Goal: Transaction & Acquisition: Download file/media

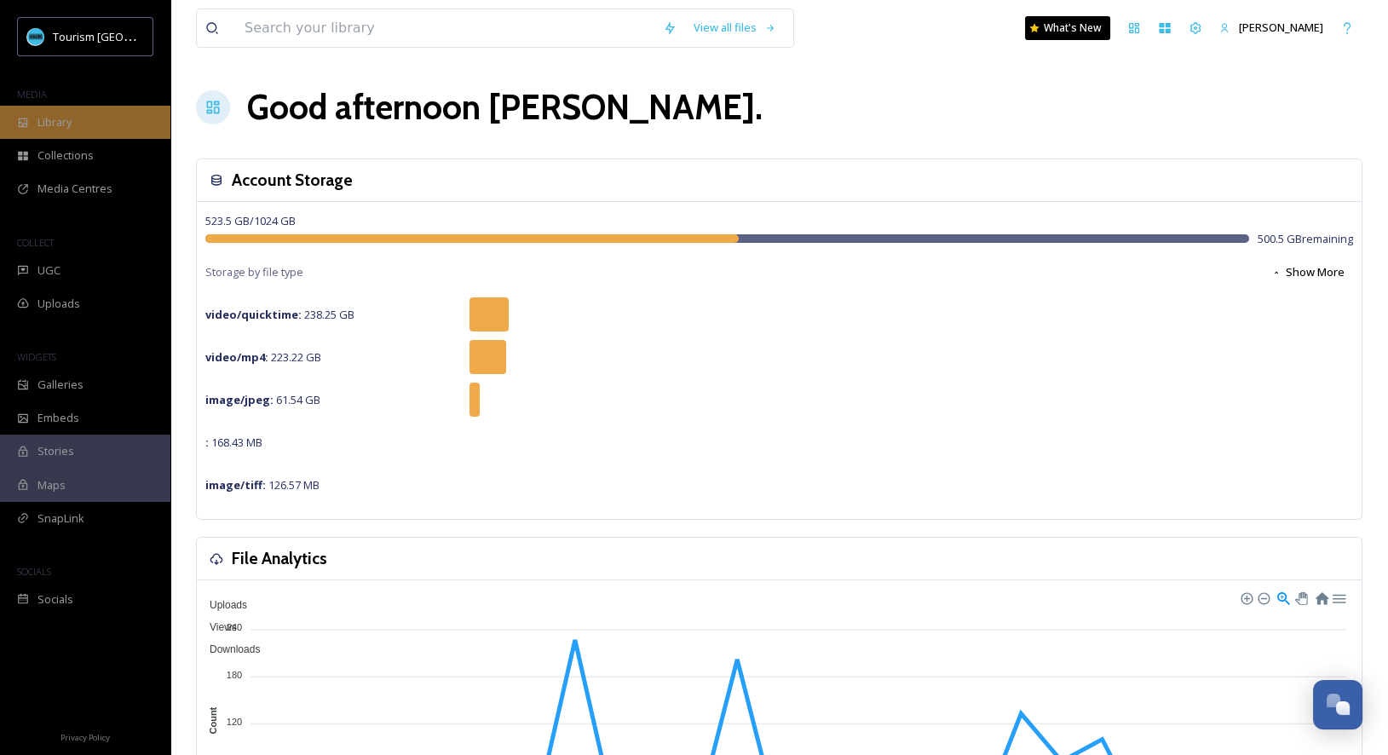
click at [141, 119] on div "Library" at bounding box center [85, 122] width 170 height 33
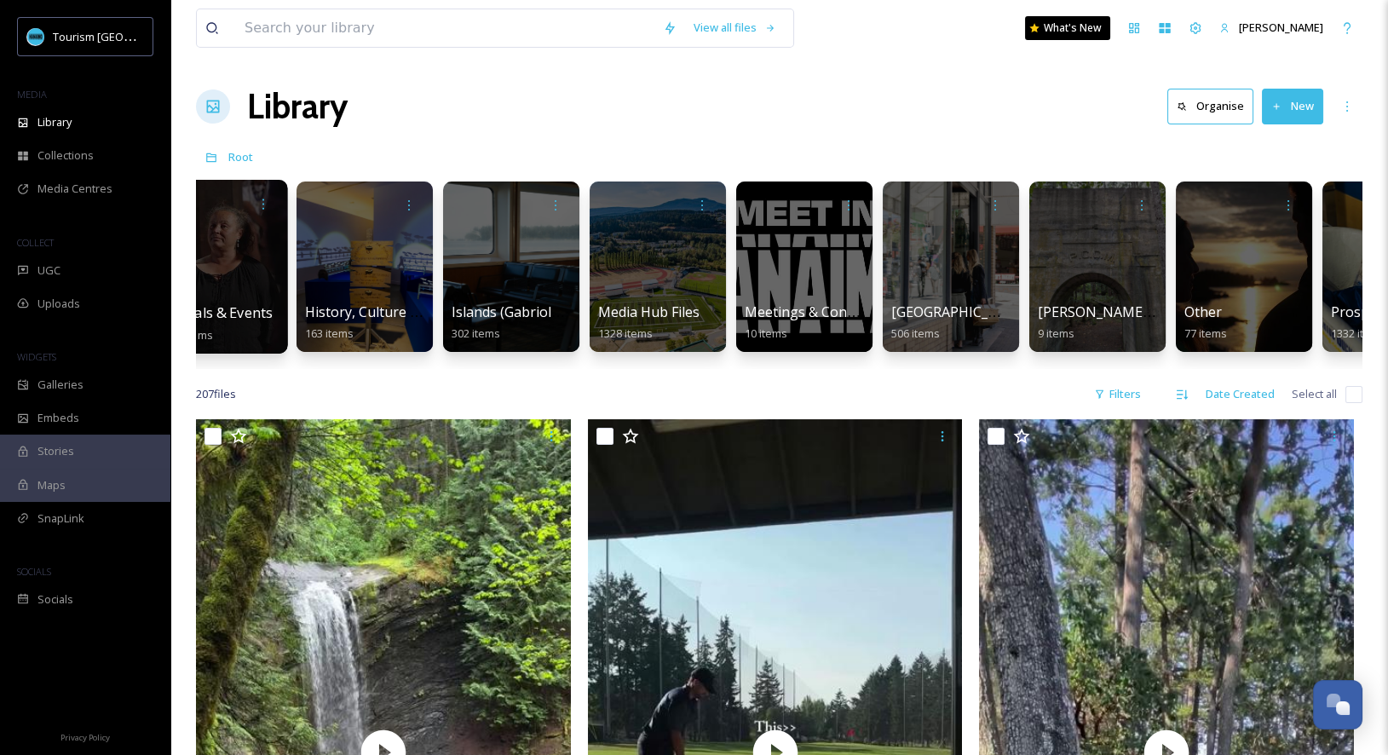
scroll to position [0, 1118]
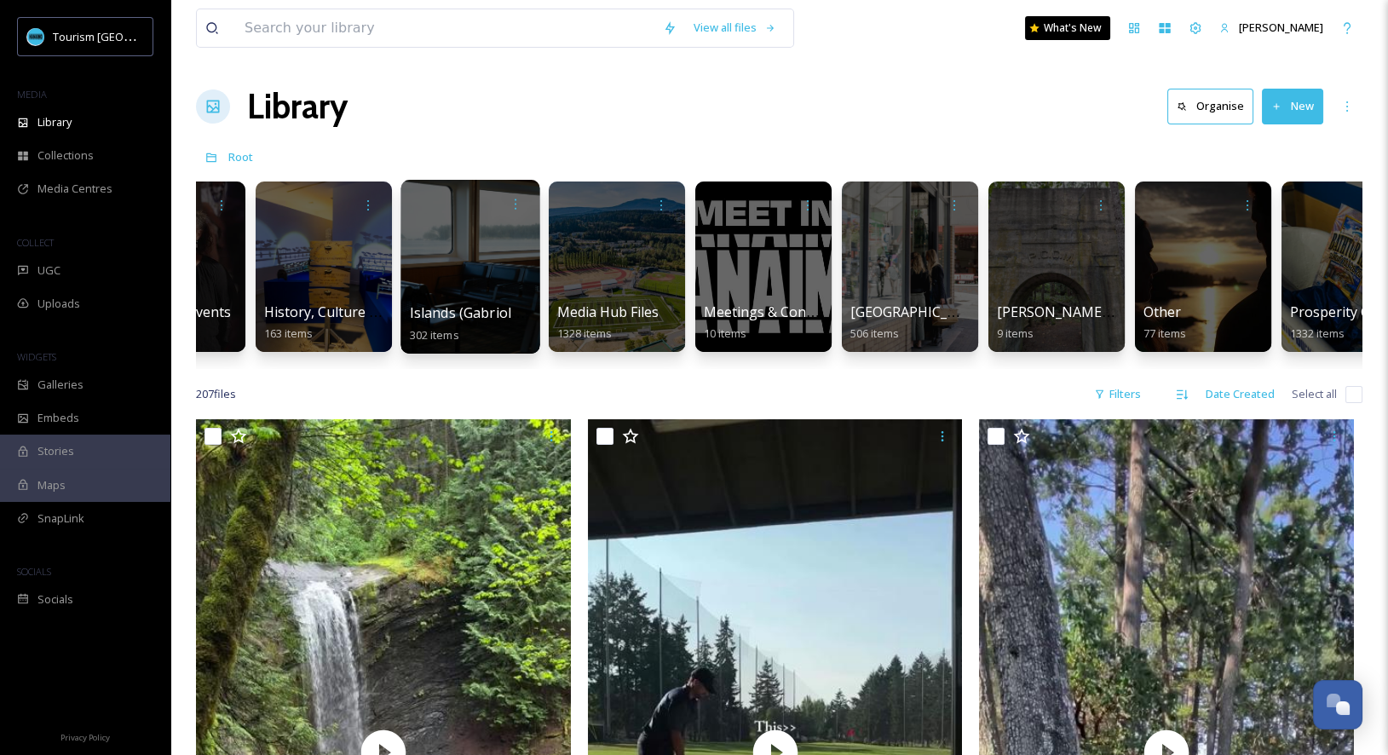
click at [496, 295] on div at bounding box center [469, 267] width 139 height 174
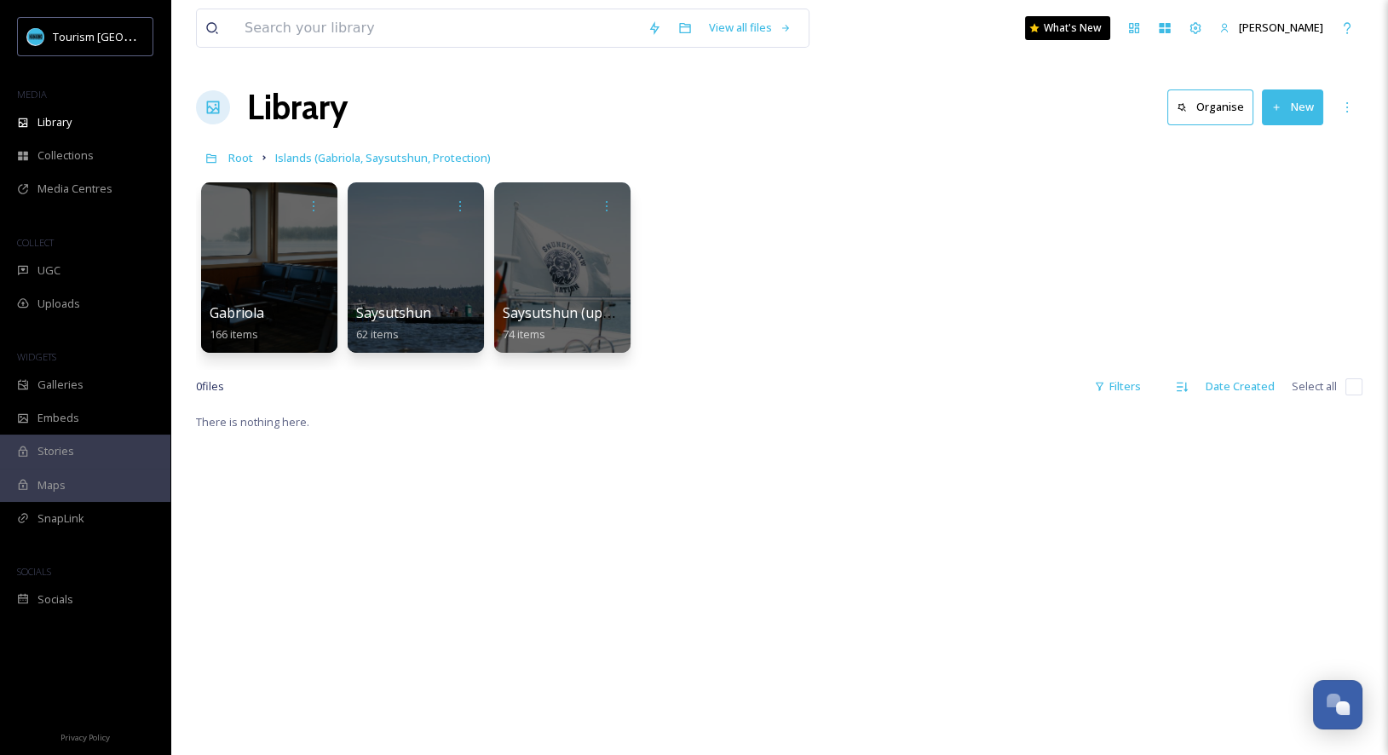
click at [594, 263] on div at bounding box center [562, 267] width 136 height 170
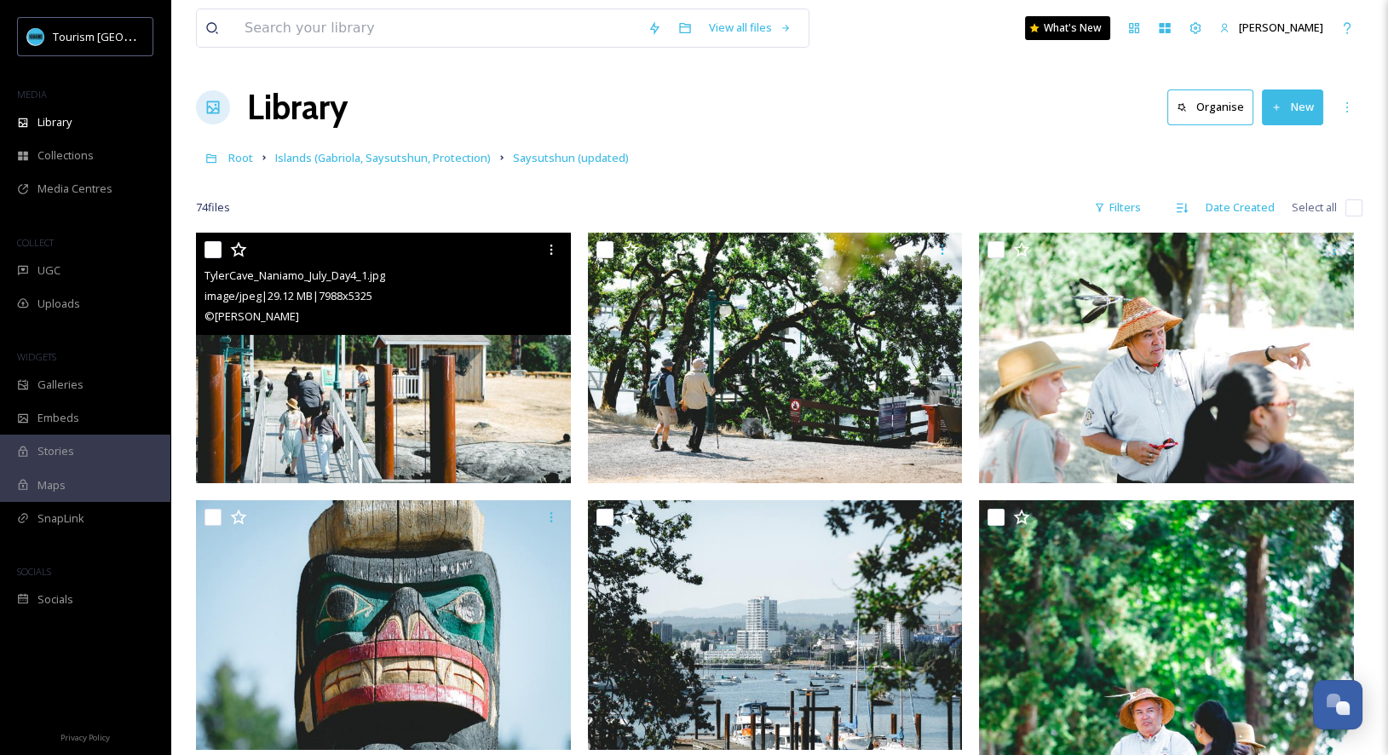
click at [217, 250] on input "checkbox" at bounding box center [212, 249] width 17 height 17
checkbox input "true"
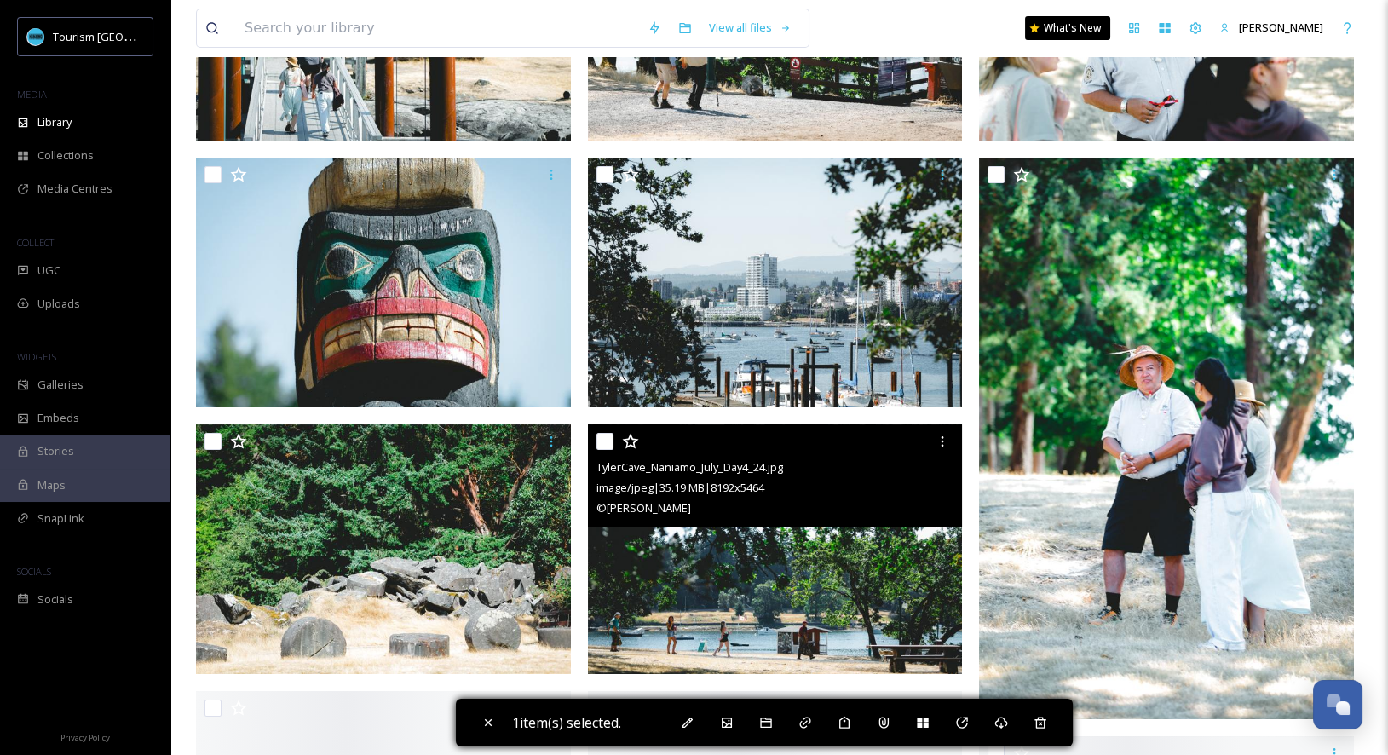
scroll to position [379, 0]
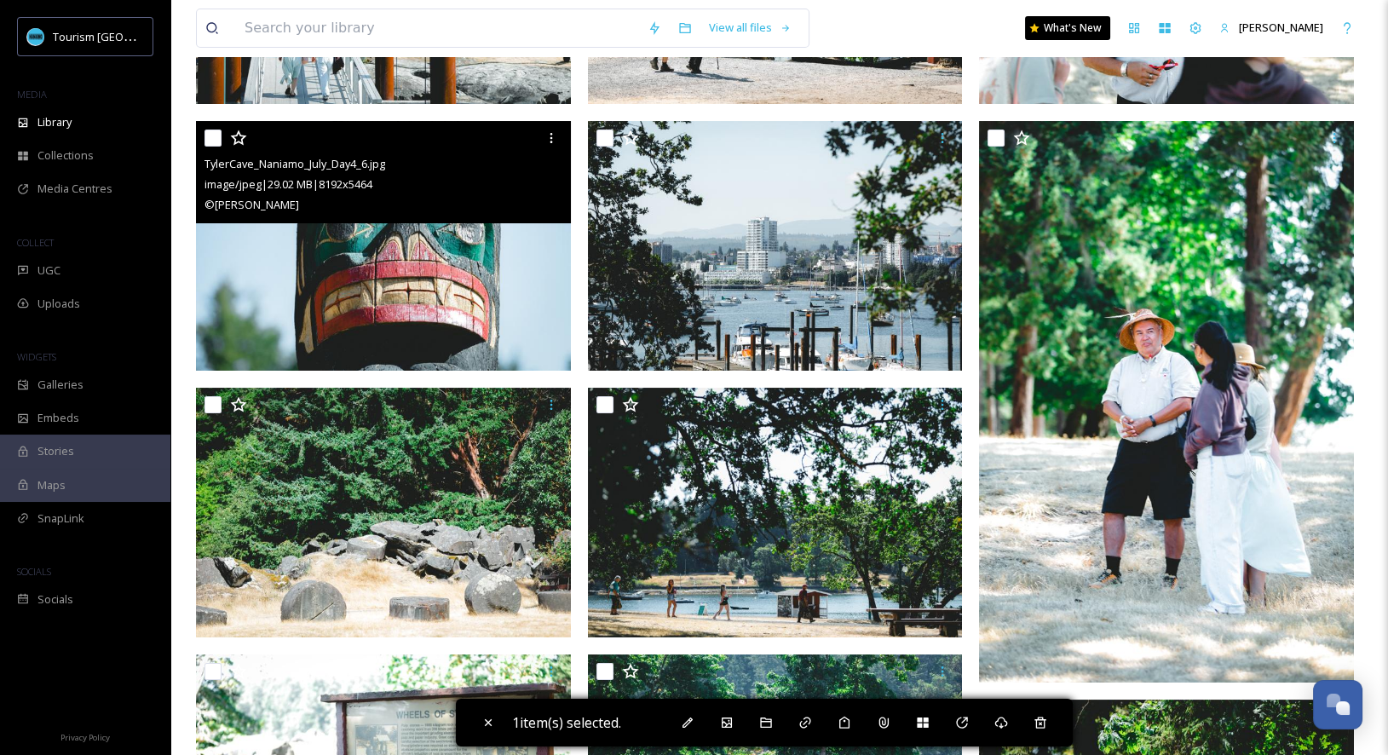
click at [215, 133] on input "checkbox" at bounding box center [212, 137] width 17 height 17
checkbox input "true"
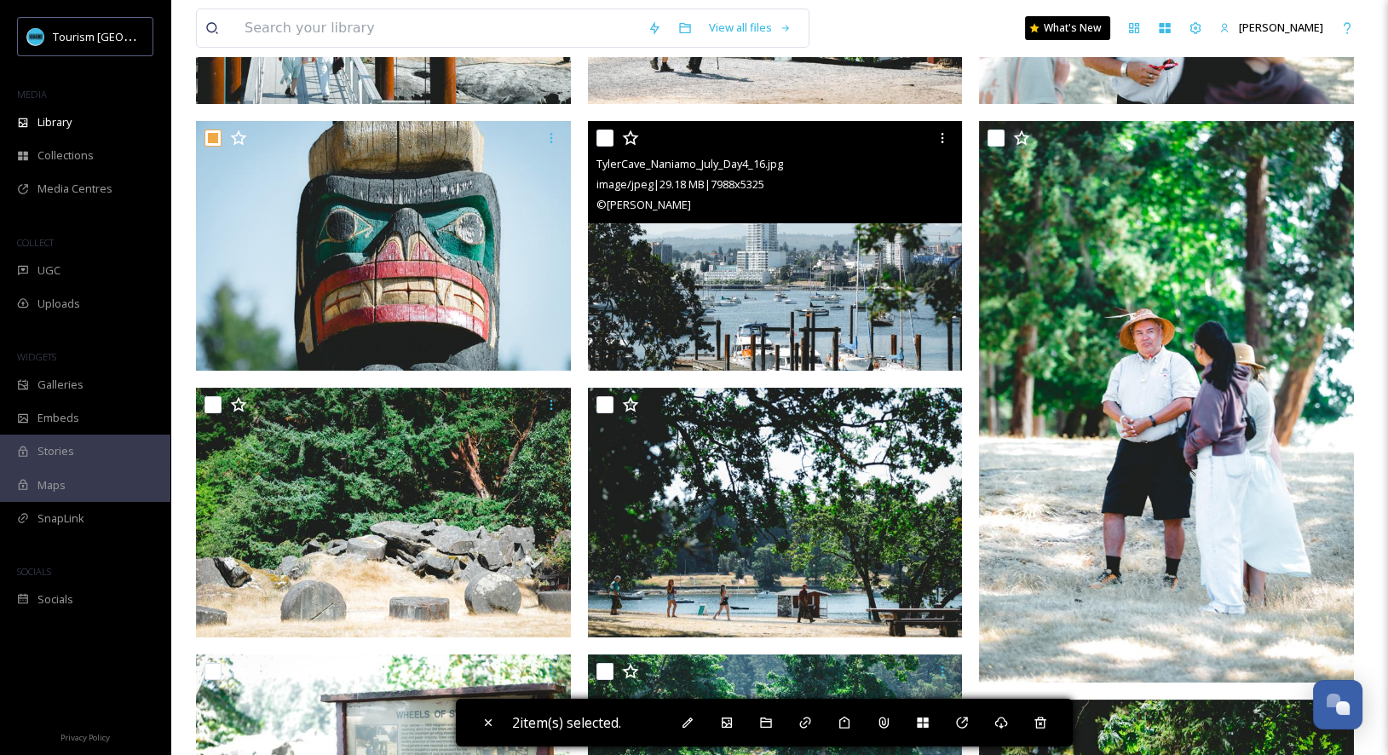
click at [600, 137] on input "checkbox" at bounding box center [604, 137] width 17 height 17
checkbox input "true"
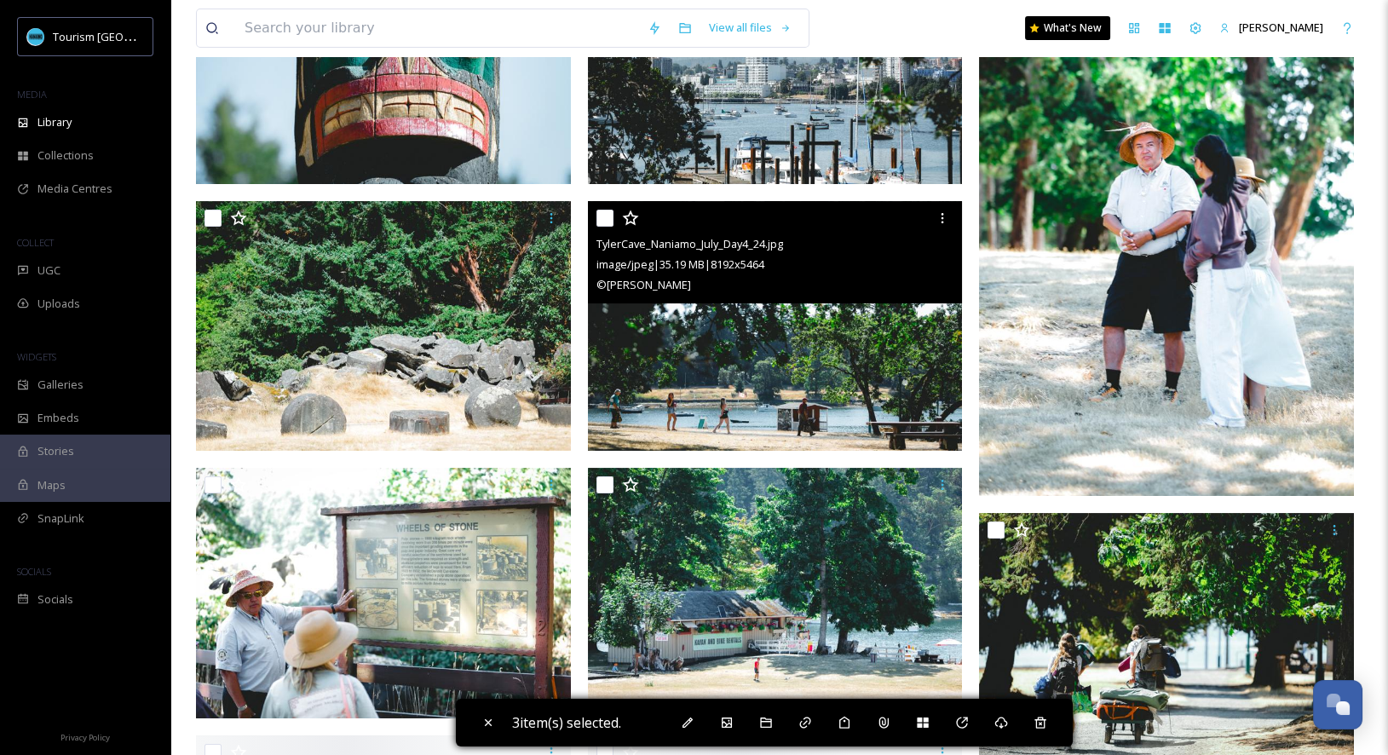
scroll to position [583, 0]
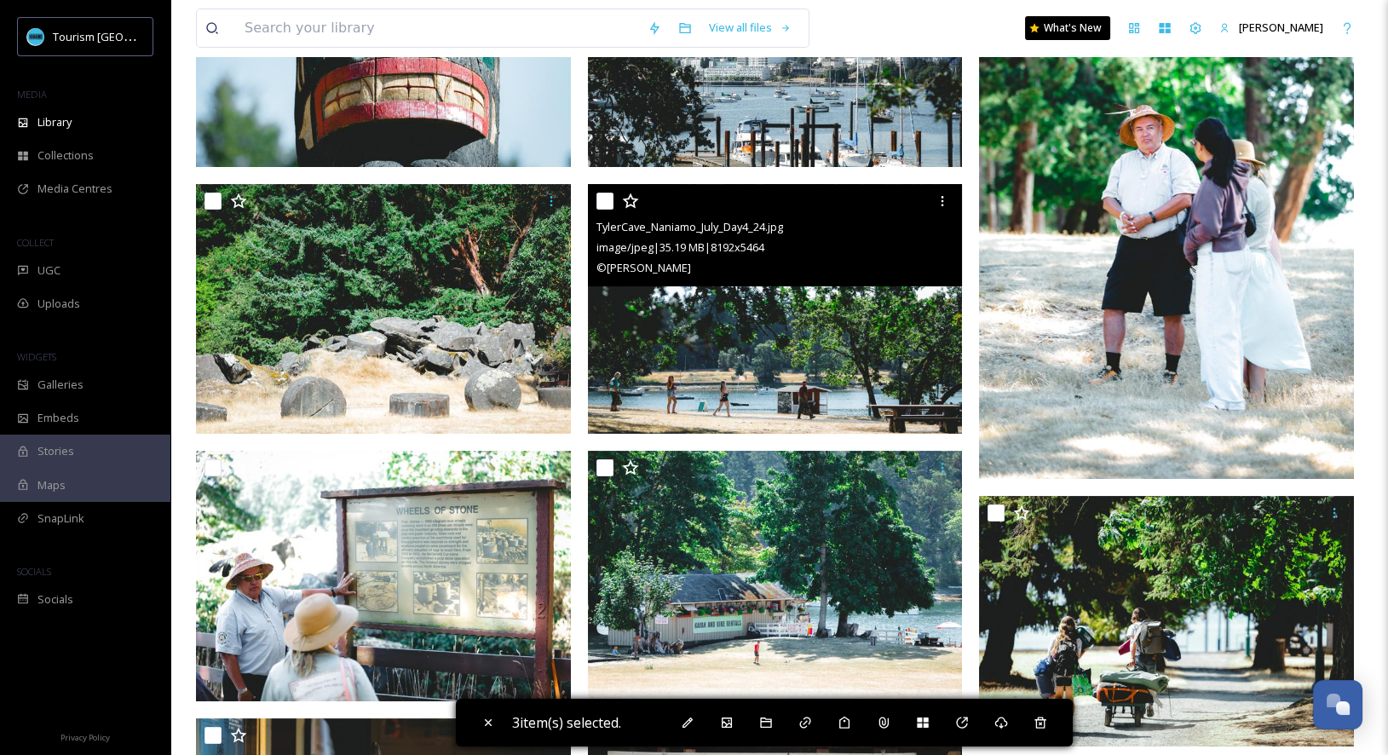
click at [607, 205] on input "checkbox" at bounding box center [604, 201] width 17 height 17
checkbox input "true"
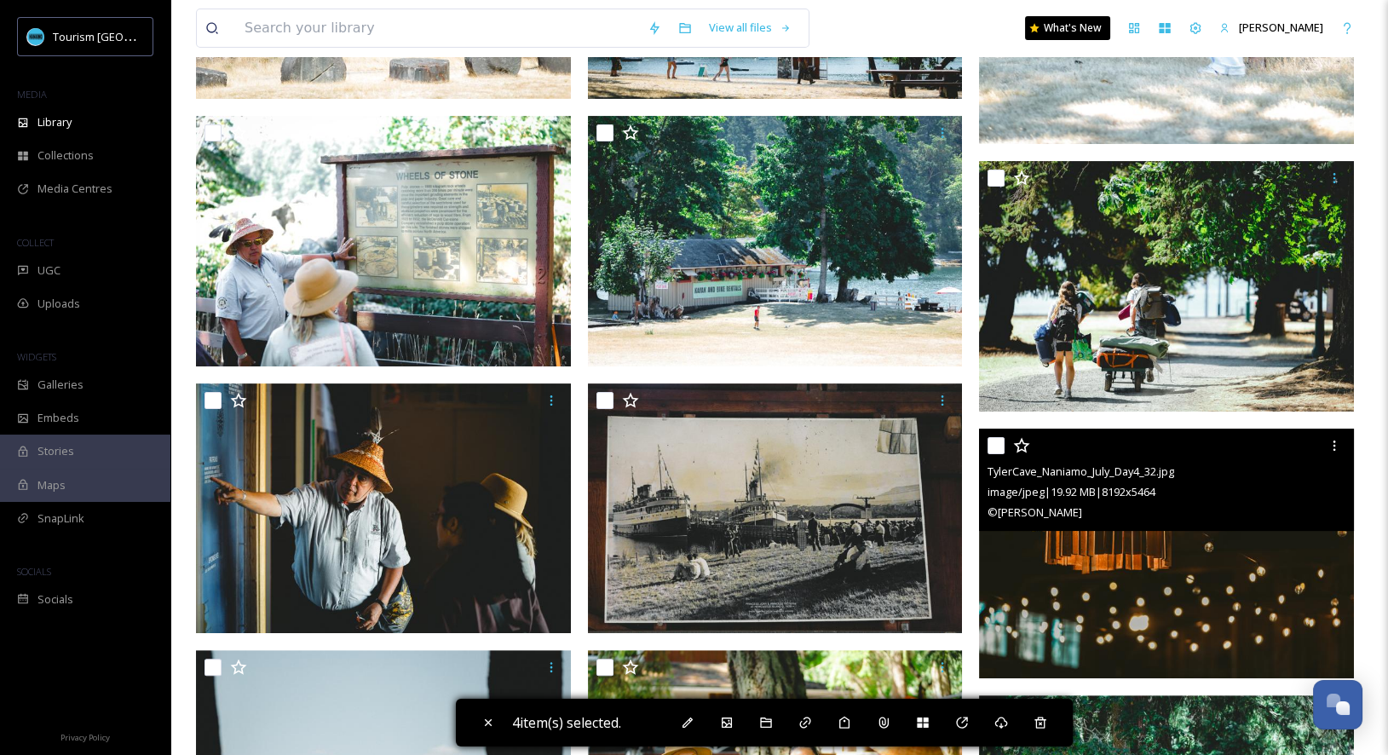
scroll to position [901, 0]
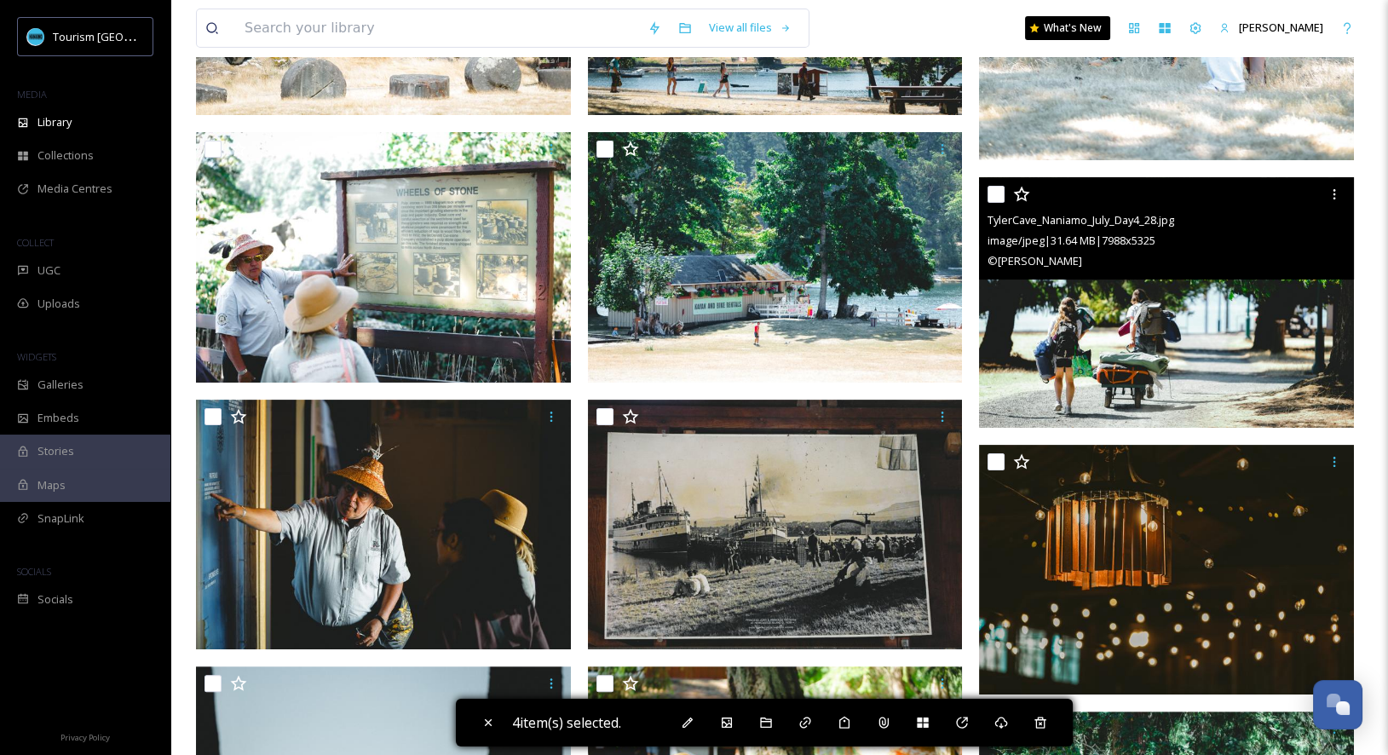
click at [993, 190] on input "checkbox" at bounding box center [995, 194] width 17 height 17
checkbox input "true"
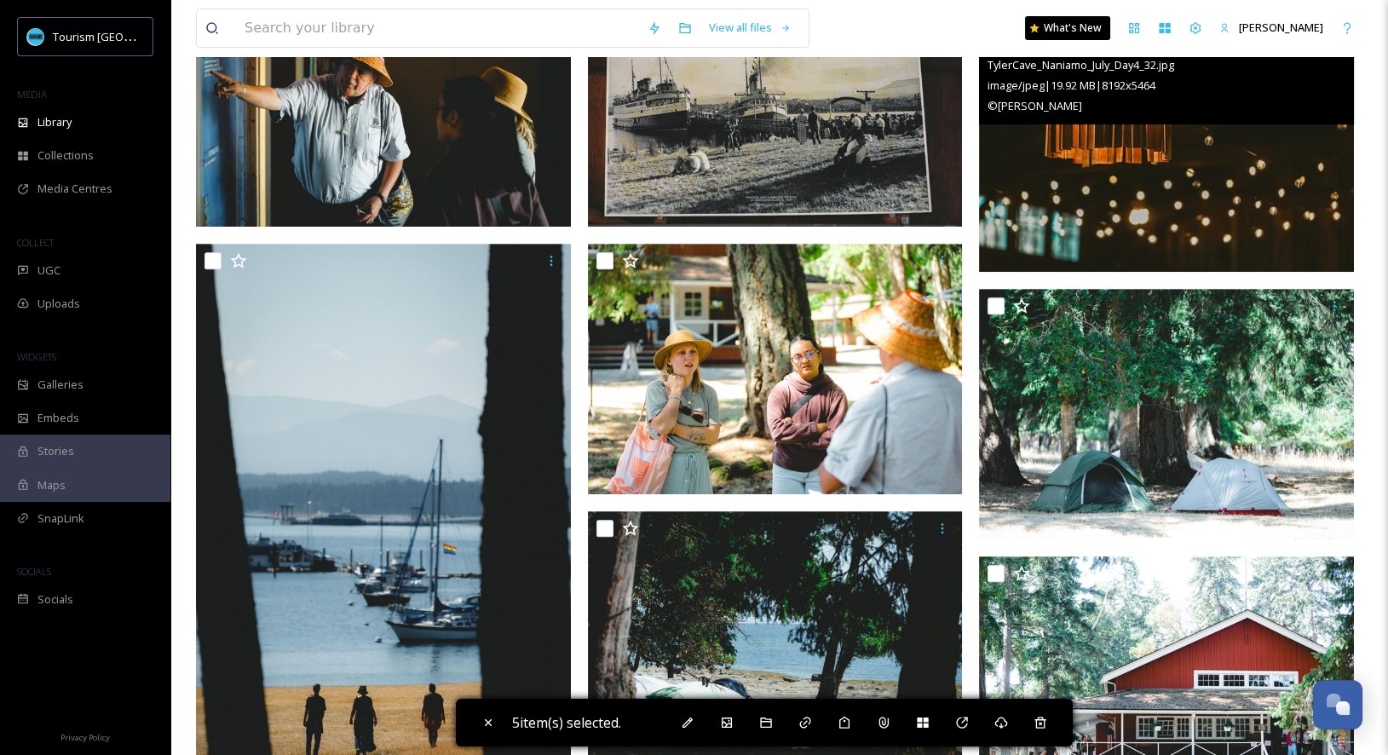
scroll to position [1368, 0]
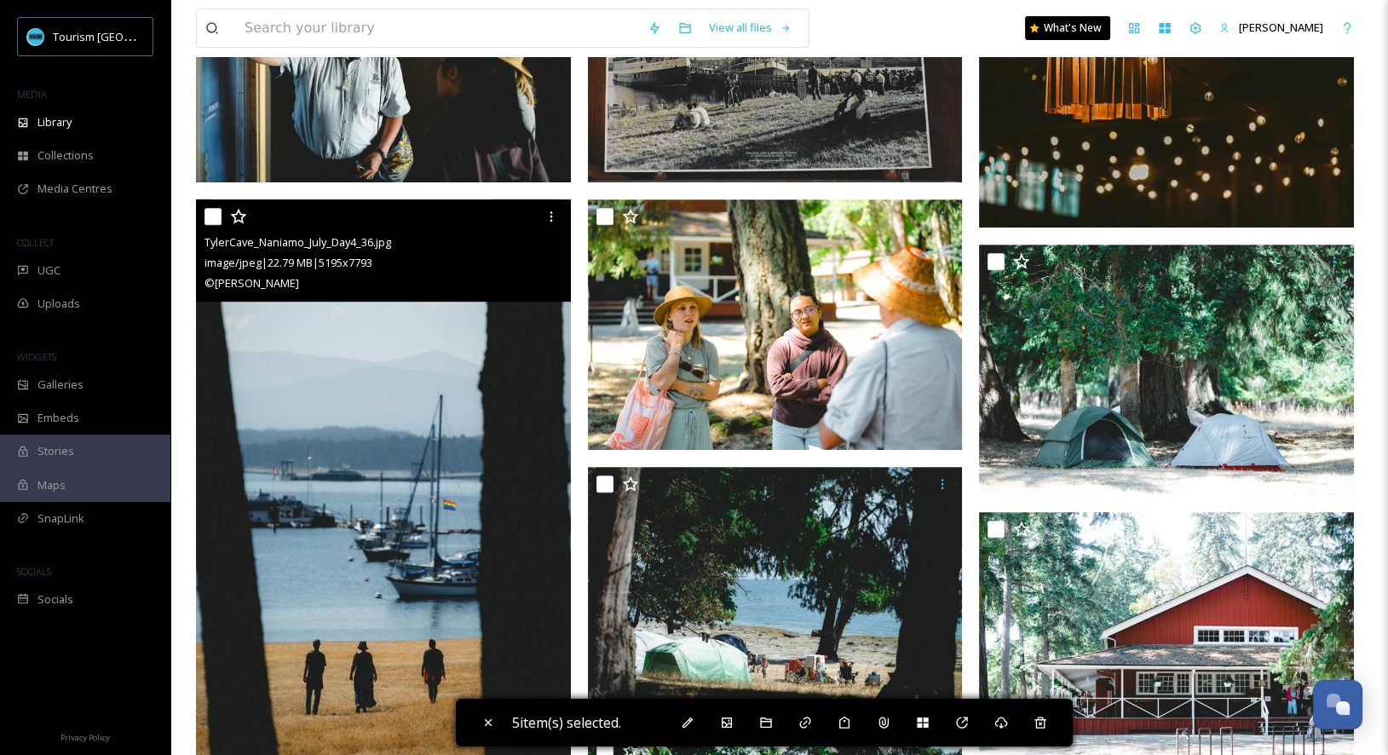
click at [214, 218] on input "checkbox" at bounding box center [212, 216] width 17 height 17
checkbox input "true"
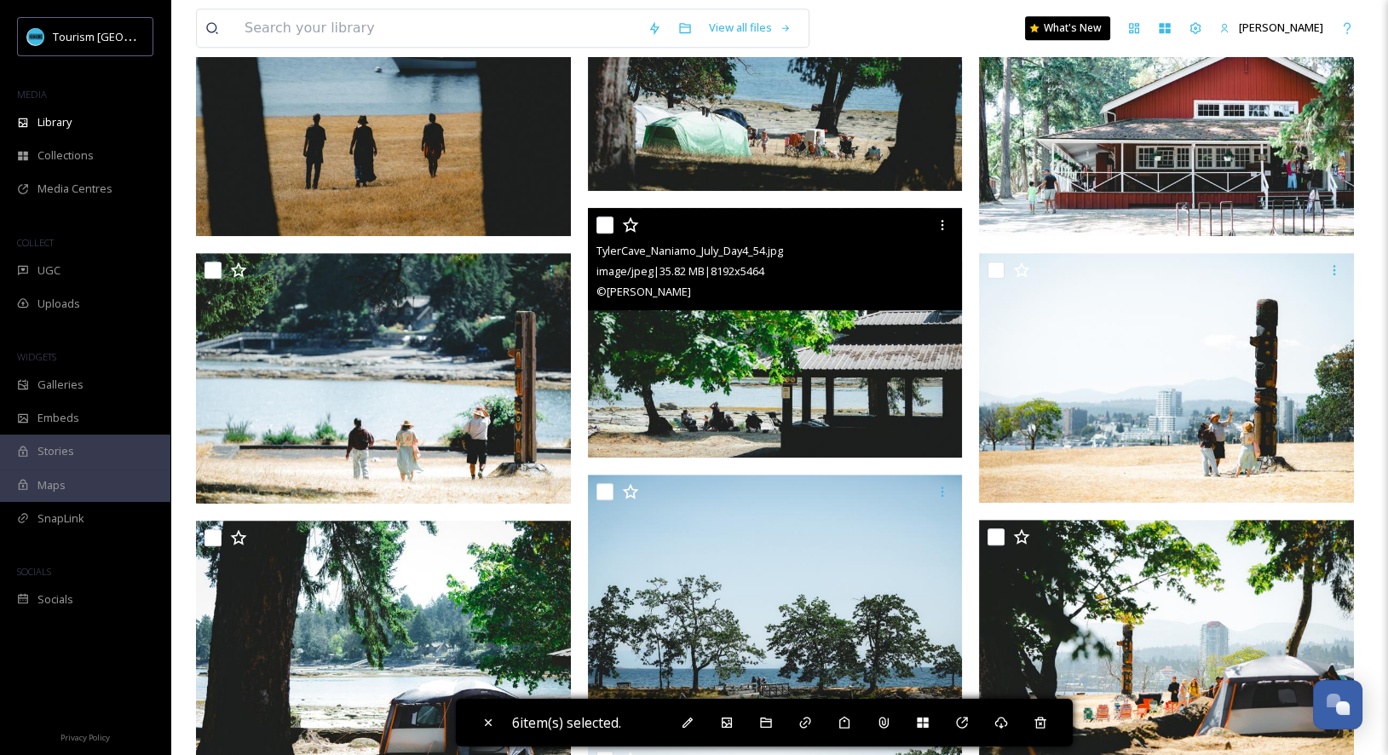
scroll to position [1935, 0]
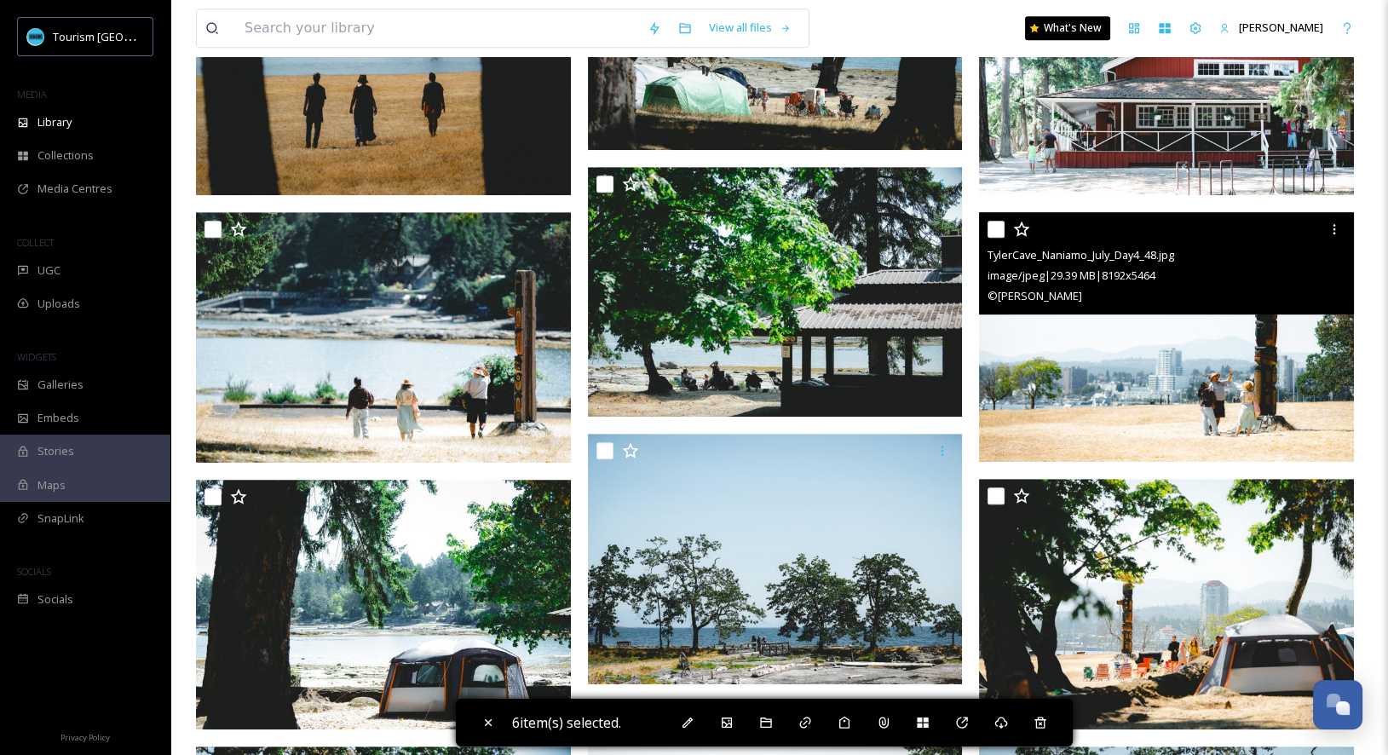
click at [996, 232] on input "checkbox" at bounding box center [995, 229] width 17 height 17
checkbox input "true"
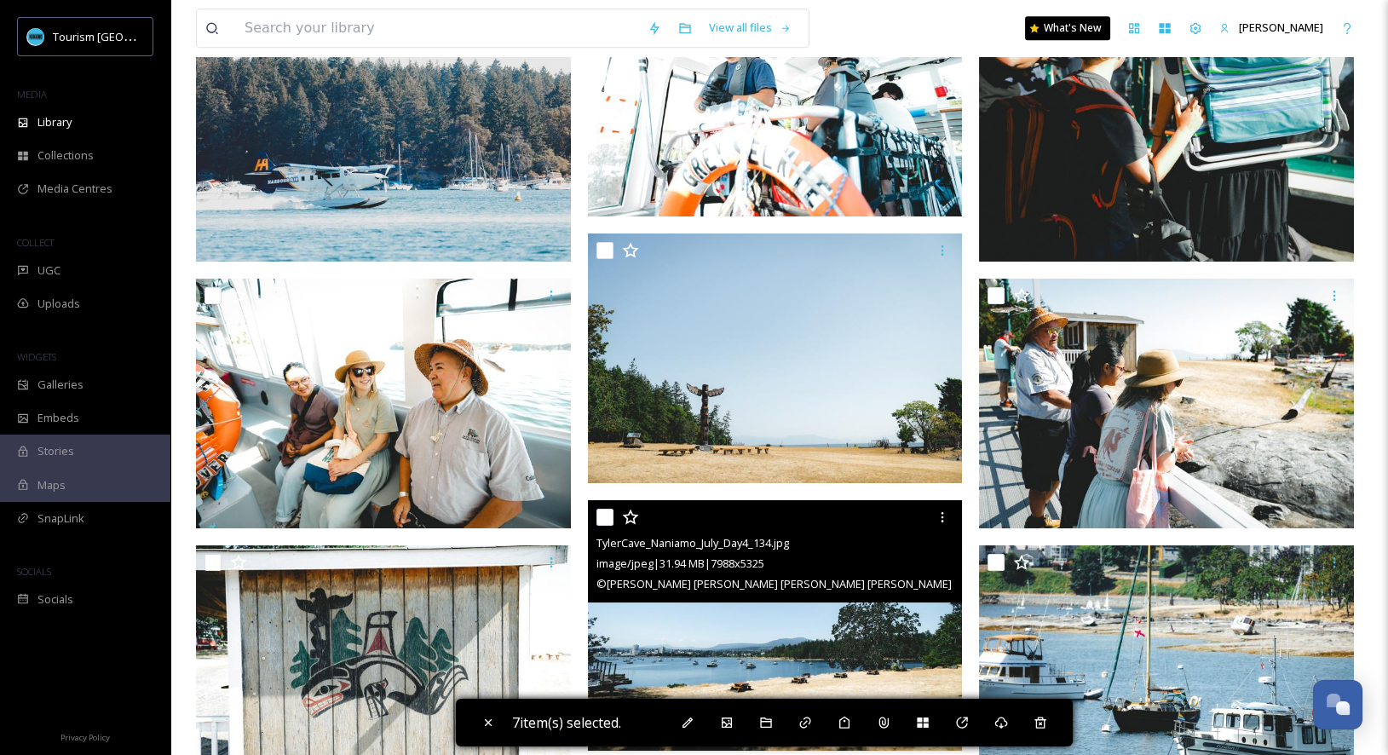
scroll to position [3740, 0]
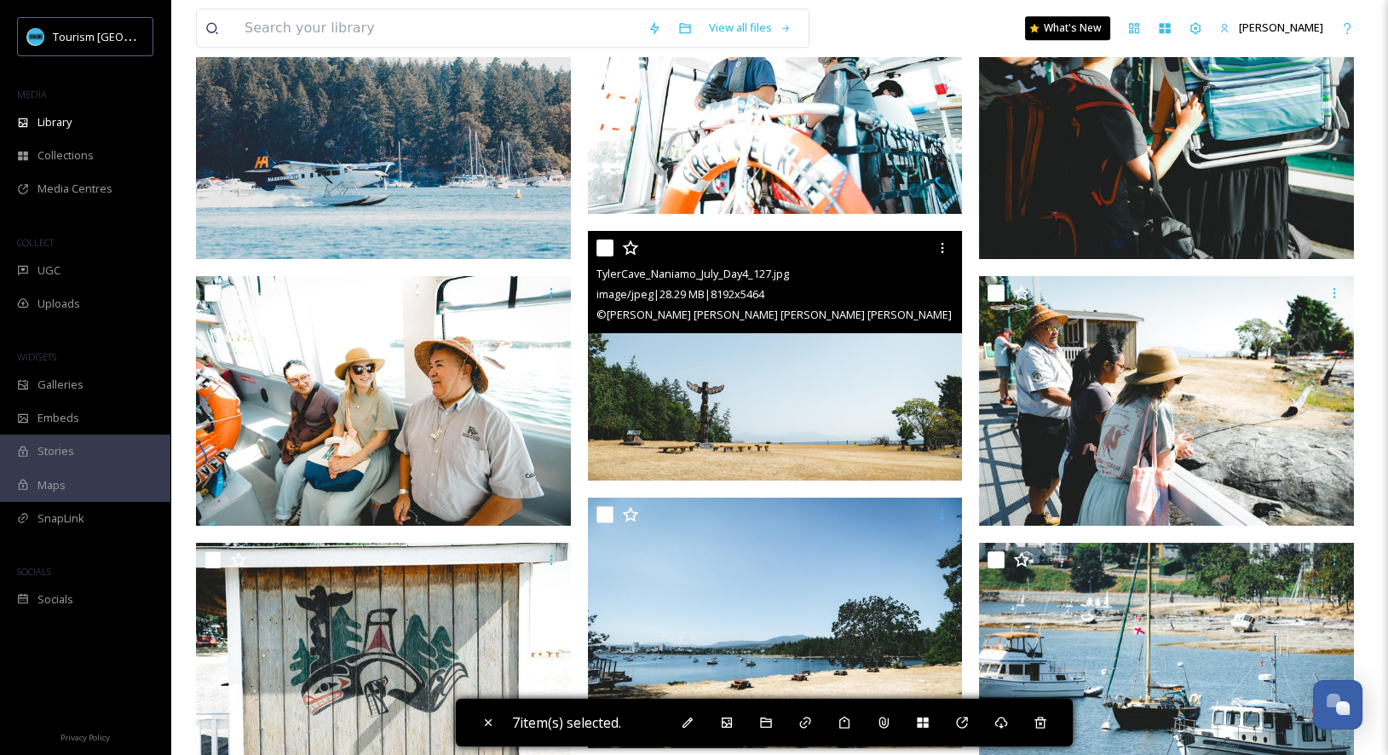
click at [602, 248] on input "checkbox" at bounding box center [604, 247] width 17 height 17
checkbox input "true"
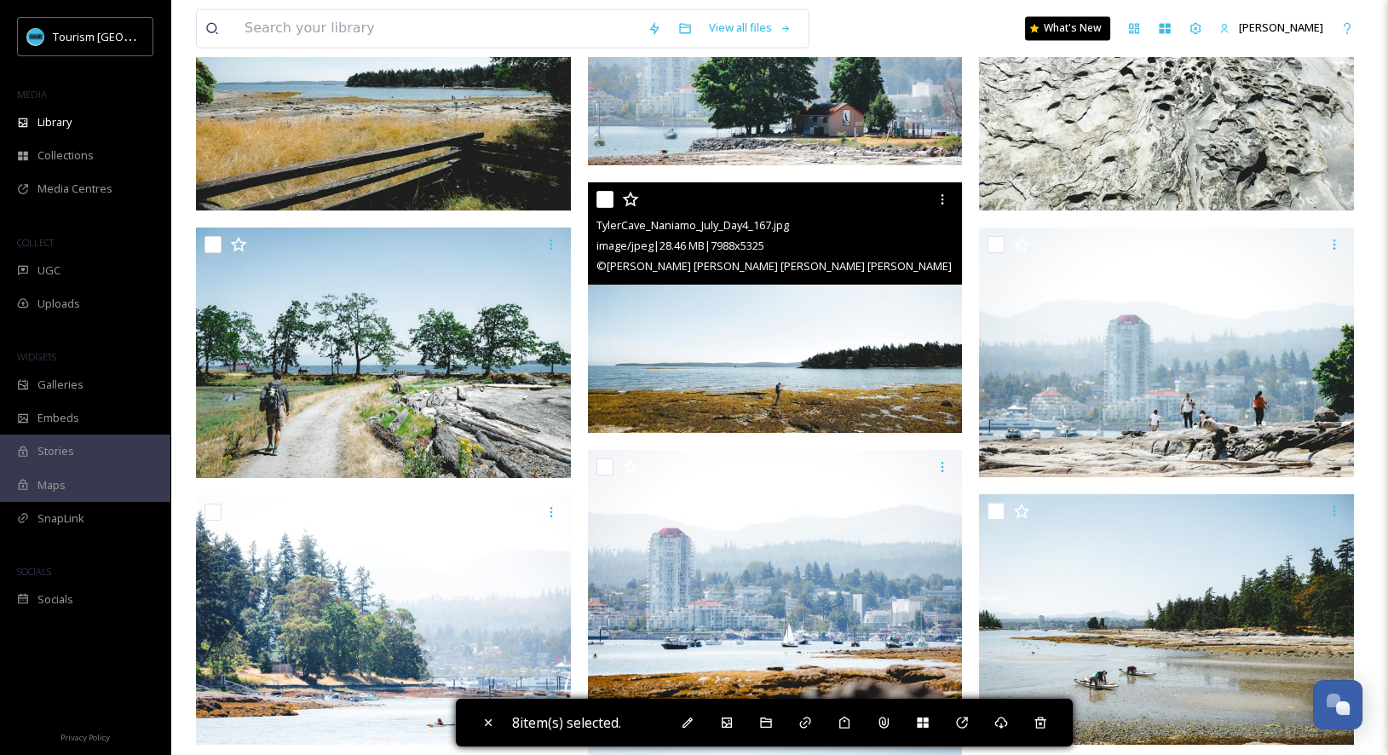
scroll to position [5704, 0]
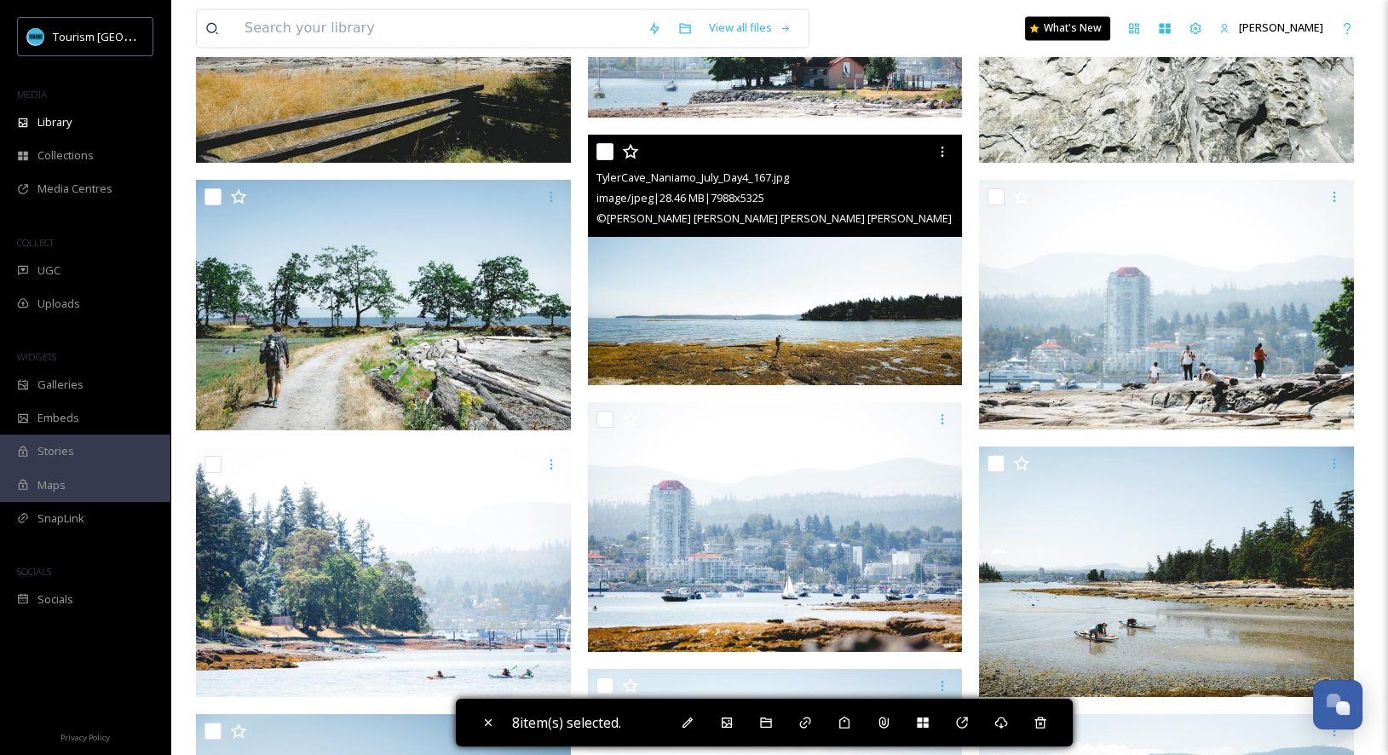
click at [605, 148] on input "checkbox" at bounding box center [604, 151] width 17 height 17
checkbox input "true"
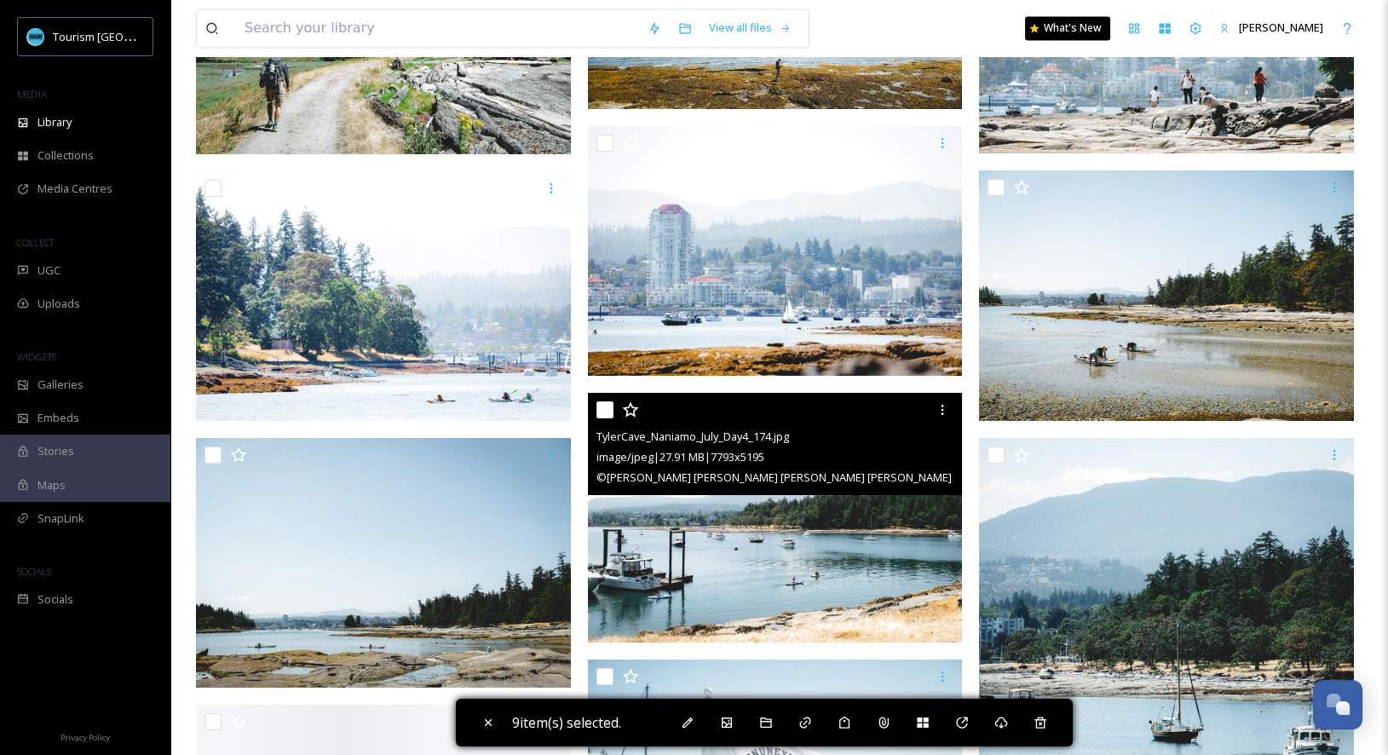
scroll to position [5999, 0]
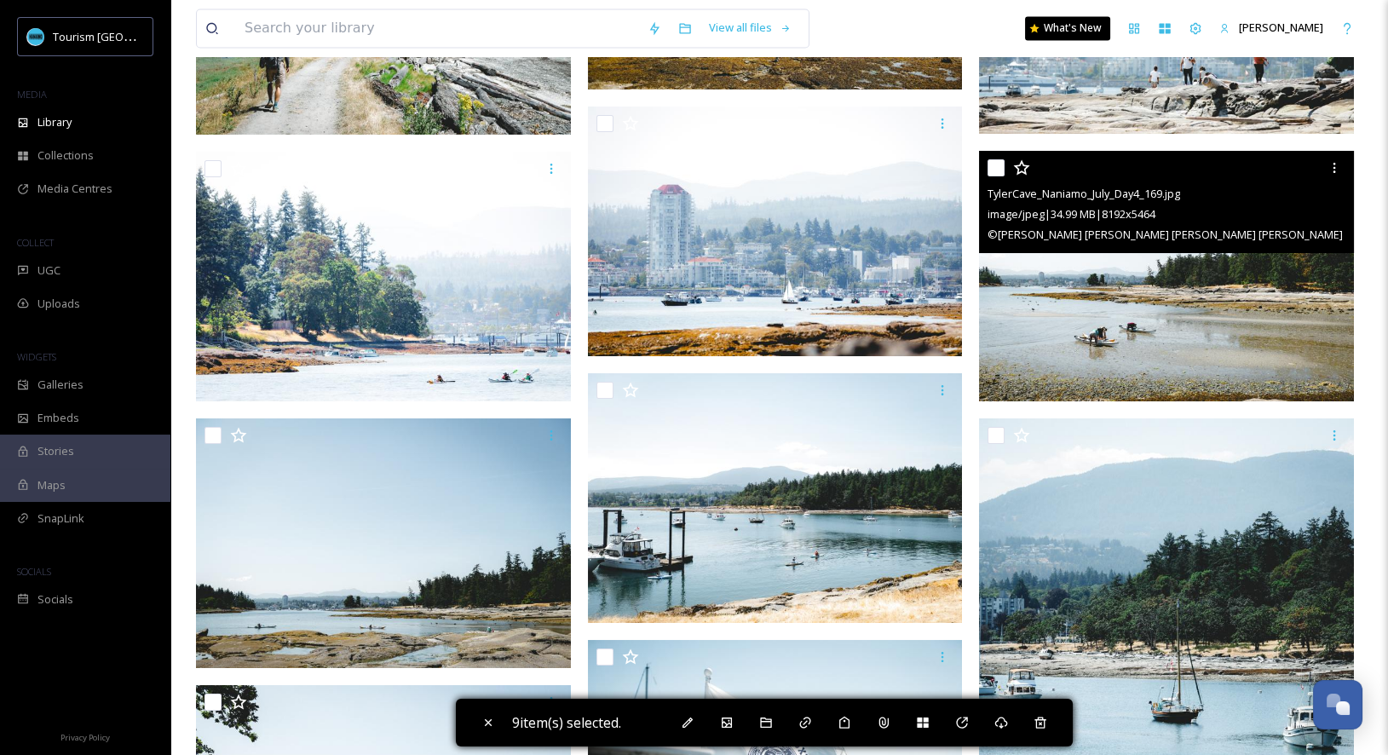
click at [994, 154] on div at bounding box center [1168, 167] width 362 height 31
click at [1003, 168] on input "checkbox" at bounding box center [995, 167] width 17 height 17
checkbox input "true"
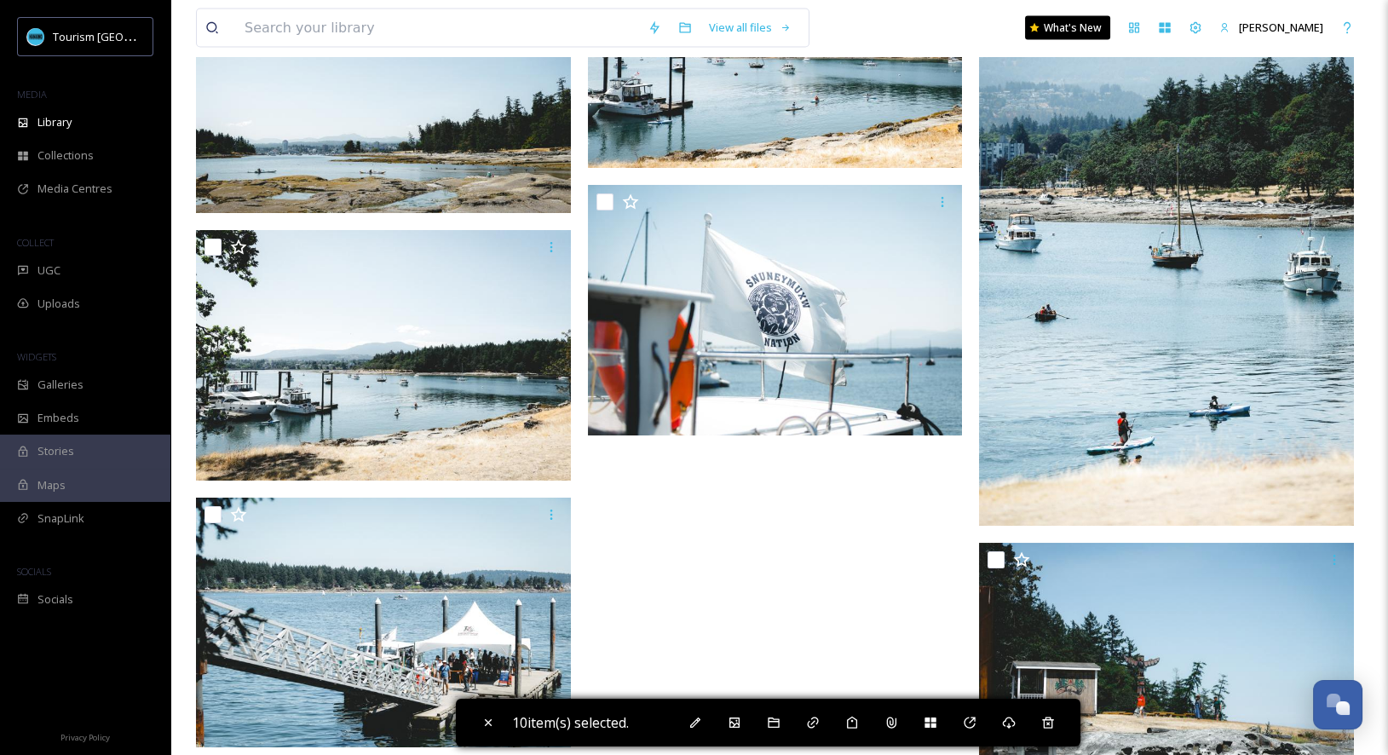
scroll to position [6519, 0]
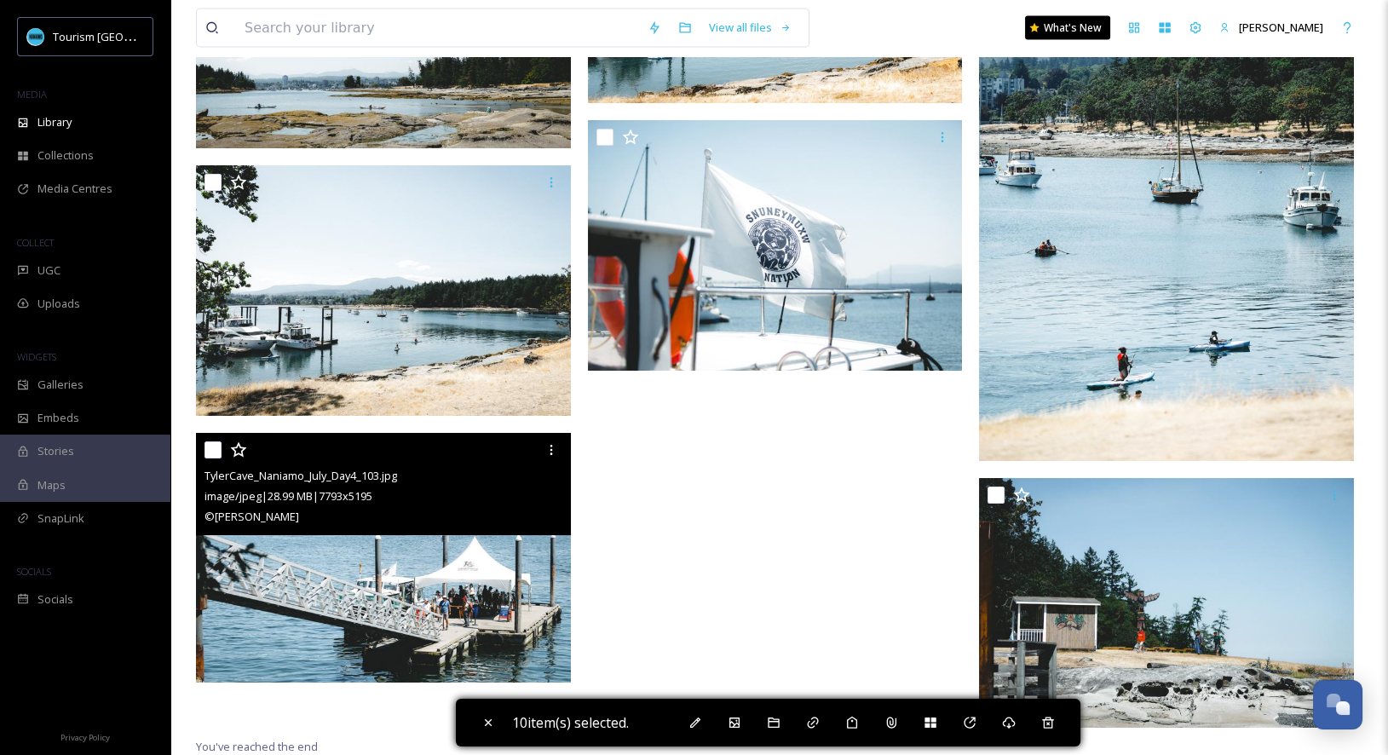
click at [211, 447] on input "checkbox" at bounding box center [212, 449] width 17 height 17
checkbox input "true"
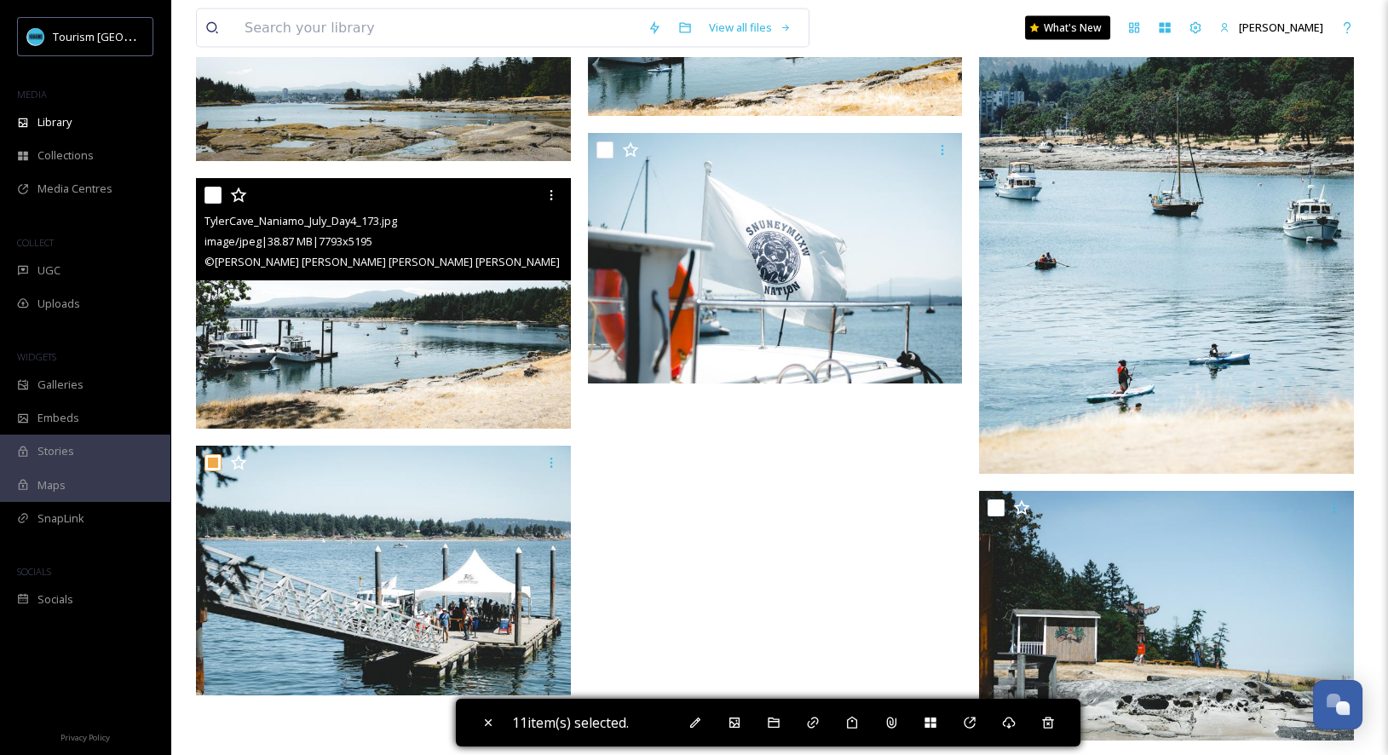
scroll to position [6505, 0]
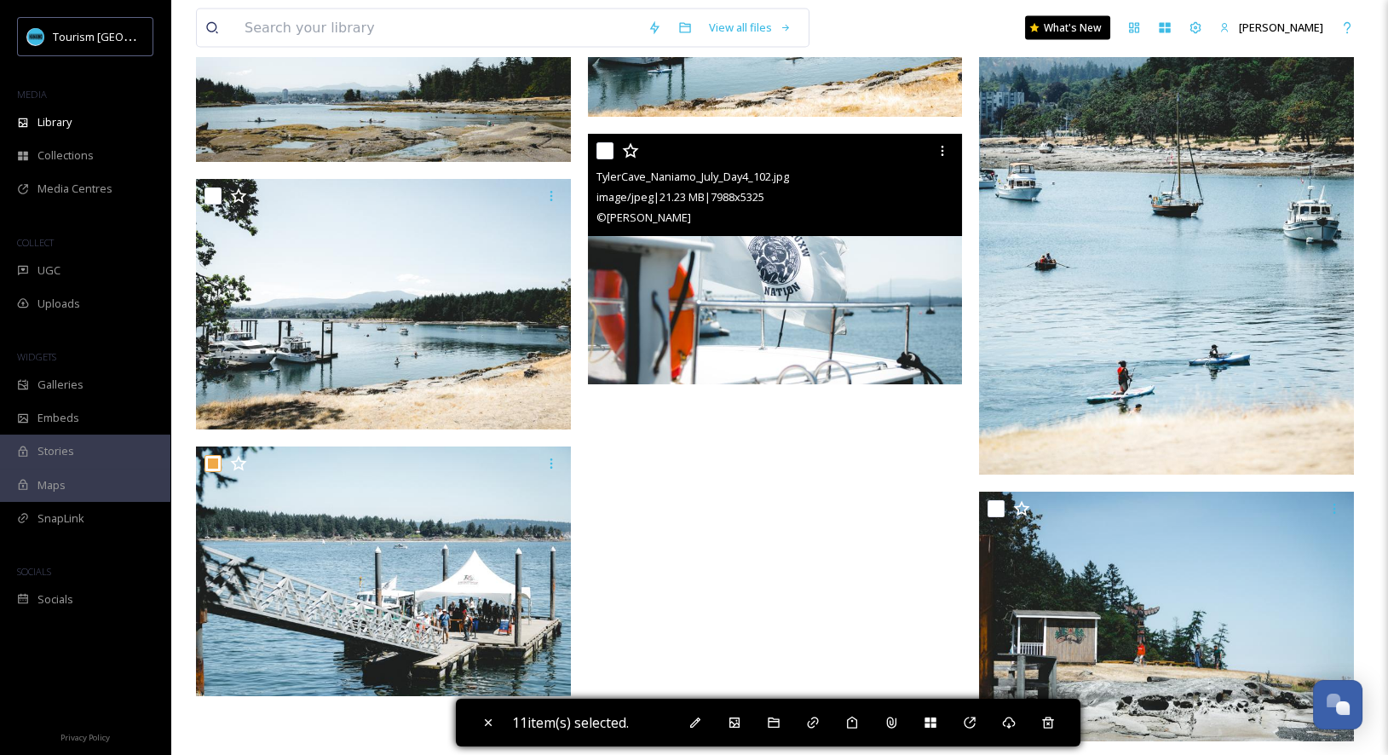
click at [605, 148] on input "checkbox" at bounding box center [604, 150] width 17 height 17
checkbox input "true"
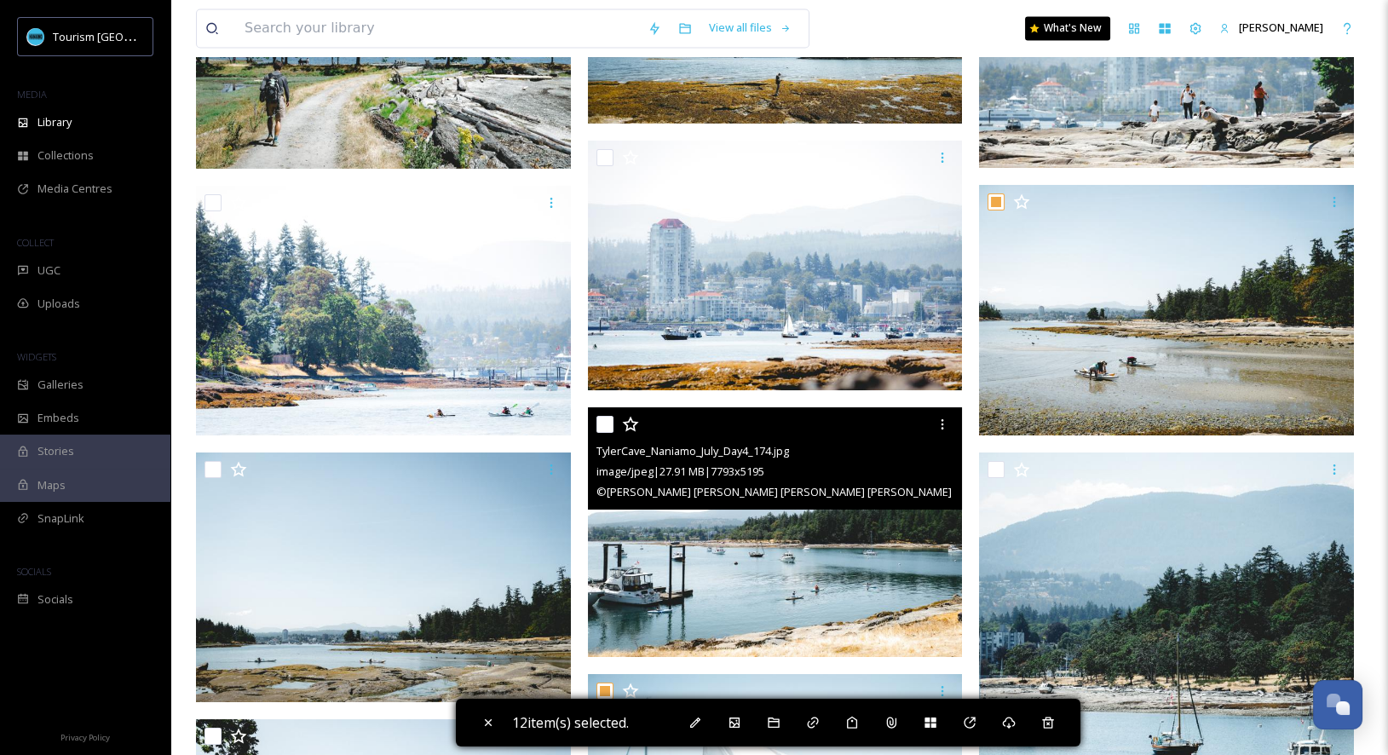
scroll to position [5930, 0]
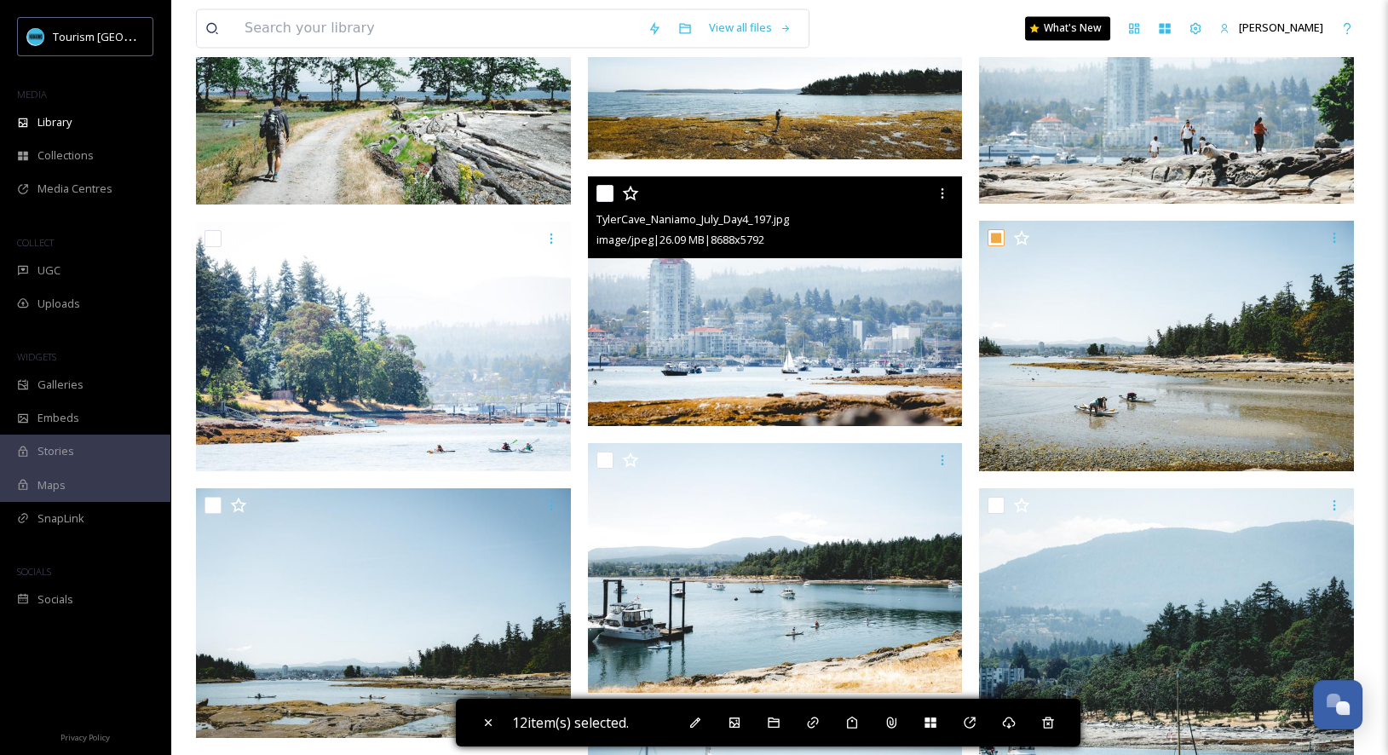
click at [607, 190] on input "checkbox" at bounding box center [604, 193] width 17 height 17
checkbox input "true"
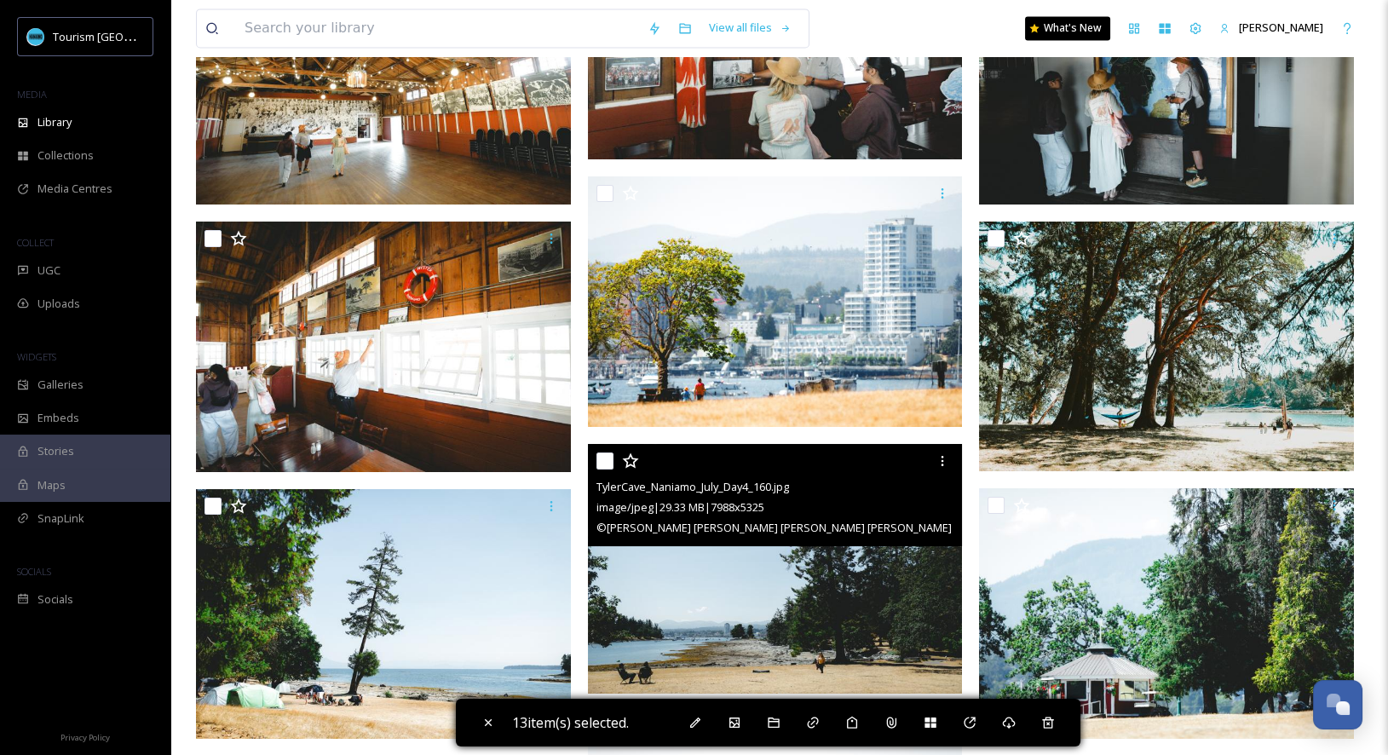
scroll to position [4847, 0]
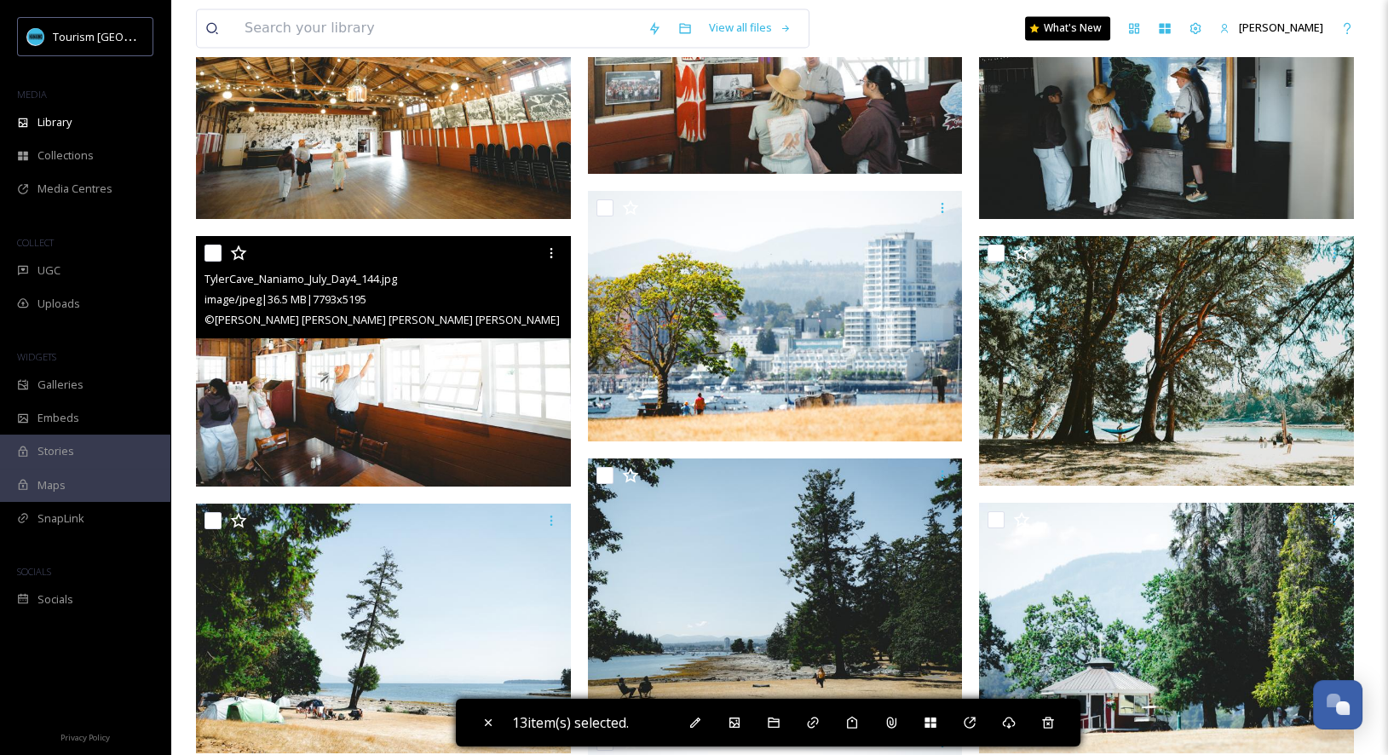
click at [214, 248] on input "checkbox" at bounding box center [212, 252] width 17 height 17
checkbox input "true"
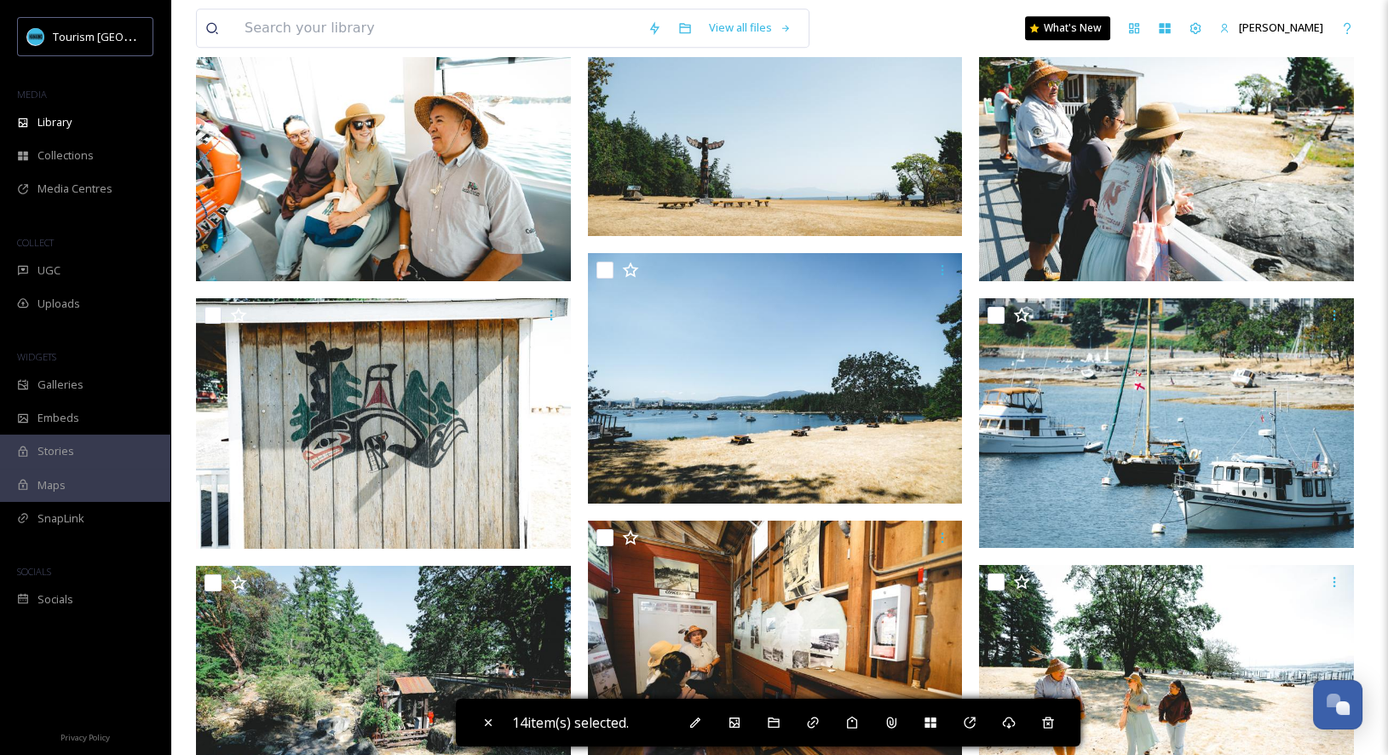
scroll to position [3965, 0]
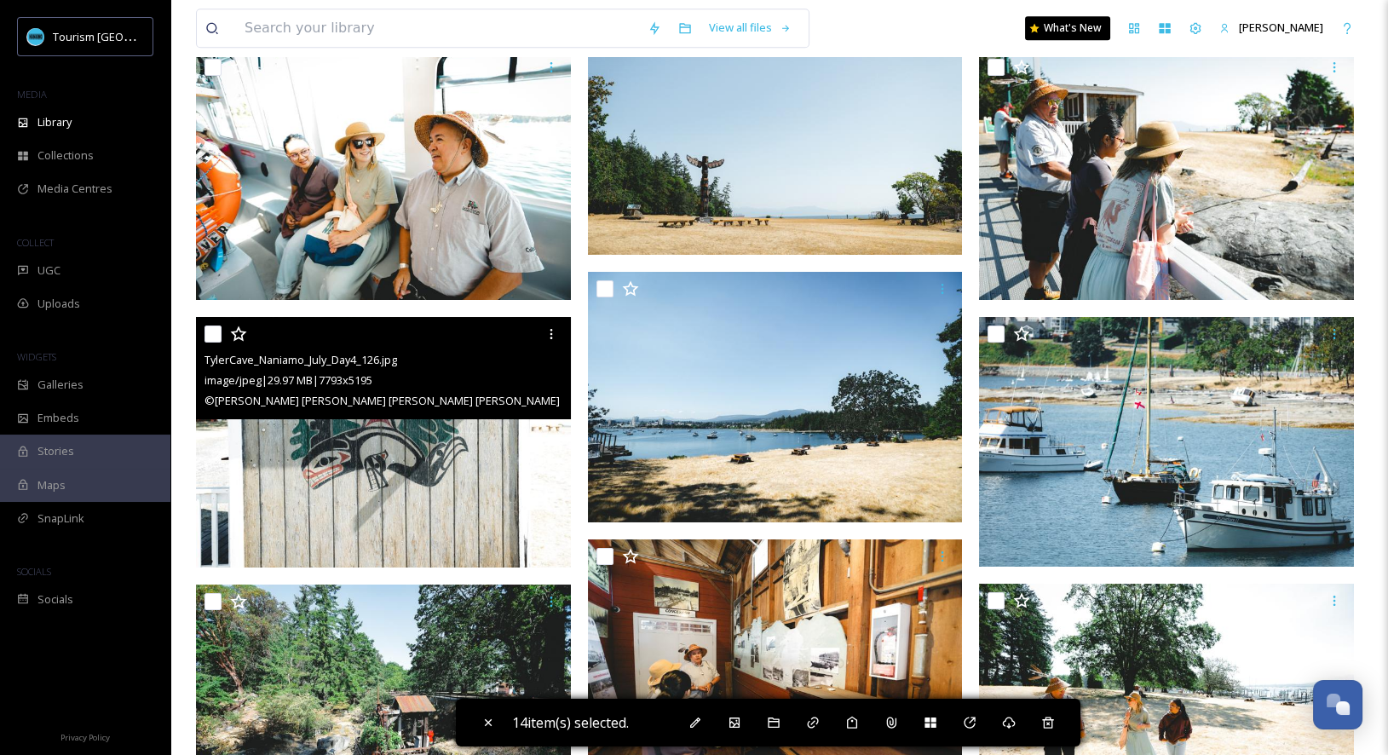
click at [216, 336] on input "checkbox" at bounding box center [212, 333] width 17 height 17
checkbox input "true"
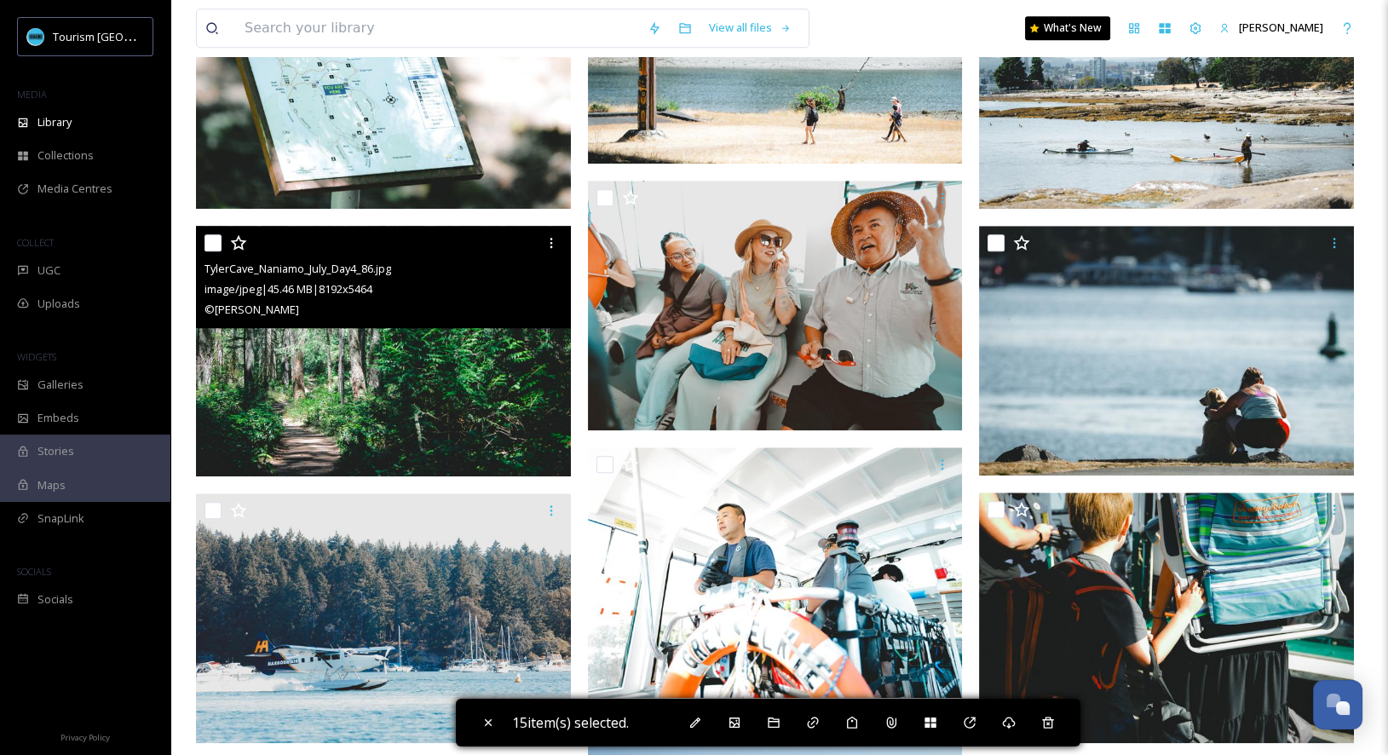
scroll to position [3255, 0]
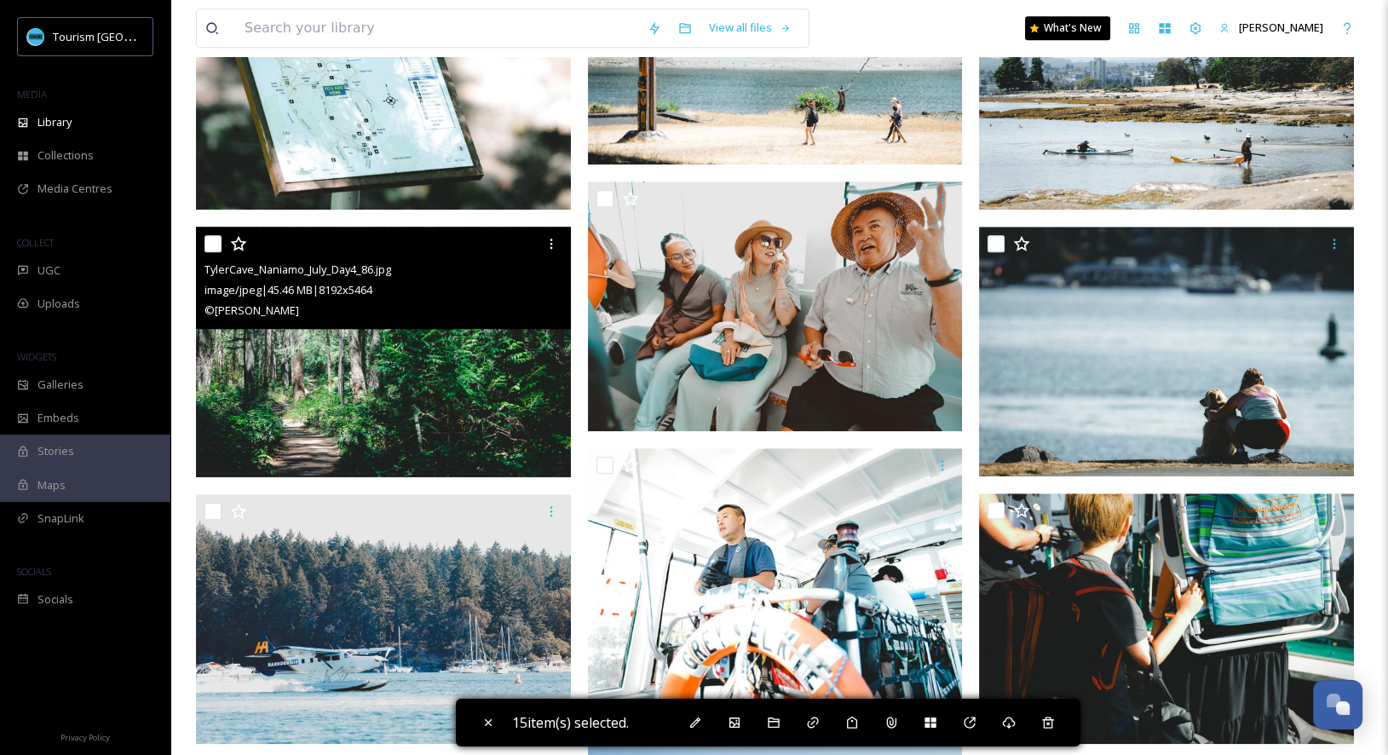
click at [214, 247] on input "checkbox" at bounding box center [212, 243] width 17 height 17
checkbox input "true"
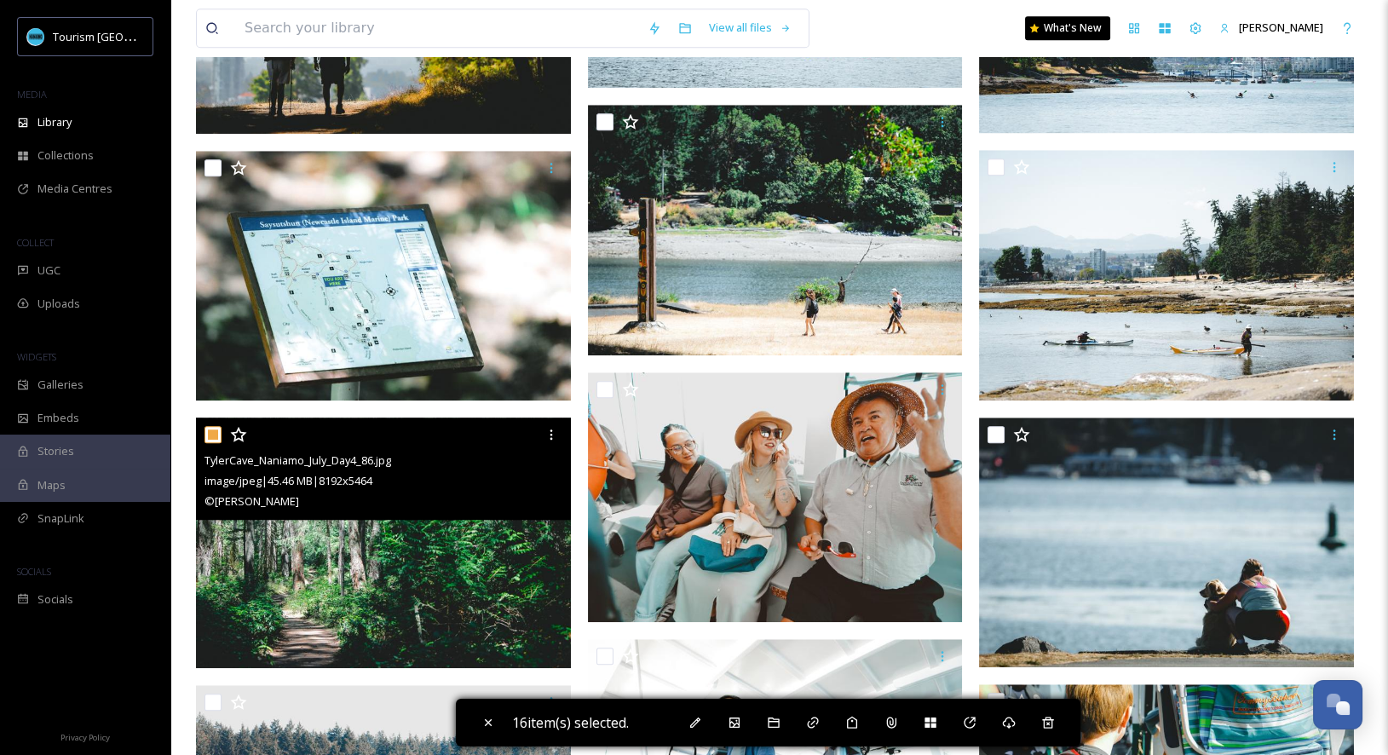
scroll to position [3039, 0]
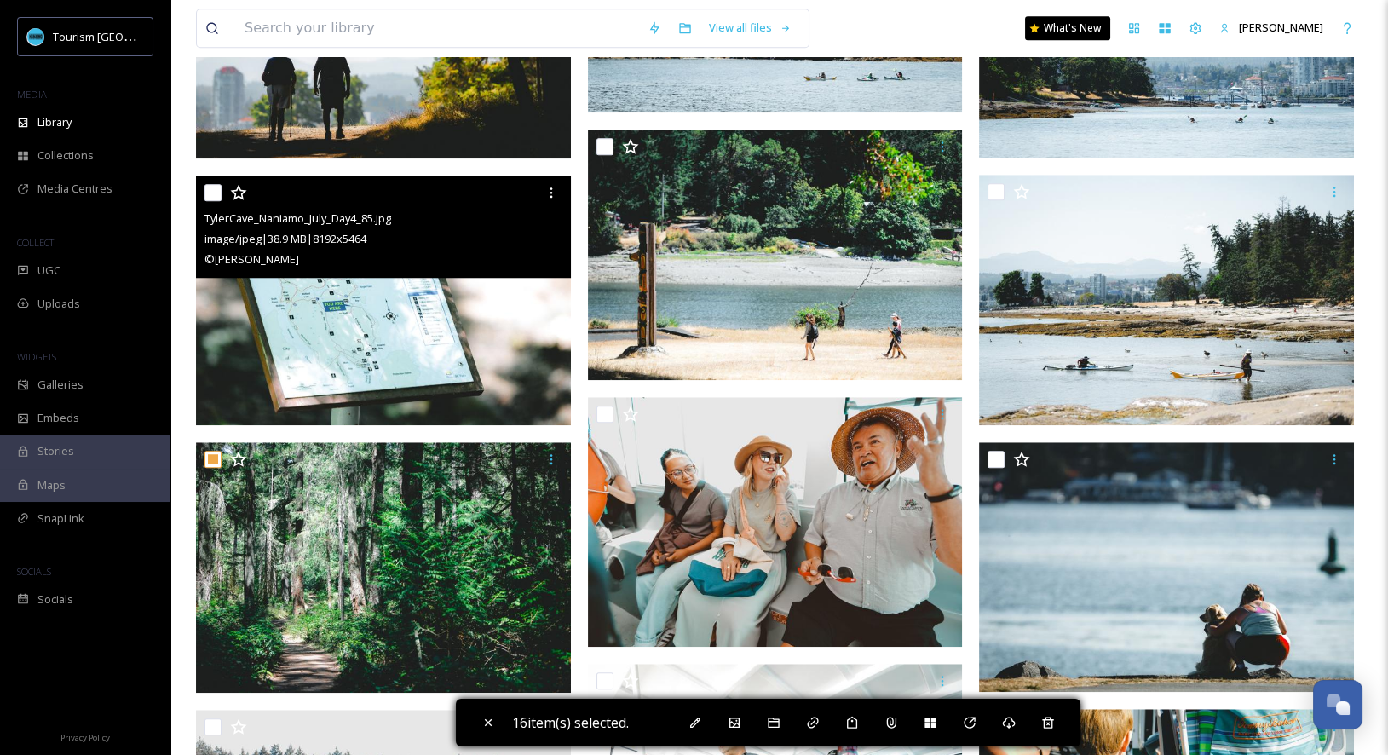
click at [212, 191] on input "checkbox" at bounding box center [212, 192] width 17 height 17
checkbox input "true"
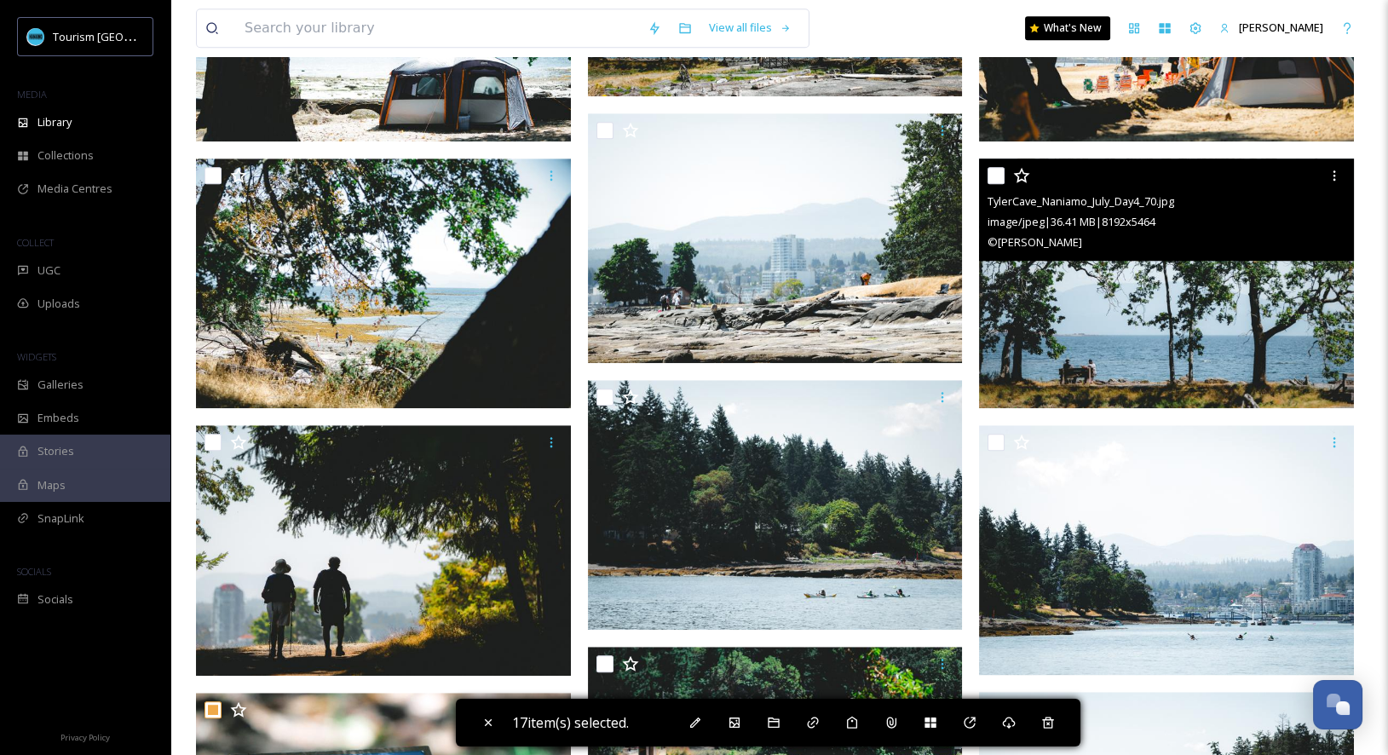
scroll to position [2515, 0]
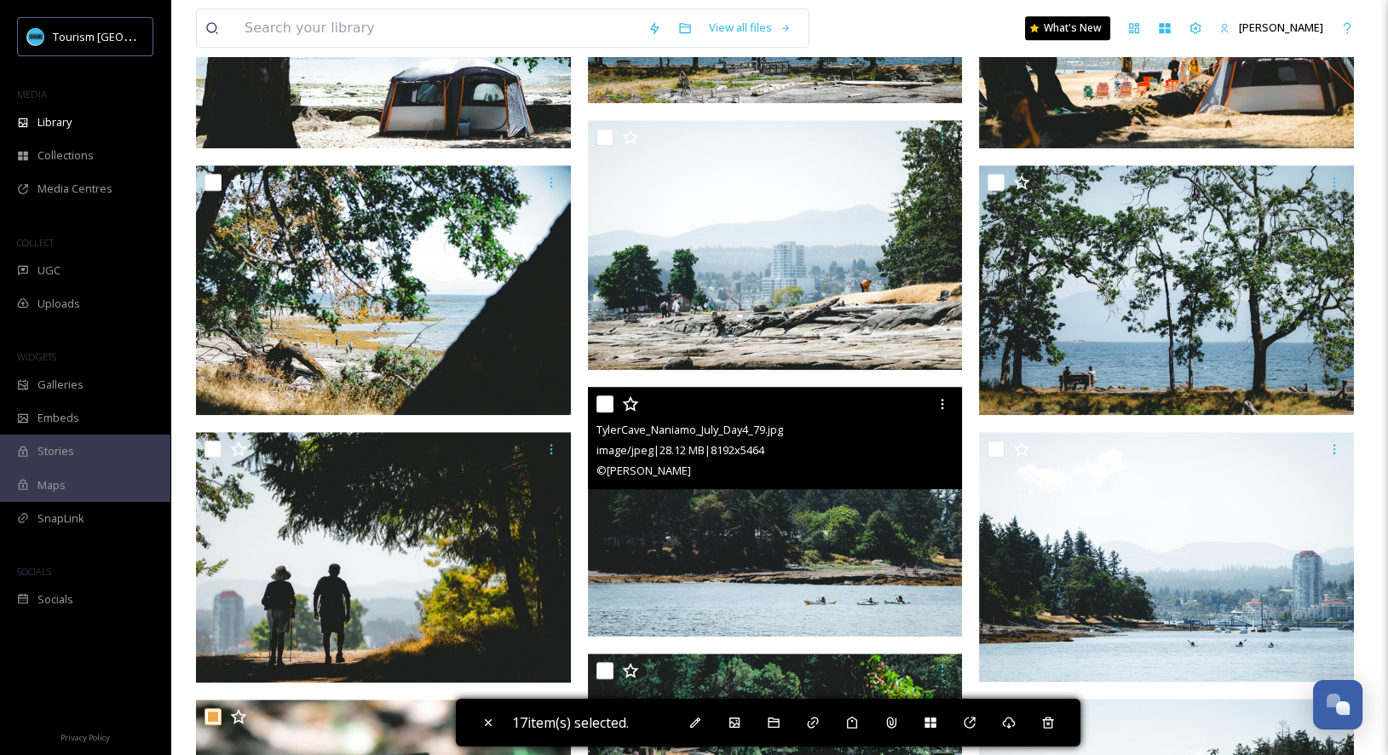
click at [607, 402] on input "checkbox" at bounding box center [604, 403] width 17 height 17
checkbox input "true"
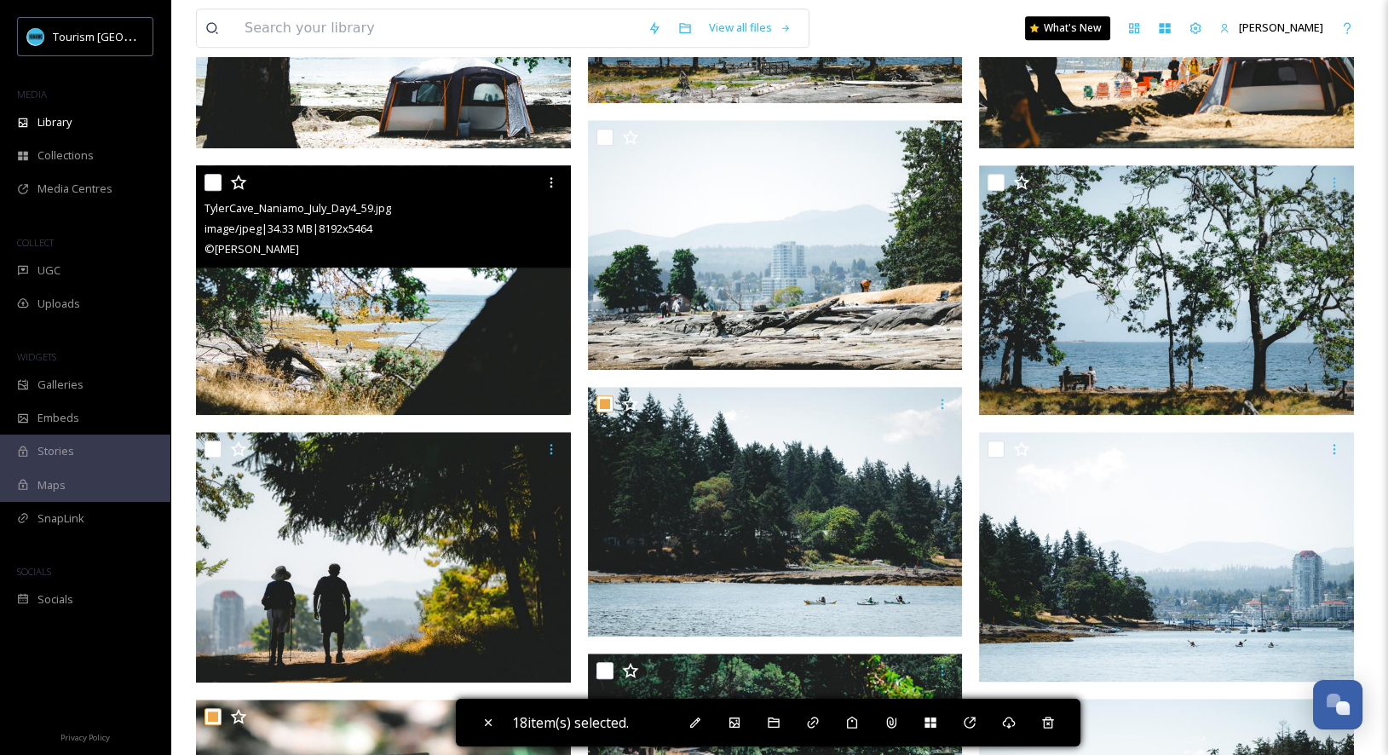
click at [209, 186] on input "checkbox" at bounding box center [212, 182] width 17 height 17
checkbox input "true"
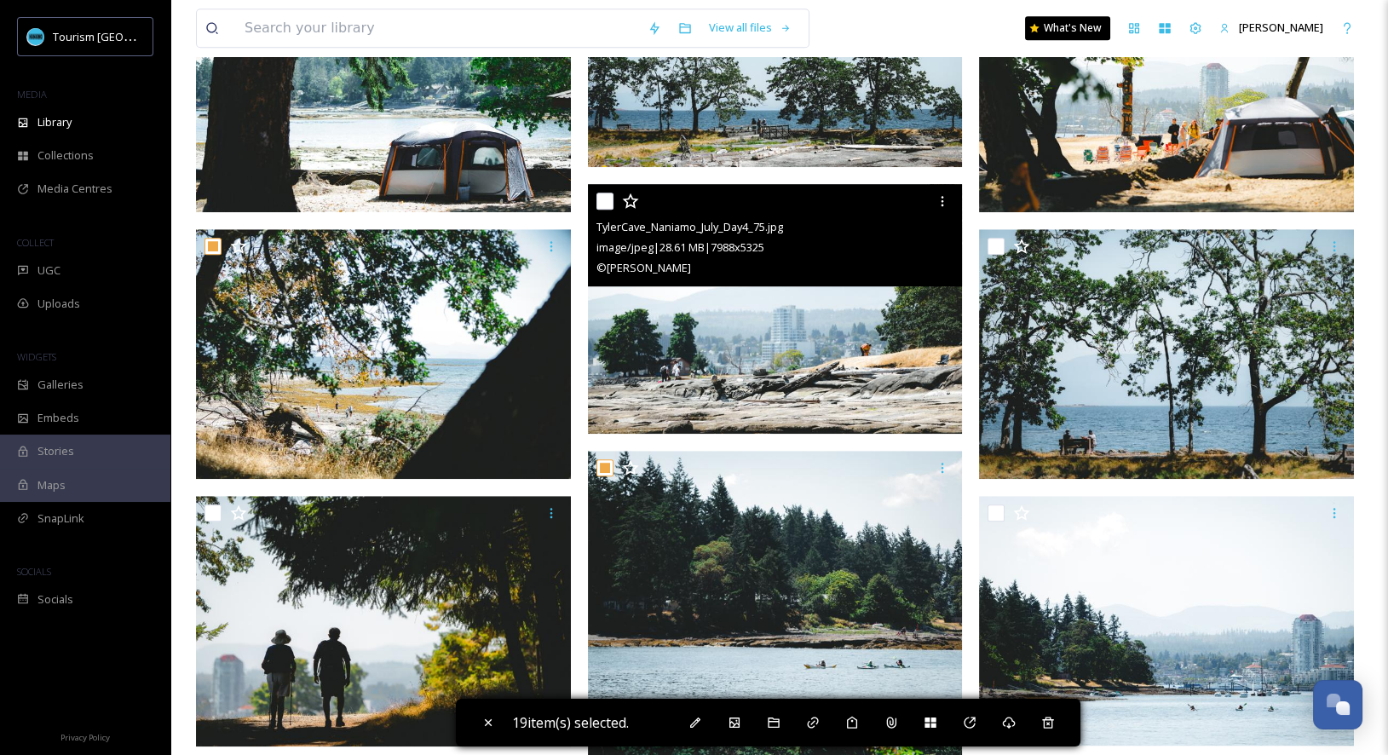
scroll to position [2367, 0]
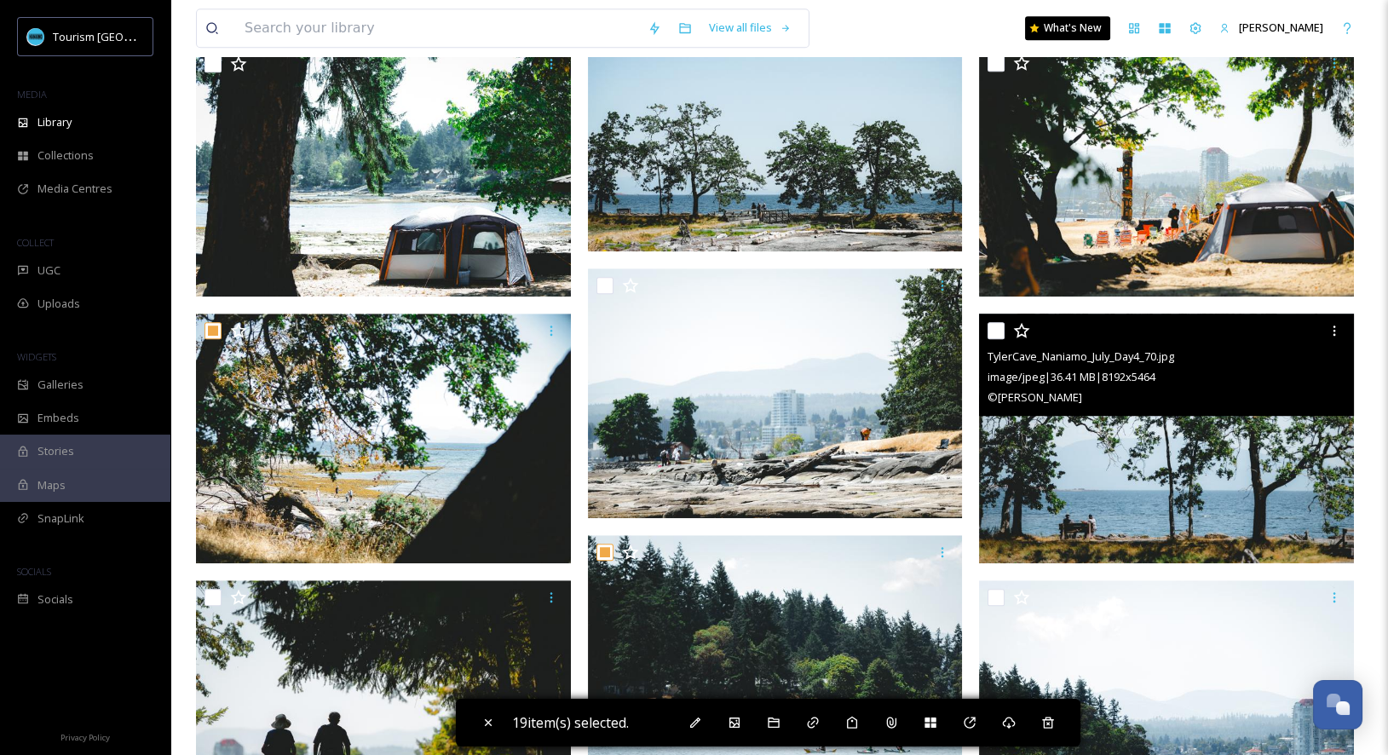
click at [994, 331] on input "checkbox" at bounding box center [995, 330] width 17 height 17
checkbox input "true"
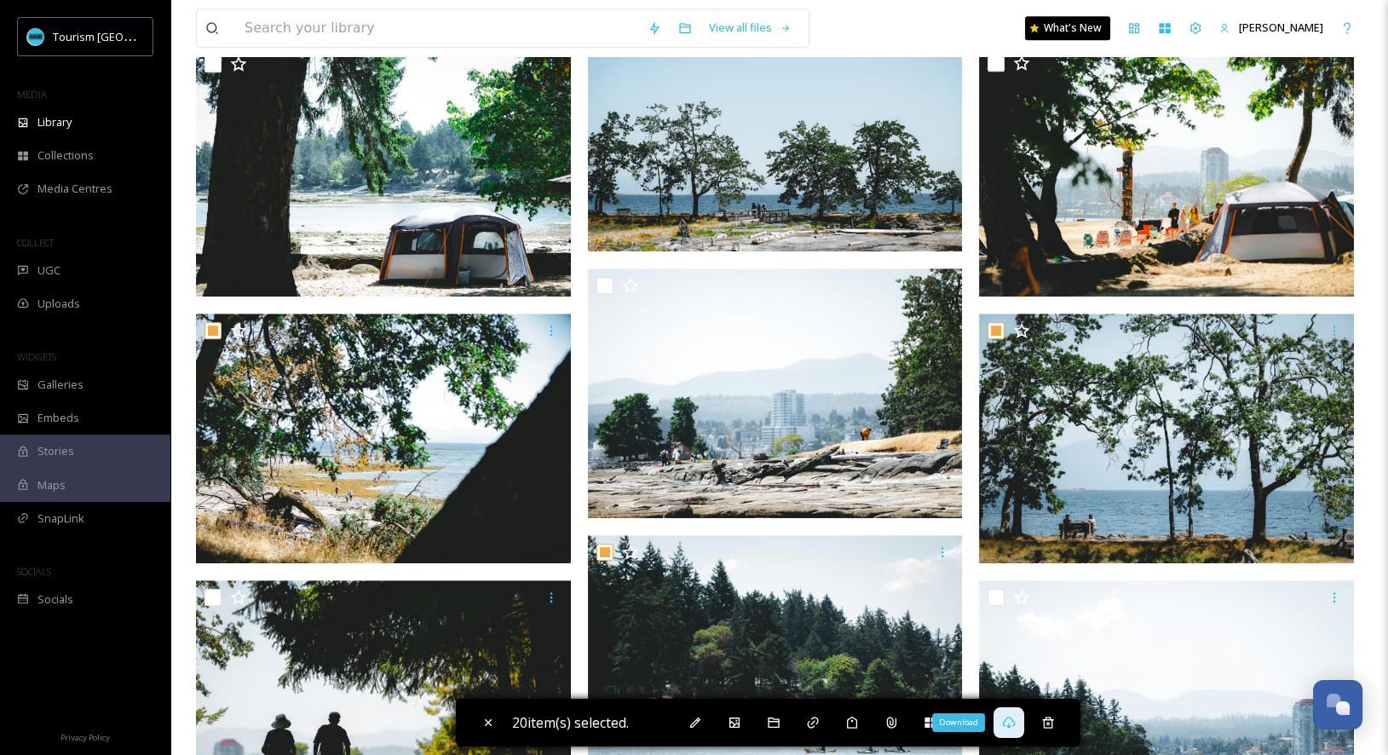
click at [1015, 725] on icon at bounding box center [1009, 723] width 14 height 14
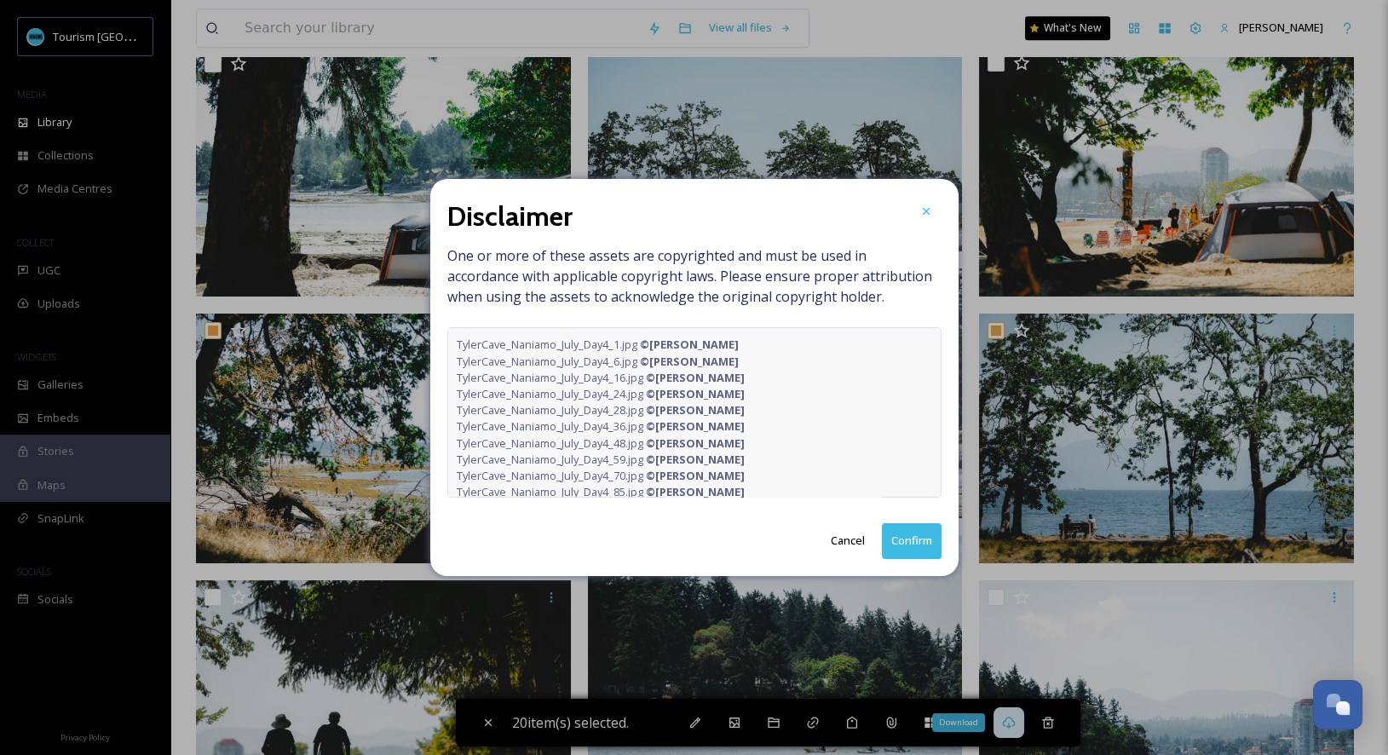
click at [906, 543] on button "Confirm" at bounding box center [912, 540] width 60 height 35
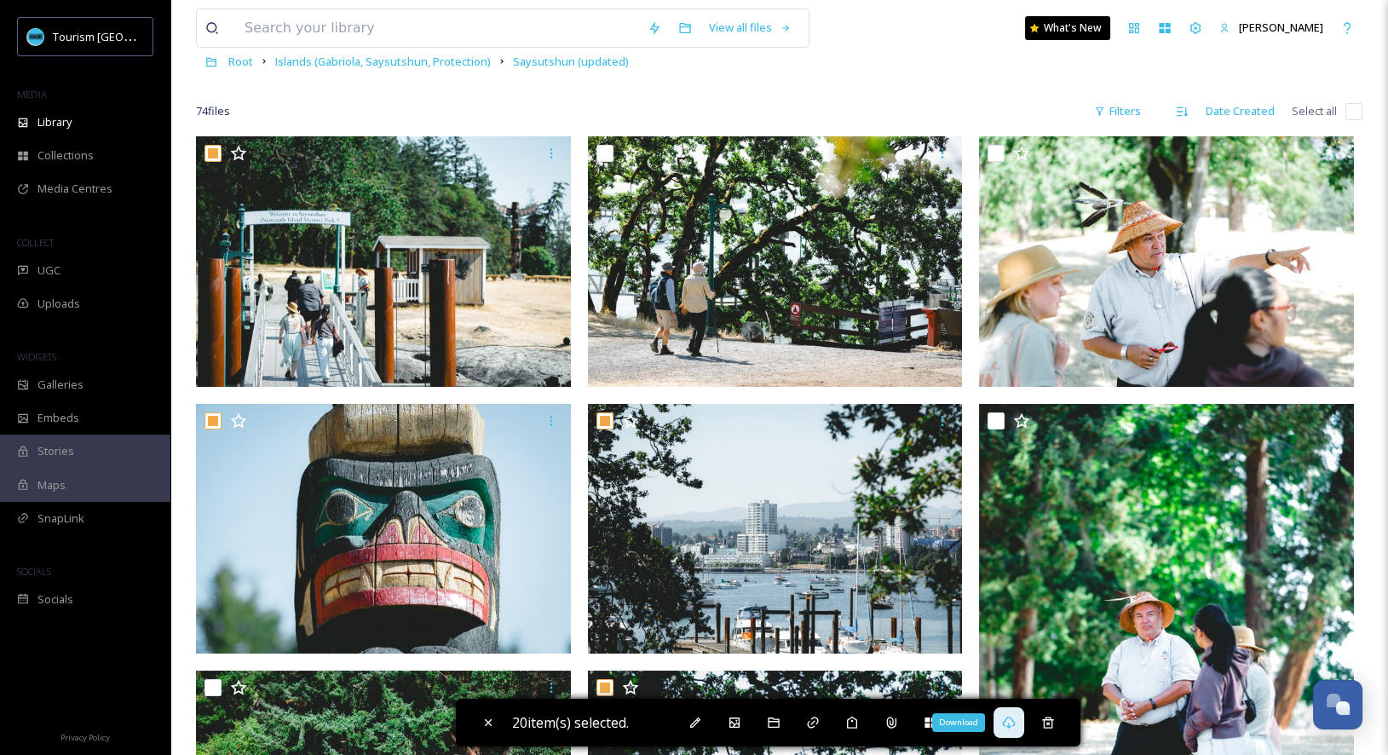
scroll to position [0, 0]
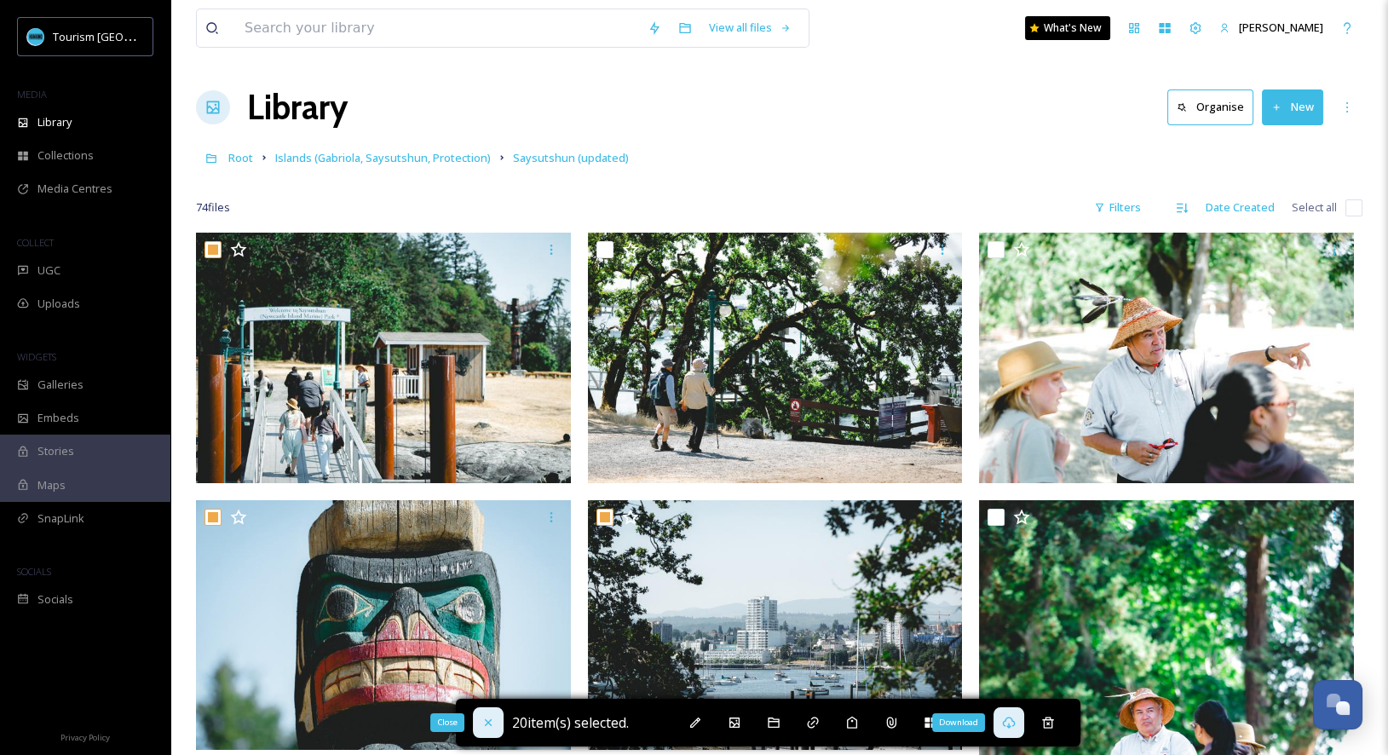
click at [483, 727] on icon at bounding box center [488, 723] width 14 height 14
checkbox input "false"
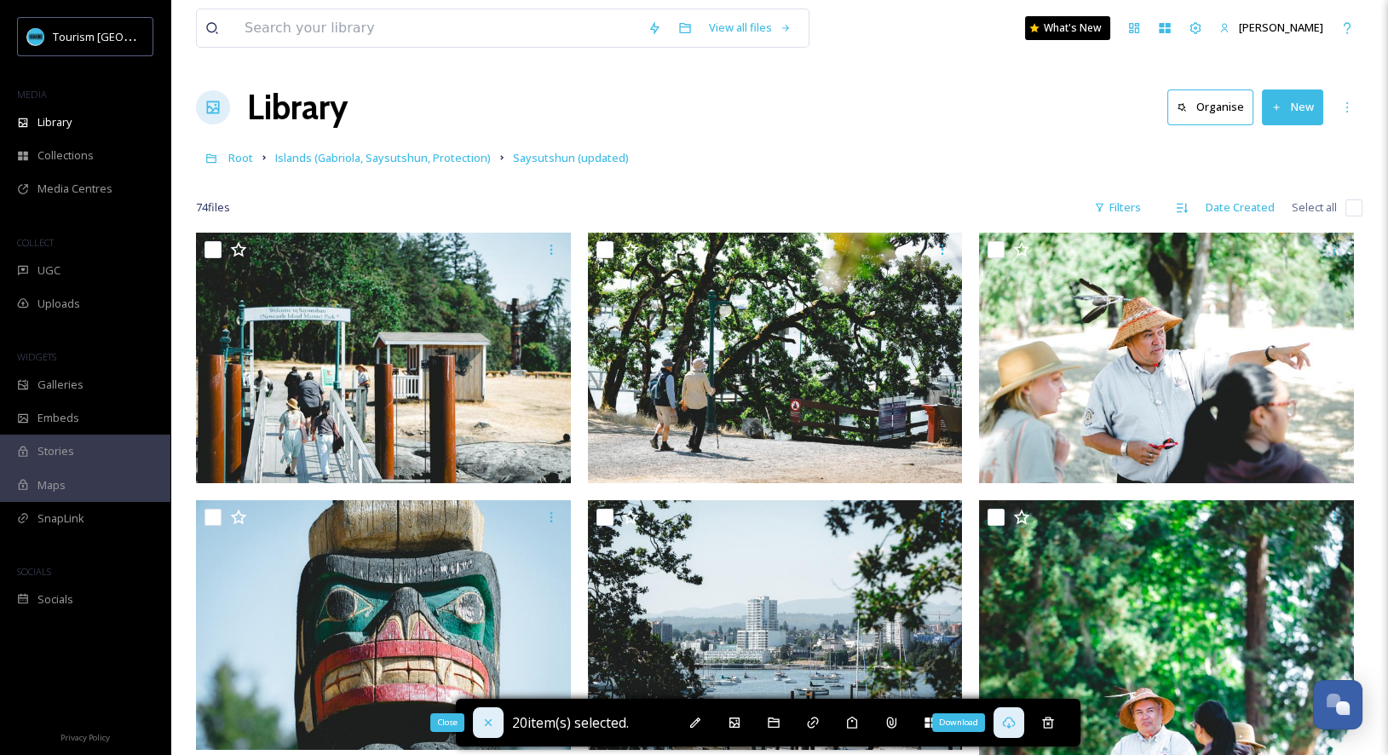
checkbox input "false"
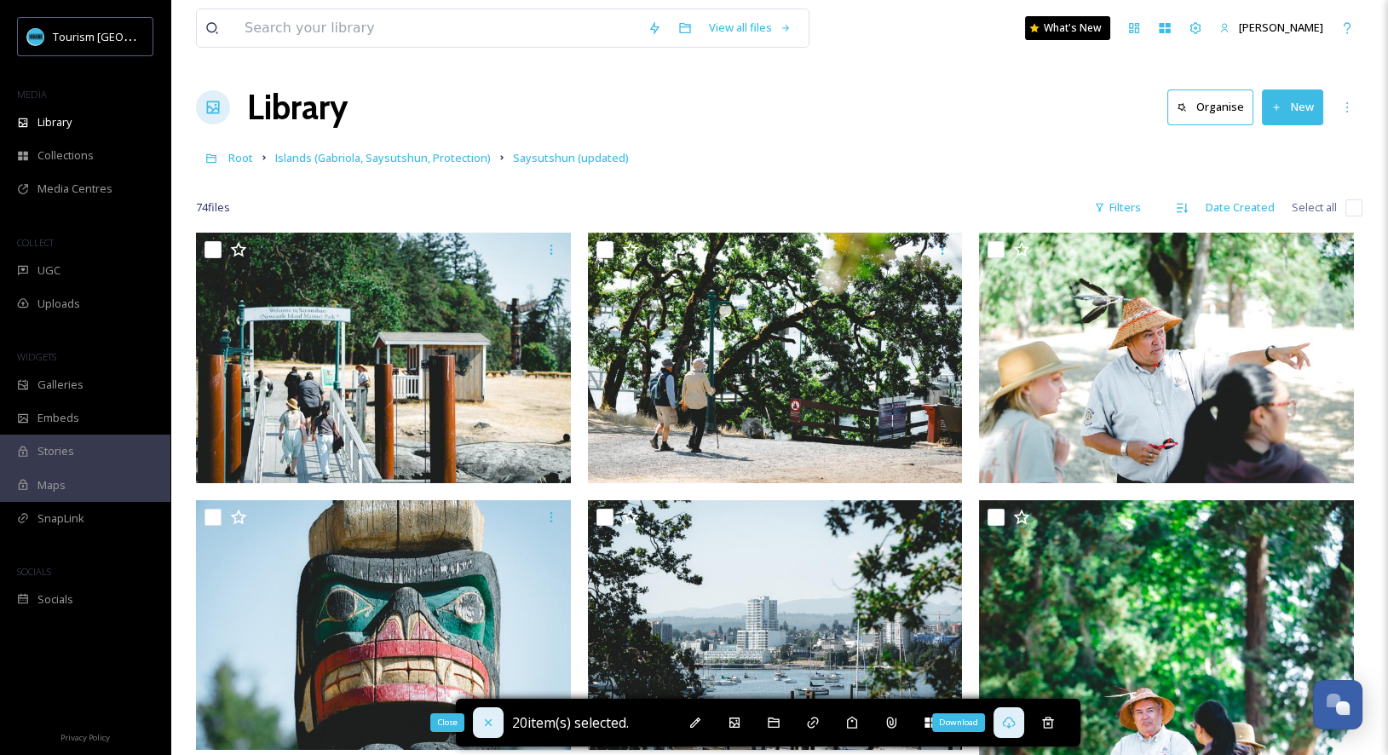
checkbox input "false"
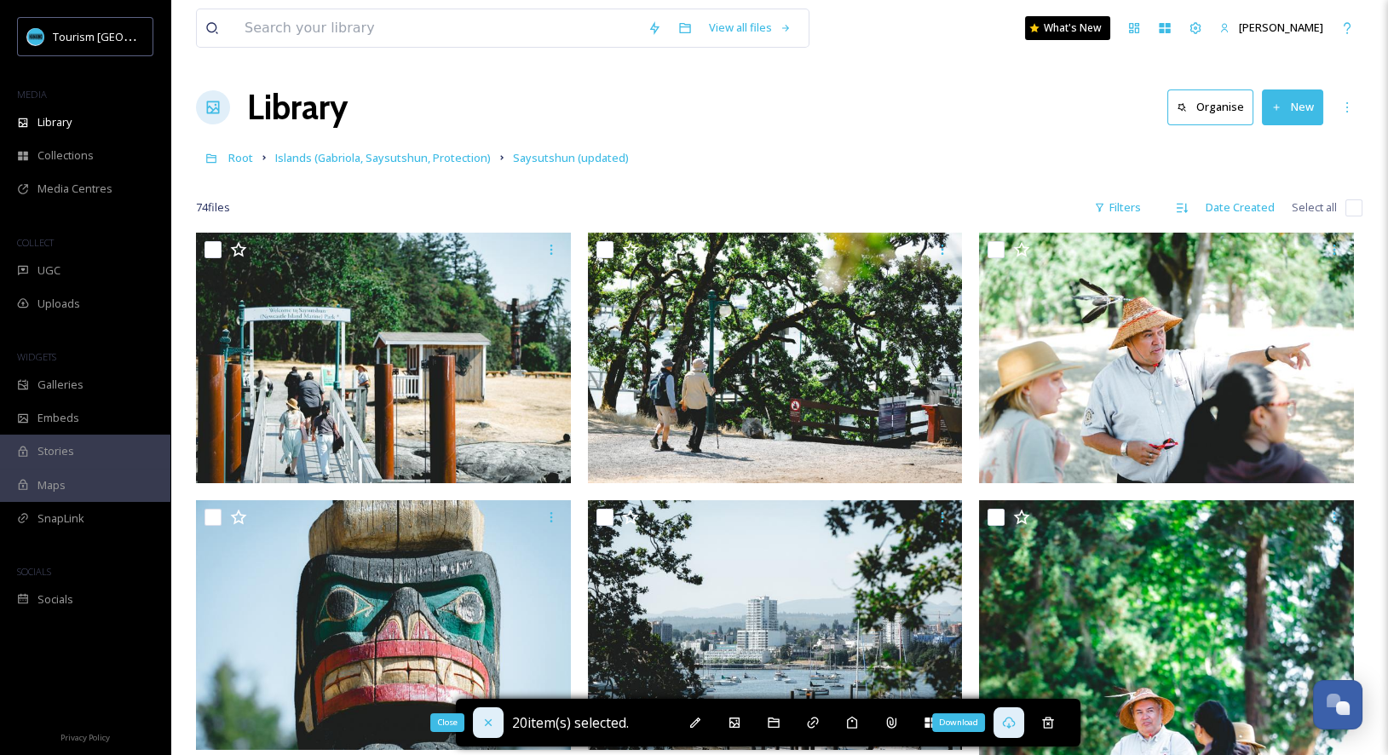
checkbox input "false"
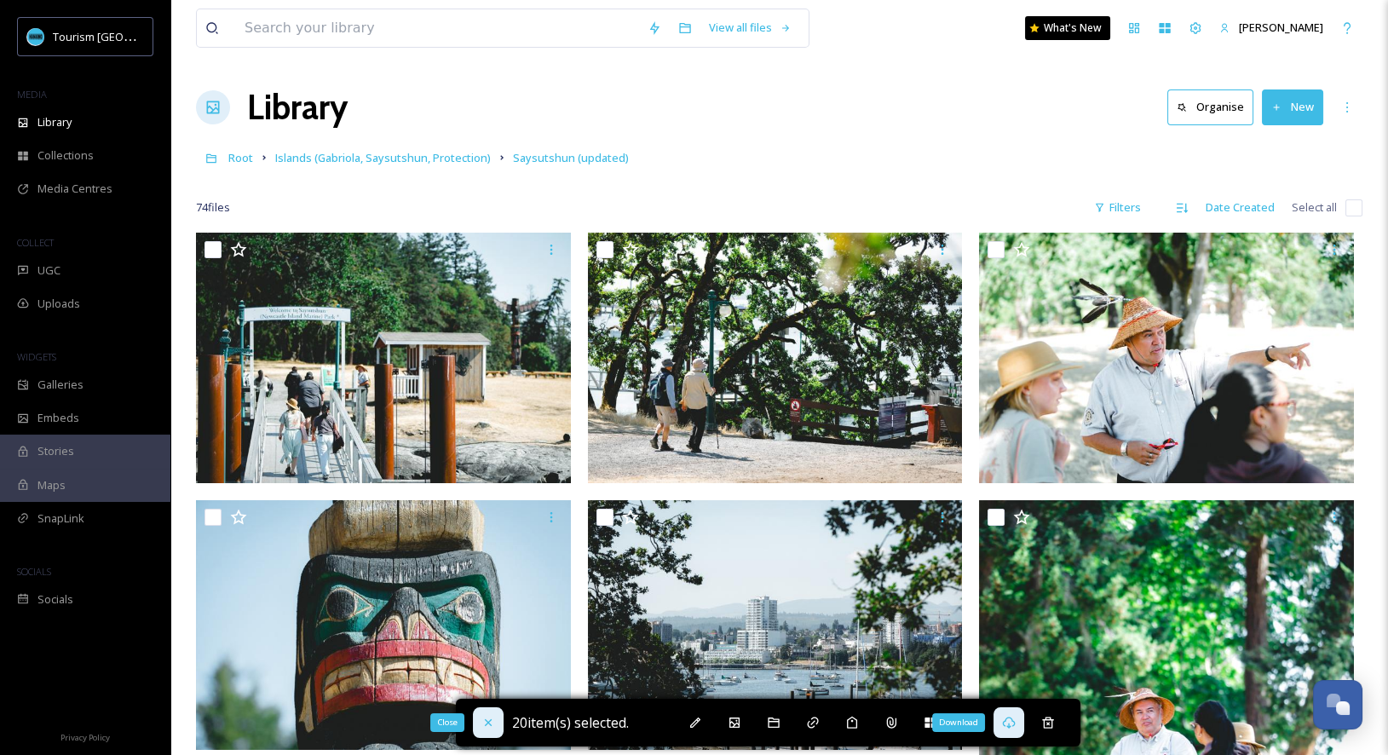
checkbox input "false"
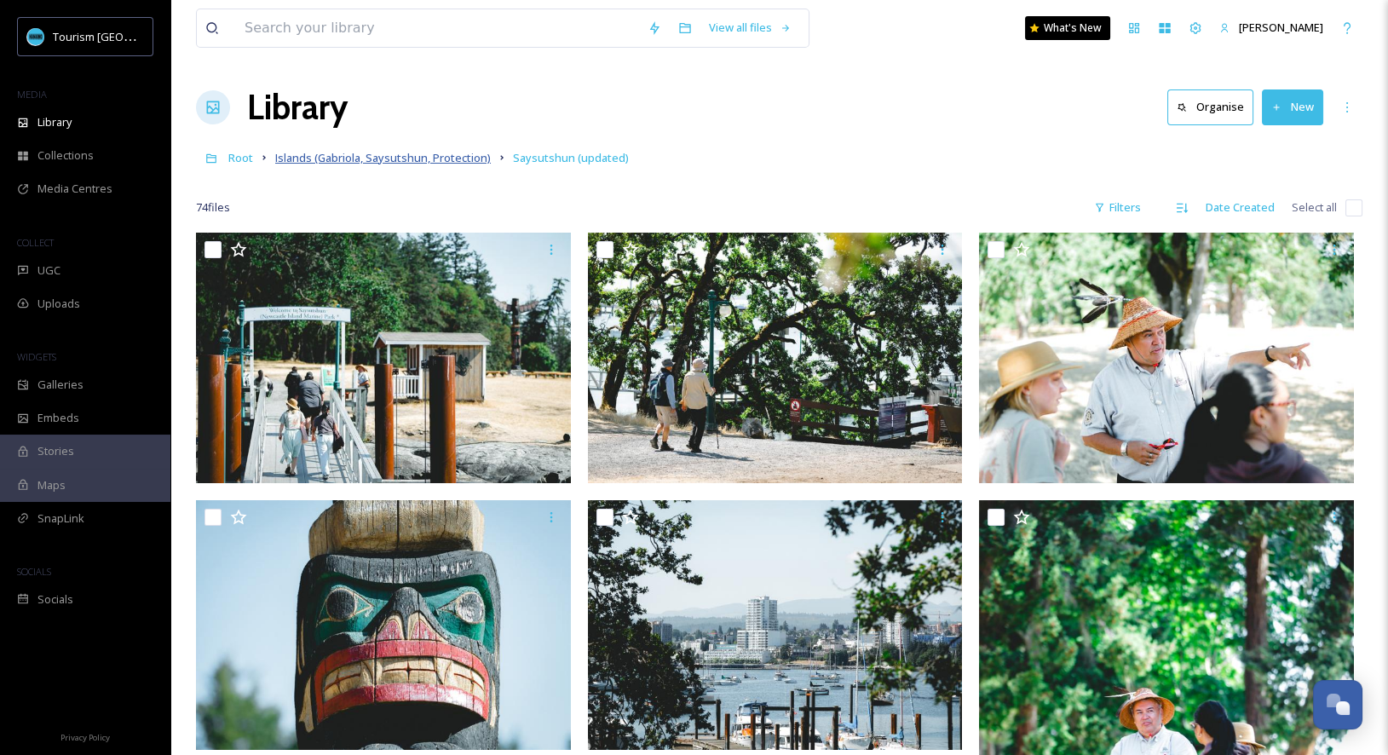
click at [385, 162] on span "Islands (Gabriola, Saysutshun, Protection)" at bounding box center [383, 157] width 216 height 15
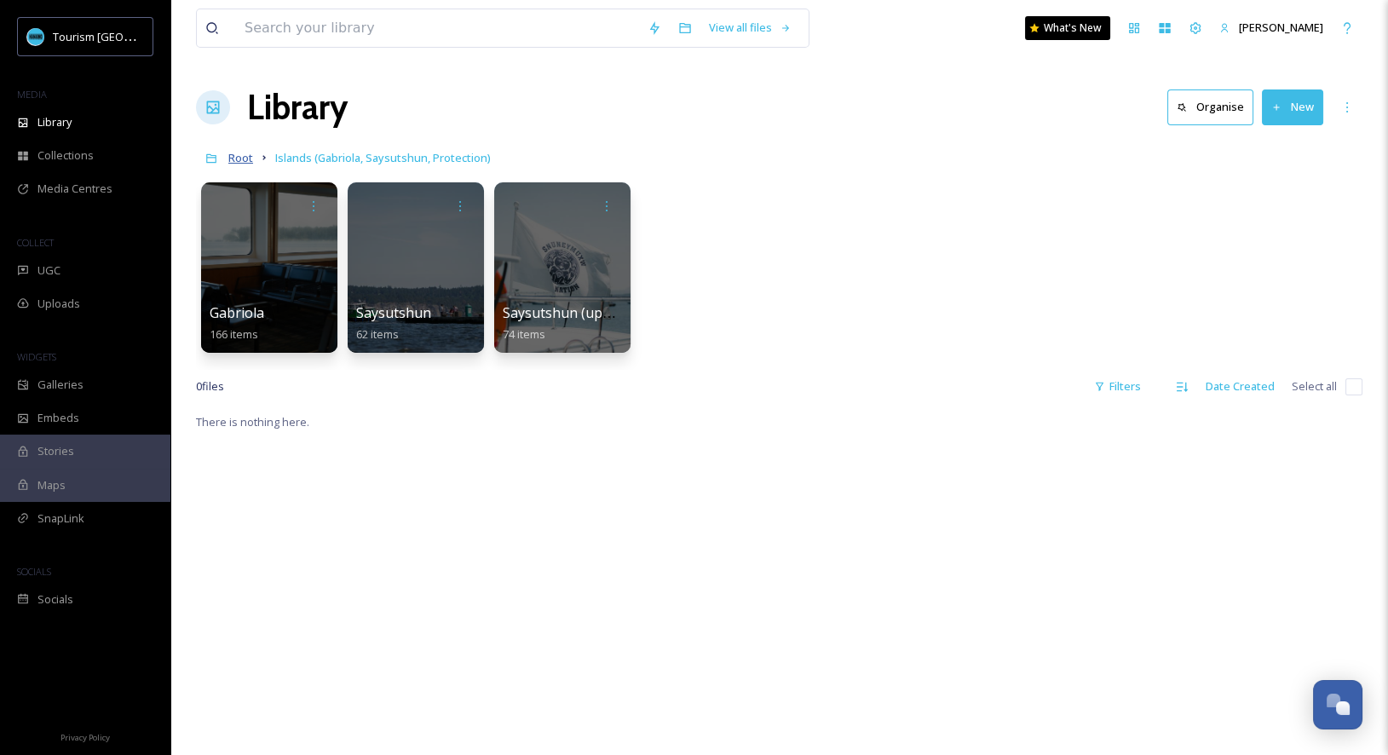
click at [244, 158] on span "Root" at bounding box center [240, 157] width 25 height 15
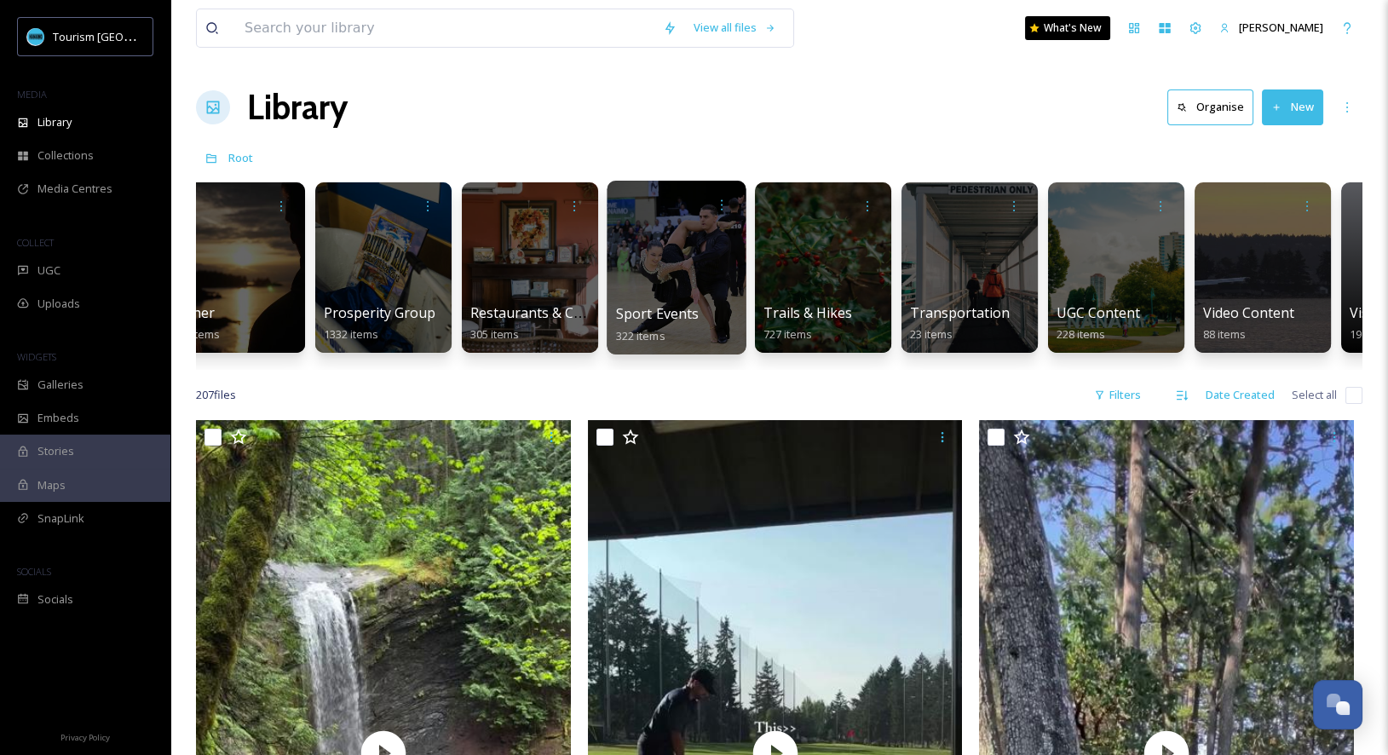
scroll to position [0, 2090]
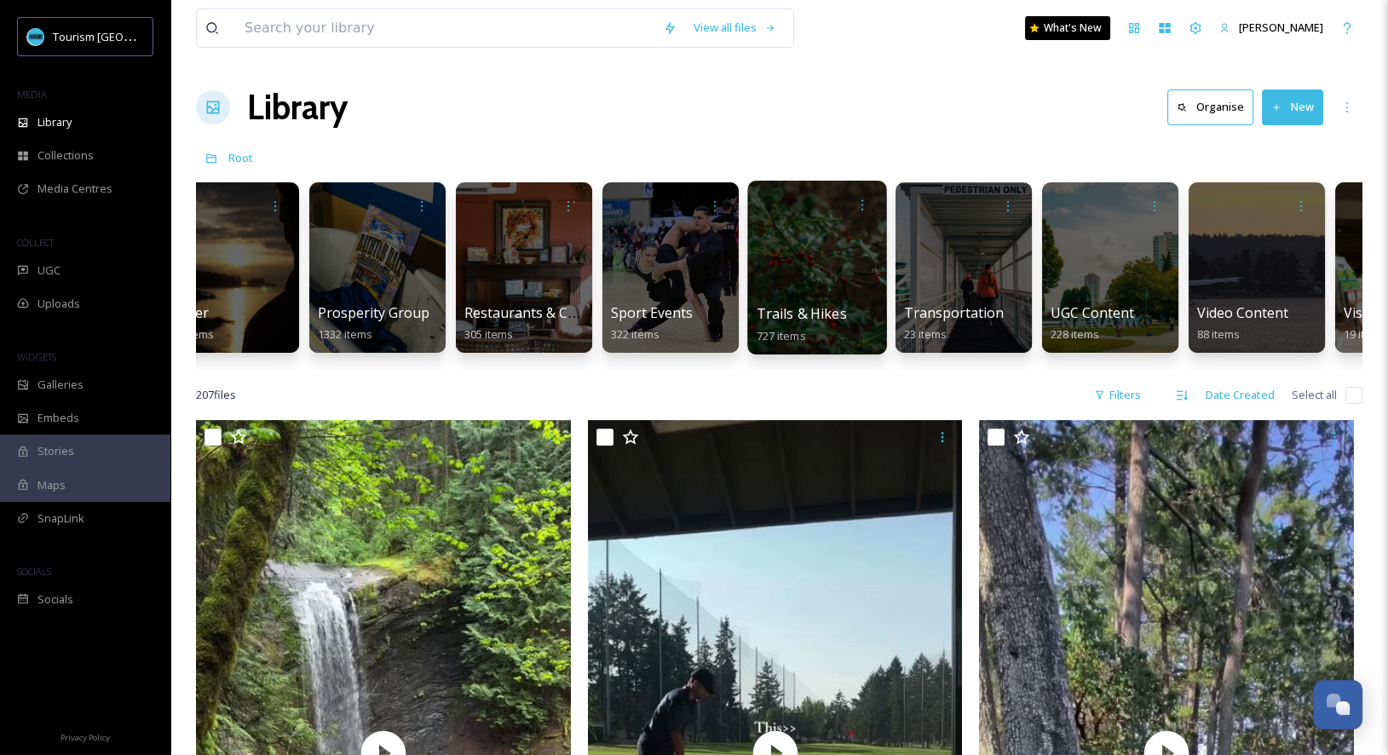
click at [821, 312] on span "Trails & Hikes" at bounding box center [801, 313] width 90 height 19
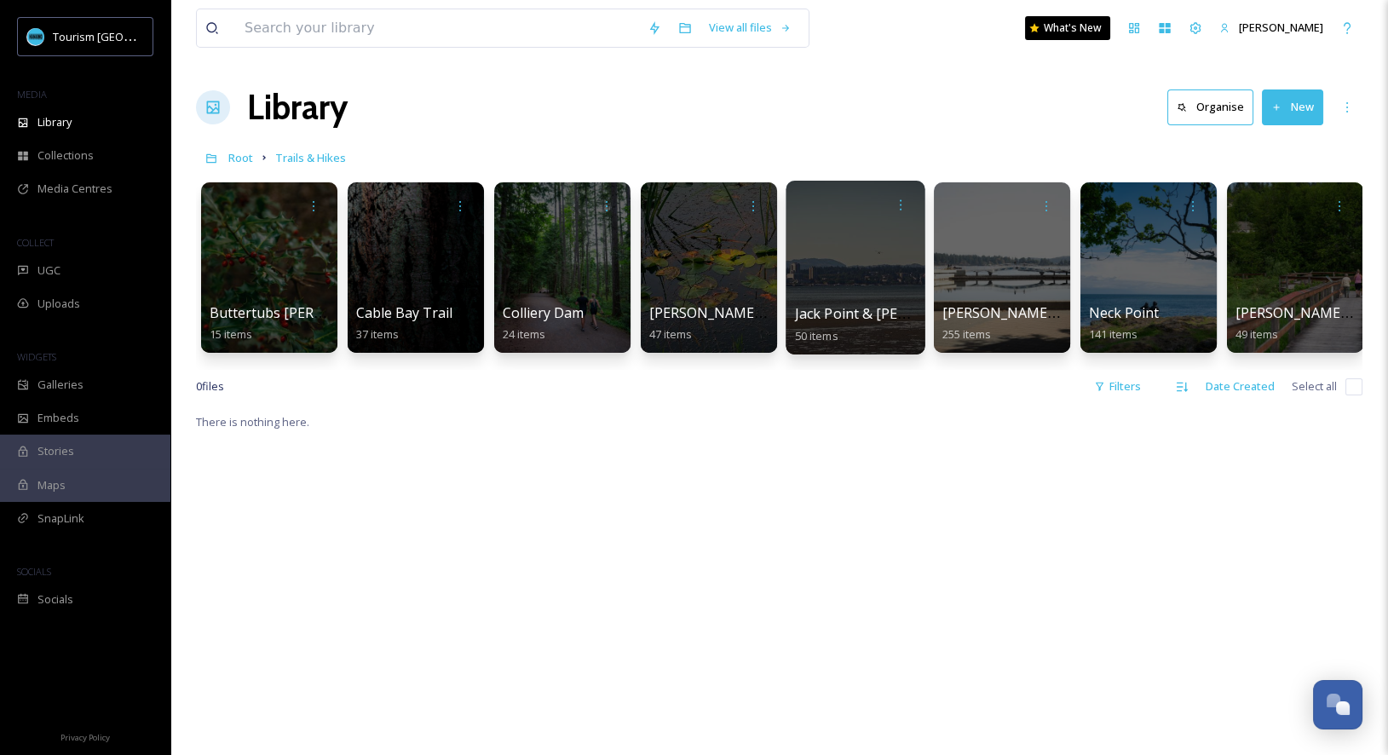
click at [866, 327] on div "Jack Point & [PERSON_NAME] Park 50 items" at bounding box center [856, 324] width 122 height 43
click at [863, 299] on div at bounding box center [854, 268] width 139 height 174
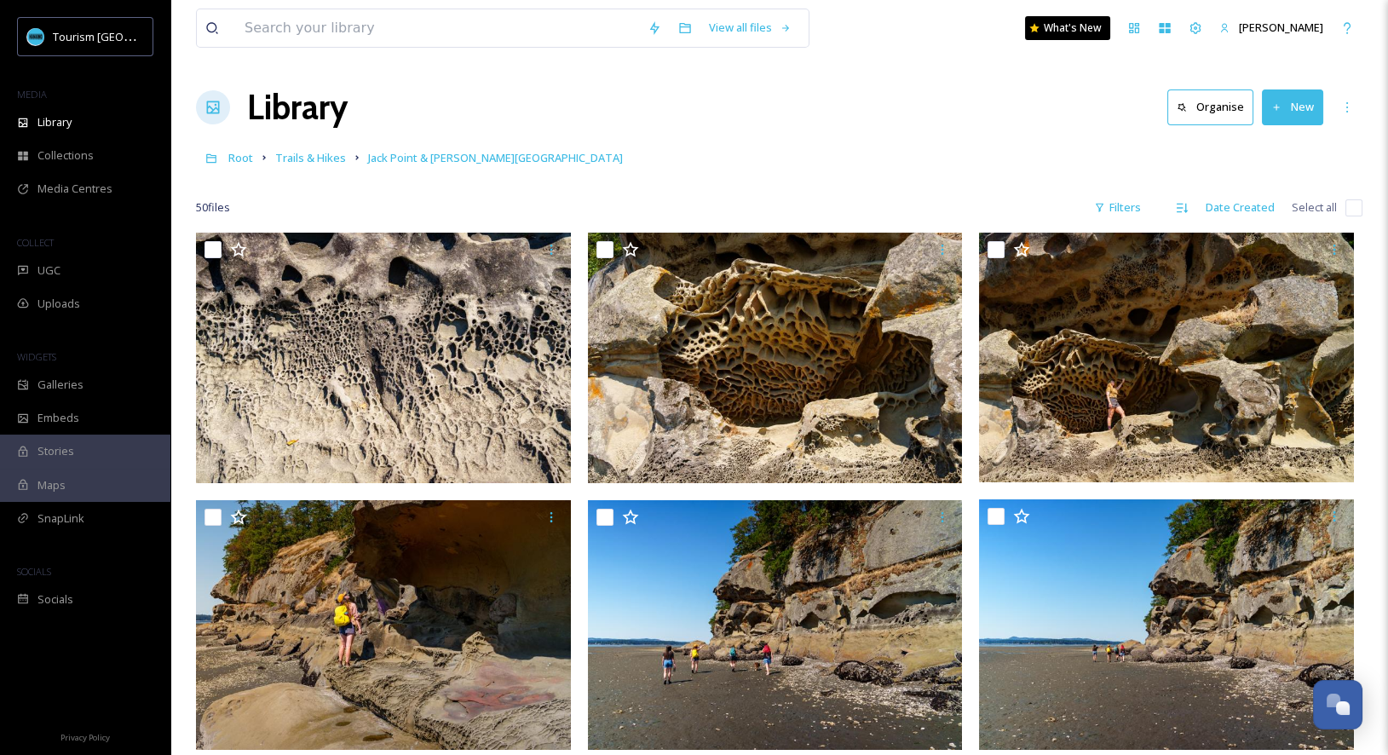
scroll to position [9, 0]
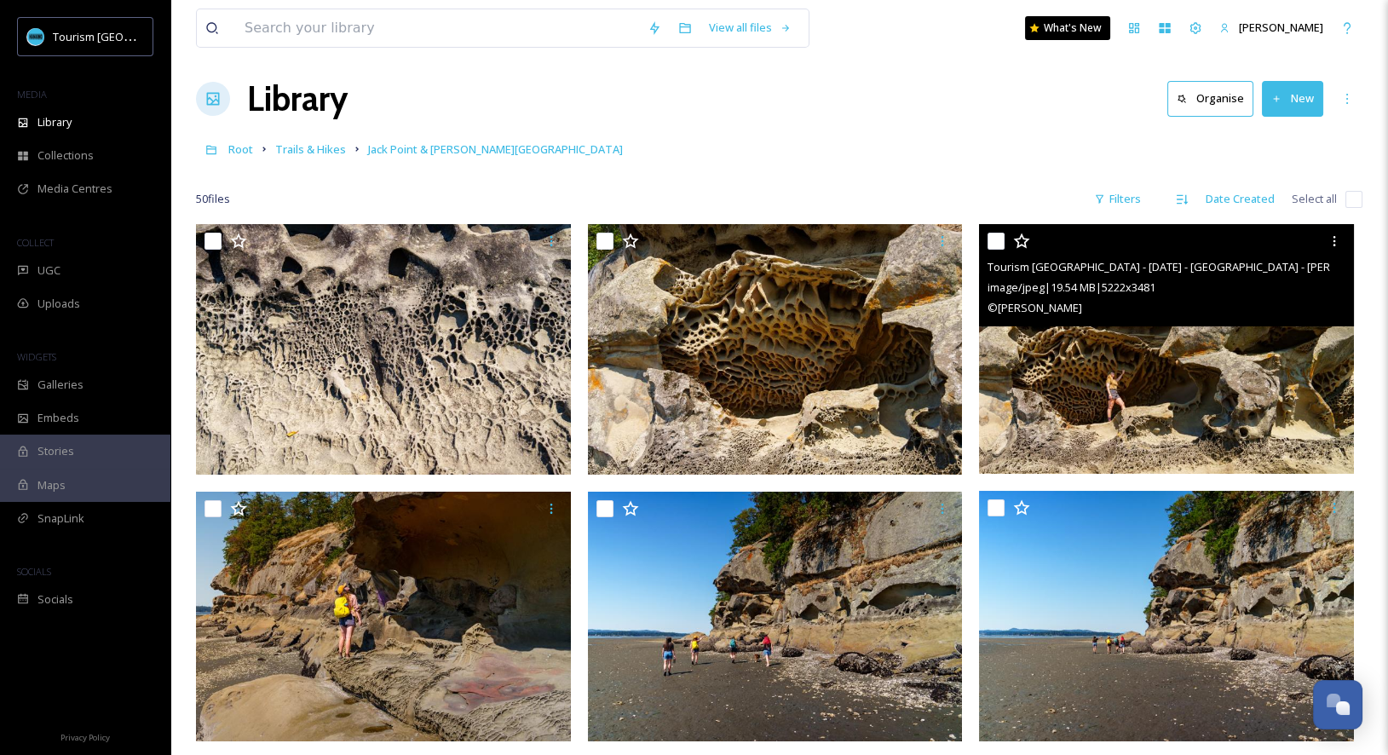
click at [997, 243] on input "checkbox" at bounding box center [995, 241] width 17 height 17
checkbox input "true"
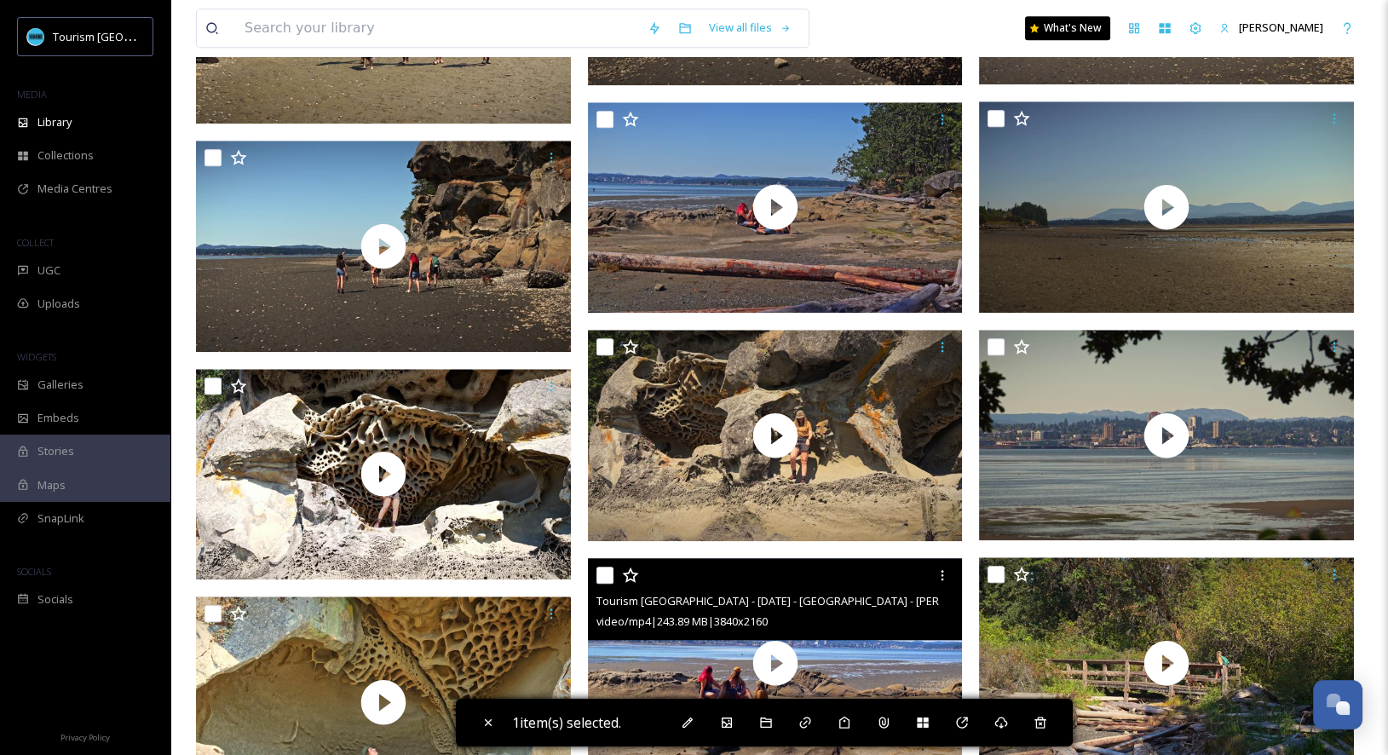
scroll to position [3674, 0]
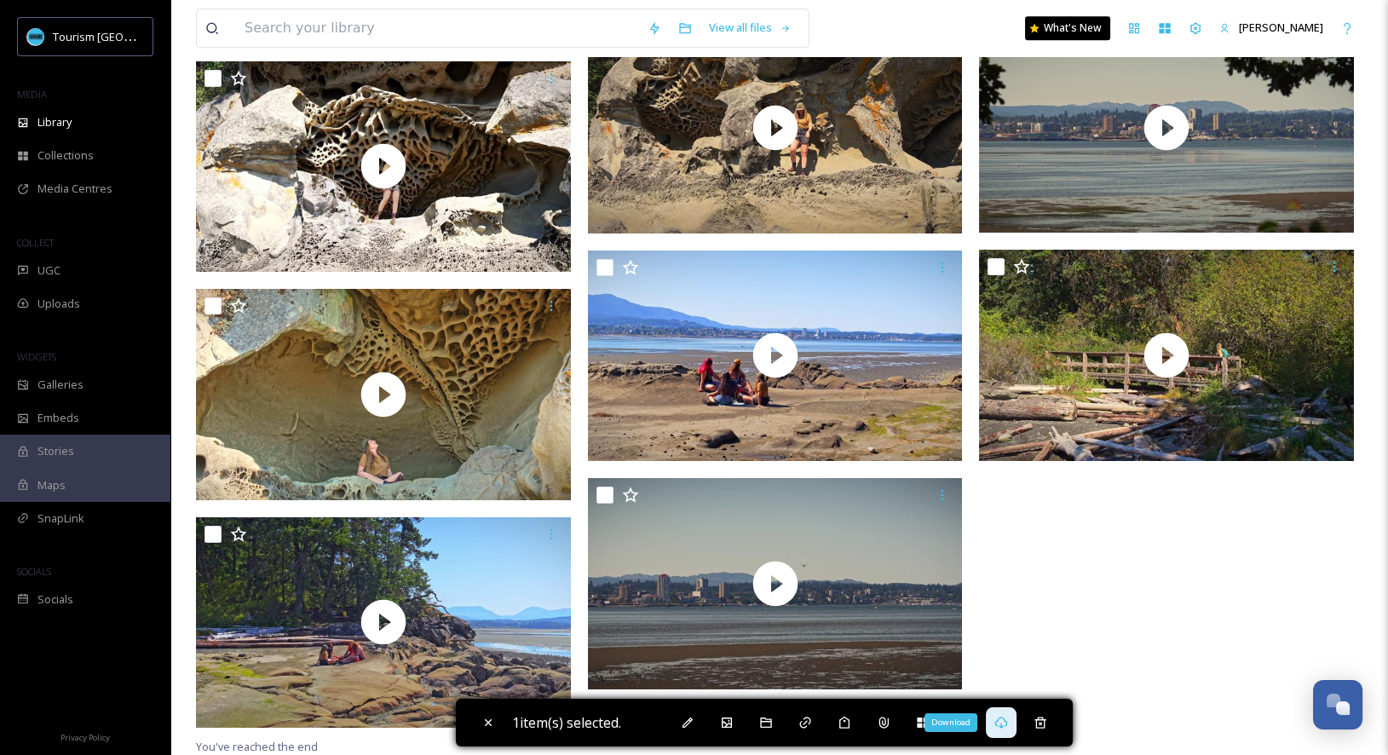
click at [1016, 727] on div "Download" at bounding box center [1001, 722] width 31 height 31
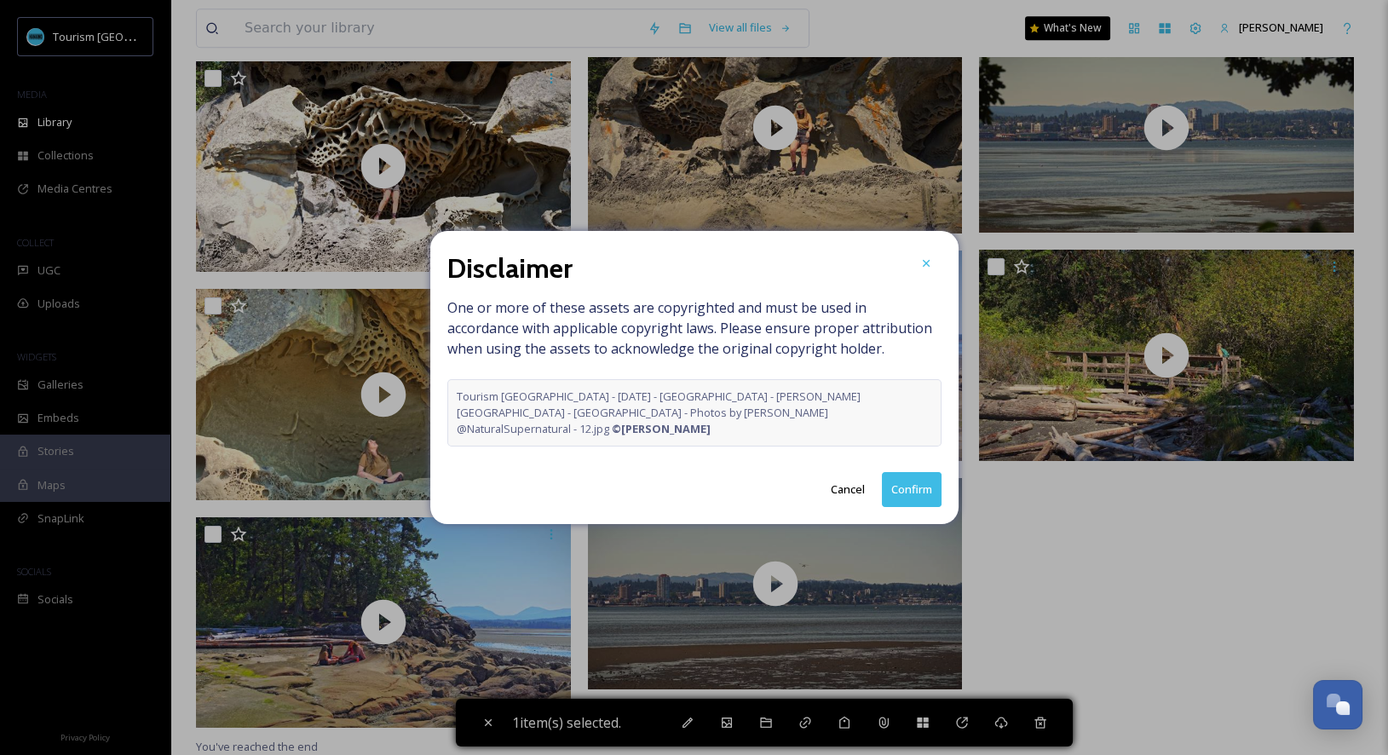
click at [923, 480] on button "Confirm" at bounding box center [912, 489] width 60 height 35
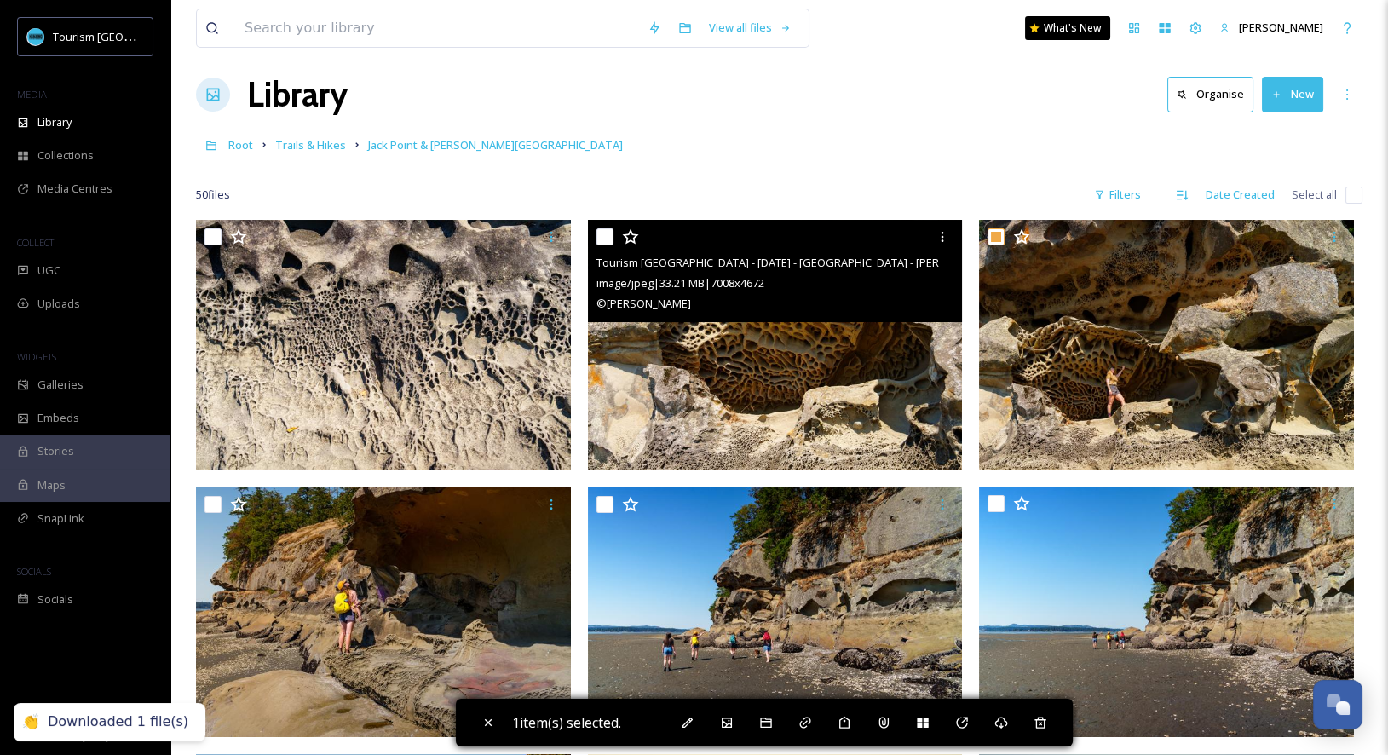
scroll to position [0, 0]
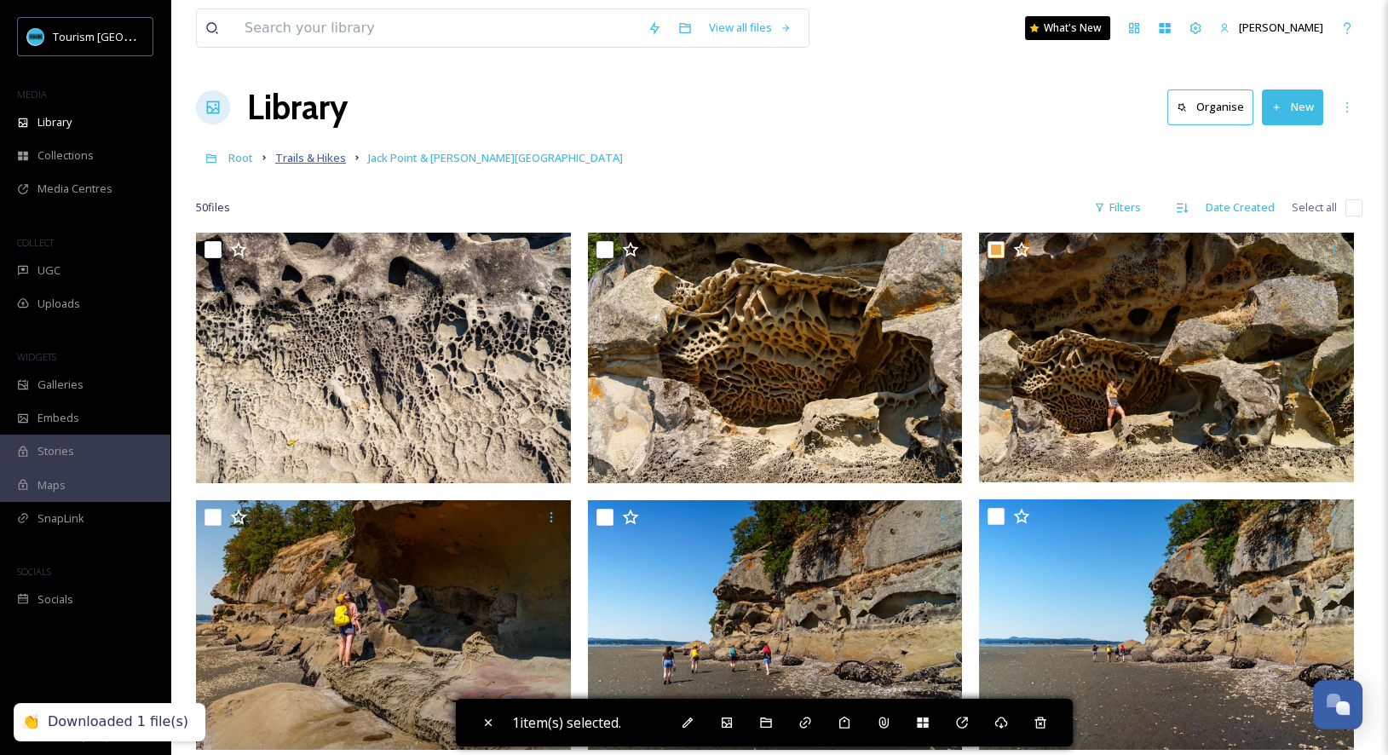
click at [336, 164] on span "Trails & Hikes" at bounding box center [310, 157] width 71 height 15
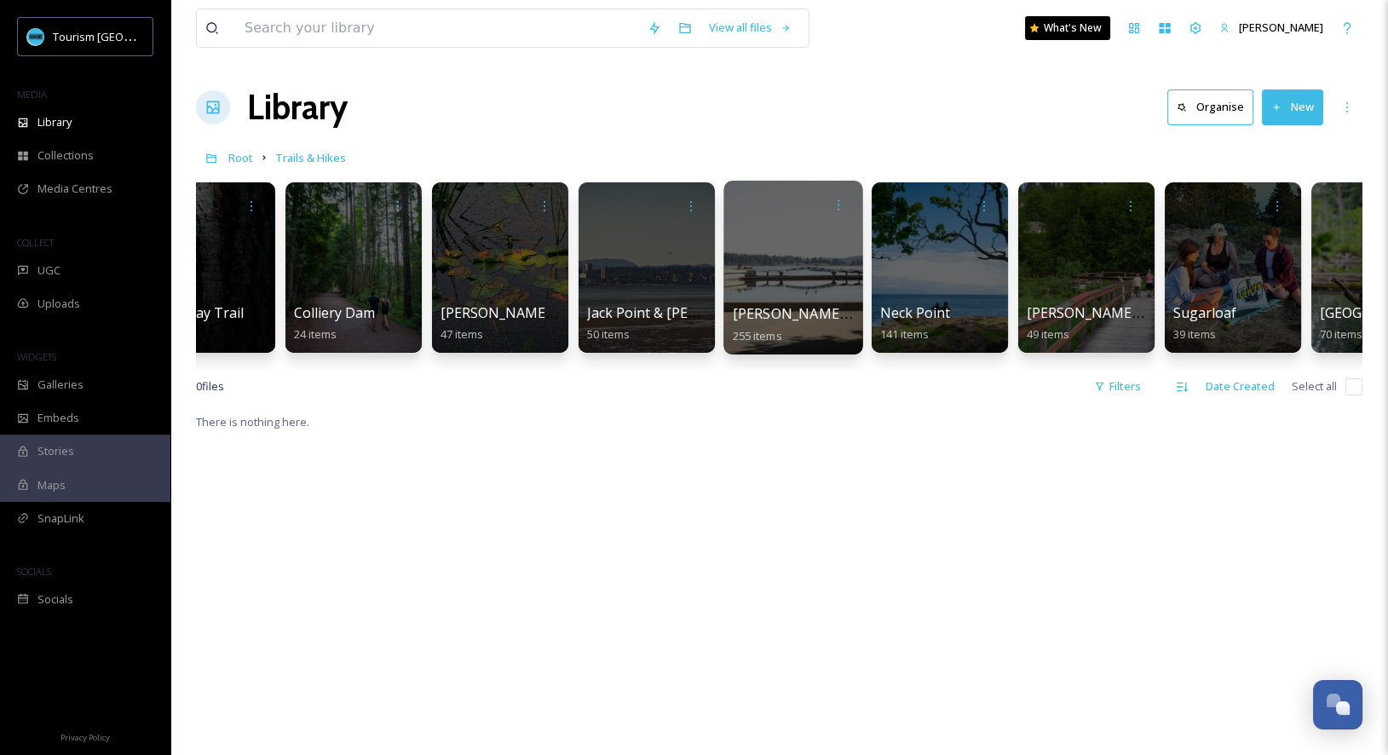
scroll to position [0, 299]
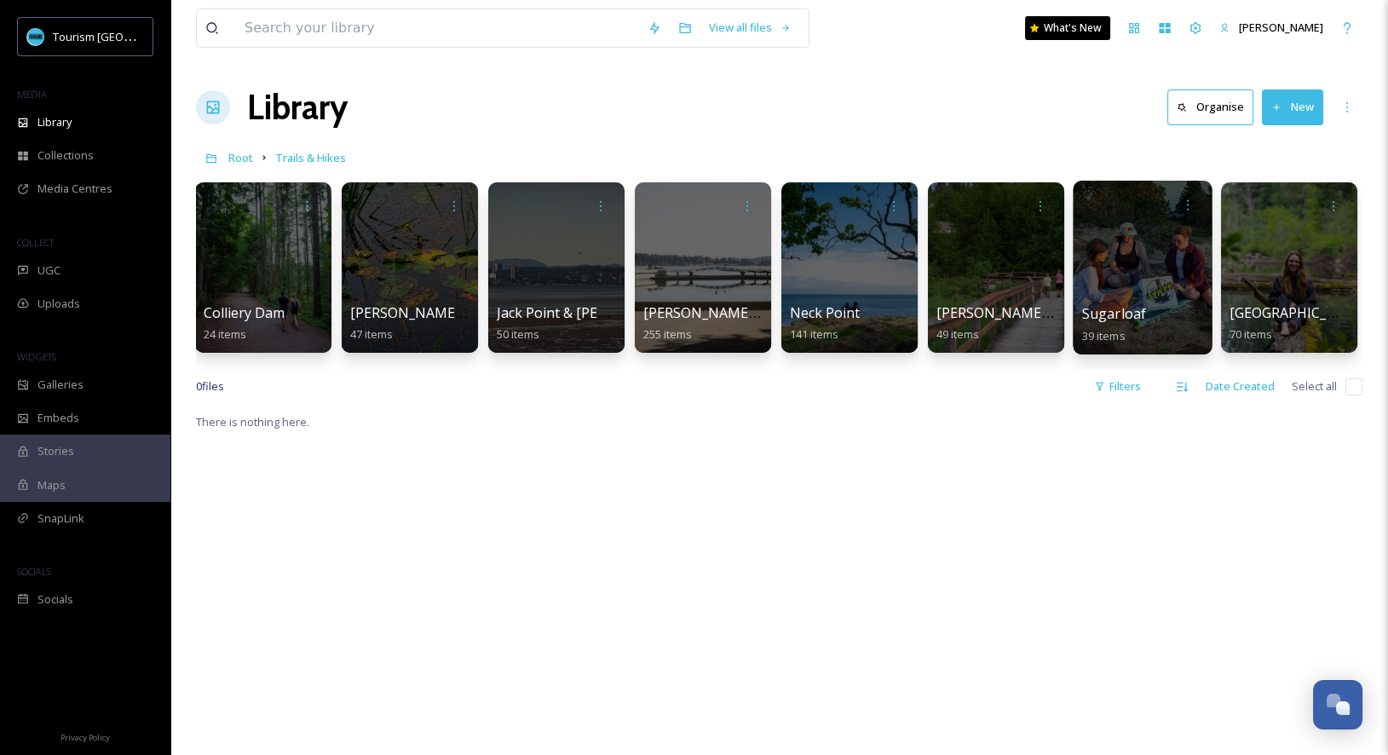
click at [1132, 296] on div at bounding box center [1141, 268] width 139 height 174
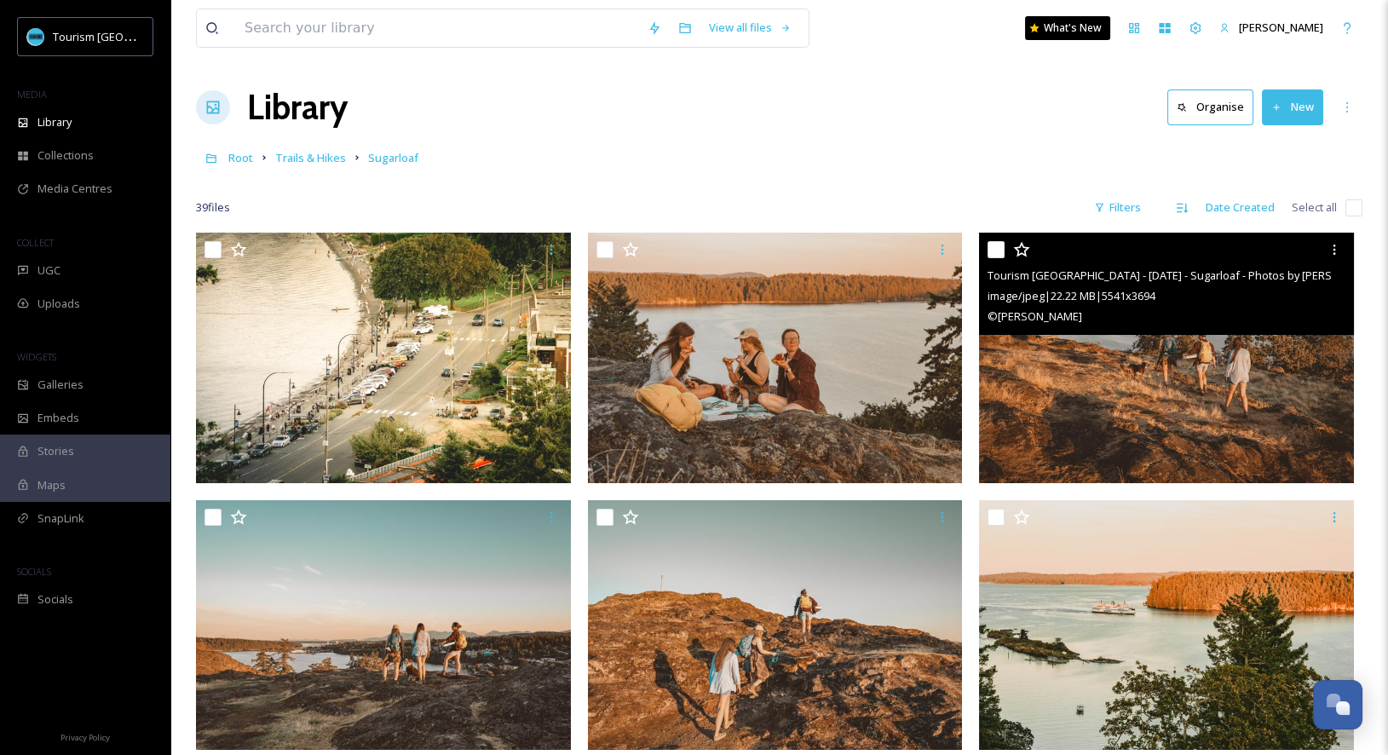
click at [994, 241] on input "checkbox" at bounding box center [995, 249] width 17 height 17
checkbox input "true"
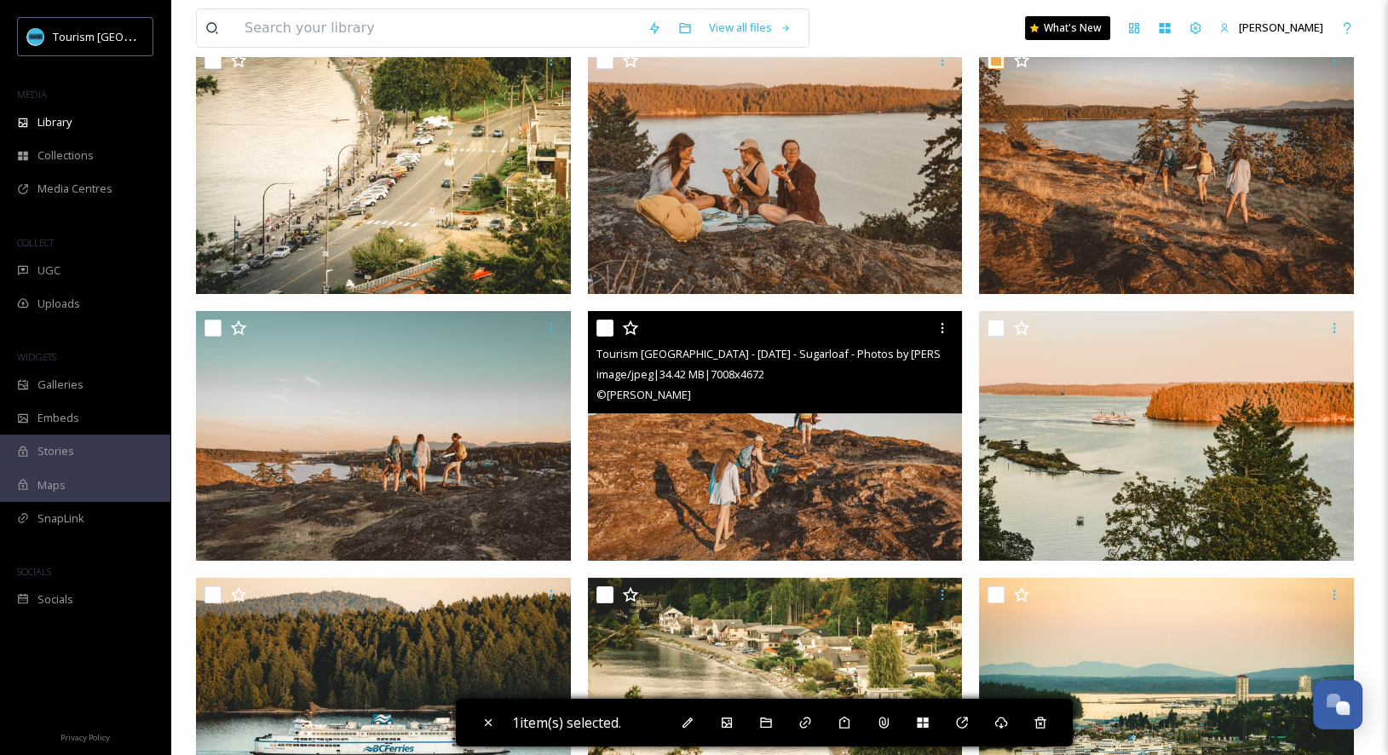
scroll to position [210, 0]
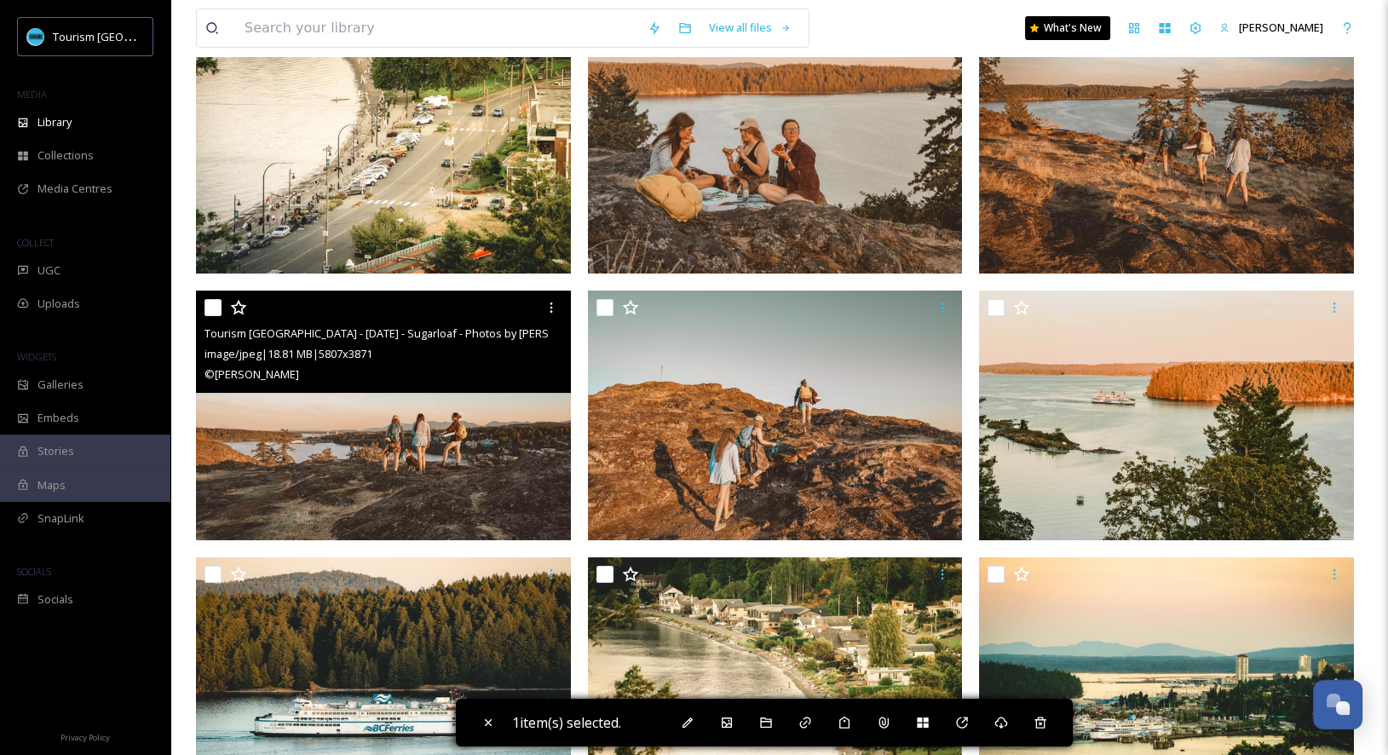
click at [210, 310] on input "checkbox" at bounding box center [212, 307] width 17 height 17
checkbox input "true"
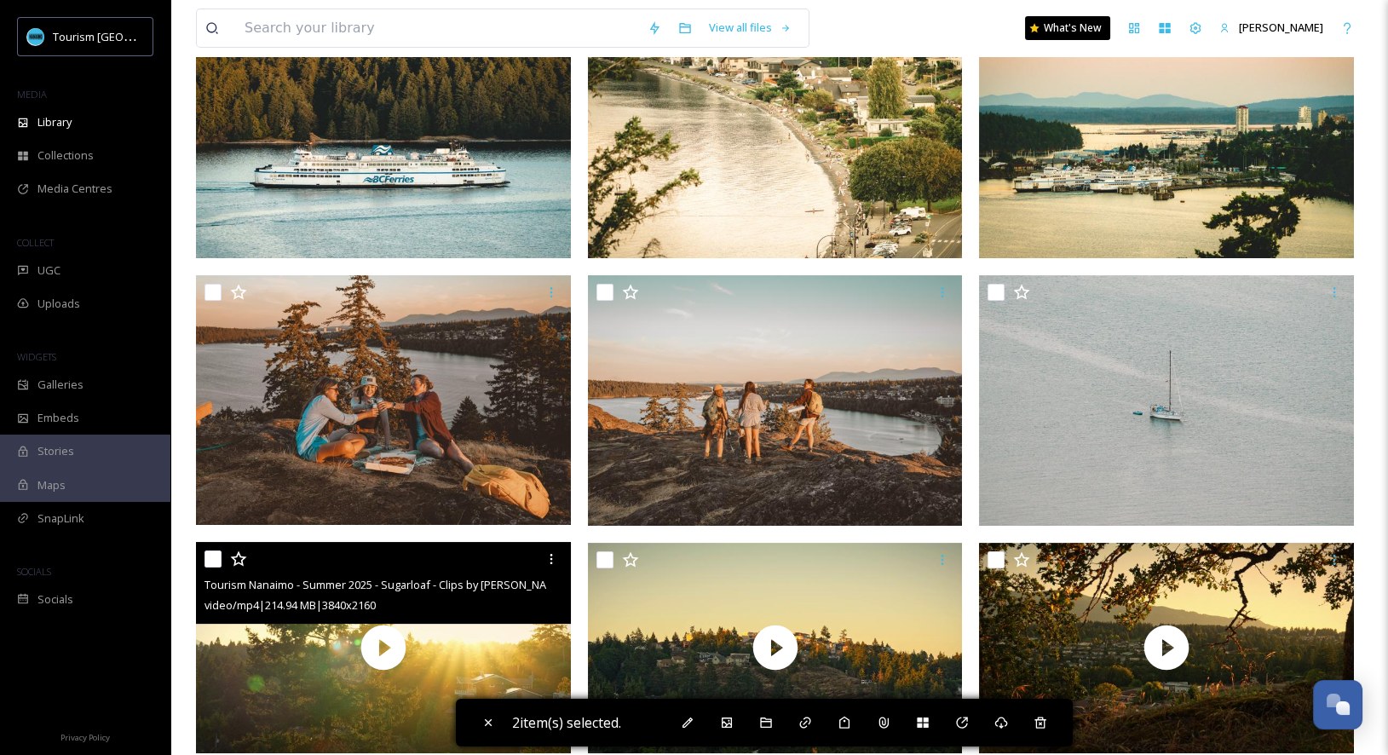
scroll to position [813, 0]
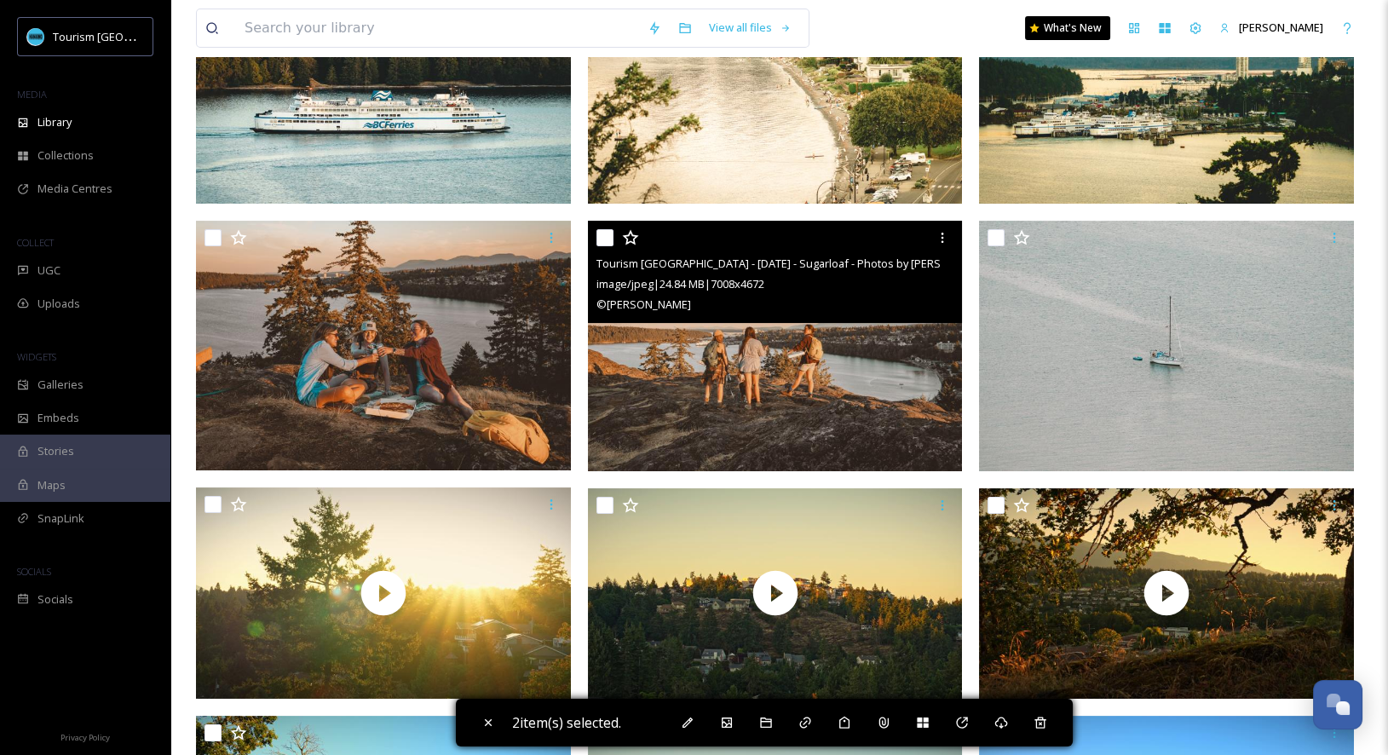
click at [596, 235] on input "checkbox" at bounding box center [604, 237] width 17 height 17
checkbox input "true"
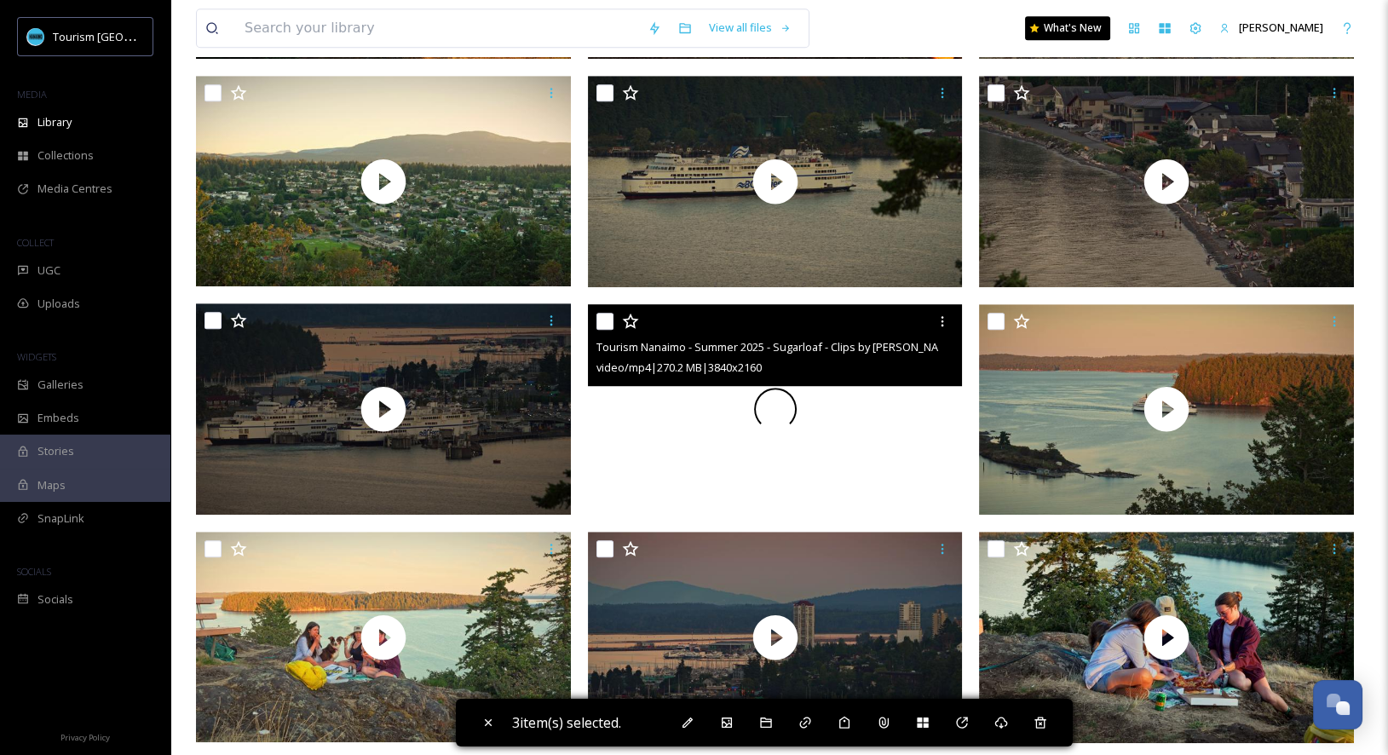
scroll to position [2607, 0]
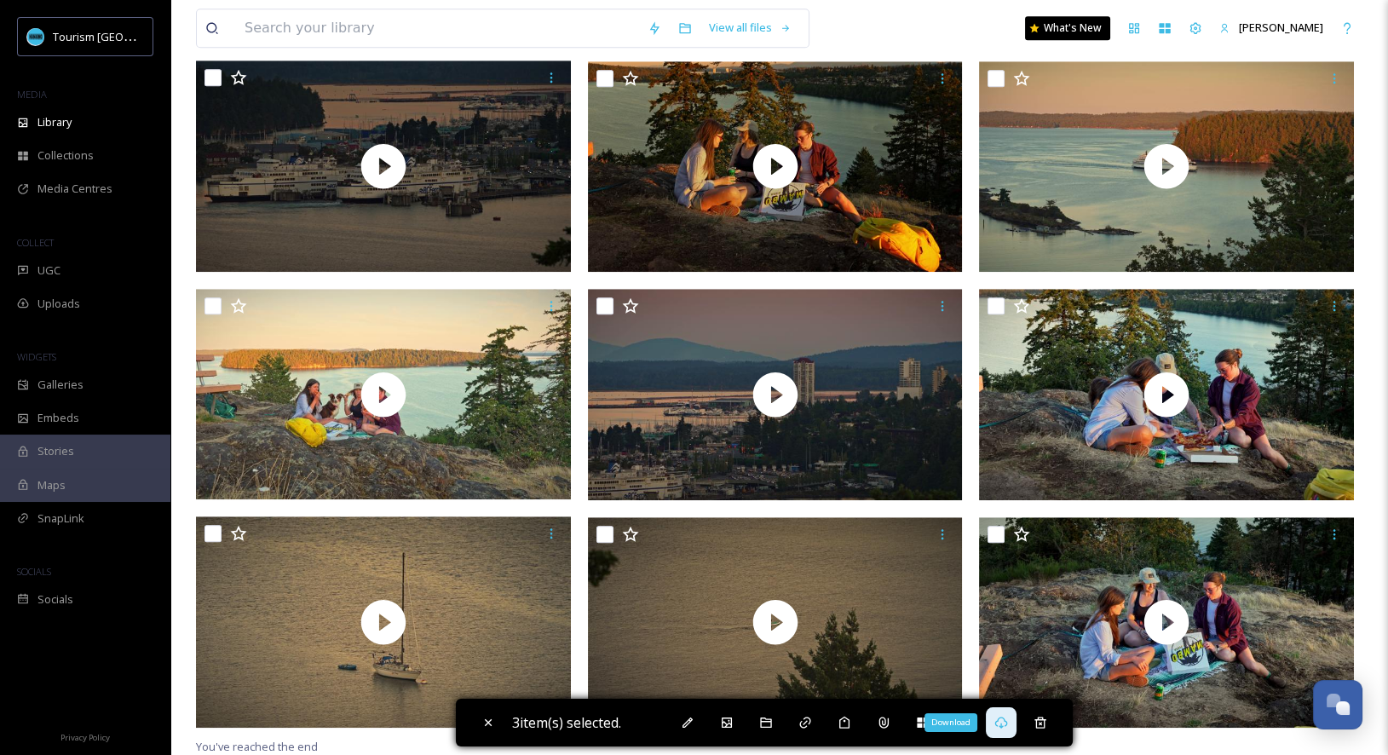
click at [1008, 722] on icon at bounding box center [1001, 723] width 14 height 14
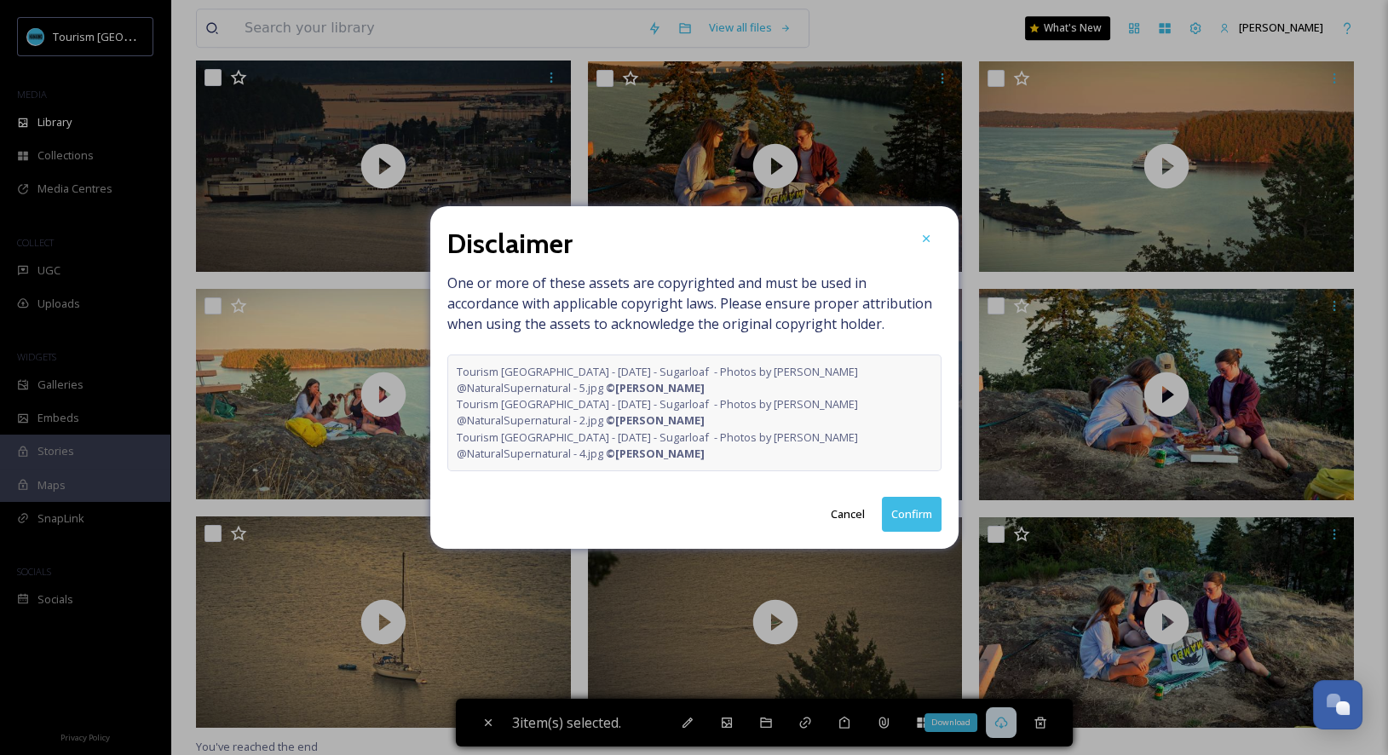
click at [912, 526] on button "Confirm" at bounding box center [912, 514] width 60 height 35
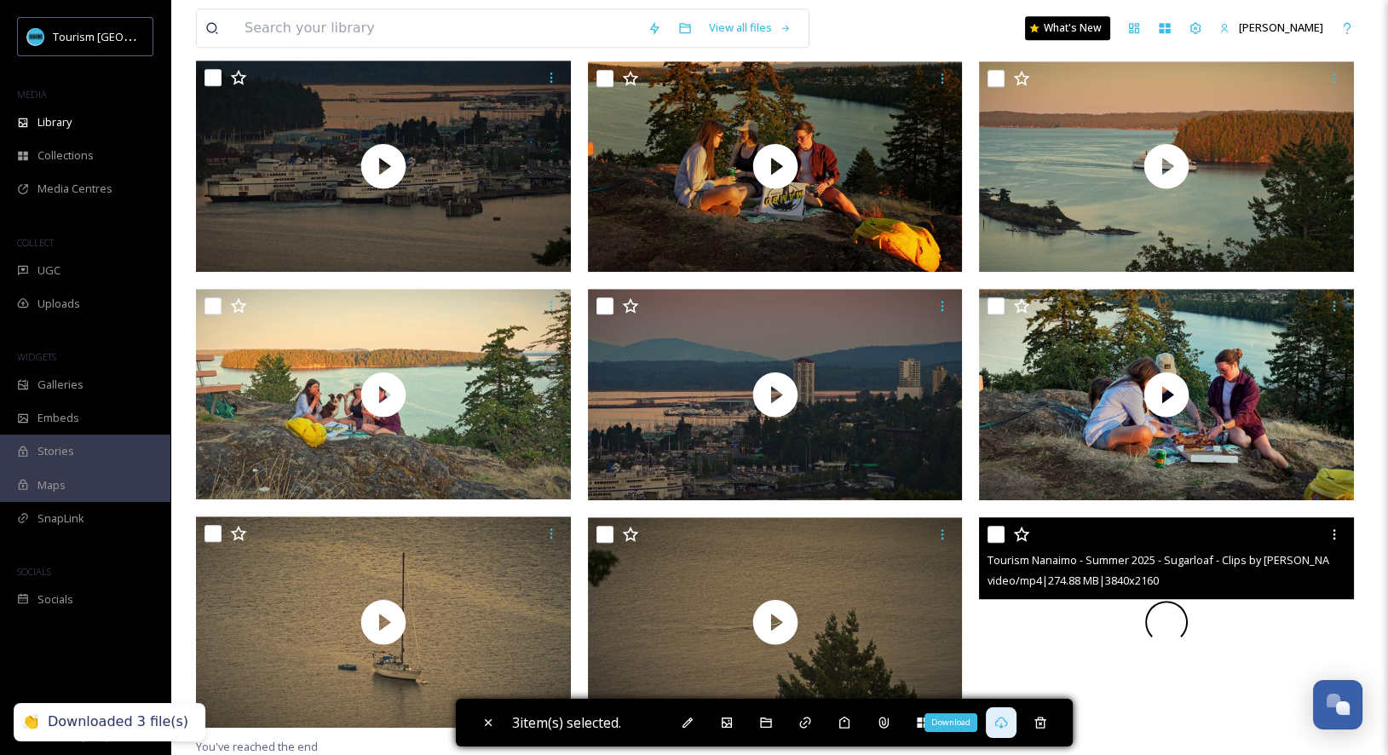
click at [1241, 649] on div at bounding box center [1166, 622] width 375 height 211
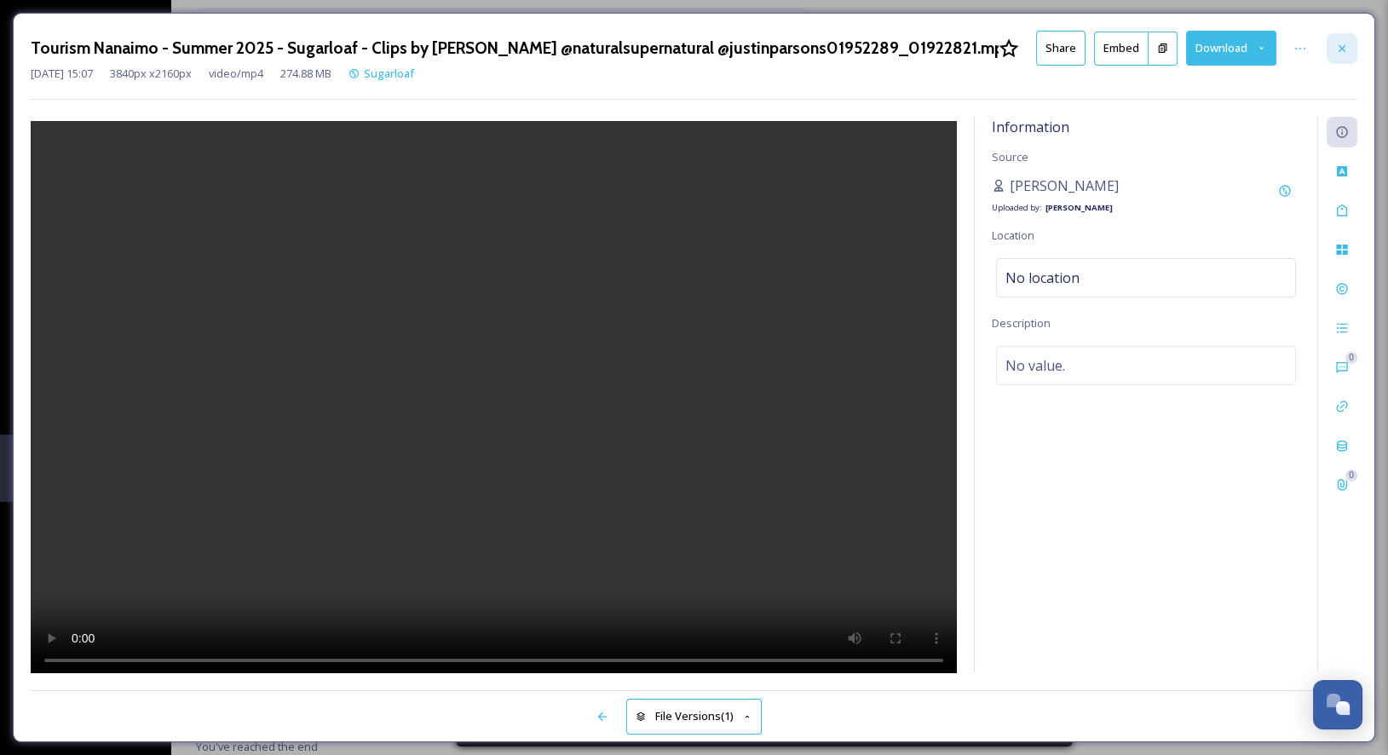
click at [1339, 49] on icon at bounding box center [1341, 47] width 7 height 7
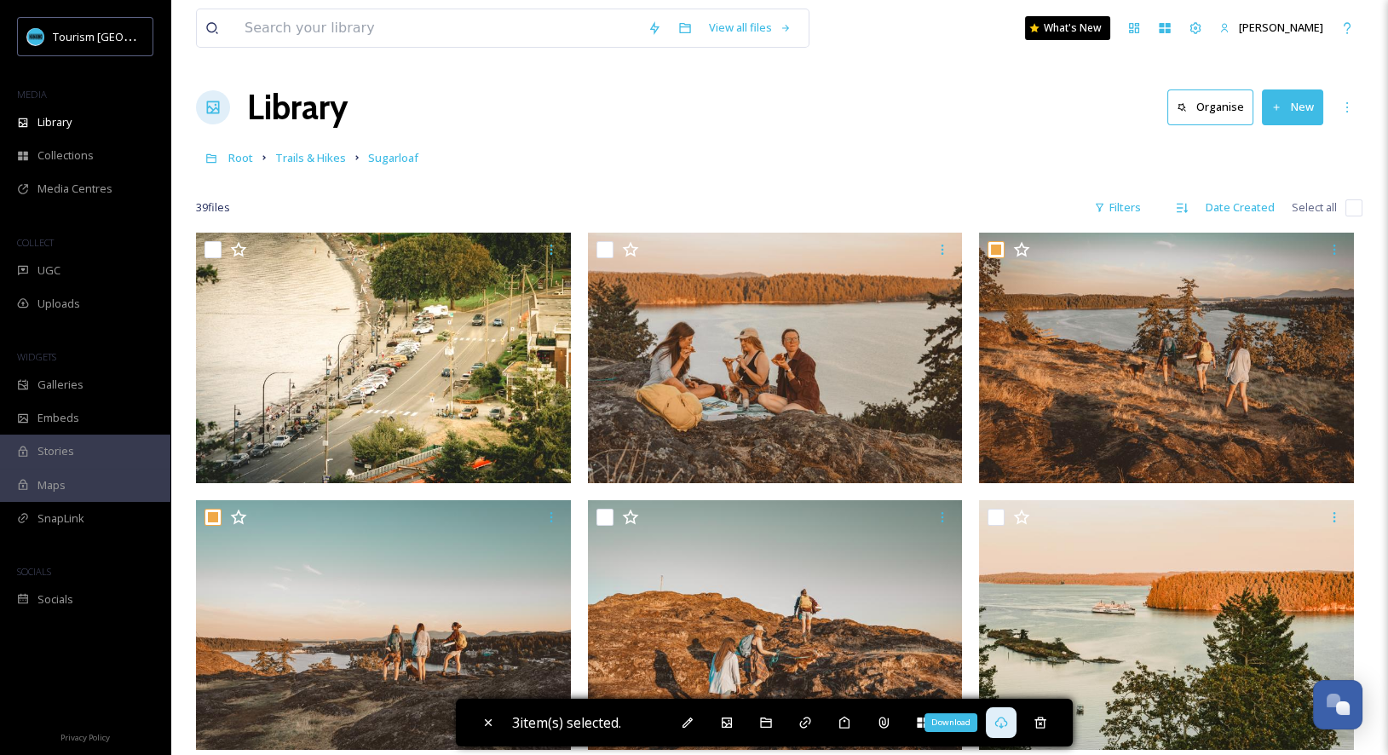
click at [902, 211] on div "39 file s Filters Date Created Select all" at bounding box center [779, 207] width 1166 height 33
click at [303, 157] on span "Trails & Hikes" at bounding box center [310, 157] width 71 height 15
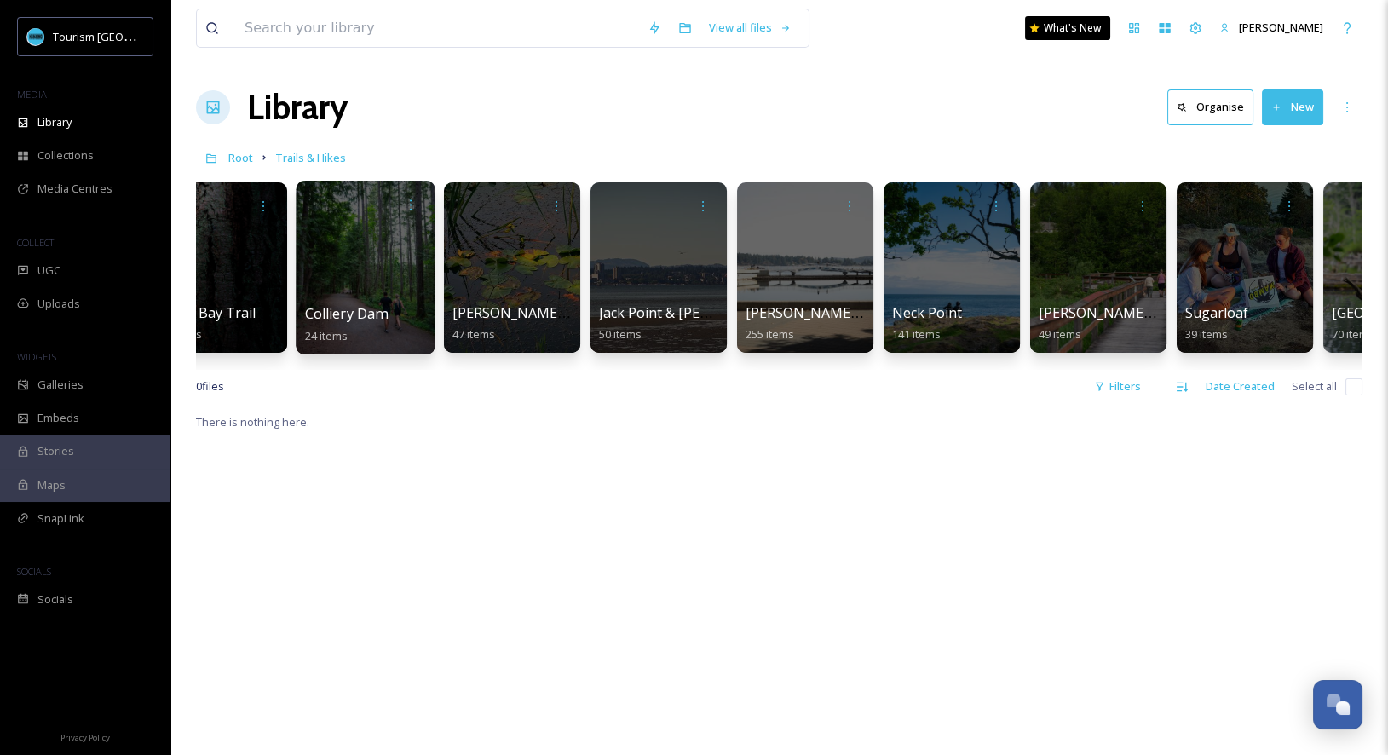
scroll to position [0, 171]
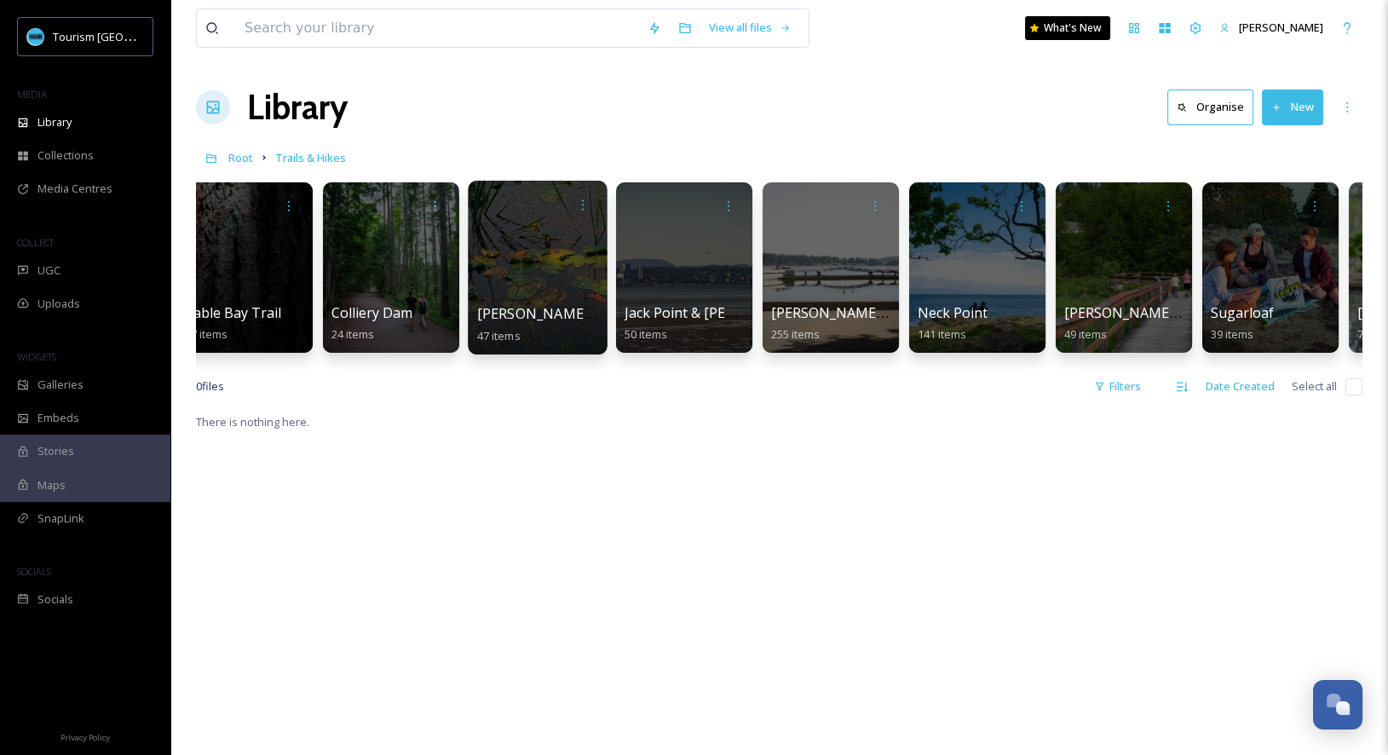
click at [555, 310] on div "[PERSON_NAME] Lake 47 items" at bounding box center [538, 324] width 122 height 43
click at [553, 310] on div "[PERSON_NAME] Lake 47 items" at bounding box center [538, 324] width 122 height 43
click at [557, 279] on div at bounding box center [537, 268] width 139 height 174
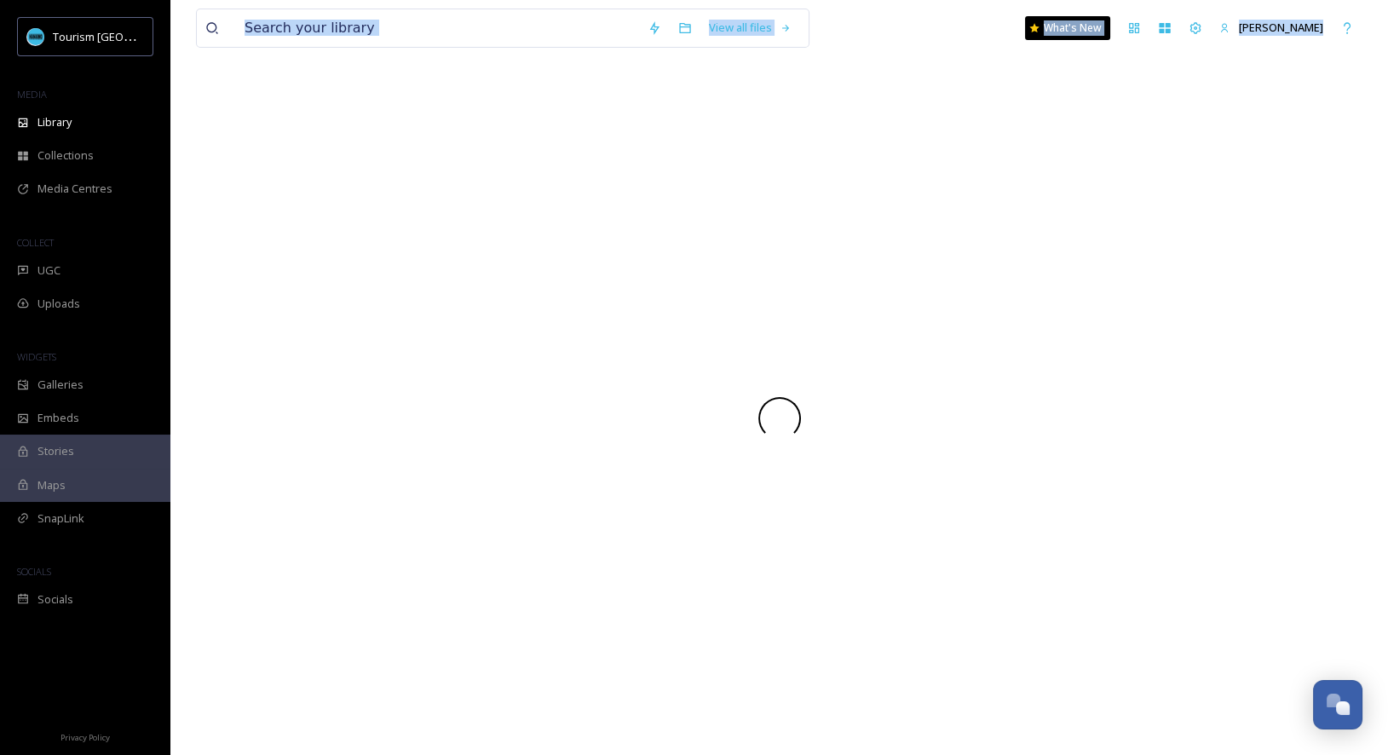
click at [557, 279] on div at bounding box center [779, 418] width 1166 height 673
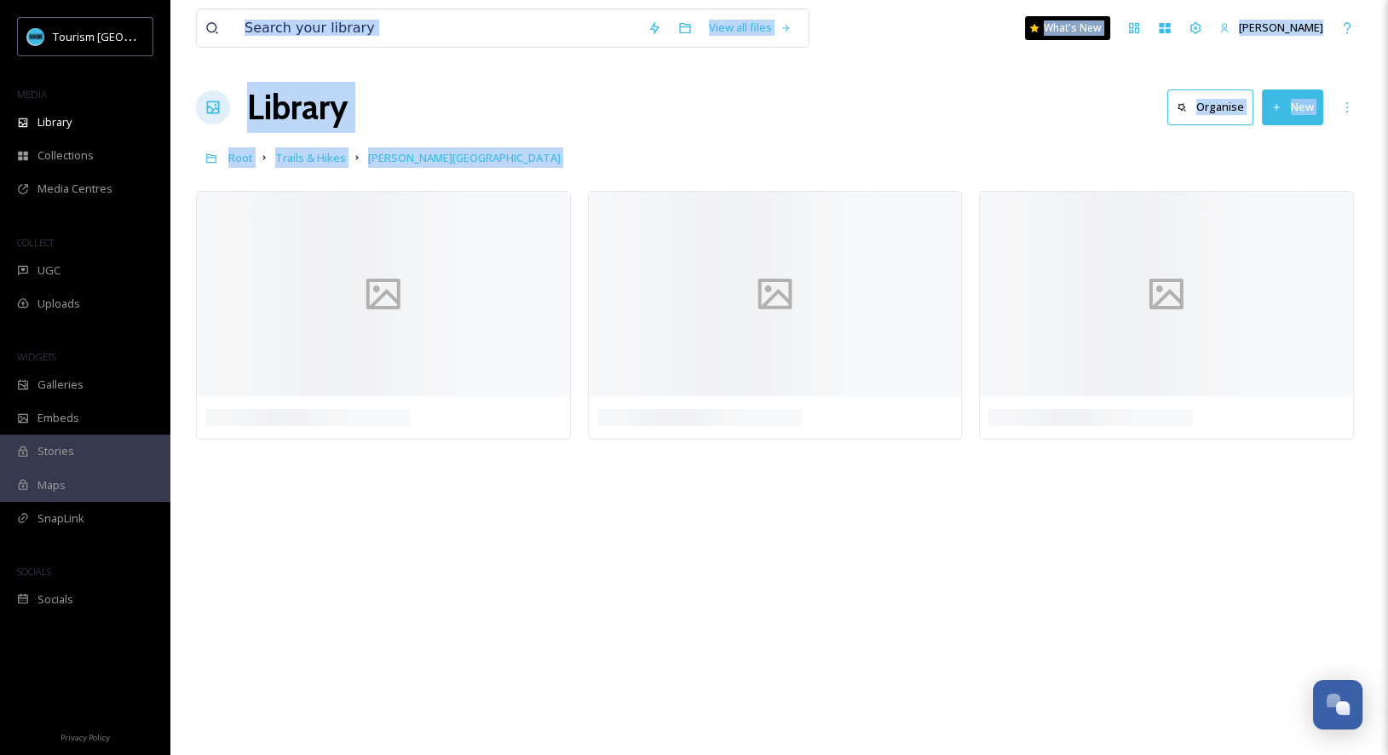
click at [638, 124] on div "Library Organise New" at bounding box center [779, 107] width 1166 height 51
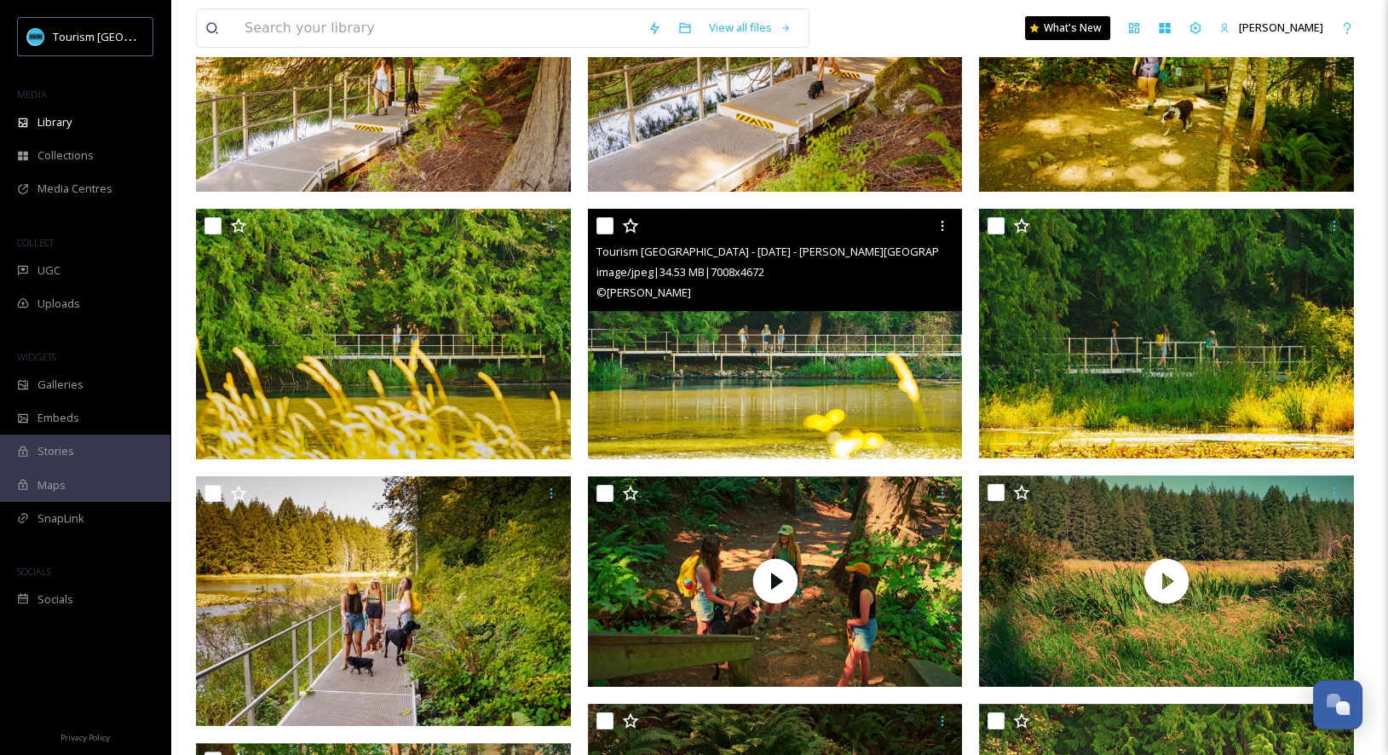
scroll to position [1054, 0]
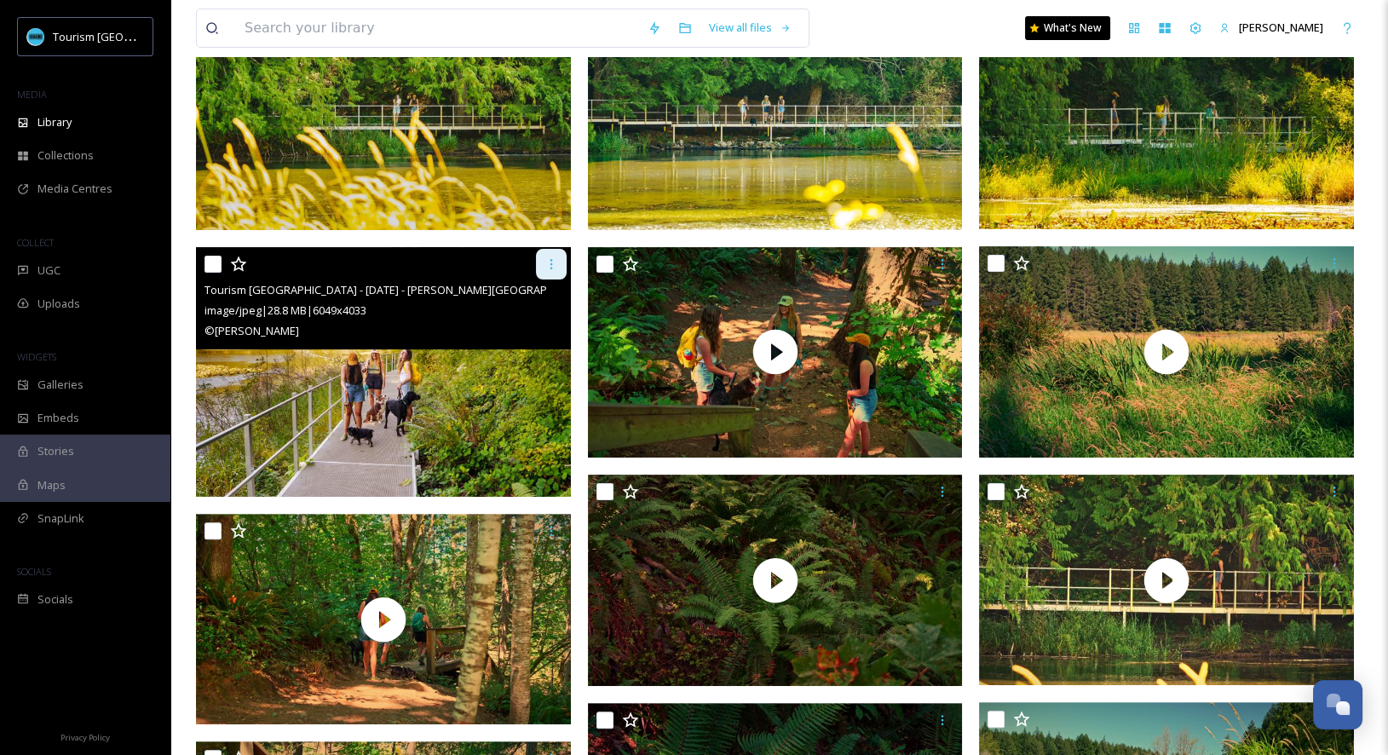
click at [551, 259] on icon at bounding box center [550, 264] width 3 height 10
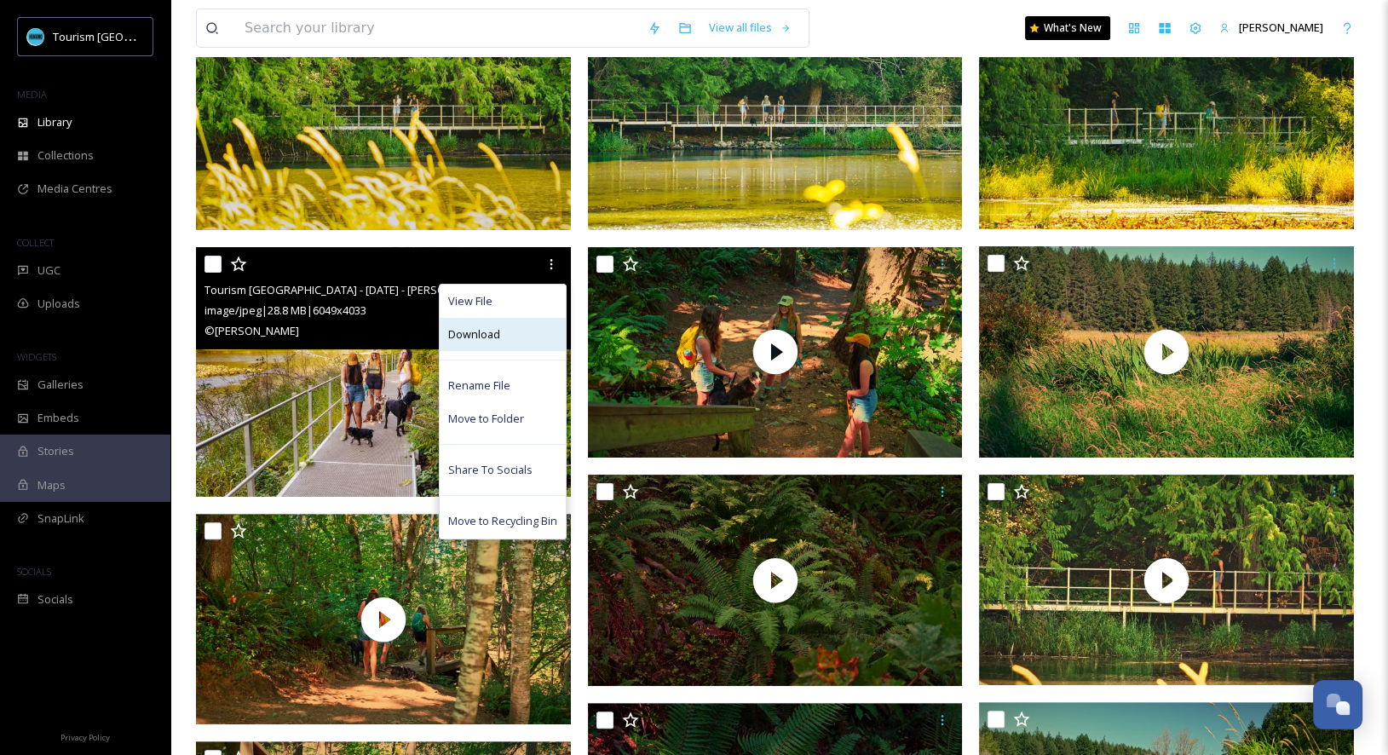
click at [560, 332] on div "Download" at bounding box center [503, 334] width 126 height 33
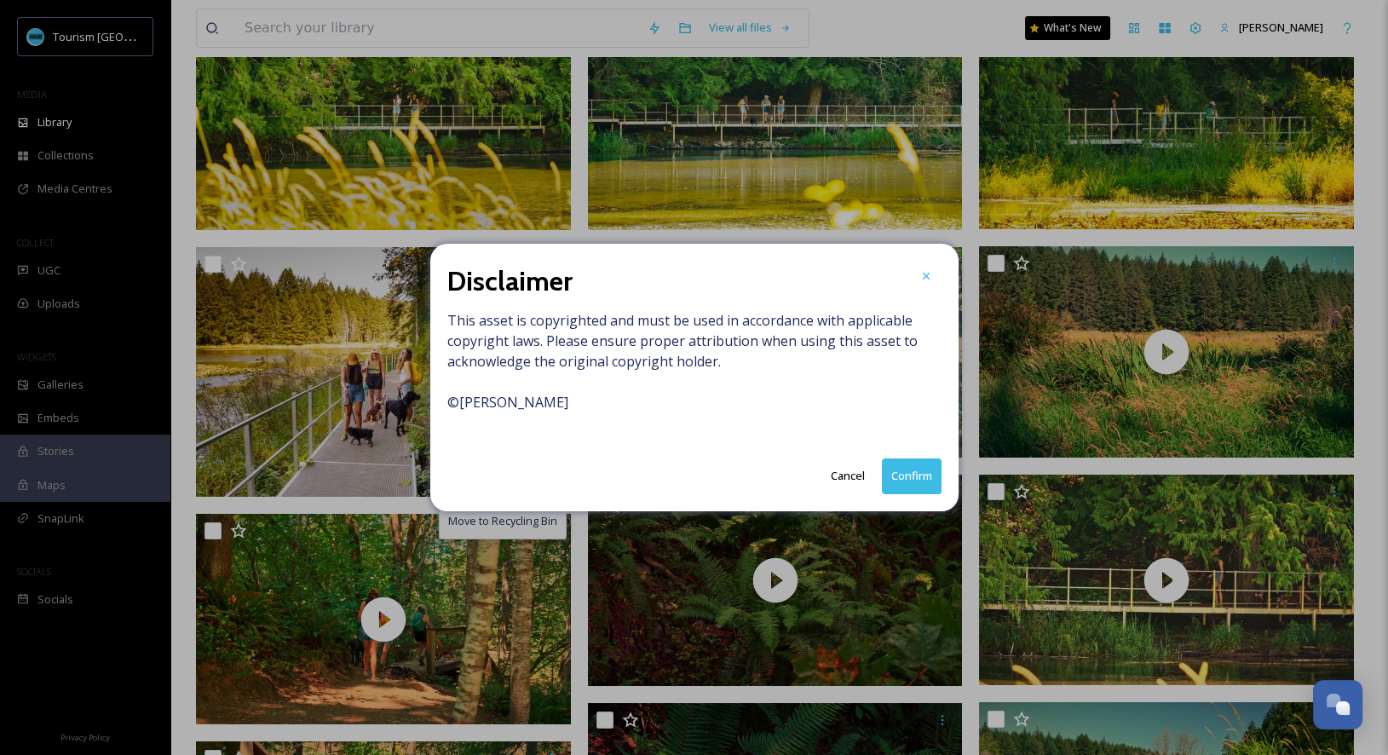
click at [918, 474] on button "Confirm" at bounding box center [912, 475] width 60 height 35
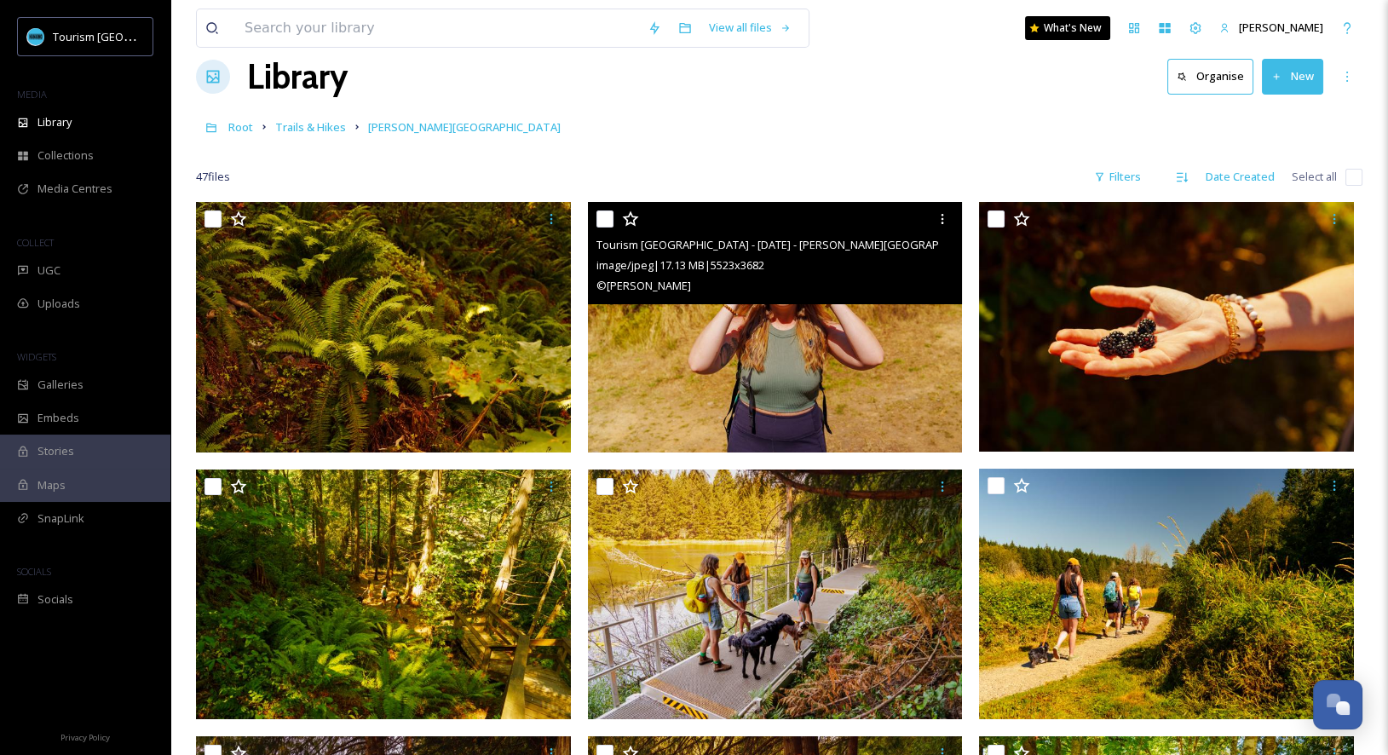
scroll to position [0, 0]
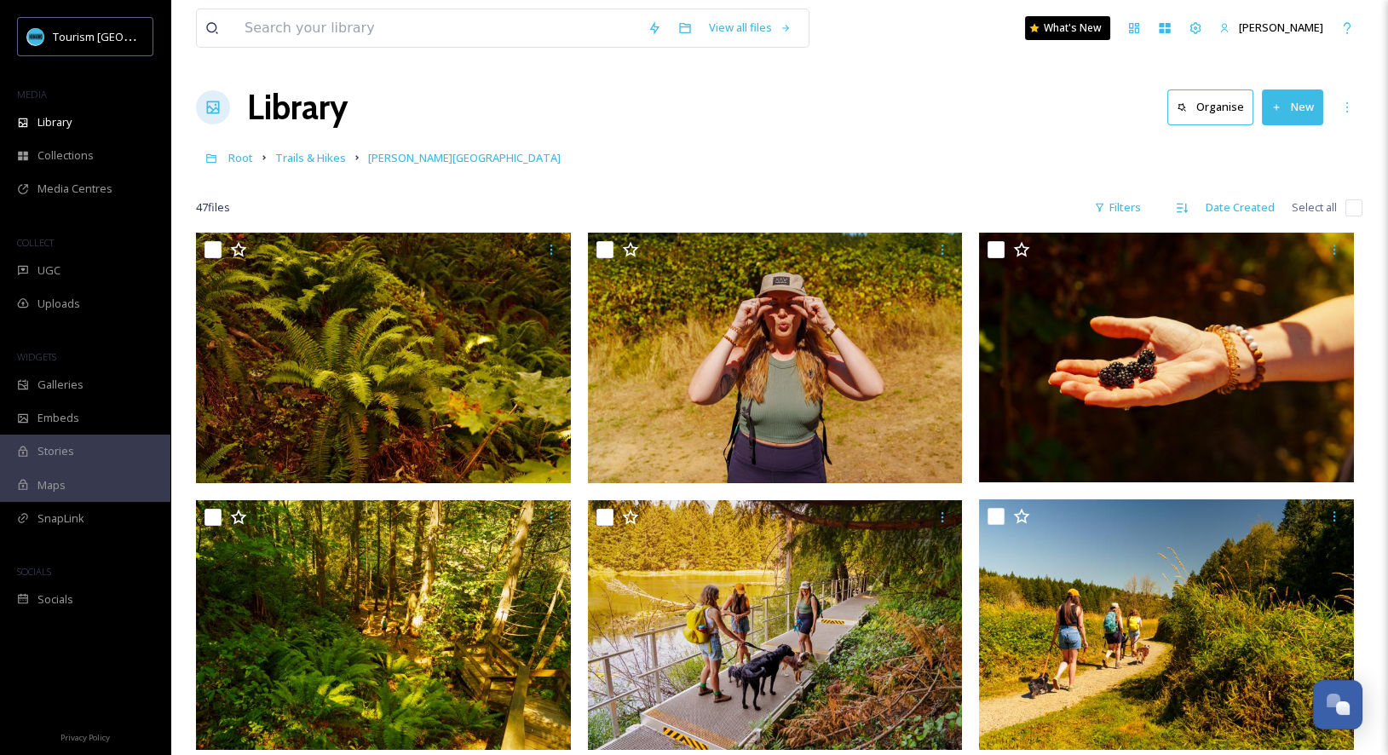
click at [304, 159] on span "Trails & Hikes" at bounding box center [310, 157] width 71 height 15
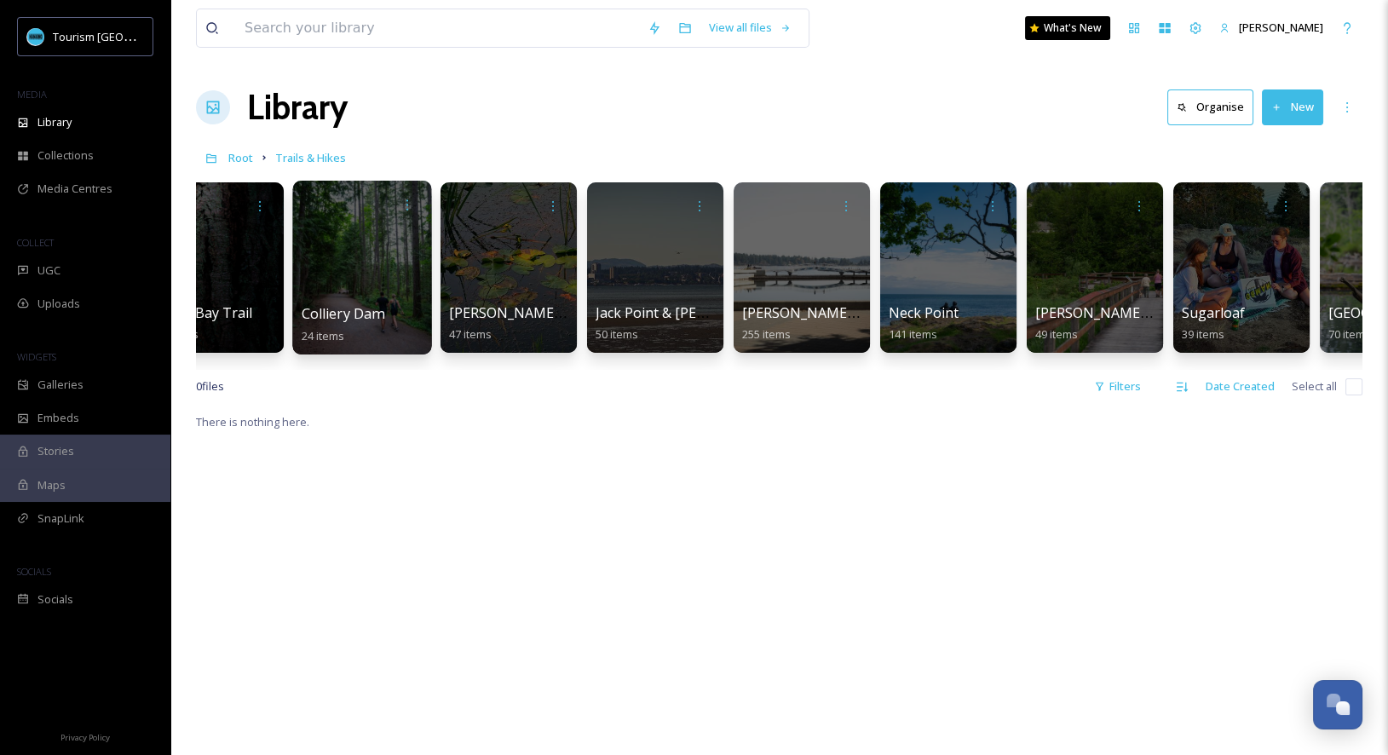
scroll to position [0, 299]
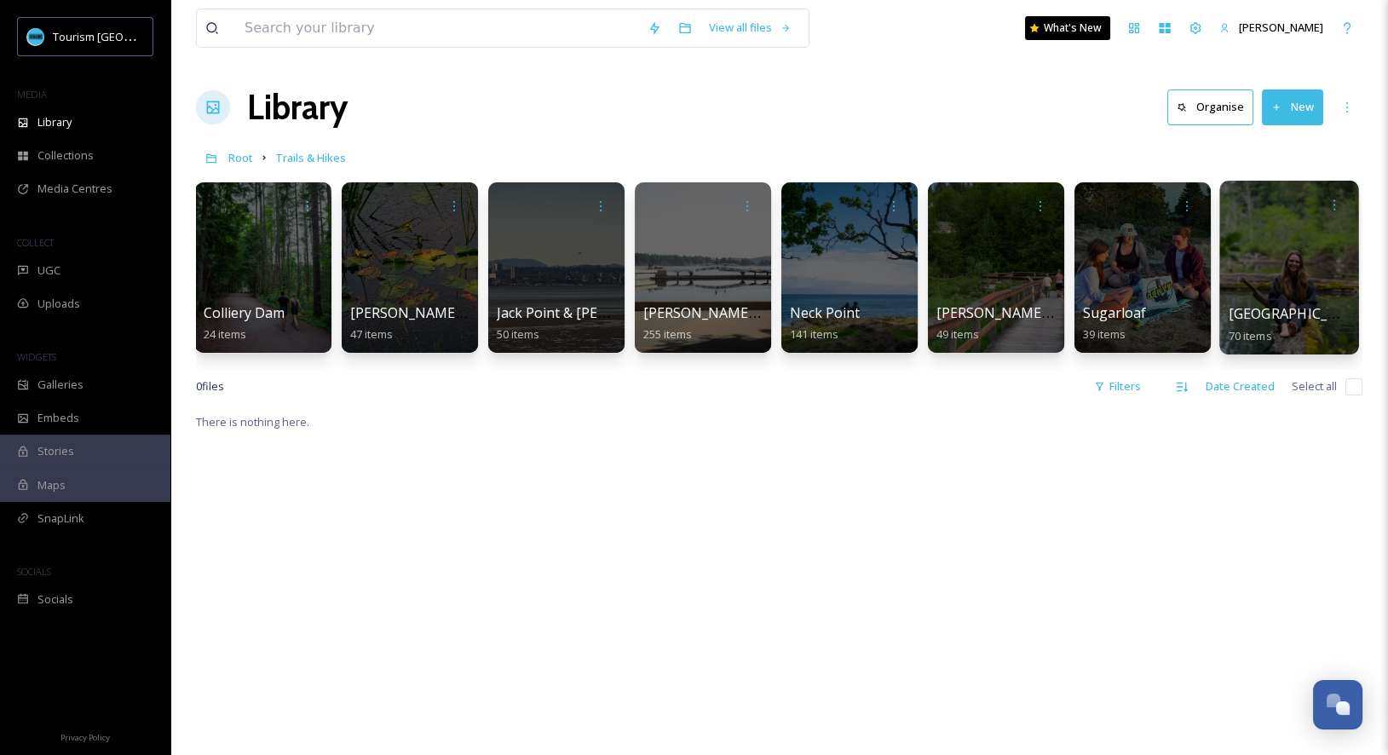
click at [1269, 298] on div at bounding box center [1288, 268] width 139 height 174
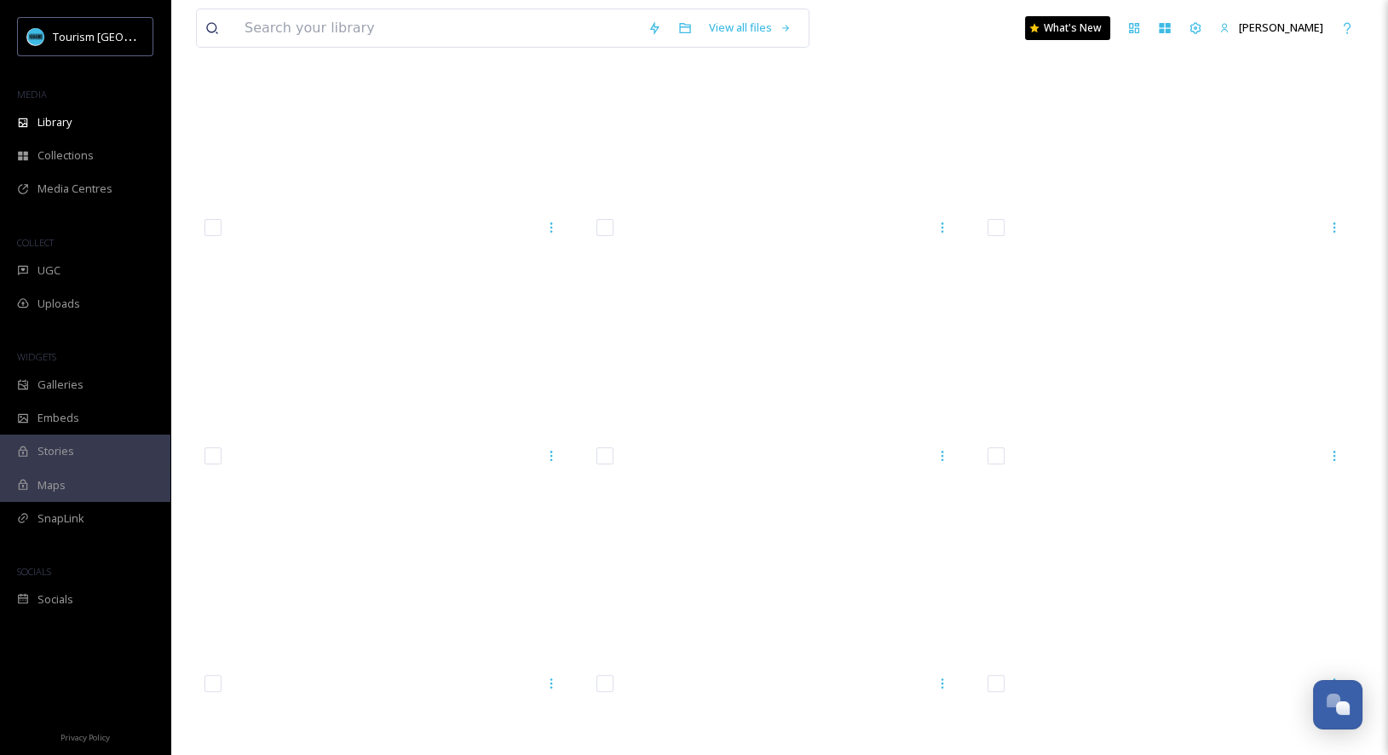
scroll to position [785, 0]
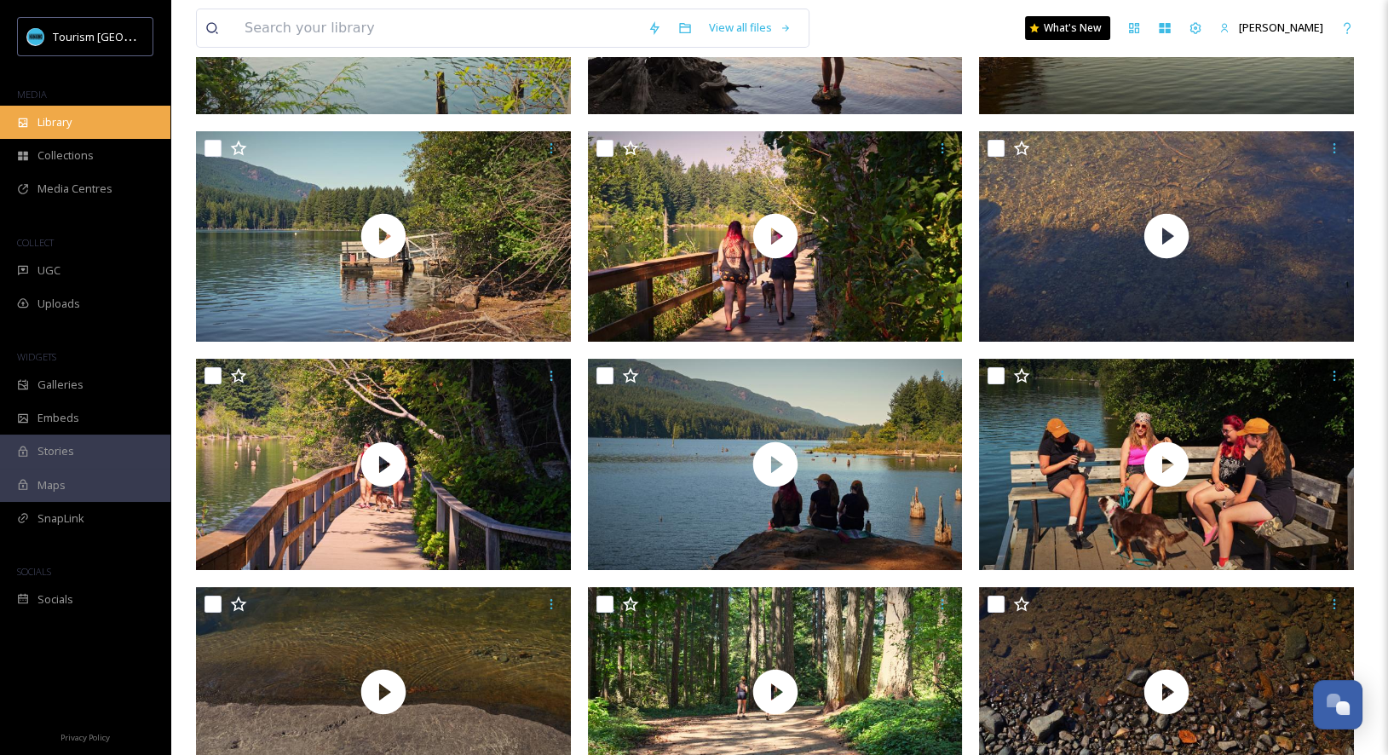
click at [97, 124] on div "Library" at bounding box center [85, 122] width 170 height 33
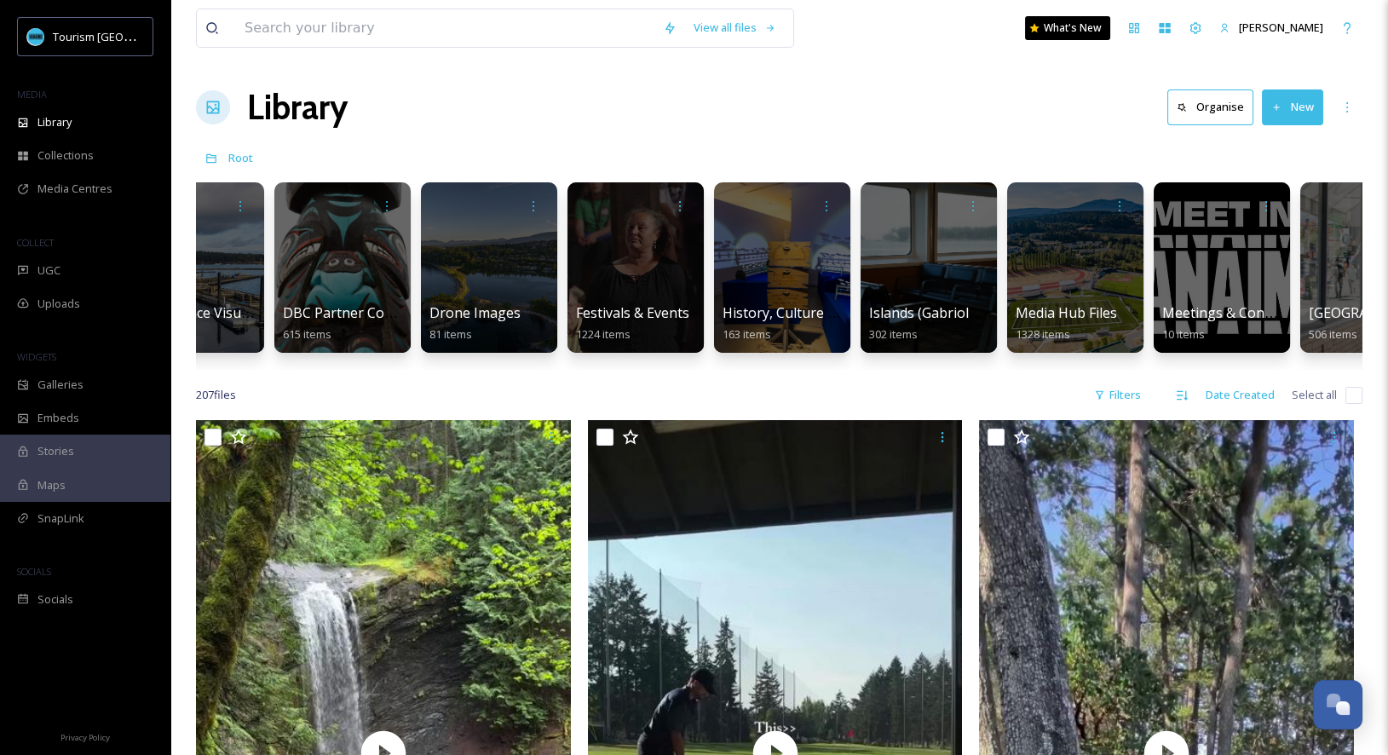
scroll to position [0, 712]
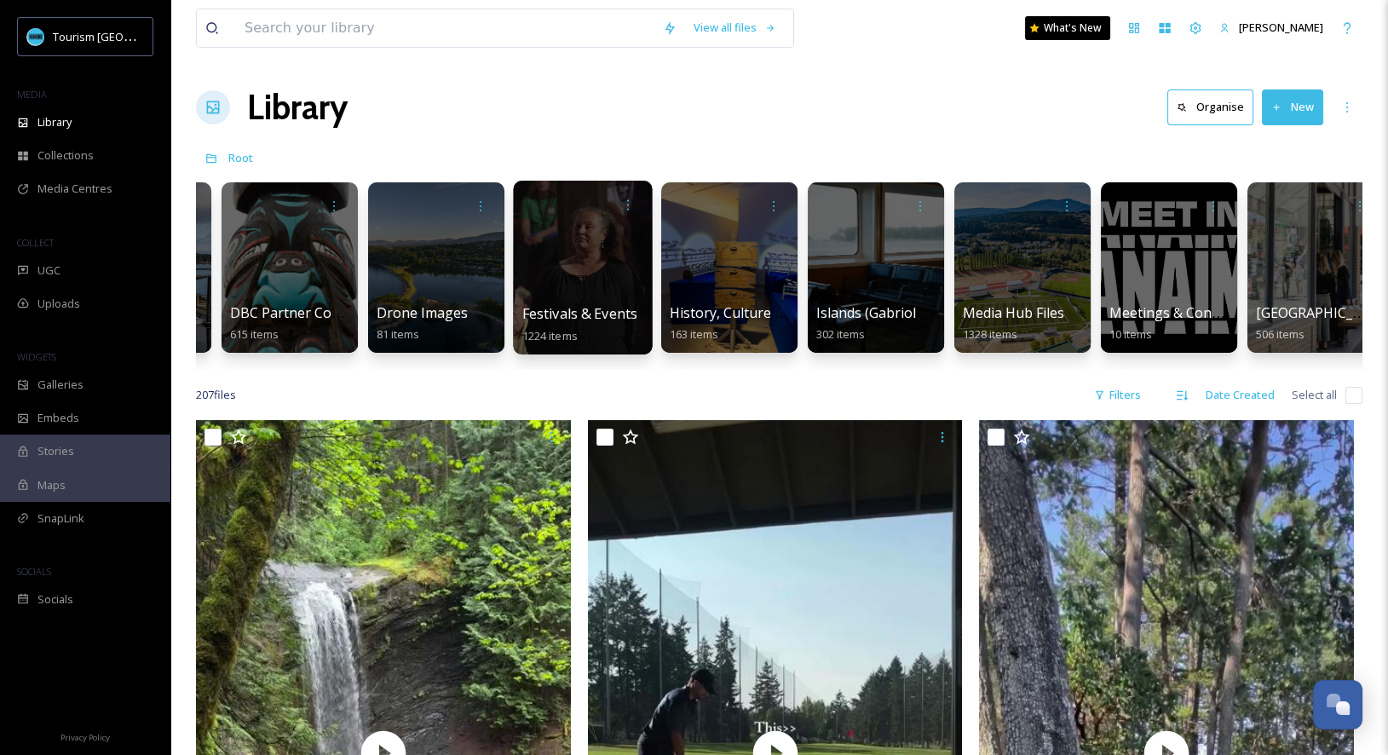
click at [573, 287] on div at bounding box center [582, 268] width 139 height 174
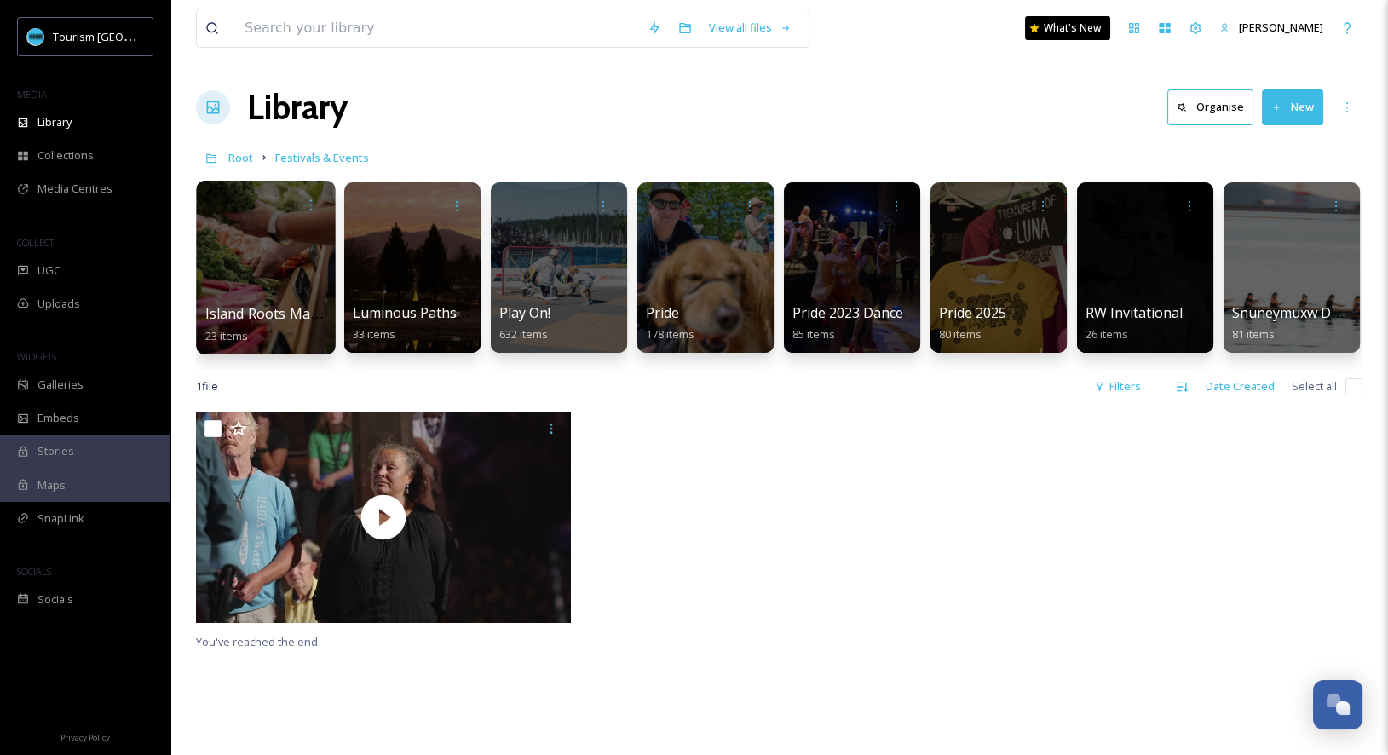
scroll to position [0, 446]
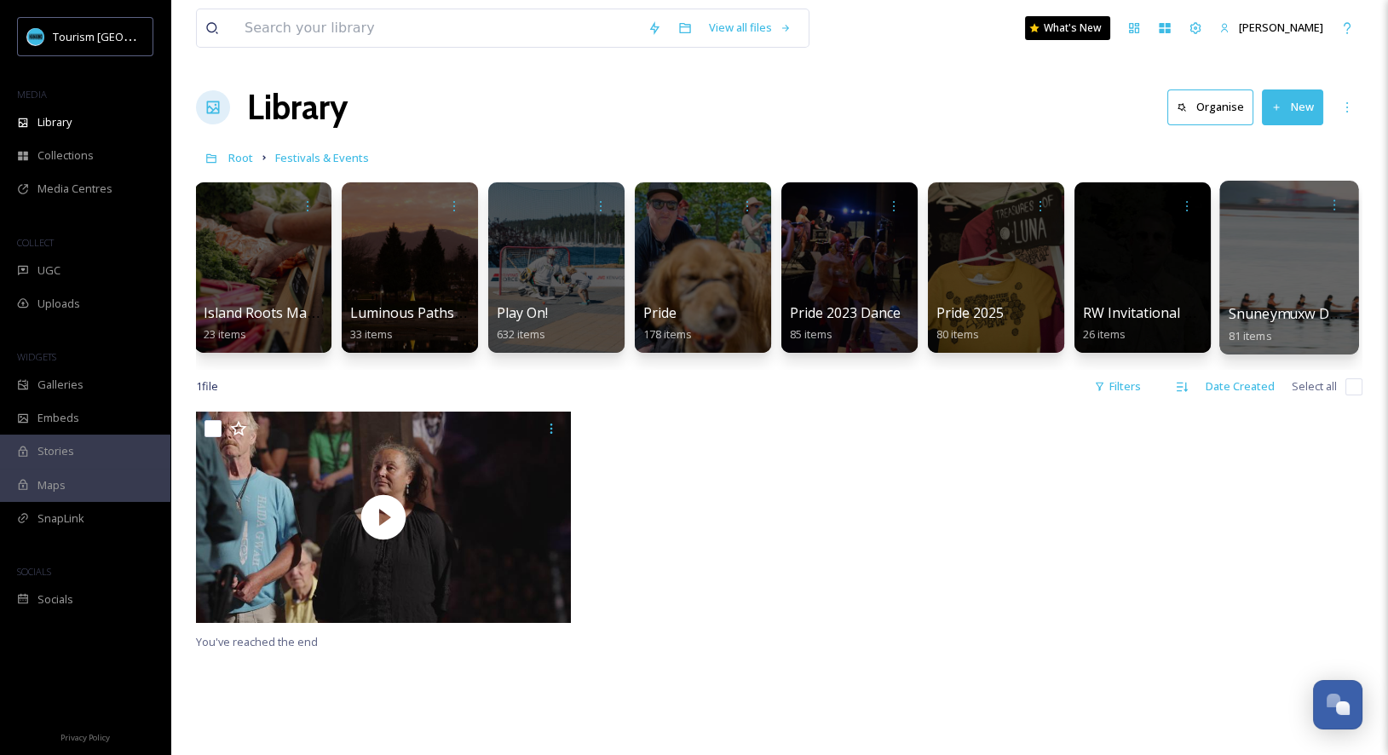
click at [1290, 286] on div at bounding box center [1288, 268] width 139 height 174
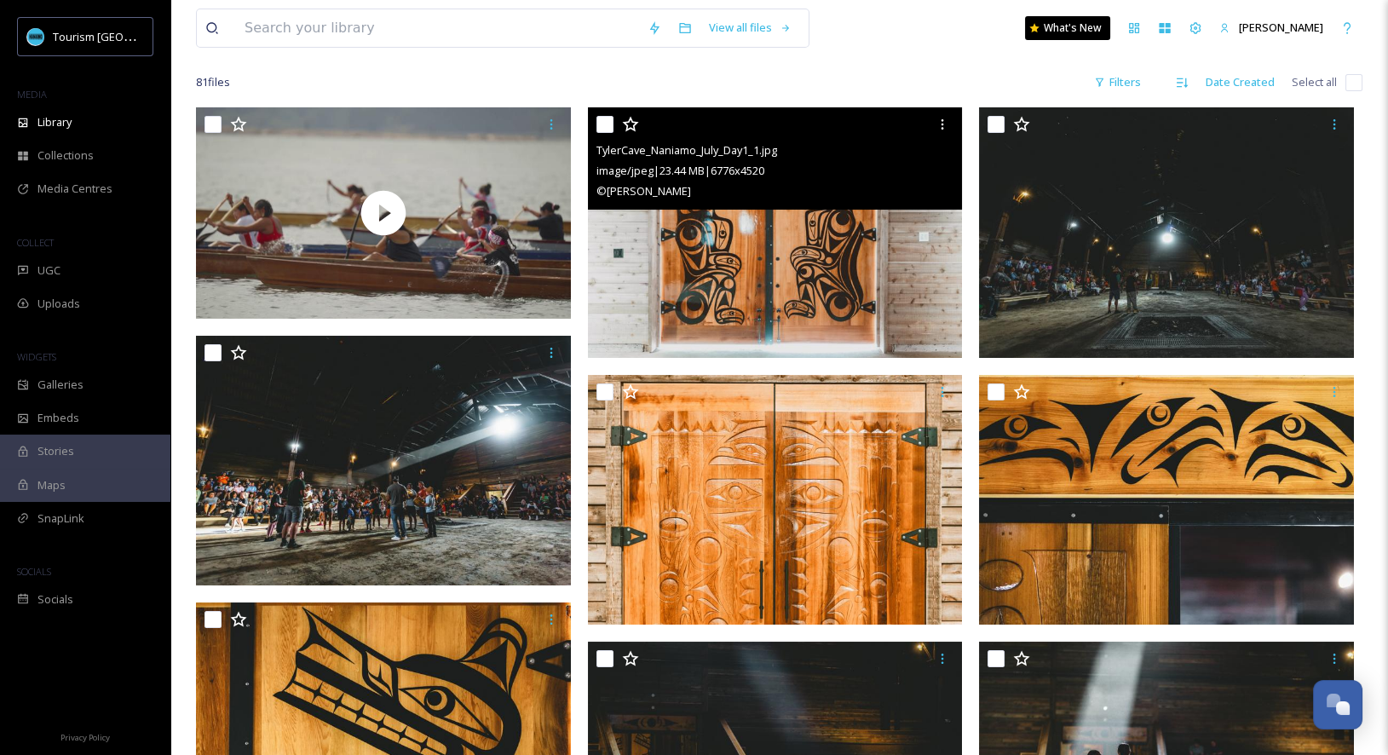
scroll to position [129, 0]
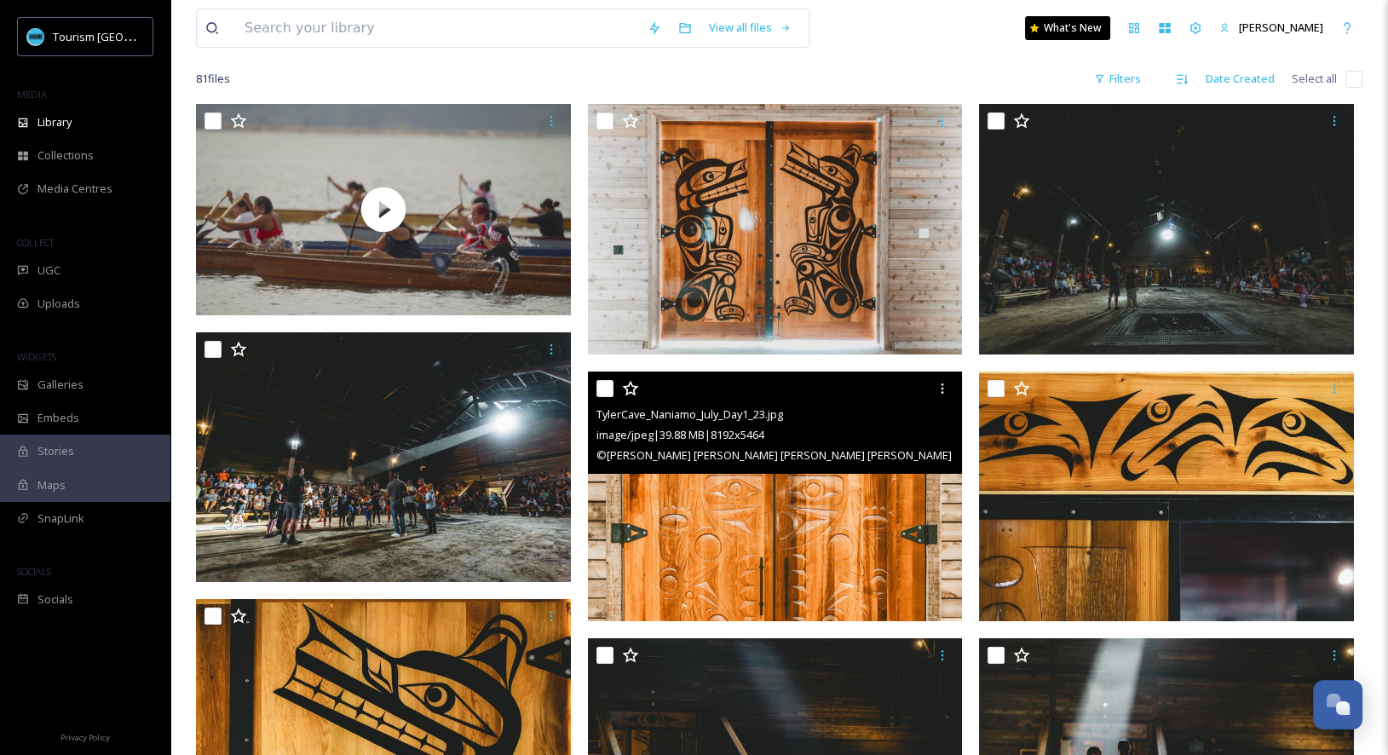
click at [600, 386] on input "checkbox" at bounding box center [604, 388] width 17 height 17
checkbox input "true"
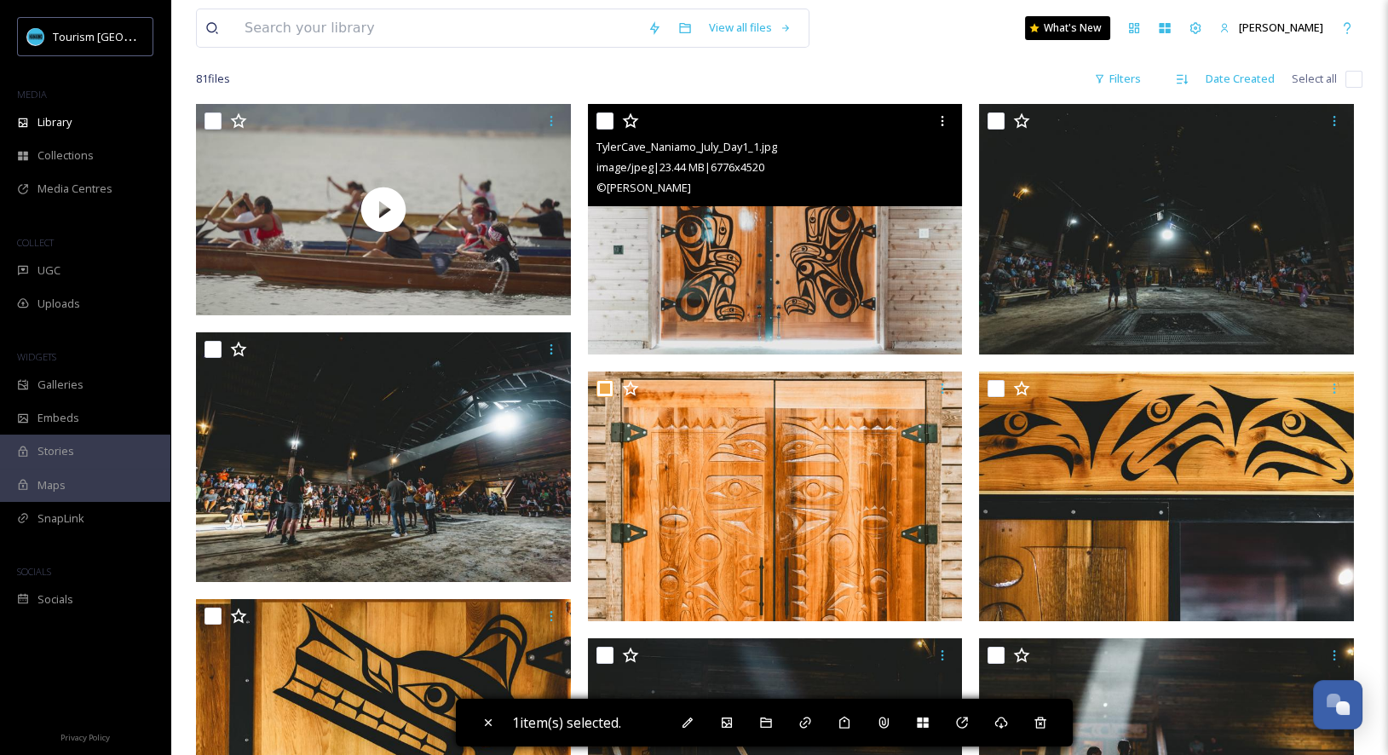
click at [608, 124] on input "checkbox" at bounding box center [604, 120] width 17 height 17
checkbox input "true"
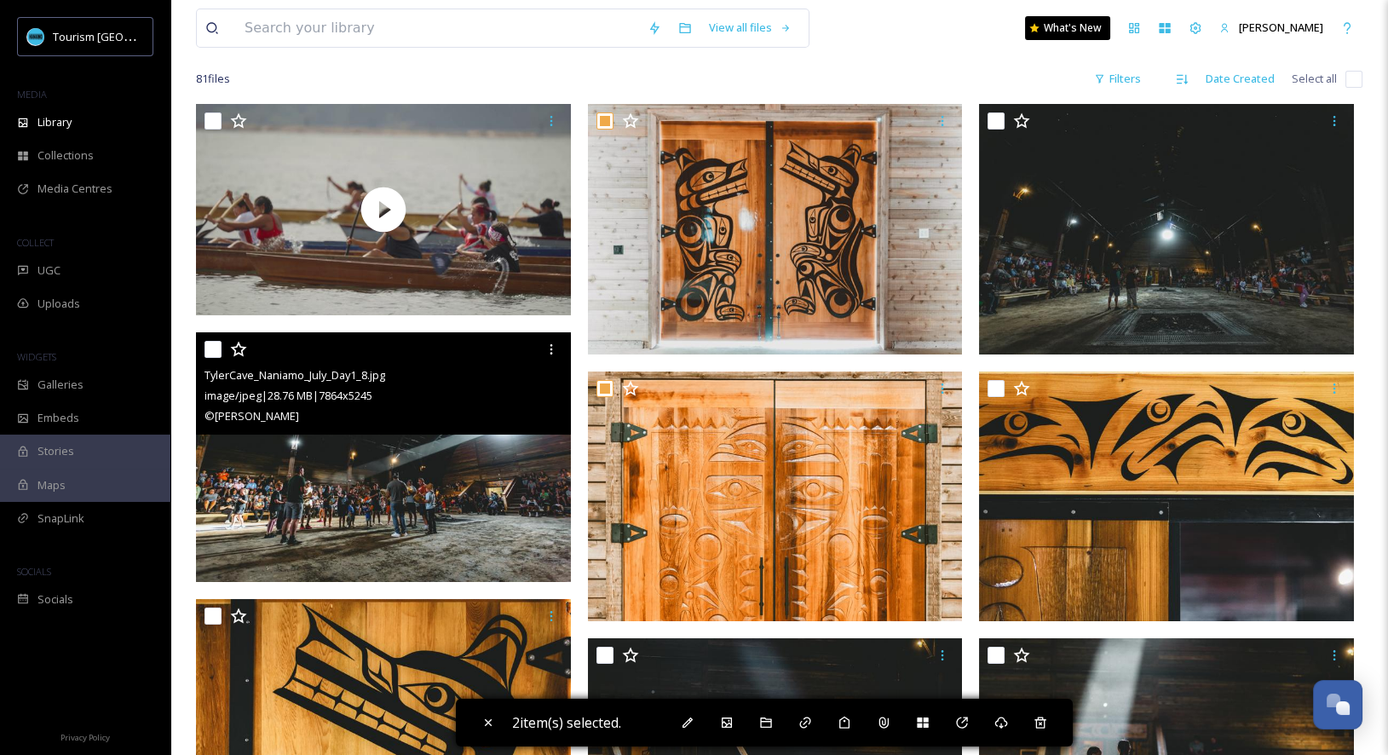
click at [213, 348] on input "checkbox" at bounding box center [212, 349] width 17 height 17
checkbox input "true"
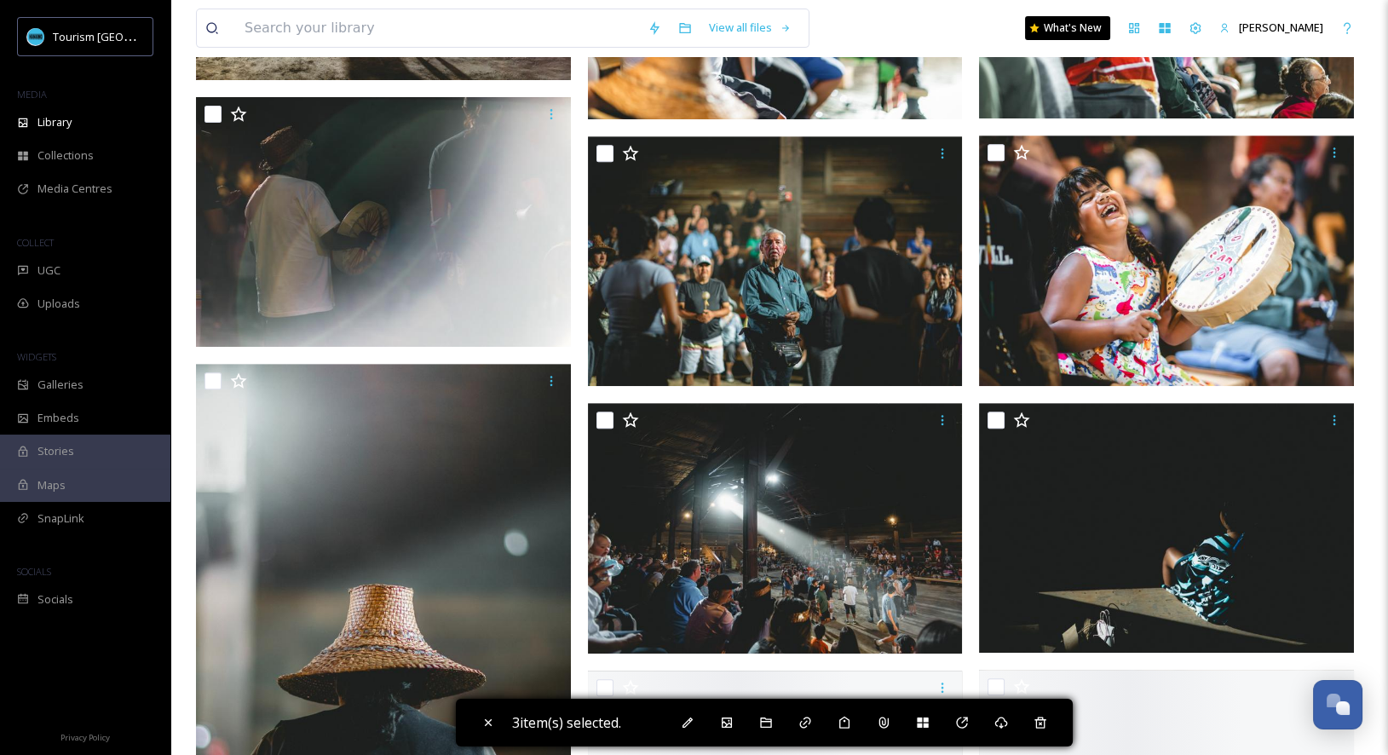
scroll to position [1474, 0]
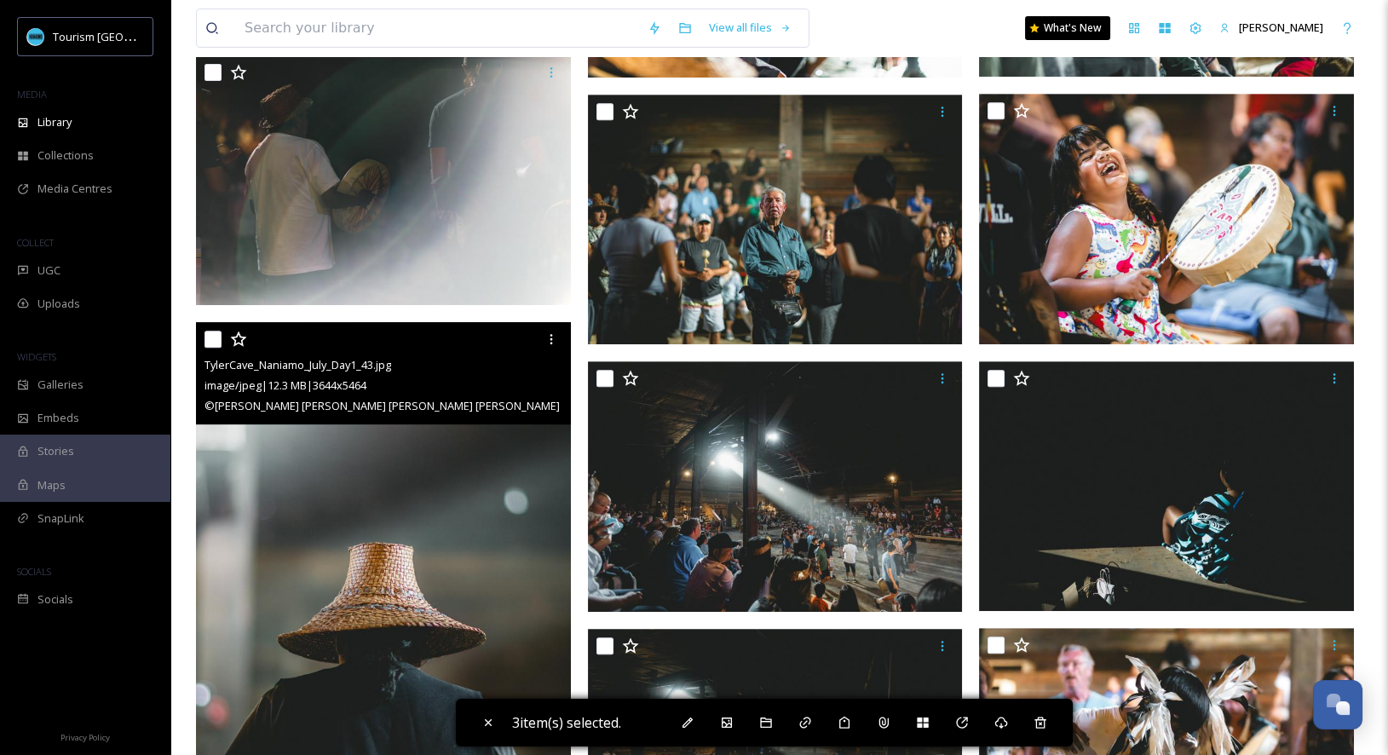
click at [214, 342] on input "checkbox" at bounding box center [212, 339] width 17 height 17
checkbox input "true"
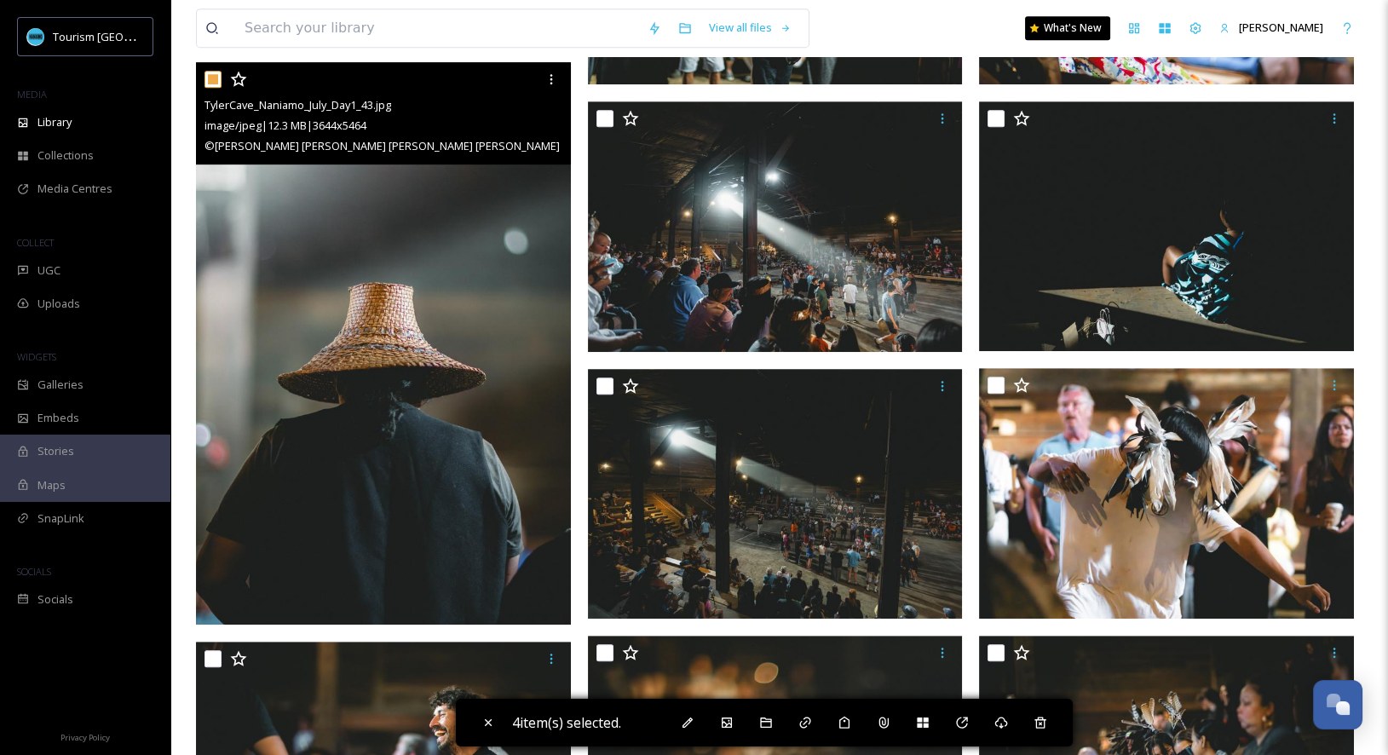
scroll to position [1773, 0]
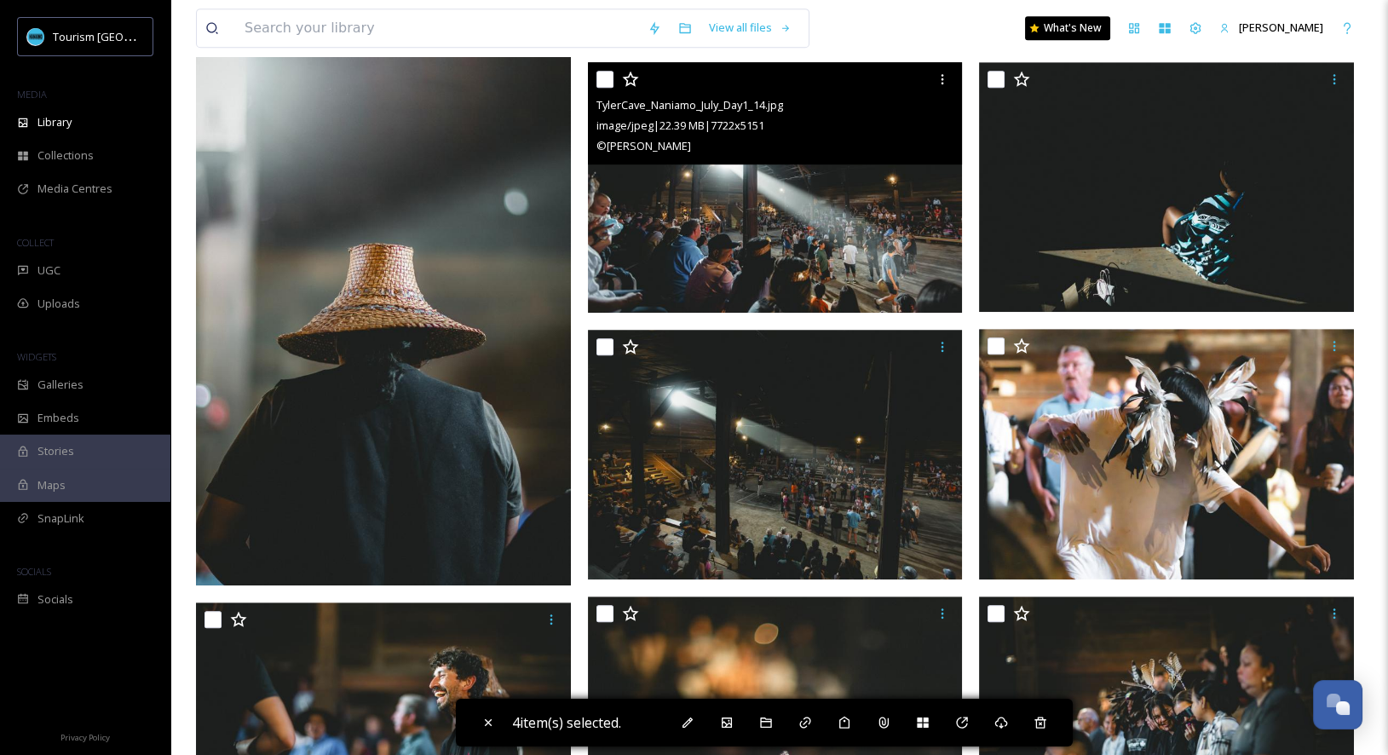
click at [605, 77] on input "checkbox" at bounding box center [604, 79] width 17 height 17
checkbox input "true"
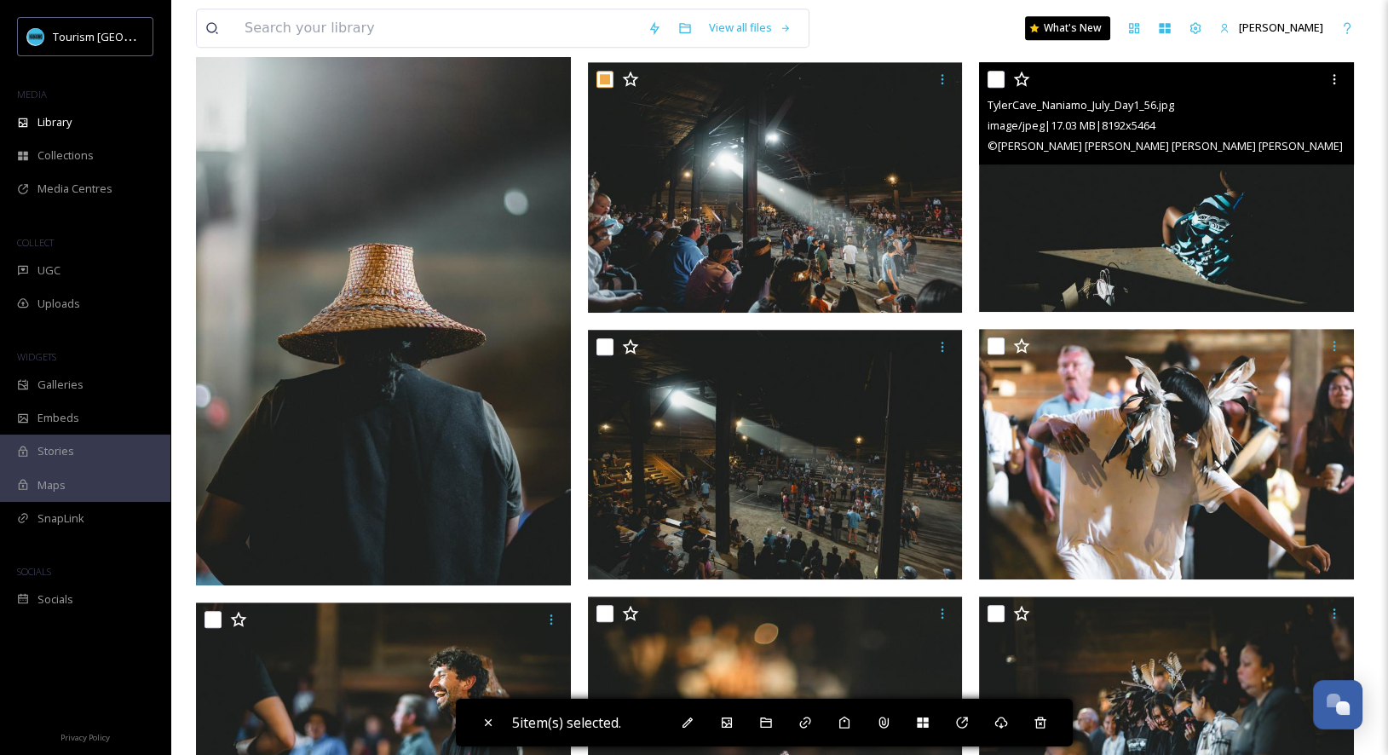
click at [1003, 79] on input "checkbox" at bounding box center [995, 79] width 17 height 17
checkbox input "true"
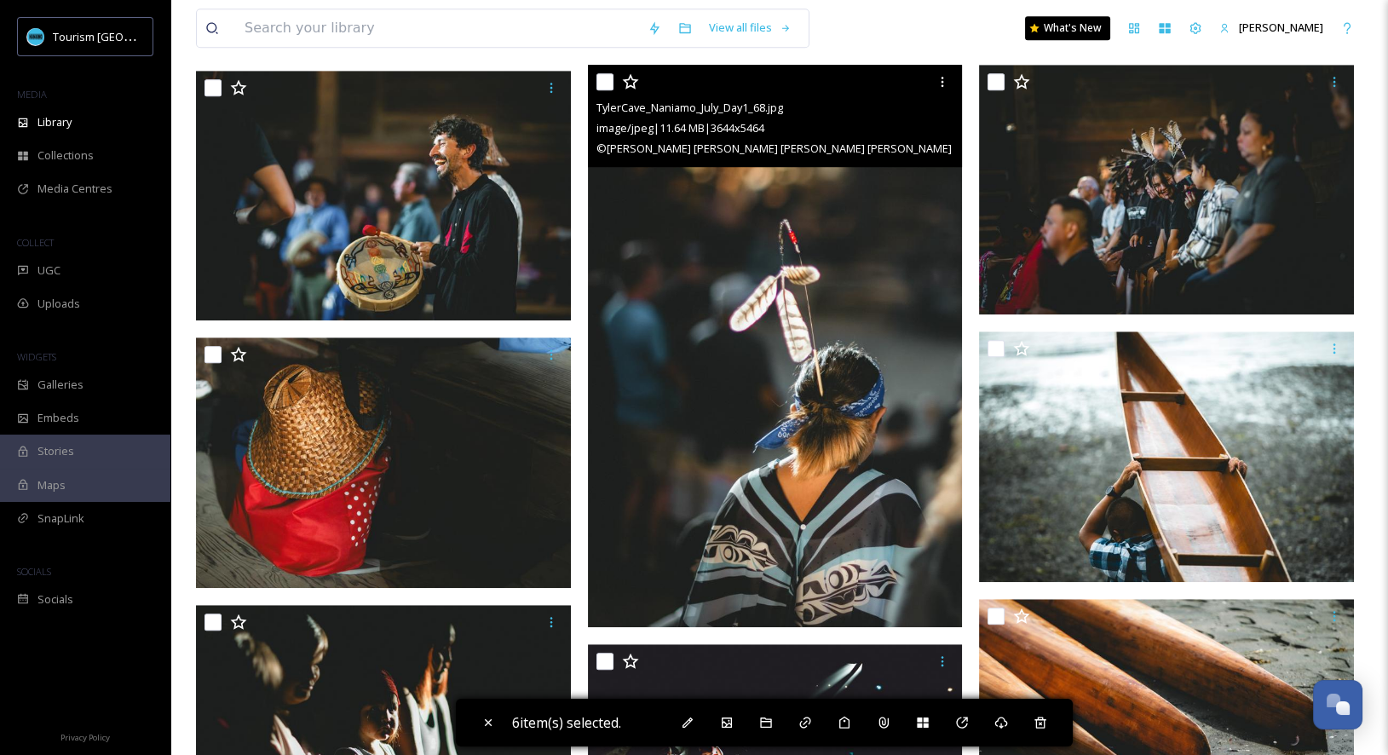
scroll to position [2278, 0]
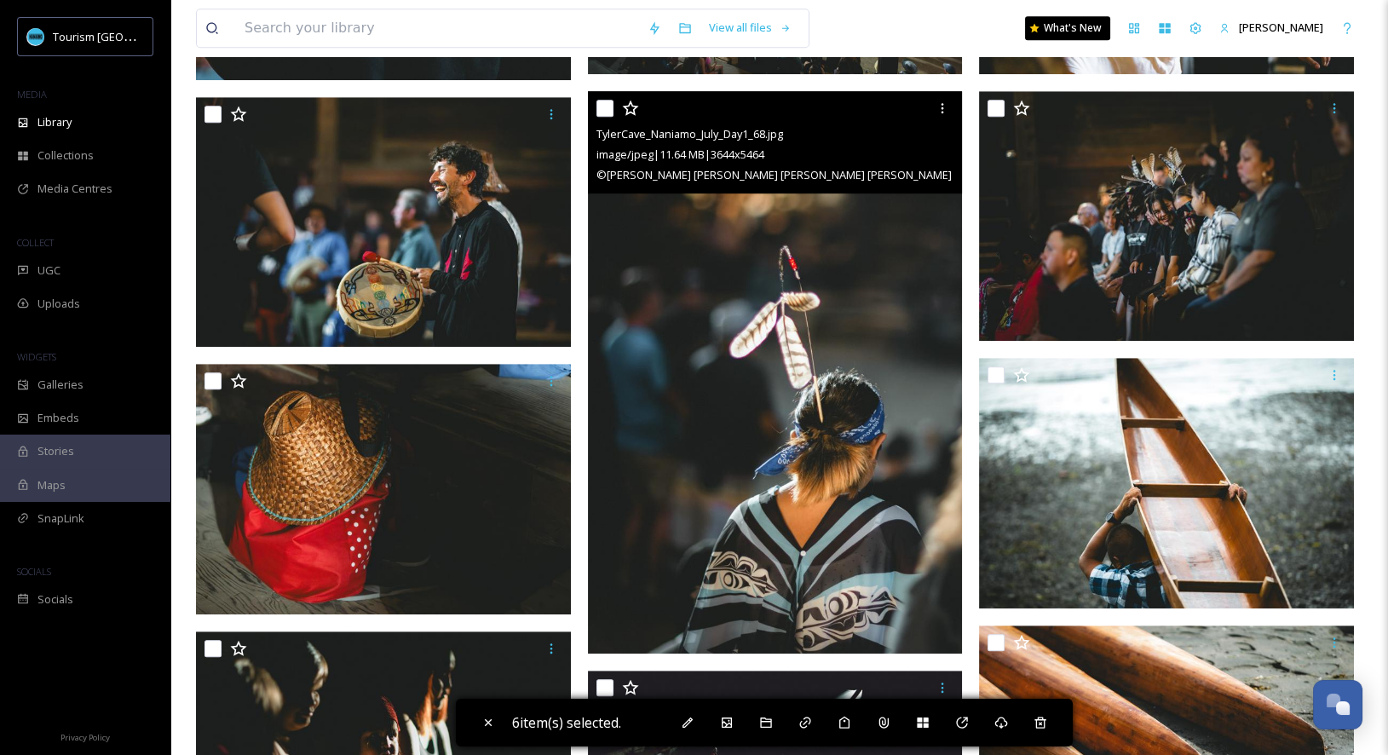
click at [600, 101] on input "checkbox" at bounding box center [604, 108] width 17 height 17
checkbox input "true"
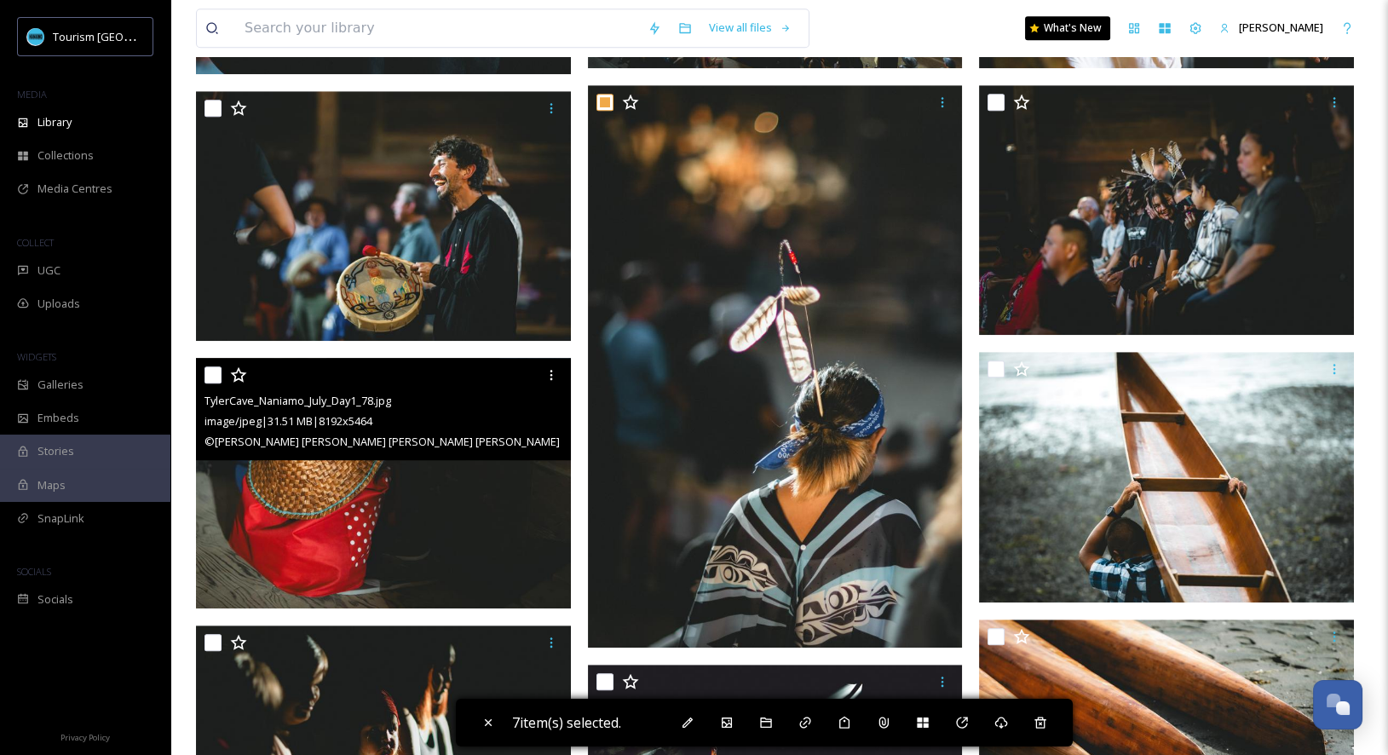
click at [212, 376] on input "checkbox" at bounding box center [212, 374] width 17 height 17
checkbox input "true"
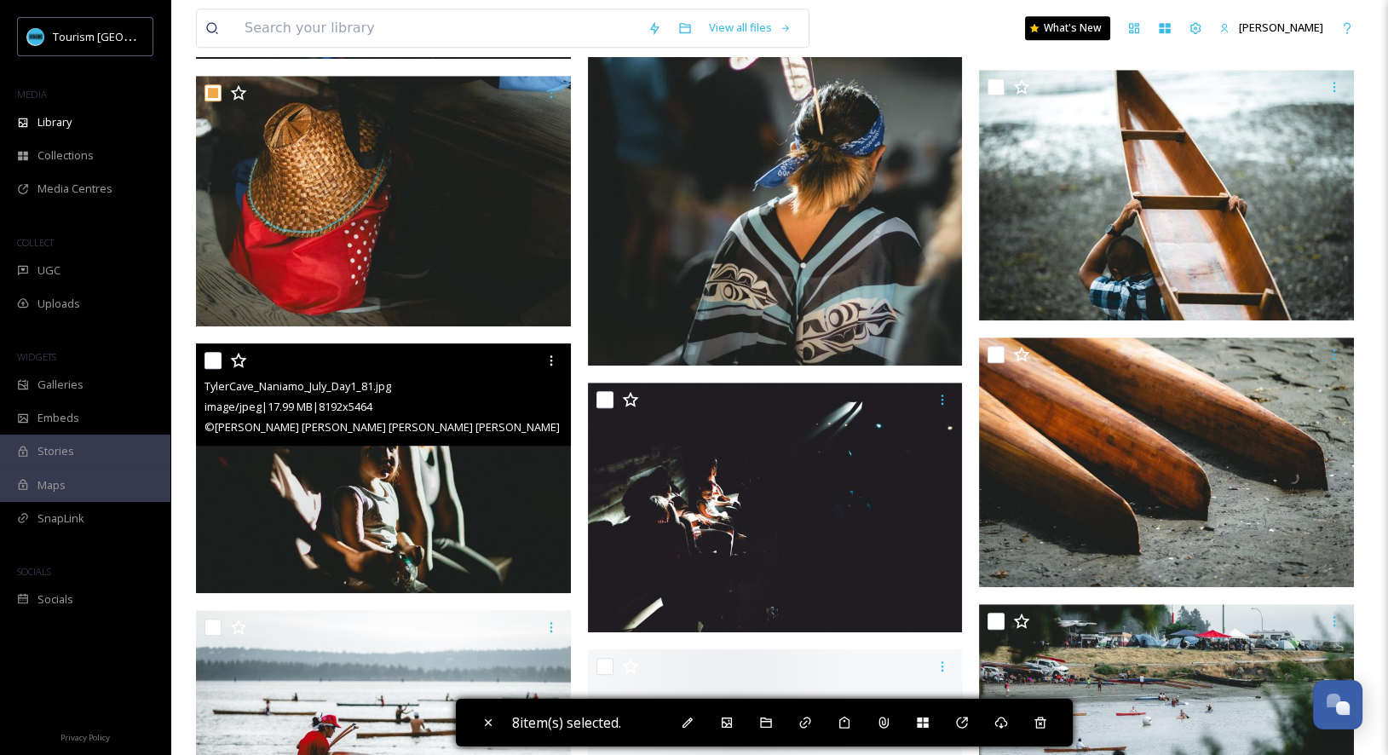
scroll to position [2613, 0]
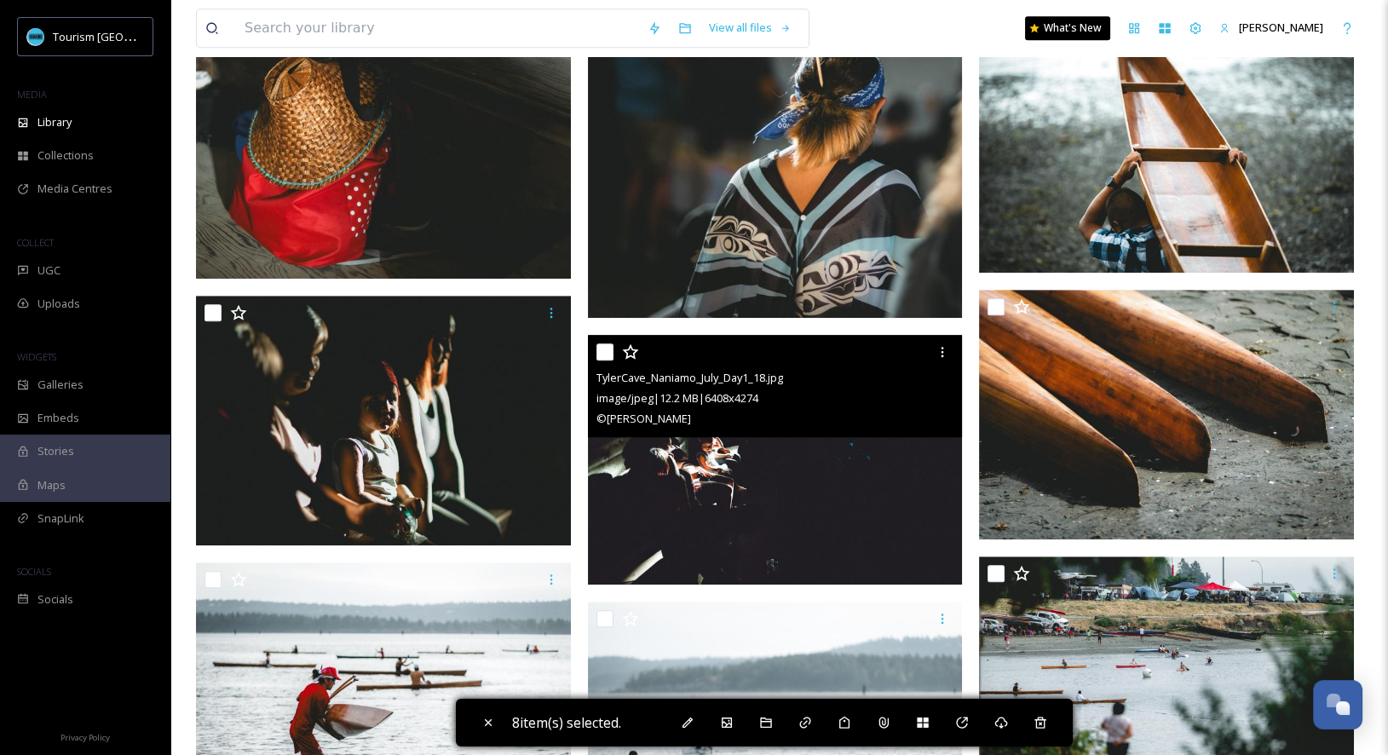
click at [607, 351] on input "checkbox" at bounding box center [604, 351] width 17 height 17
checkbox input "true"
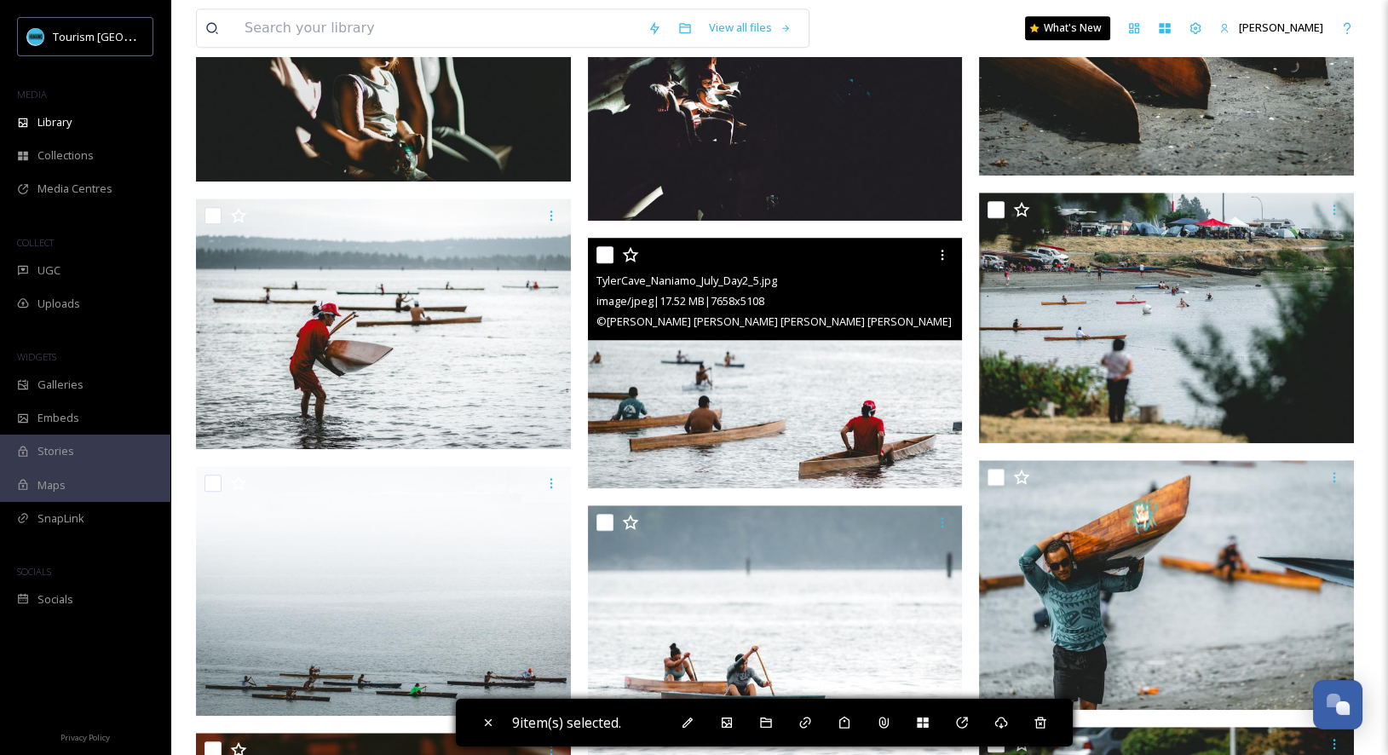
scroll to position [2995, 0]
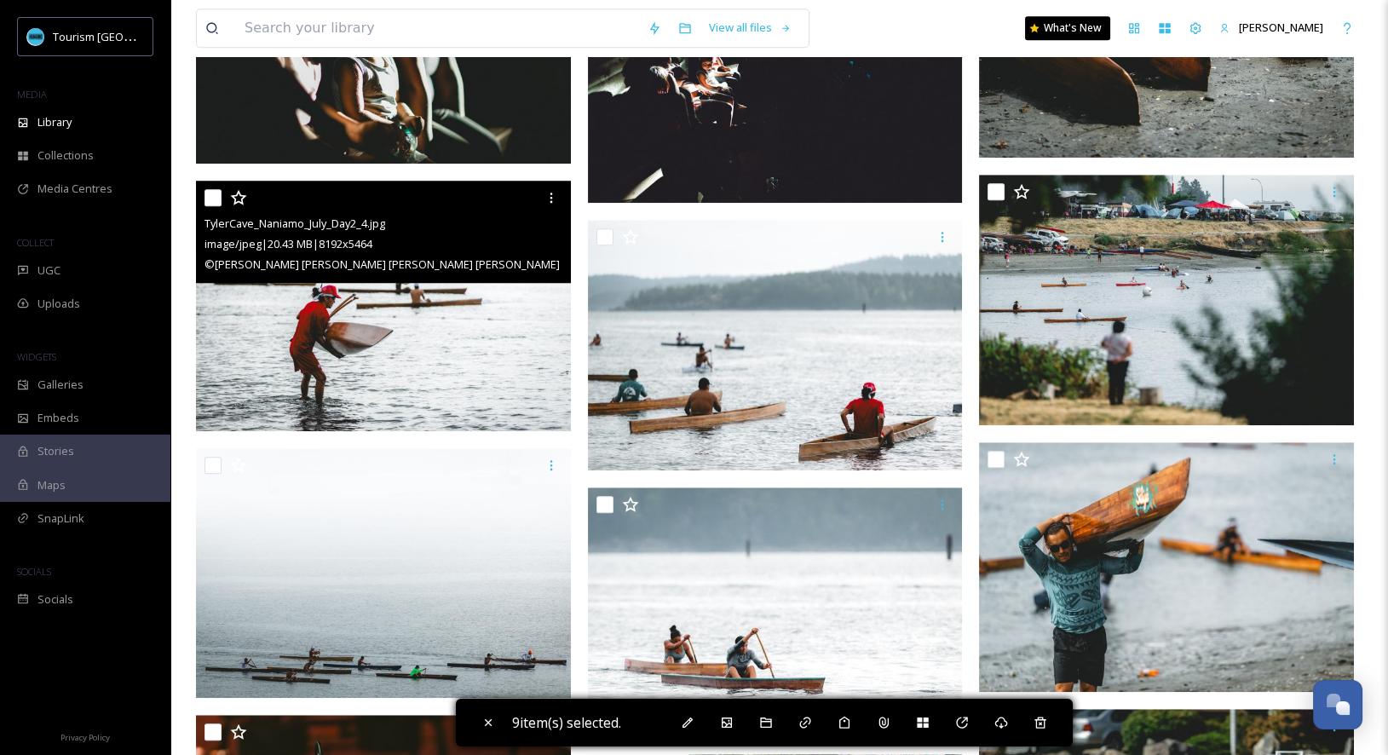
click at [212, 199] on input "checkbox" at bounding box center [212, 197] width 17 height 17
checkbox input "true"
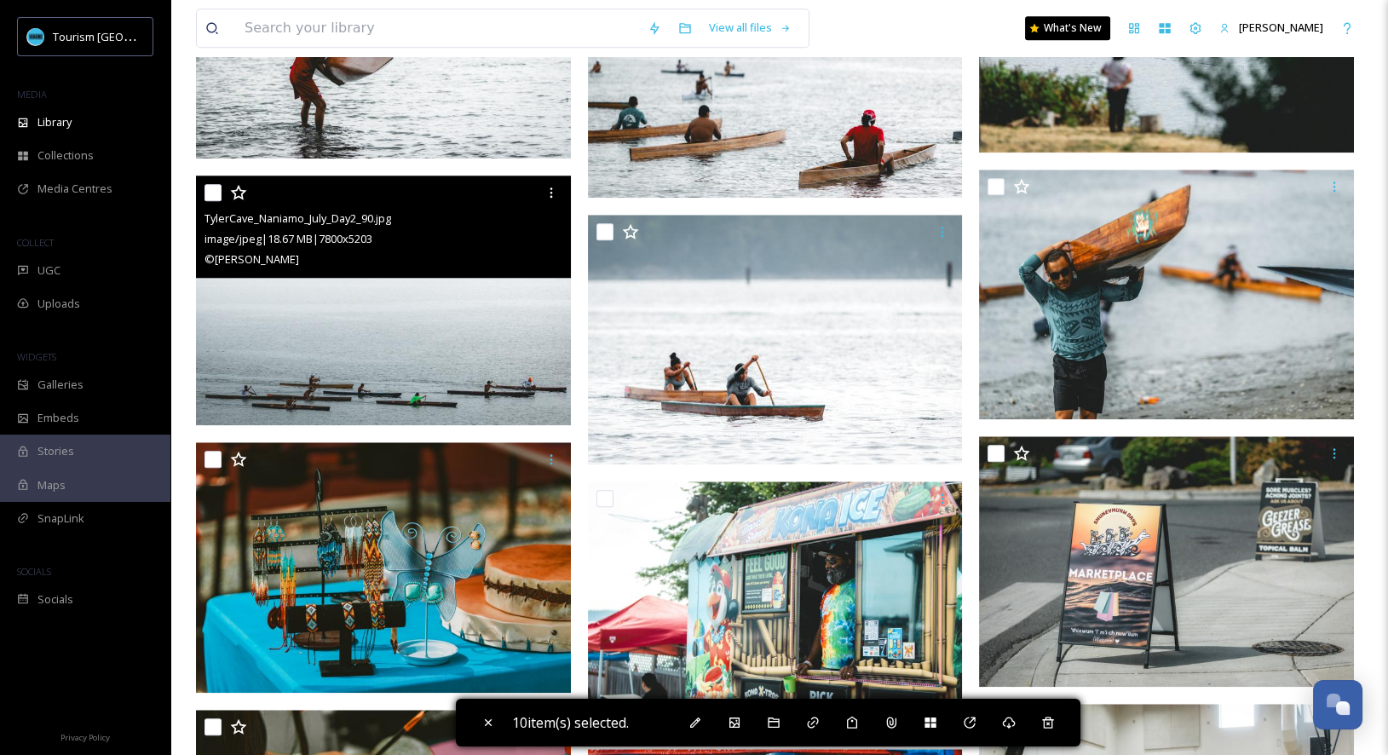
scroll to position [3221, 0]
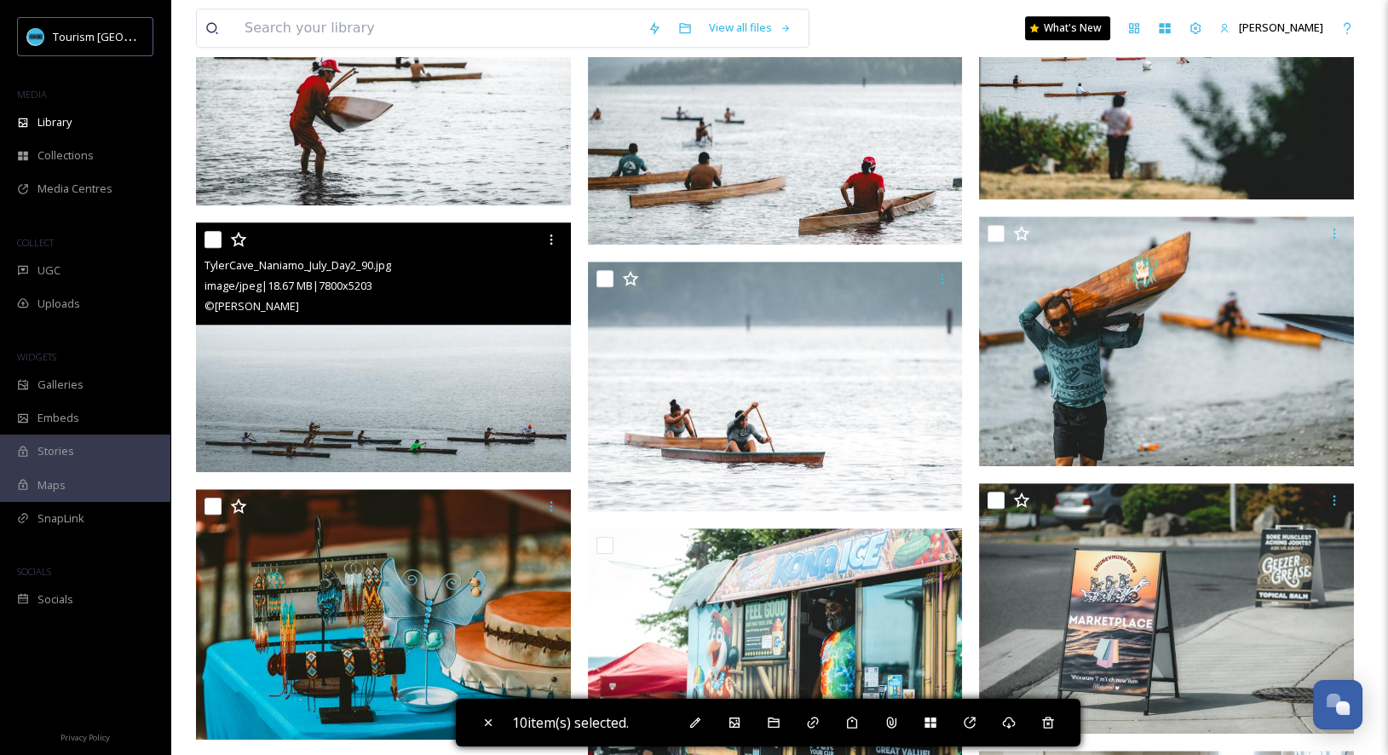
click at [210, 241] on input "checkbox" at bounding box center [212, 239] width 17 height 17
checkbox input "true"
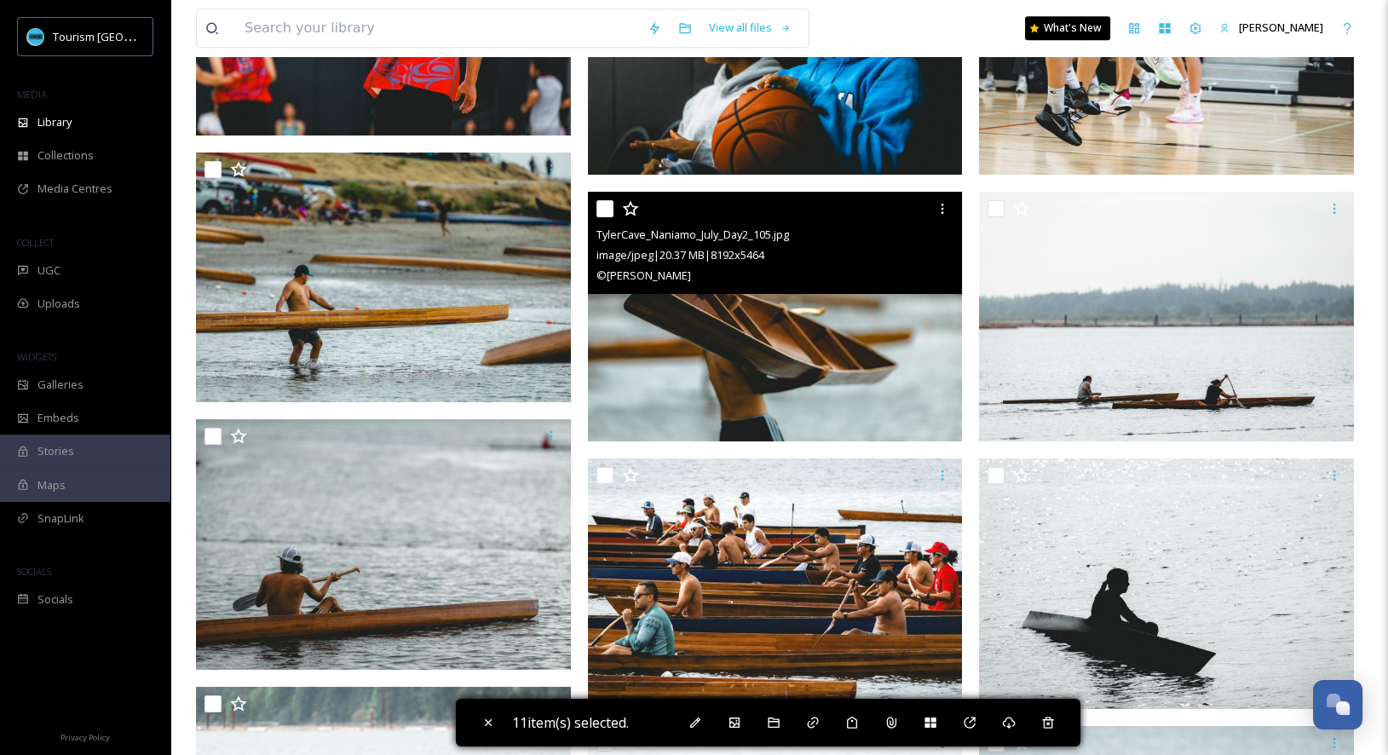
scroll to position [4629, 0]
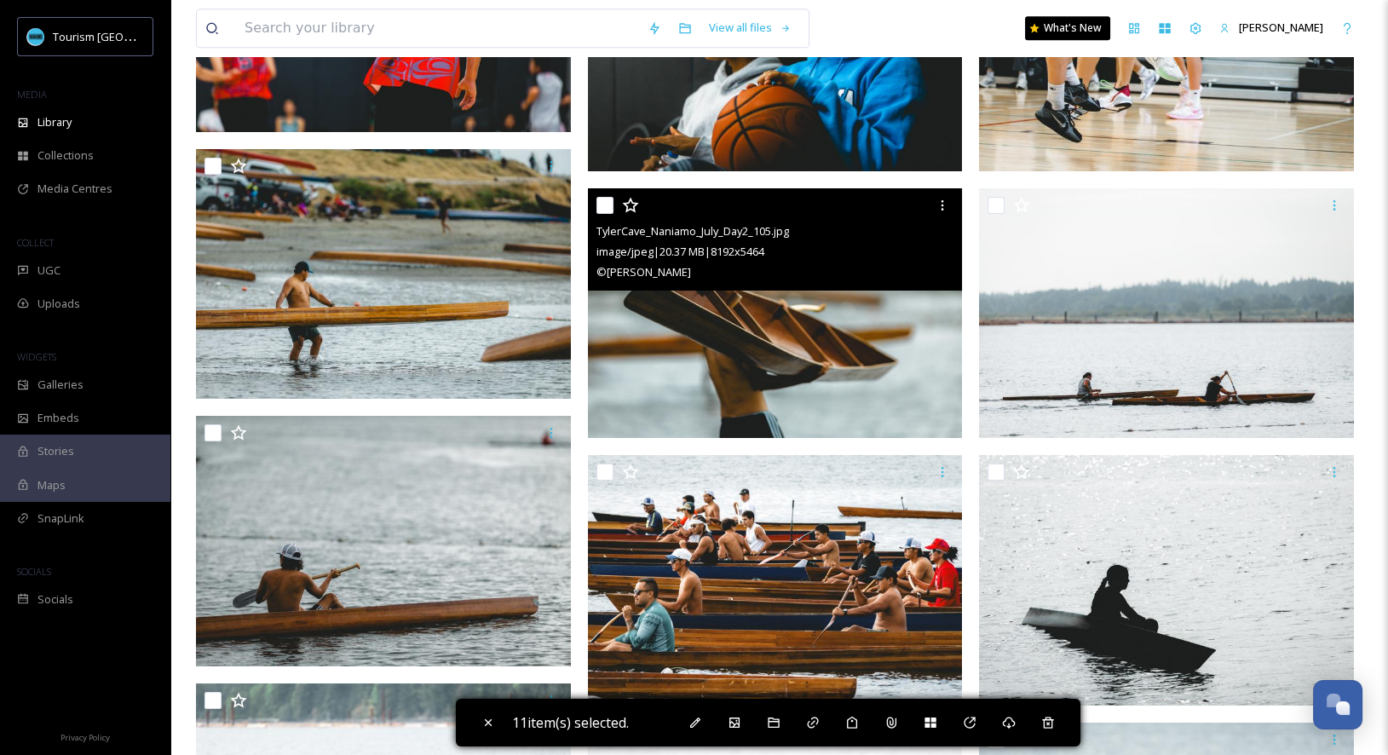
click at [607, 203] on input "checkbox" at bounding box center [604, 205] width 17 height 17
checkbox input "true"
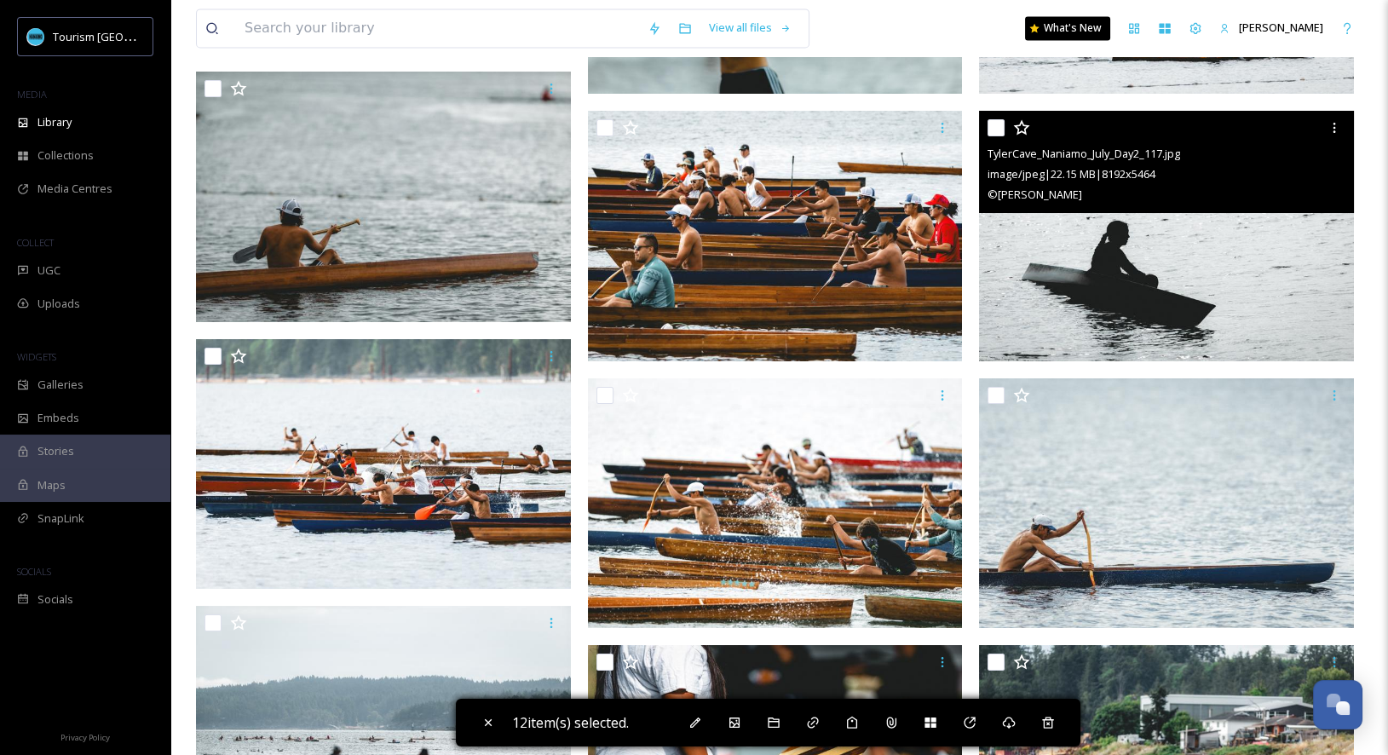
scroll to position [4951, 0]
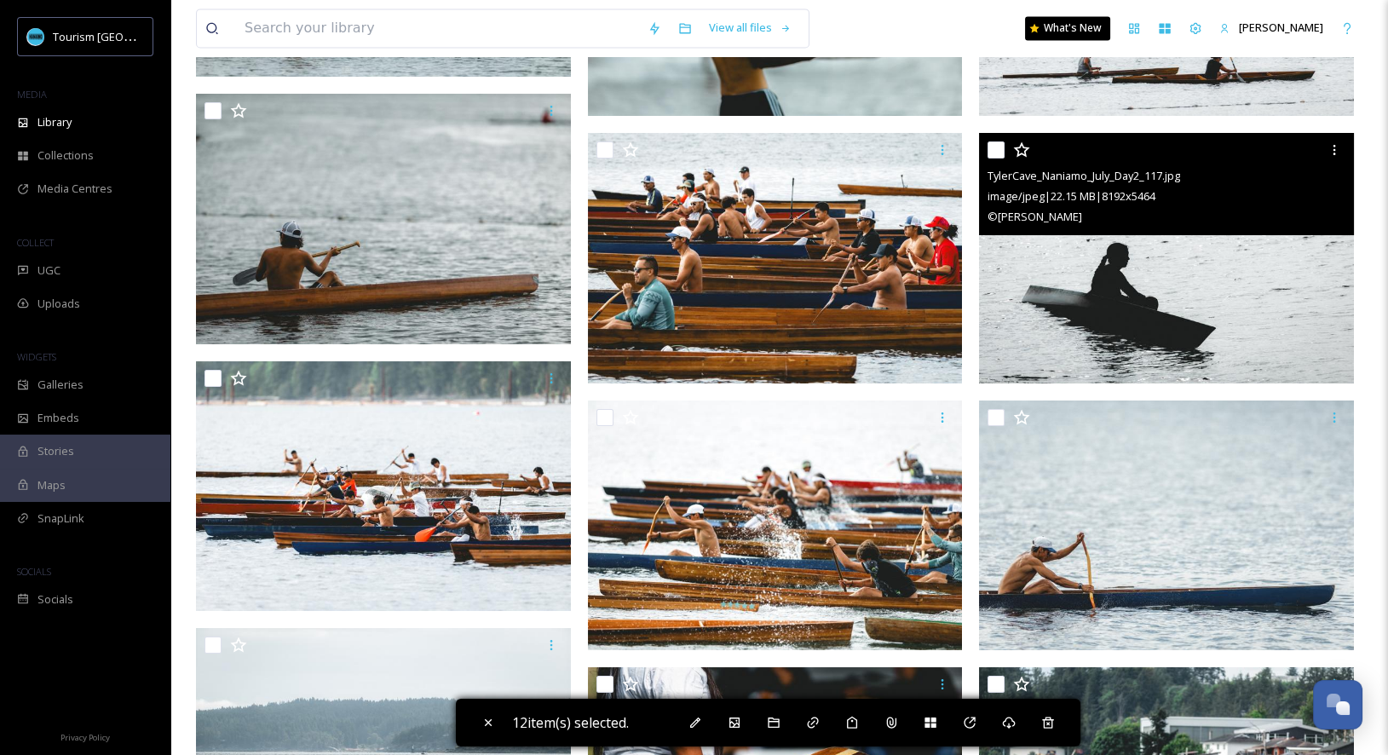
click at [988, 156] on input "checkbox" at bounding box center [995, 149] width 17 height 17
checkbox input "true"
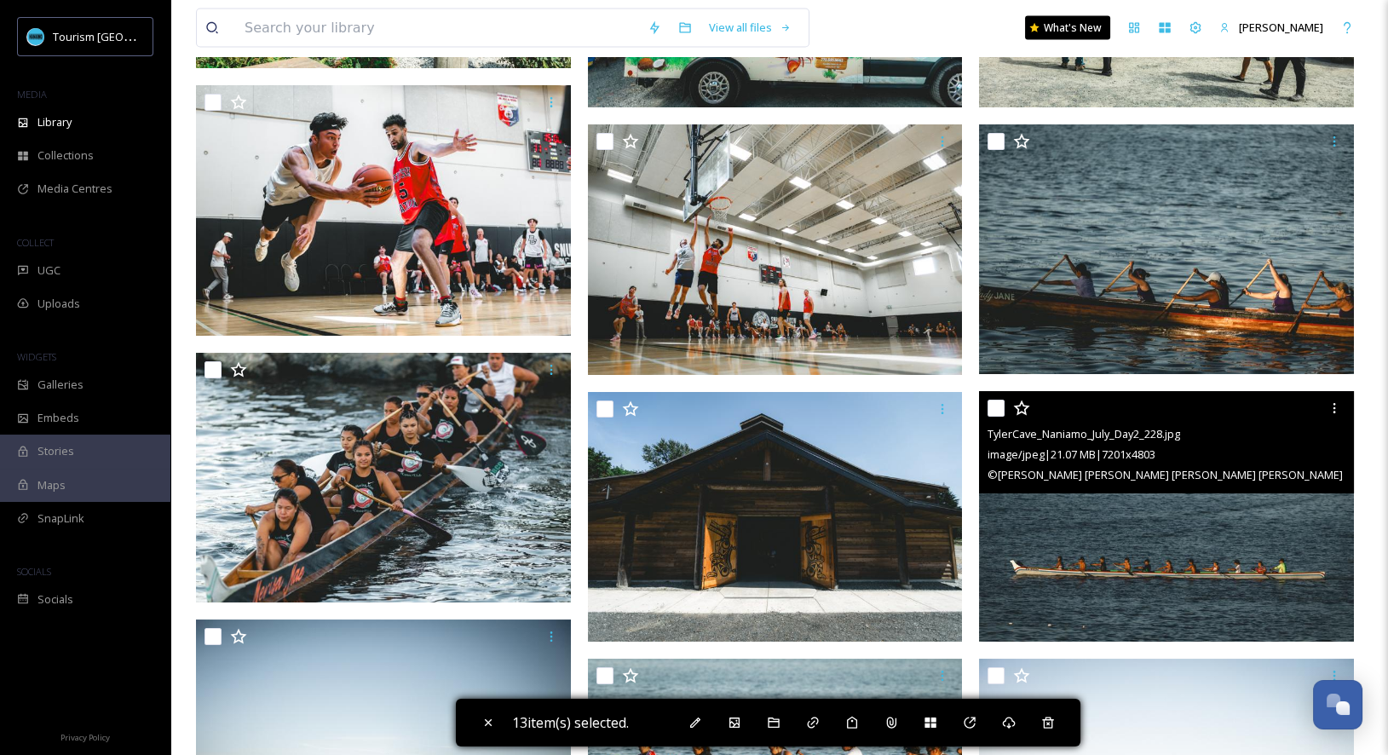
scroll to position [6622, 0]
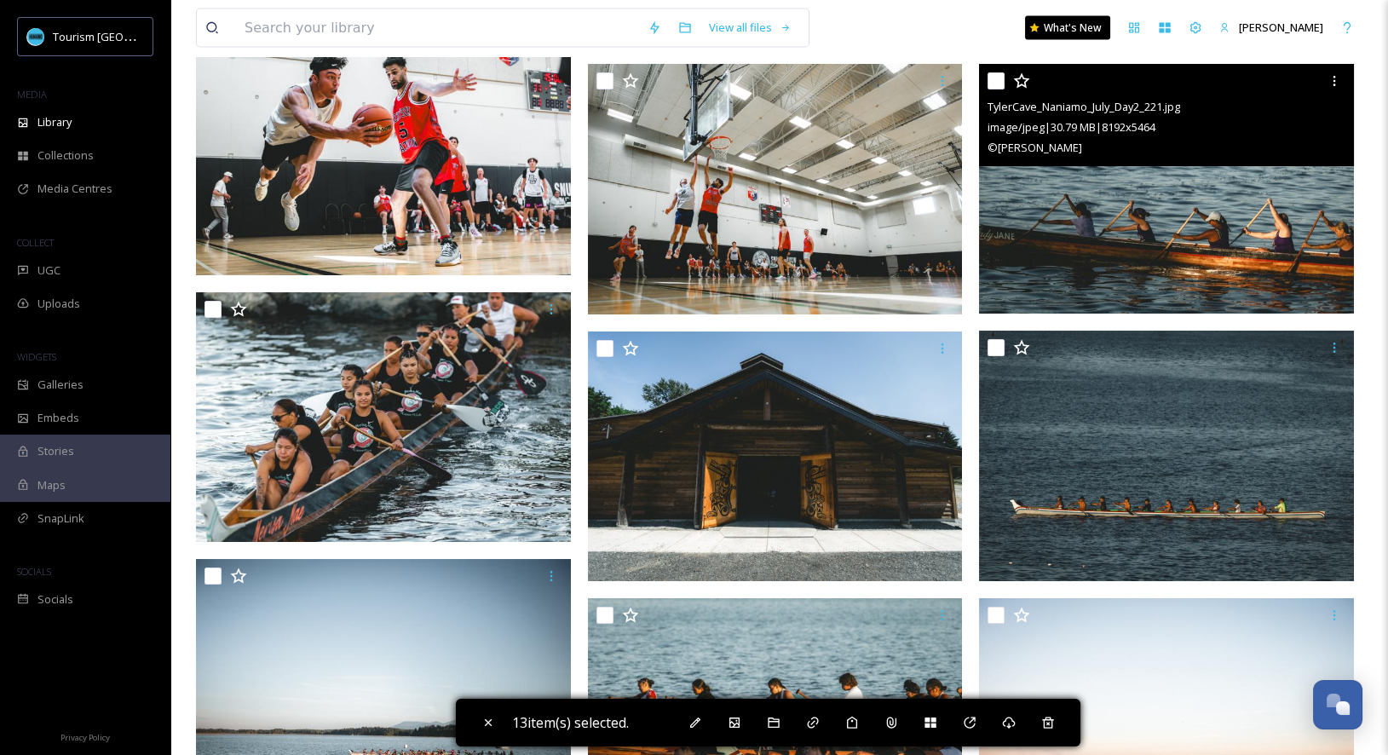
click at [1000, 80] on input "checkbox" at bounding box center [995, 80] width 17 height 17
checkbox input "true"
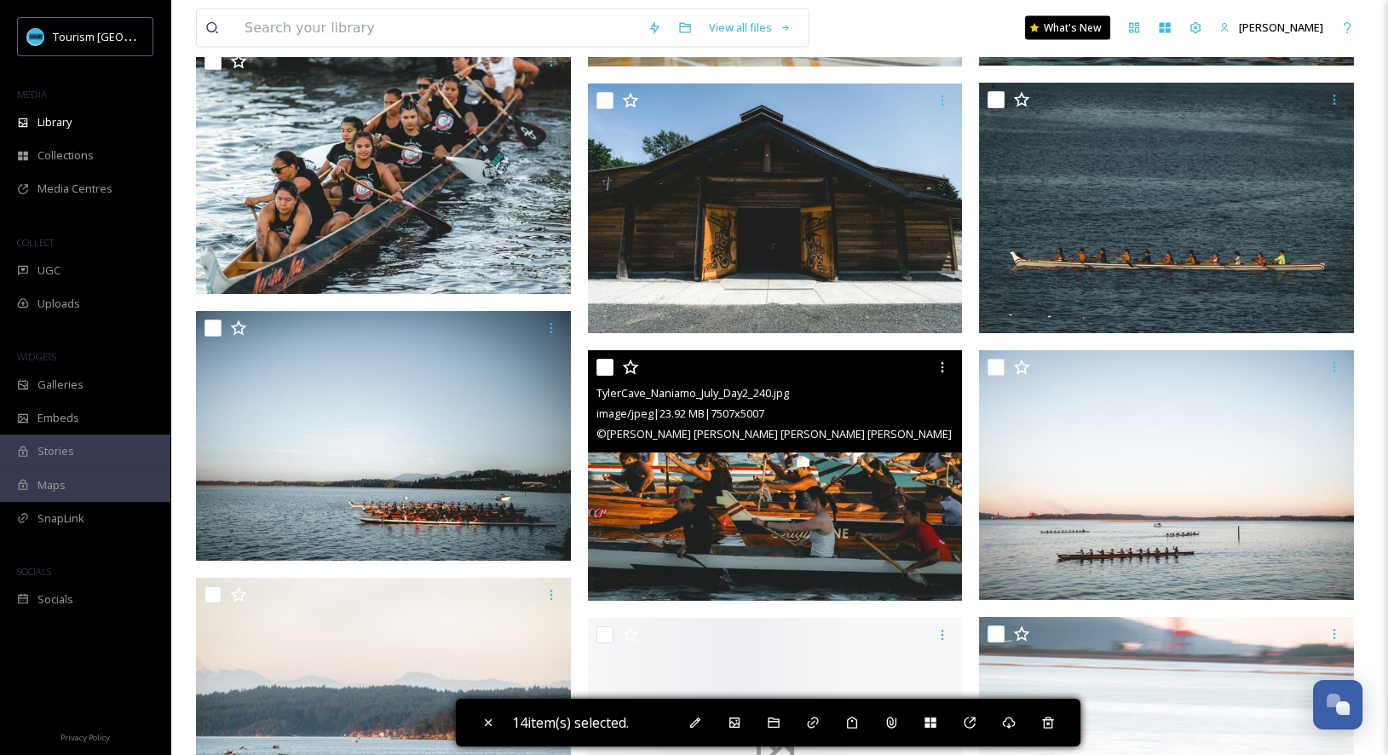
scroll to position [7010, 0]
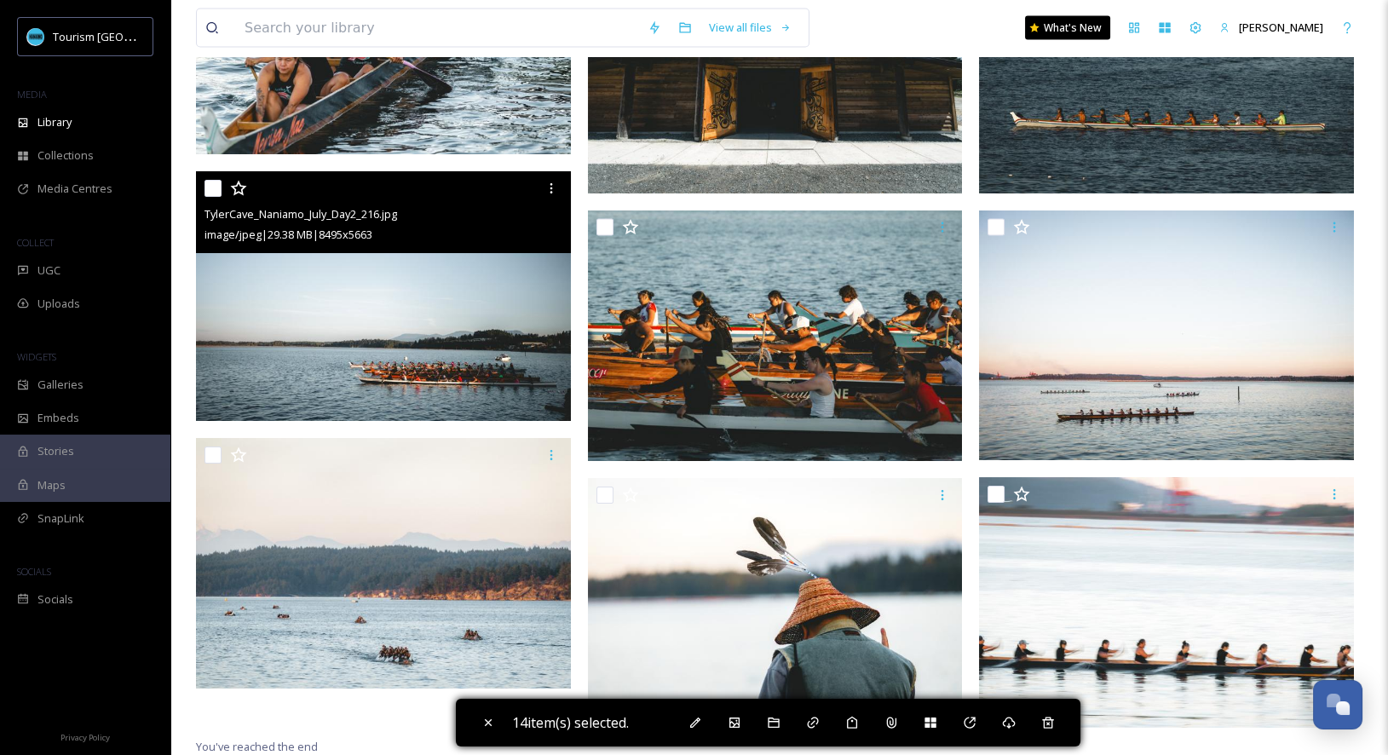
click at [208, 186] on input "checkbox" at bounding box center [212, 188] width 17 height 17
checkbox input "true"
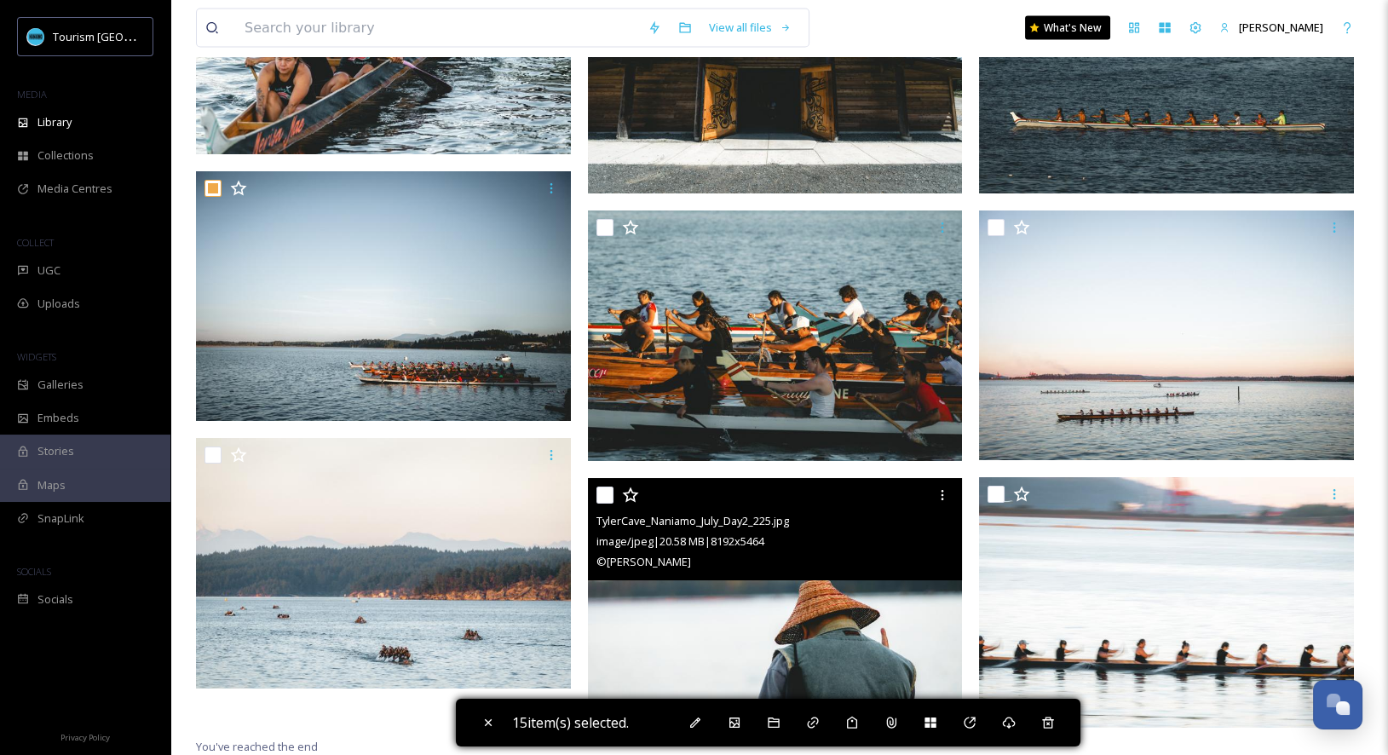
click at [603, 491] on input "checkbox" at bounding box center [604, 494] width 17 height 17
checkbox input "true"
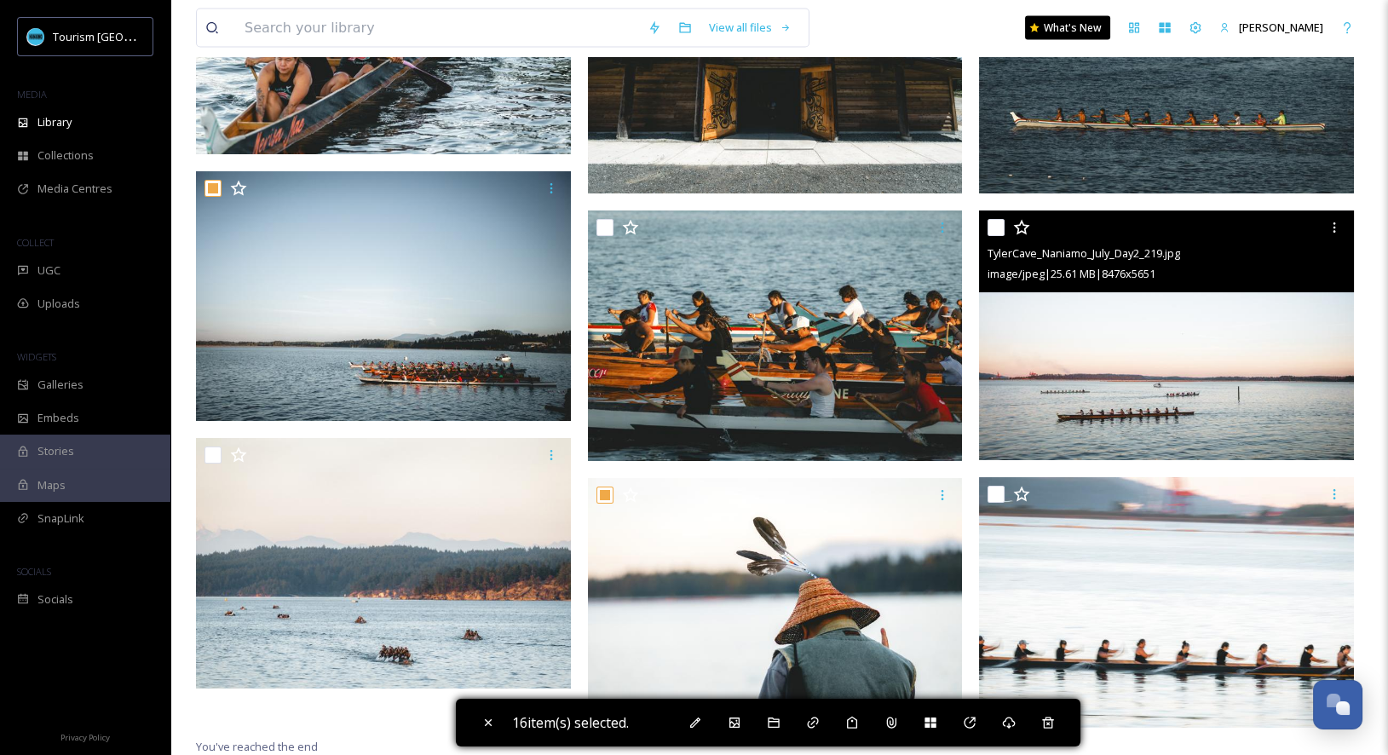
click at [992, 224] on input "checkbox" at bounding box center [995, 227] width 17 height 17
checkbox input "true"
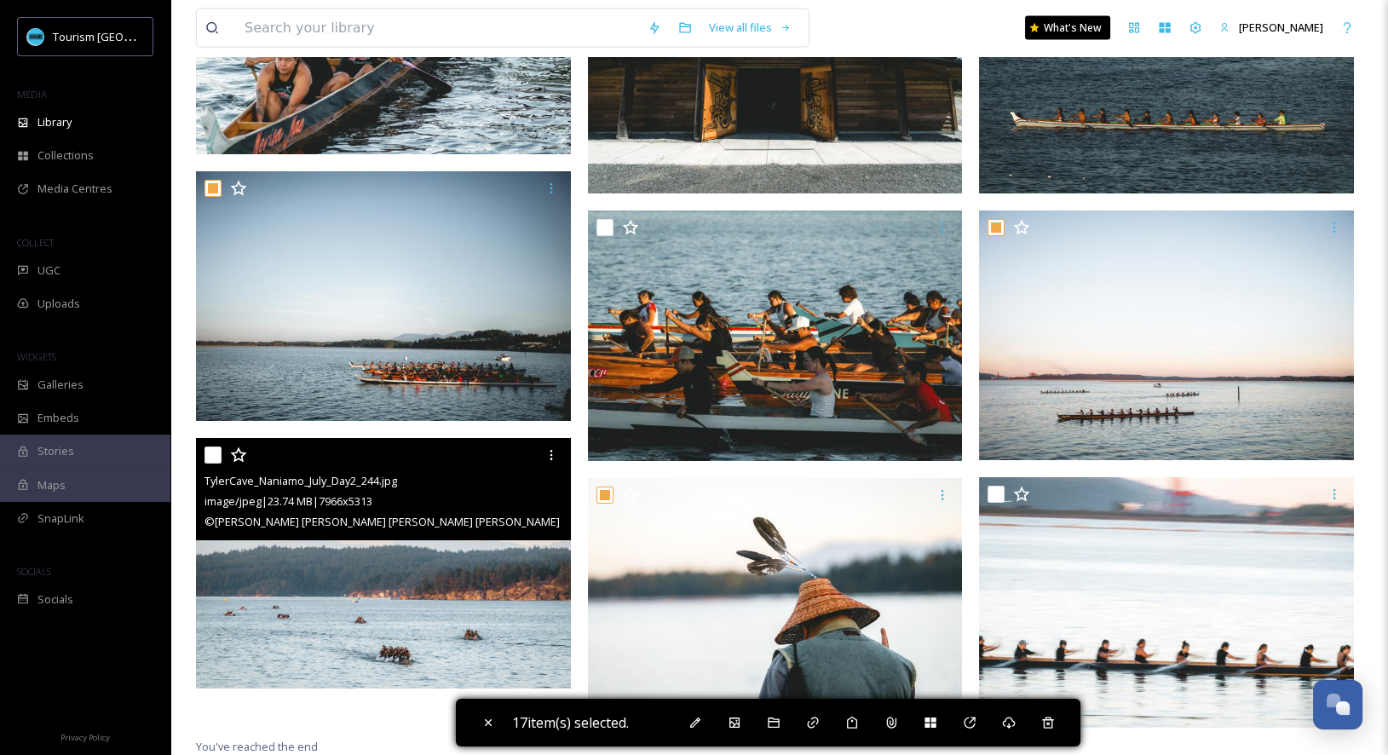
click at [213, 452] on input "checkbox" at bounding box center [212, 454] width 17 height 17
checkbox input "true"
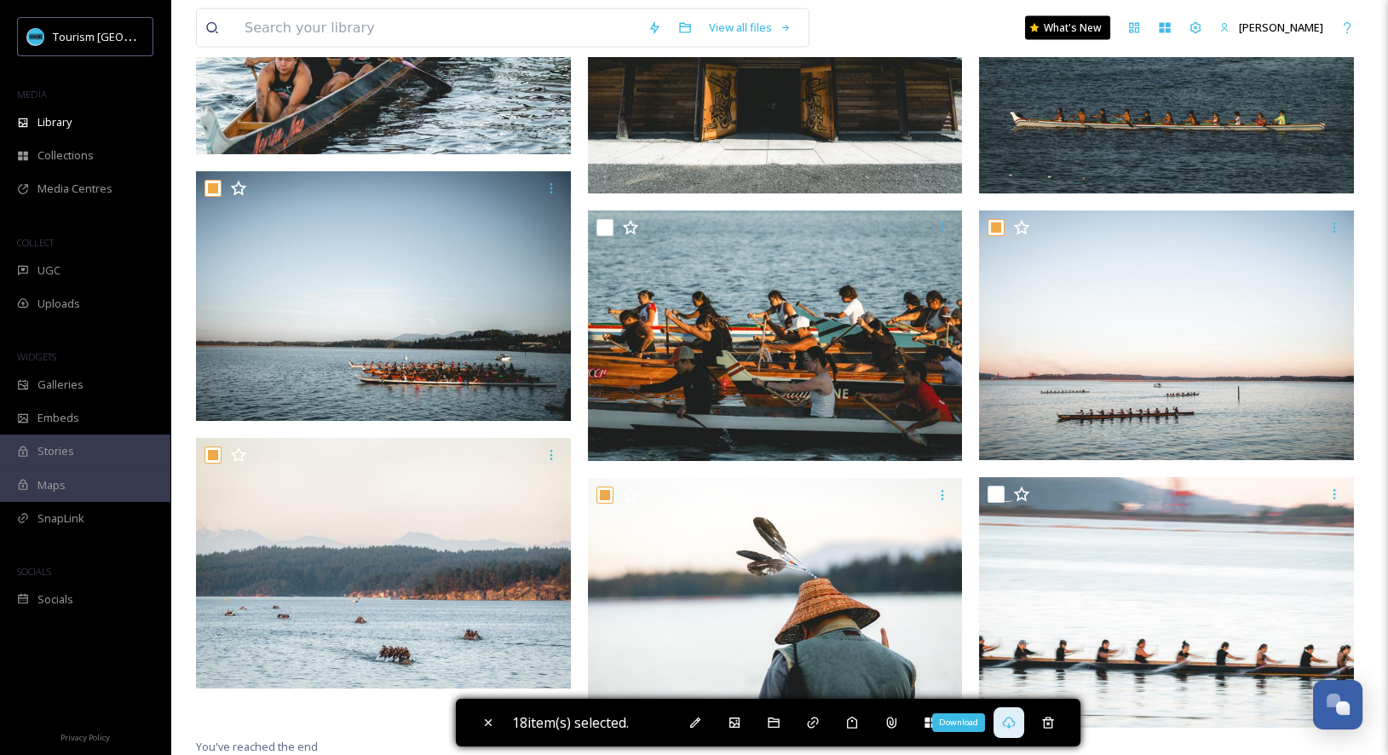
click at [1024, 713] on div "Download" at bounding box center [1008, 722] width 31 height 31
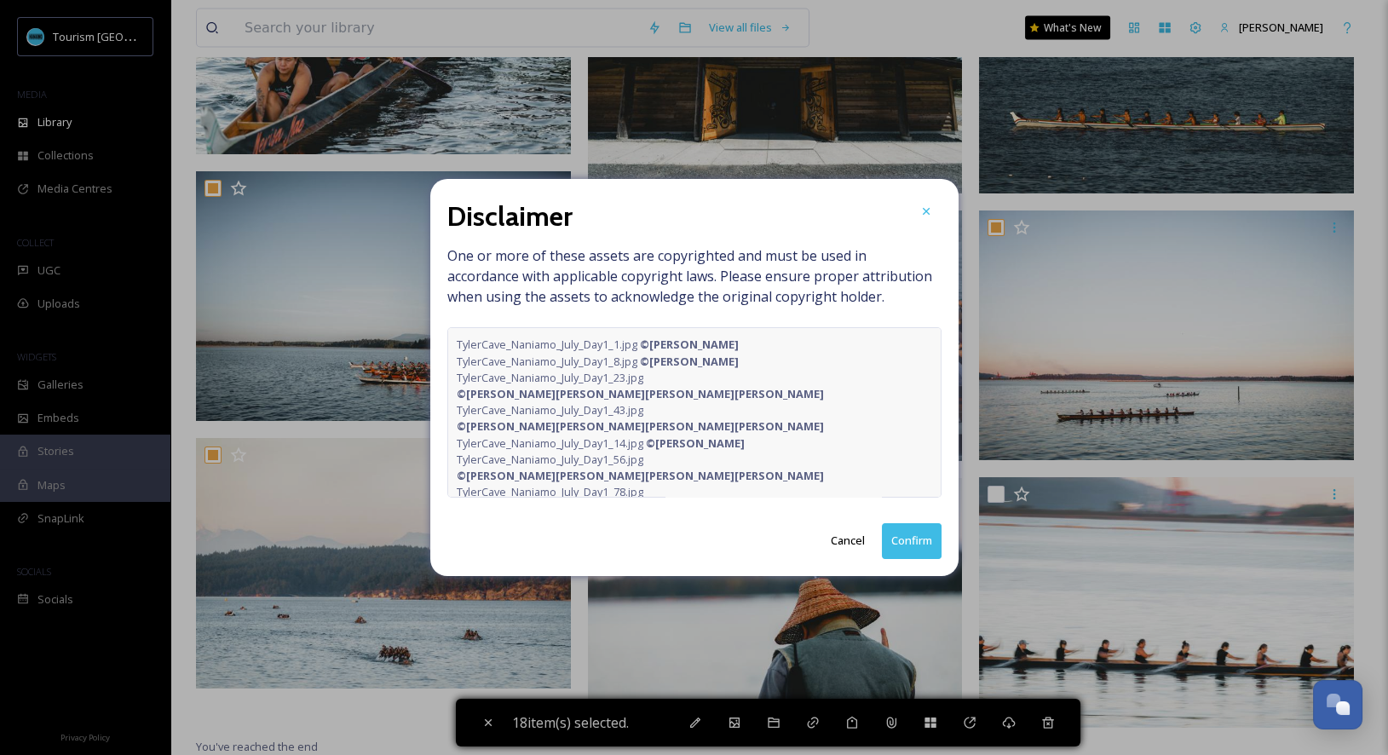
click at [902, 538] on button "Confirm" at bounding box center [912, 540] width 60 height 35
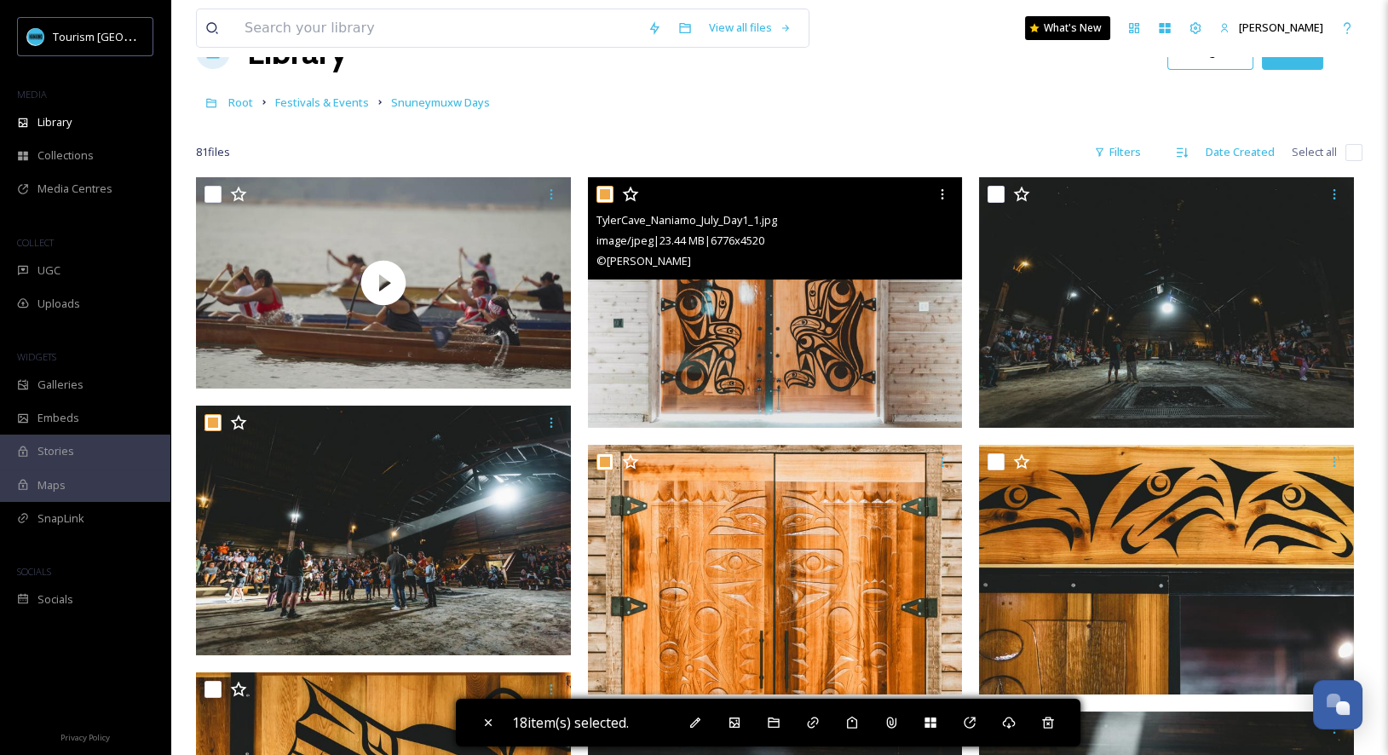
scroll to position [0, 0]
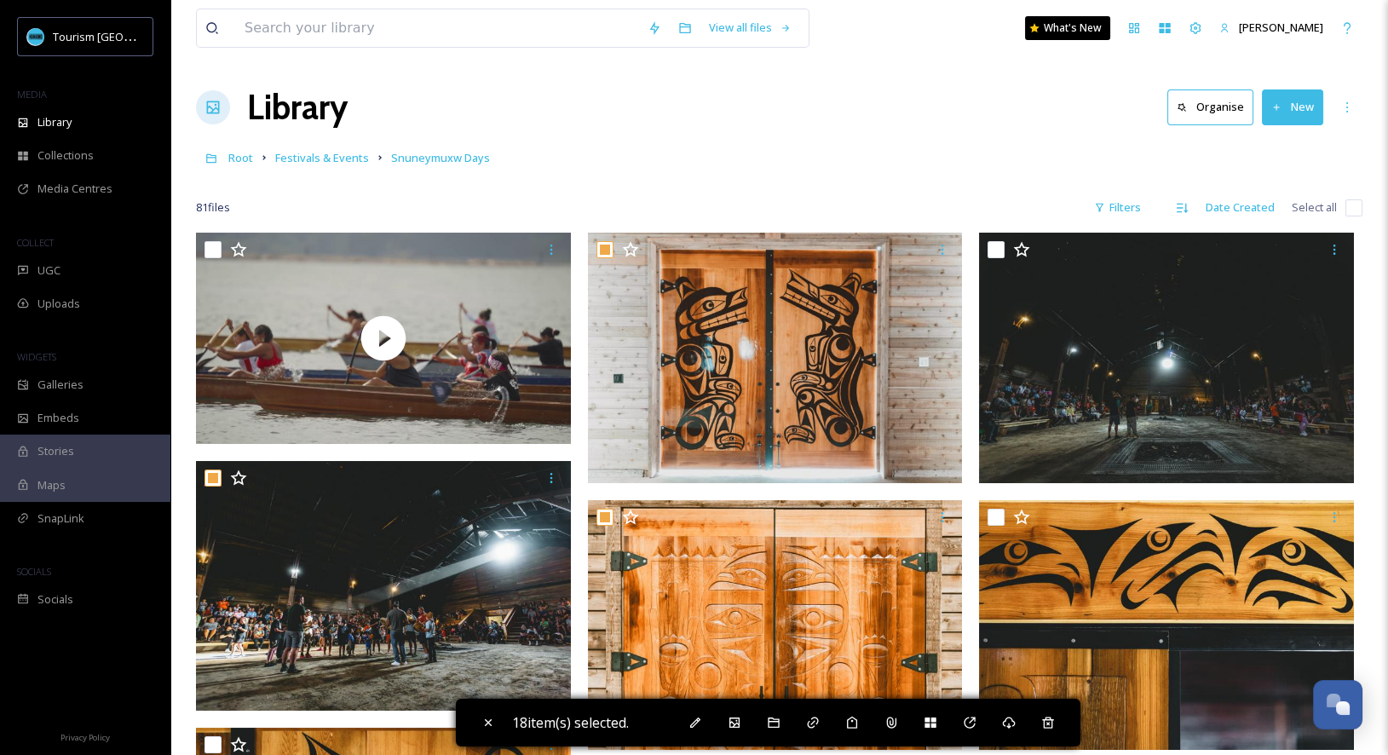
click at [321, 141] on div "Root Festivals & Events Snuneymuxw Days" at bounding box center [779, 157] width 1166 height 32
click at [322, 147] on link "Festivals & Events" at bounding box center [322, 157] width 94 height 20
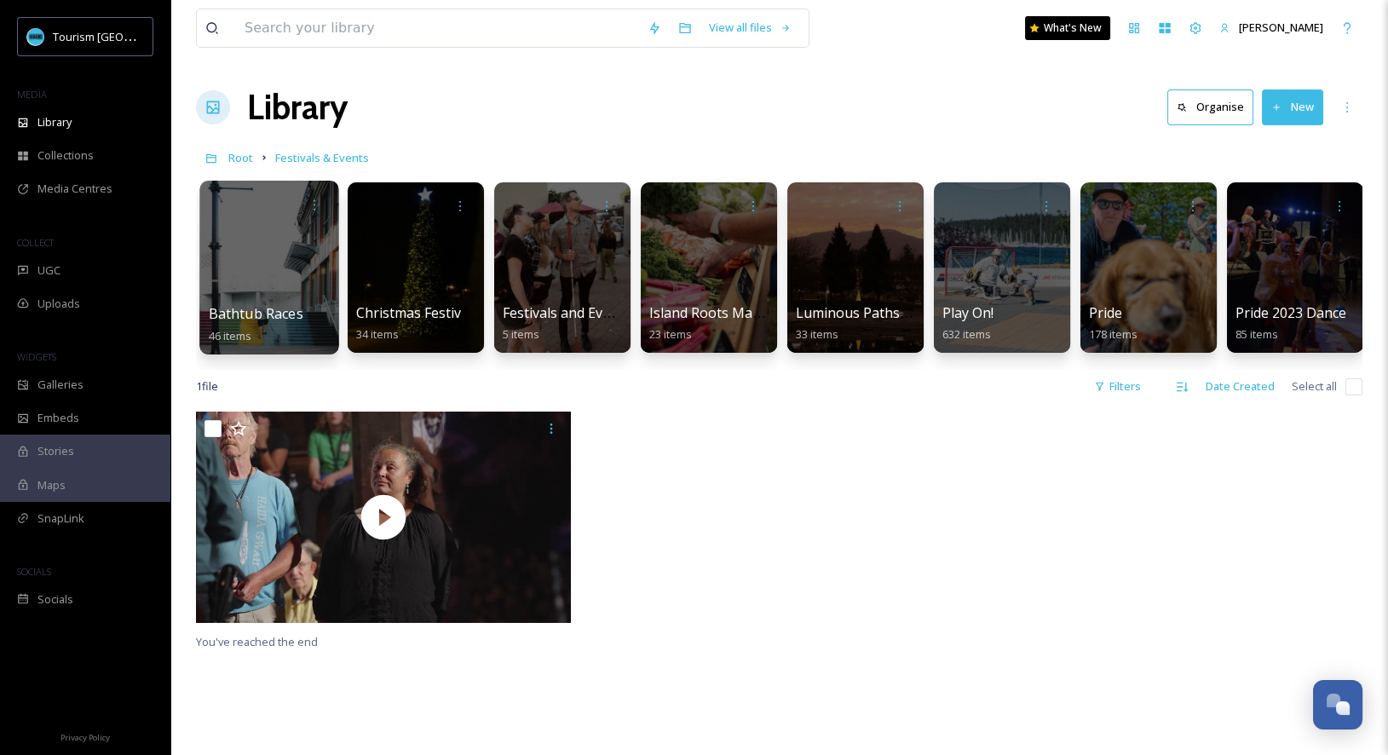
click at [289, 290] on div at bounding box center [268, 268] width 139 height 174
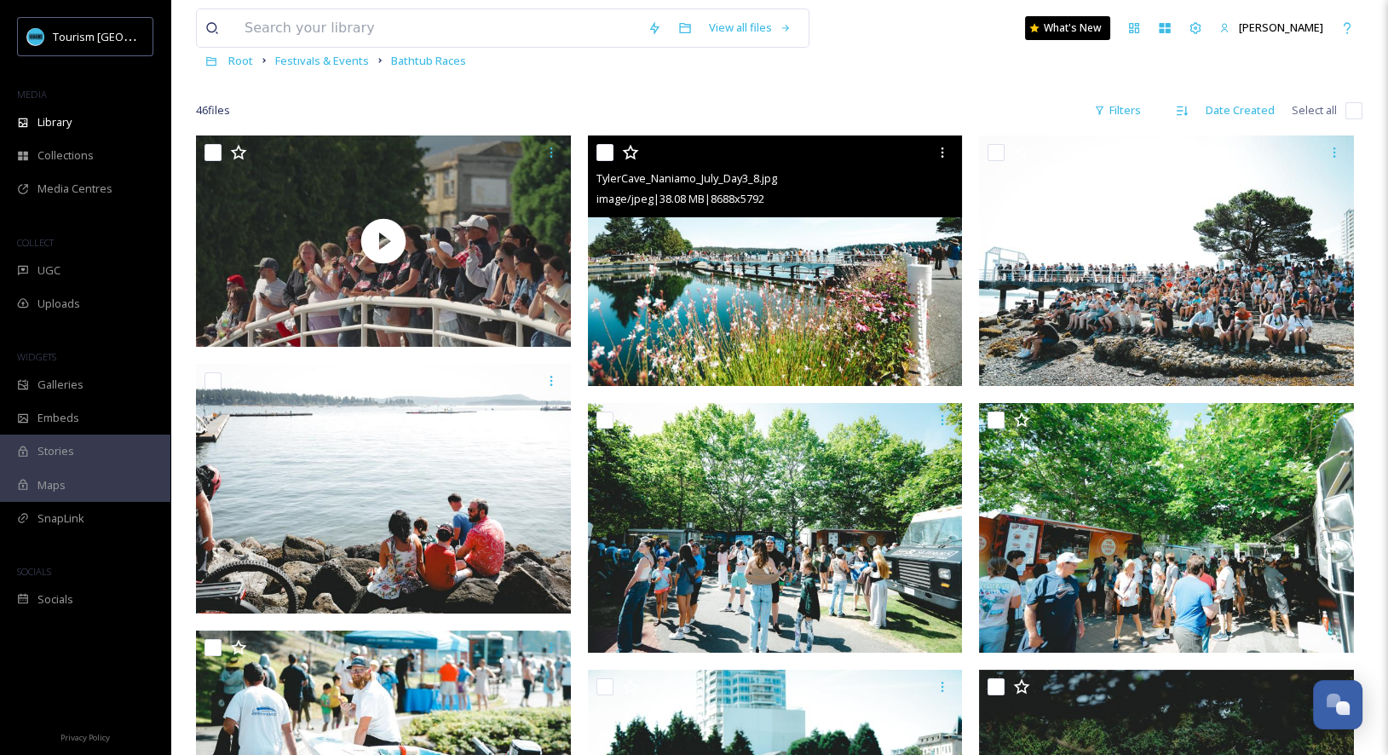
scroll to position [134, 0]
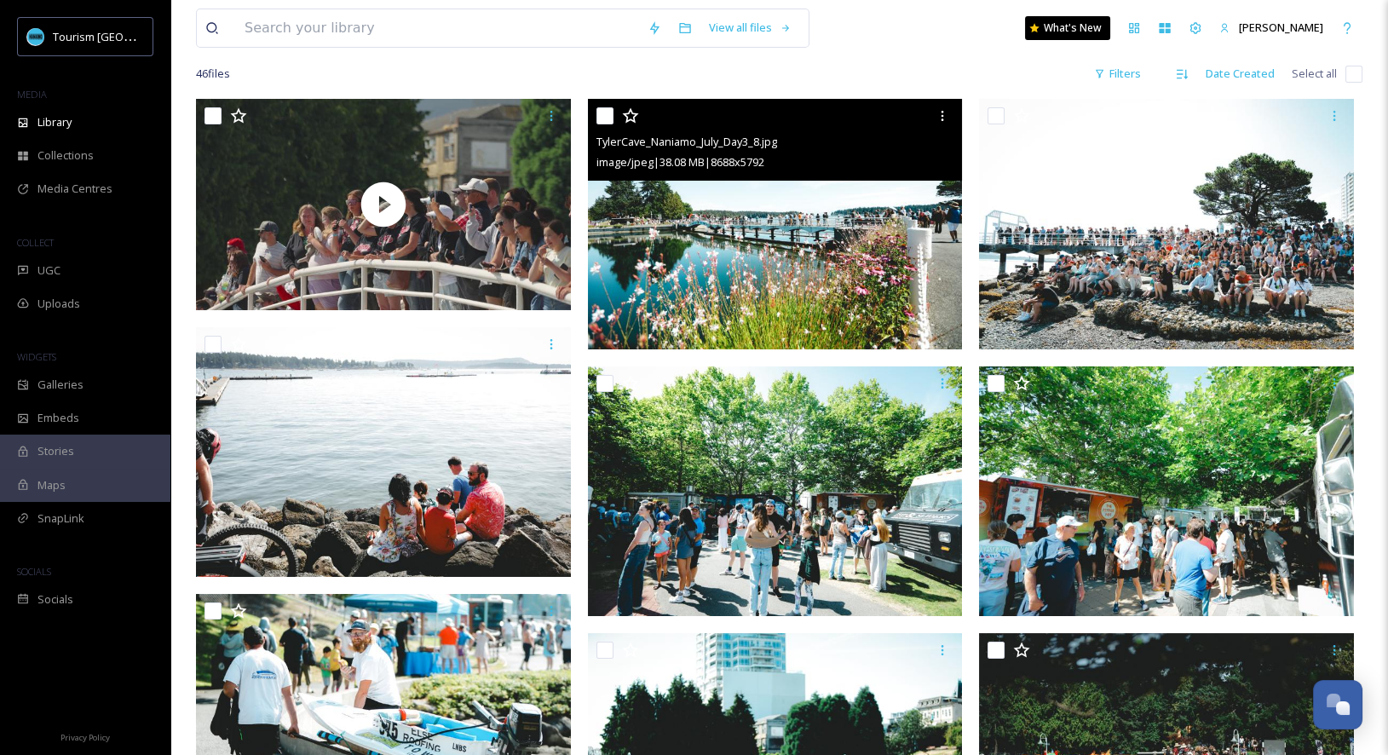
click at [598, 111] on input "checkbox" at bounding box center [604, 115] width 17 height 17
checkbox input "true"
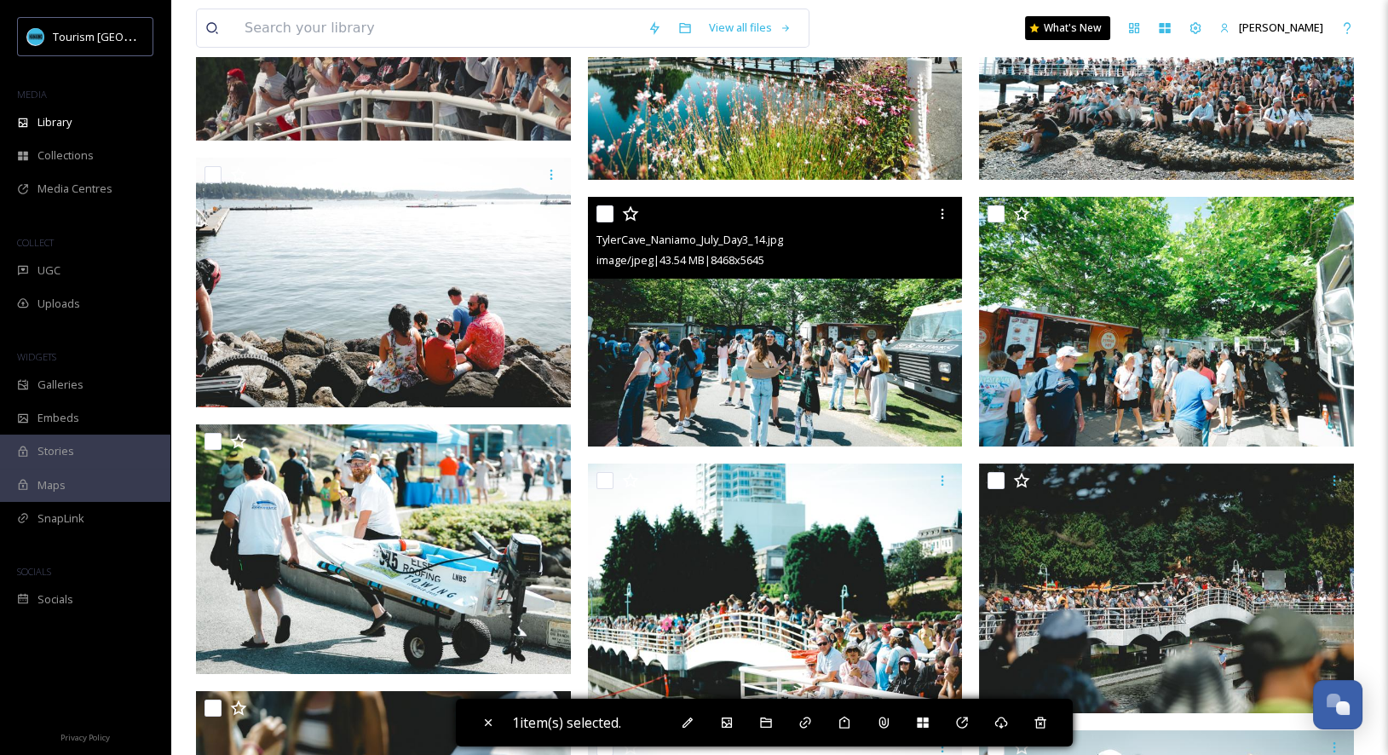
scroll to position [319, 0]
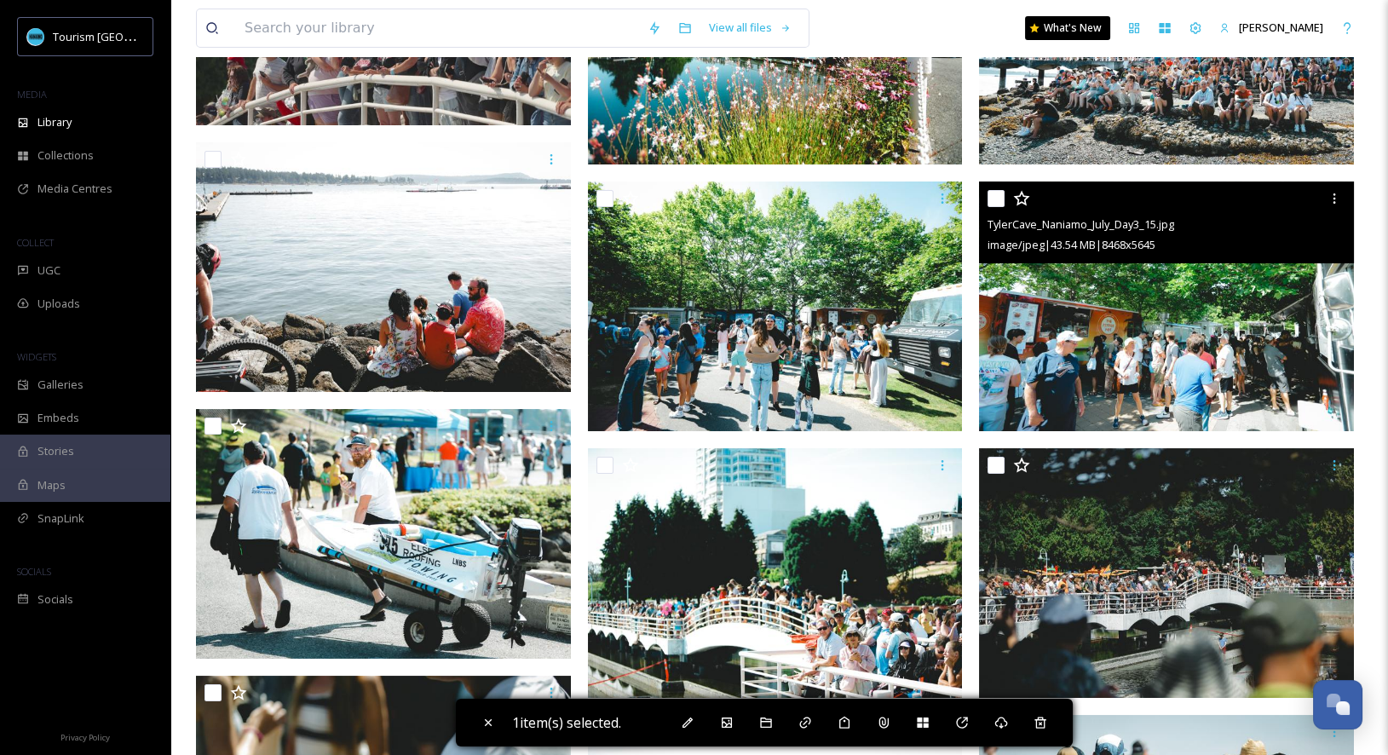
click at [1001, 199] on input "checkbox" at bounding box center [995, 198] width 17 height 17
checkbox input "true"
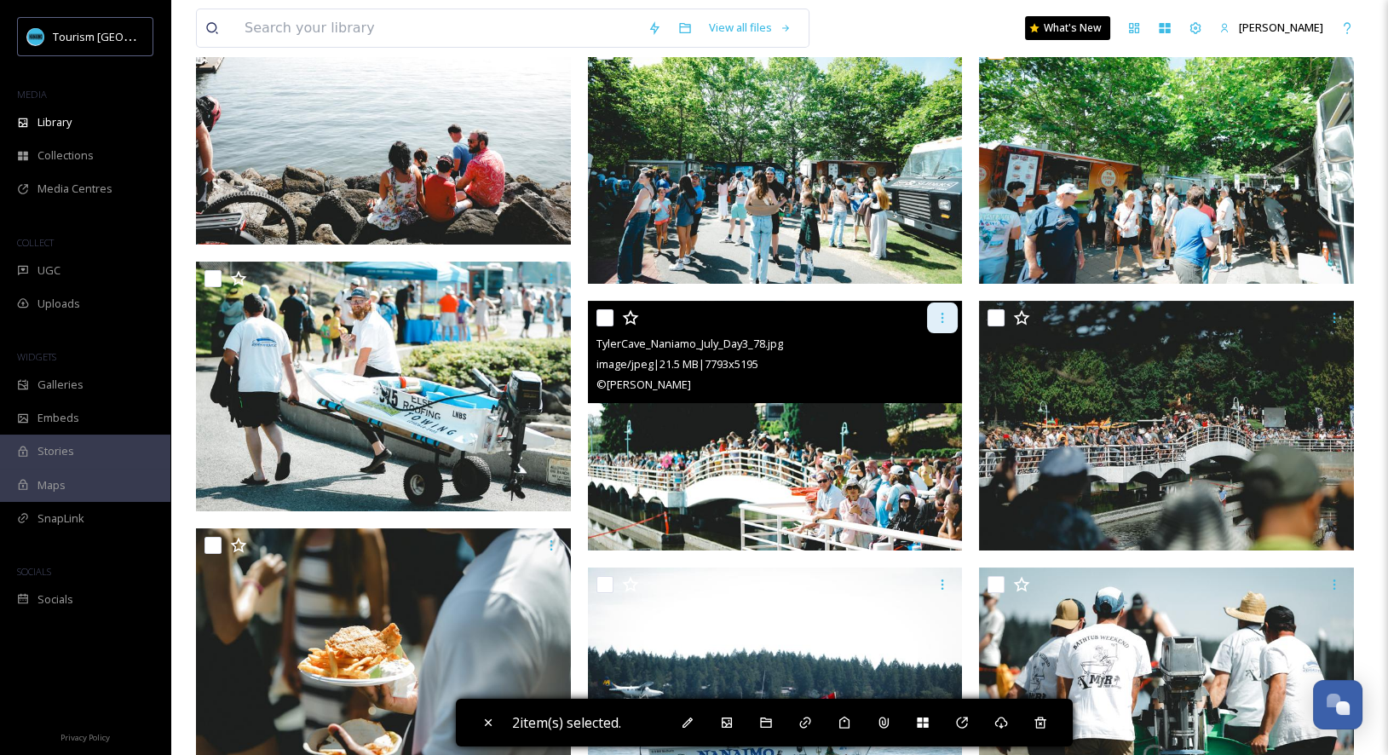
scroll to position [492, 0]
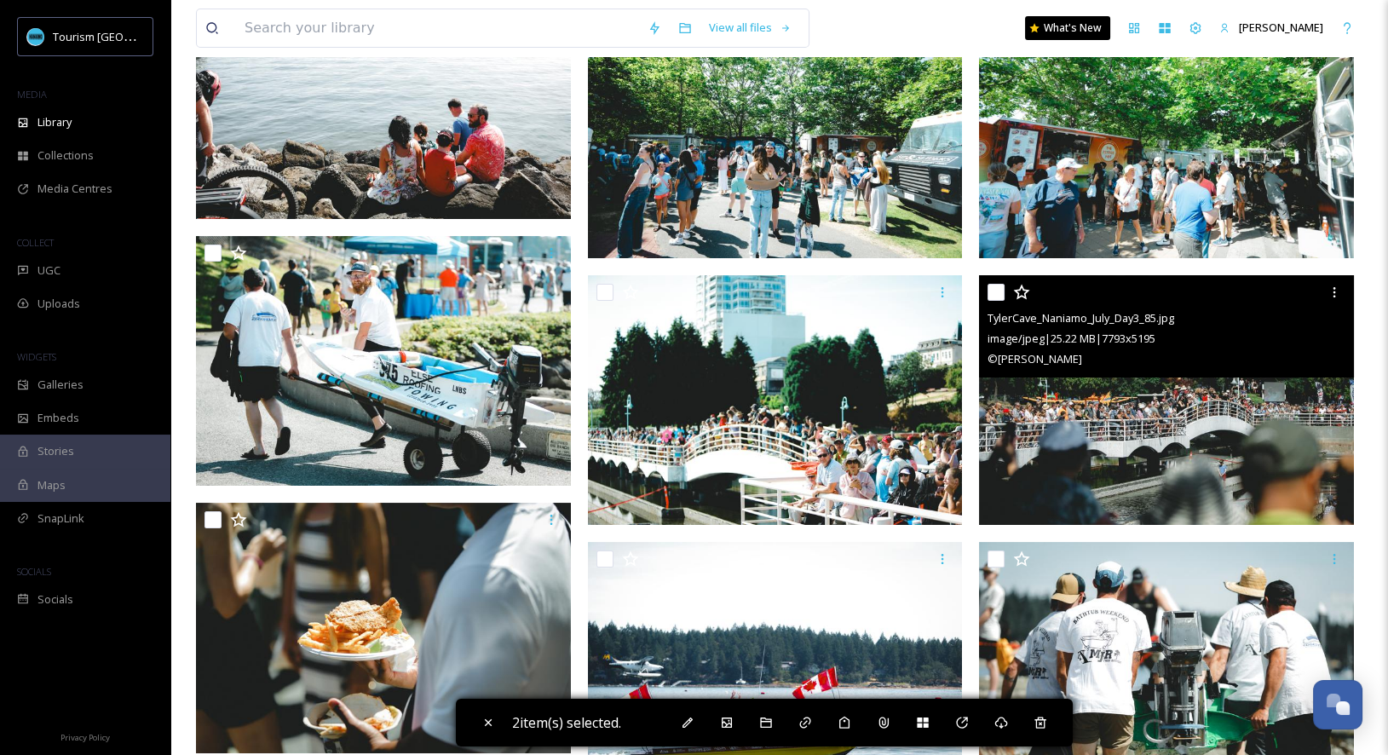
click at [999, 293] on input "checkbox" at bounding box center [995, 292] width 17 height 17
checkbox input "true"
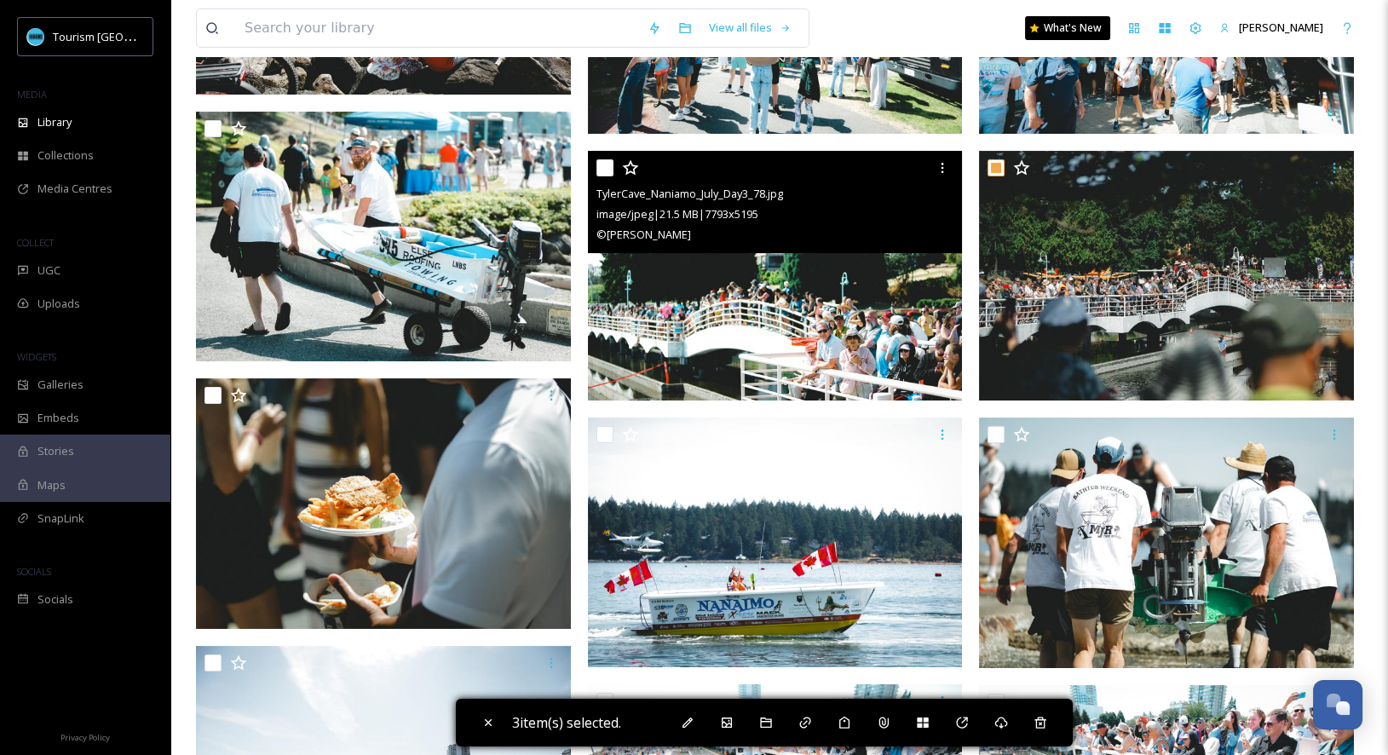
scroll to position [618, 0]
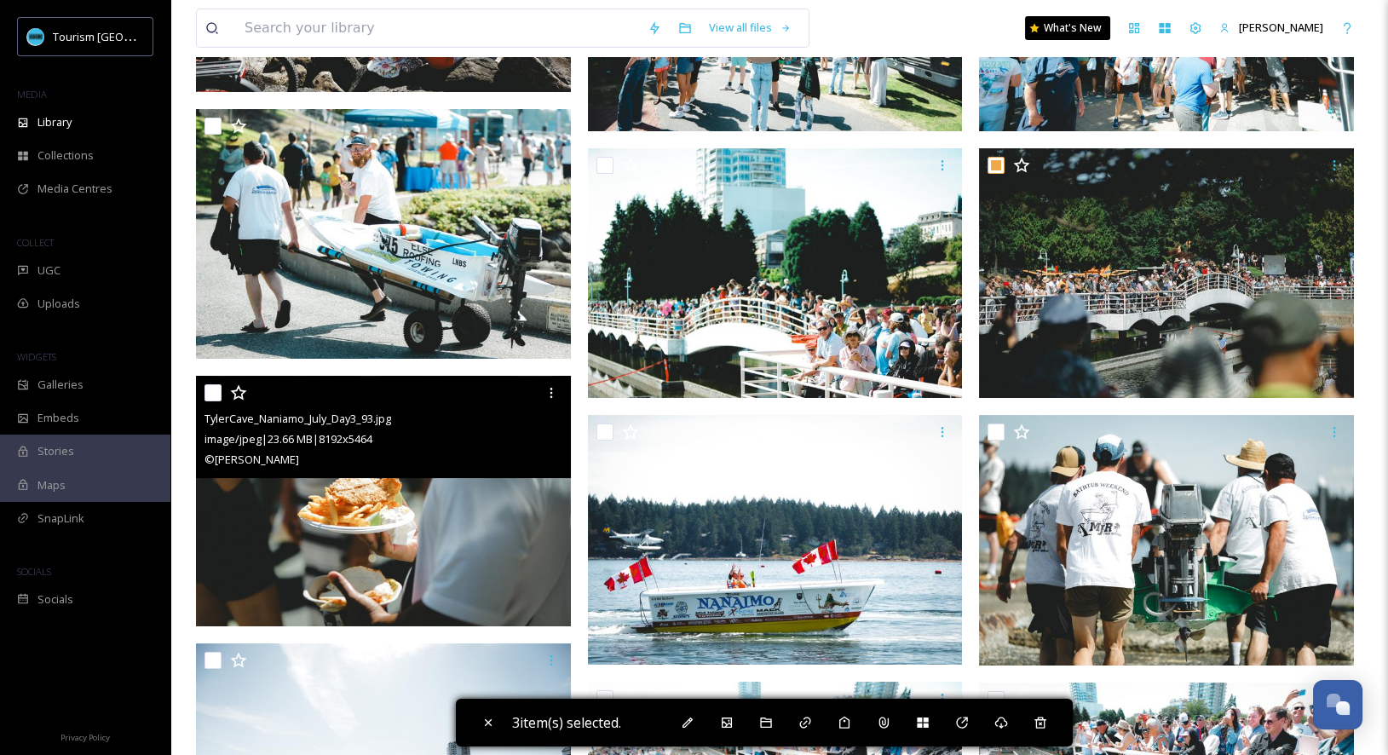
click at [210, 387] on input "checkbox" at bounding box center [212, 392] width 17 height 17
checkbox input "true"
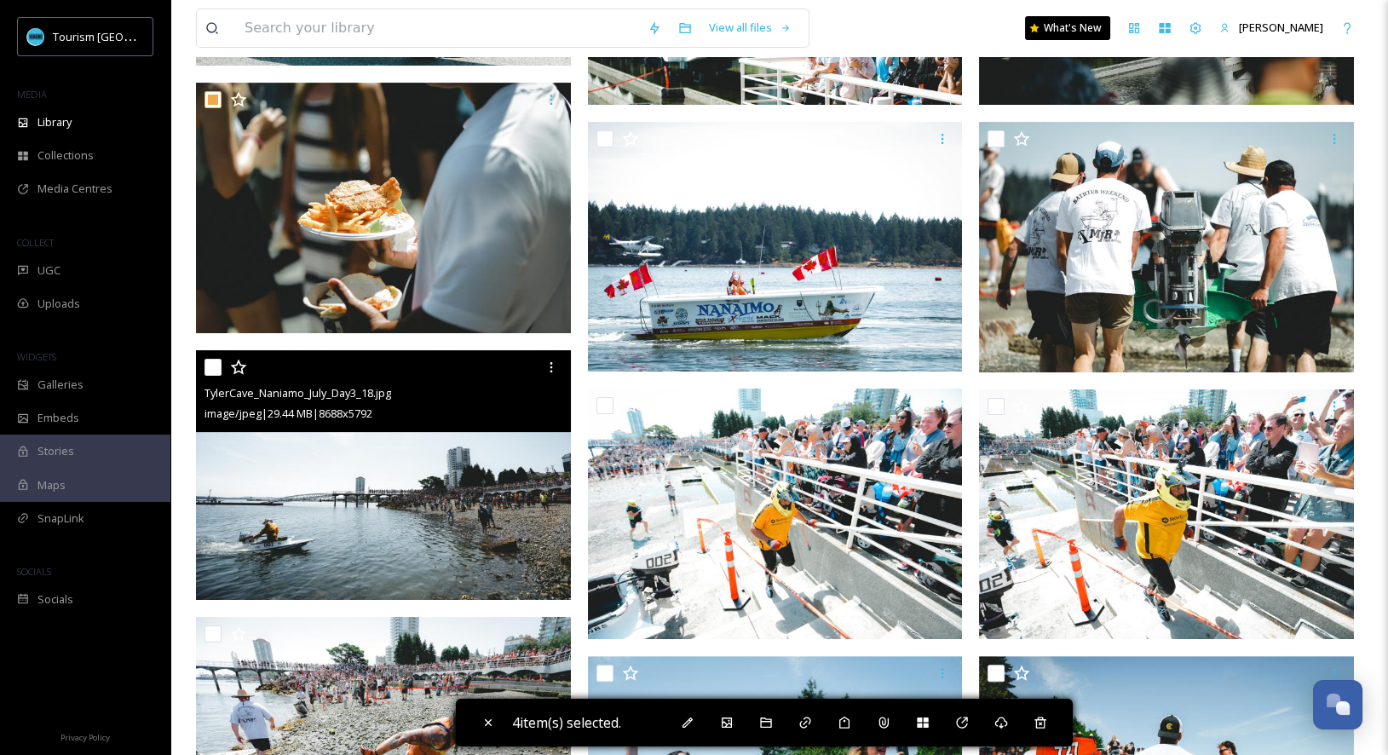
scroll to position [912, 0]
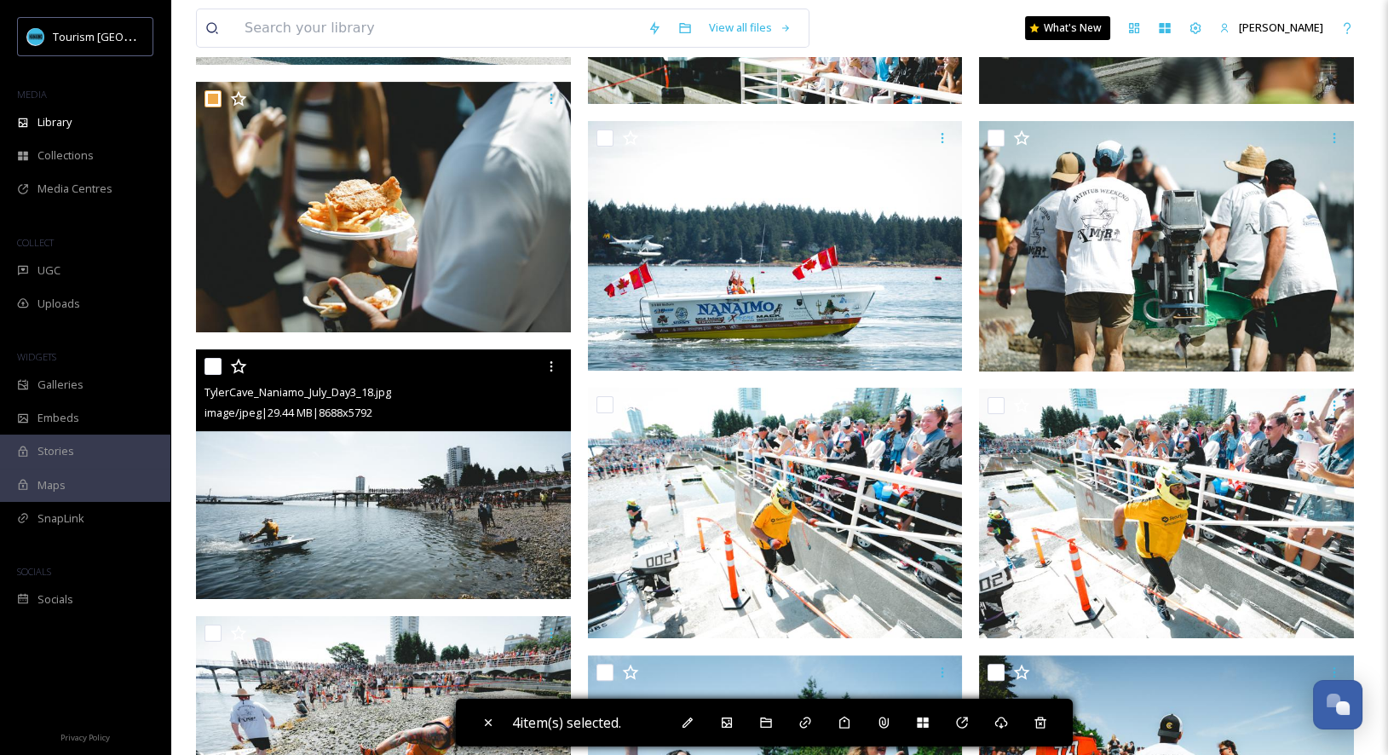
click at [213, 358] on input "checkbox" at bounding box center [212, 366] width 17 height 17
checkbox input "true"
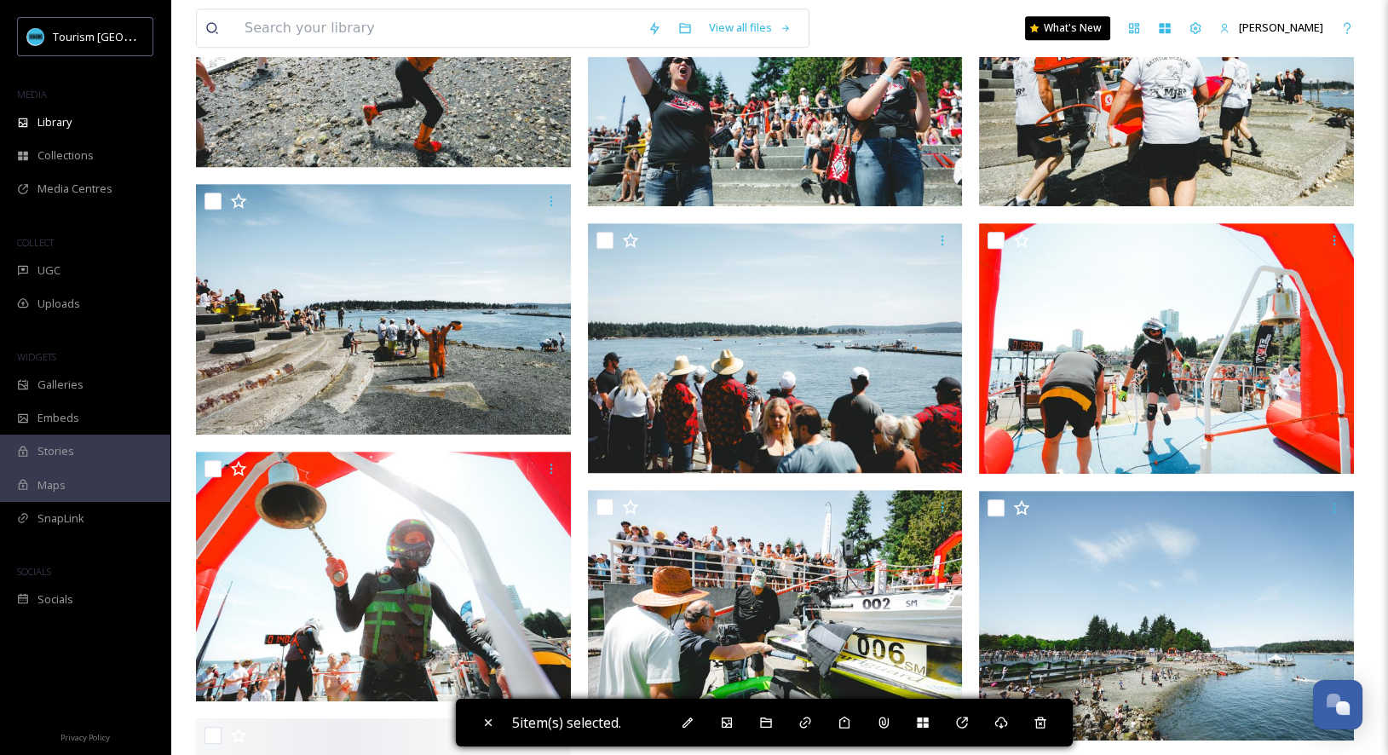
scroll to position [1740, 0]
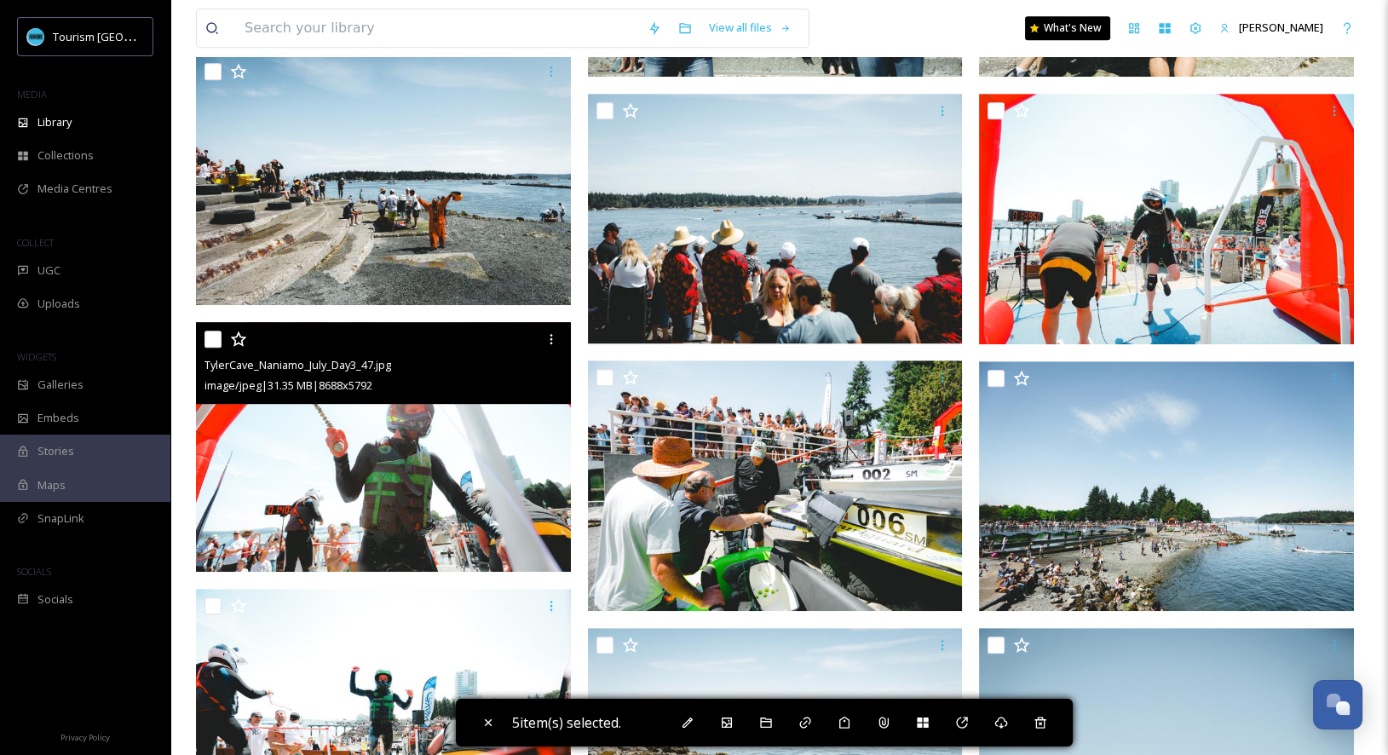
click at [214, 336] on input "checkbox" at bounding box center [212, 339] width 17 height 17
checkbox input "true"
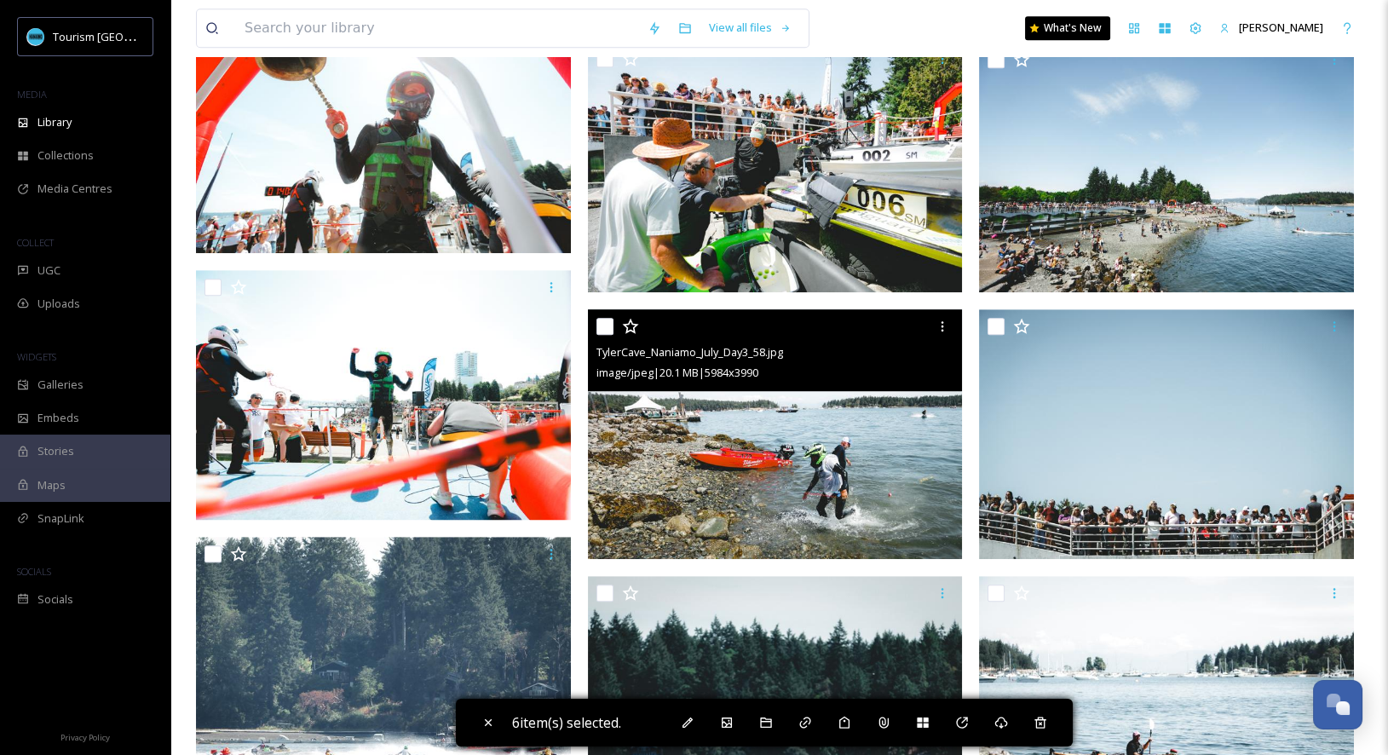
scroll to position [2073, 0]
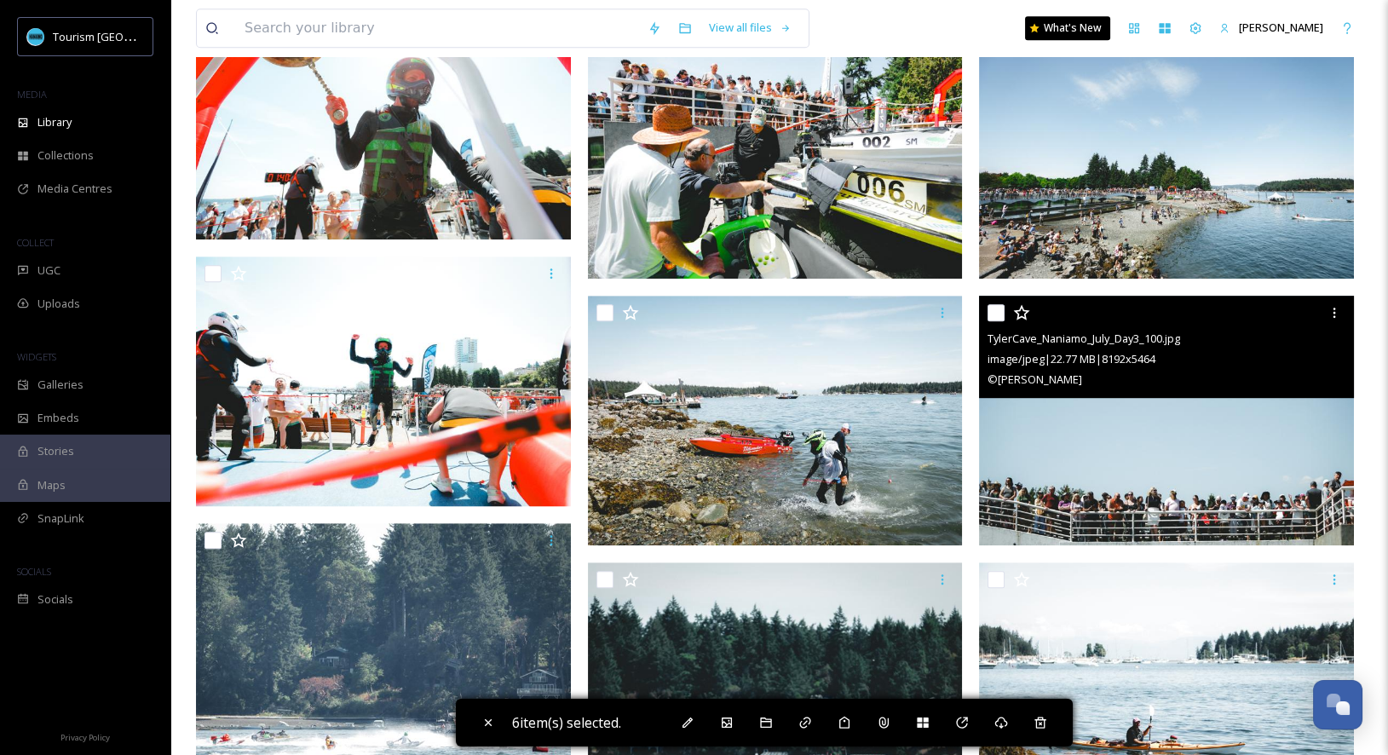
click at [997, 311] on input "checkbox" at bounding box center [995, 312] width 17 height 17
checkbox input "true"
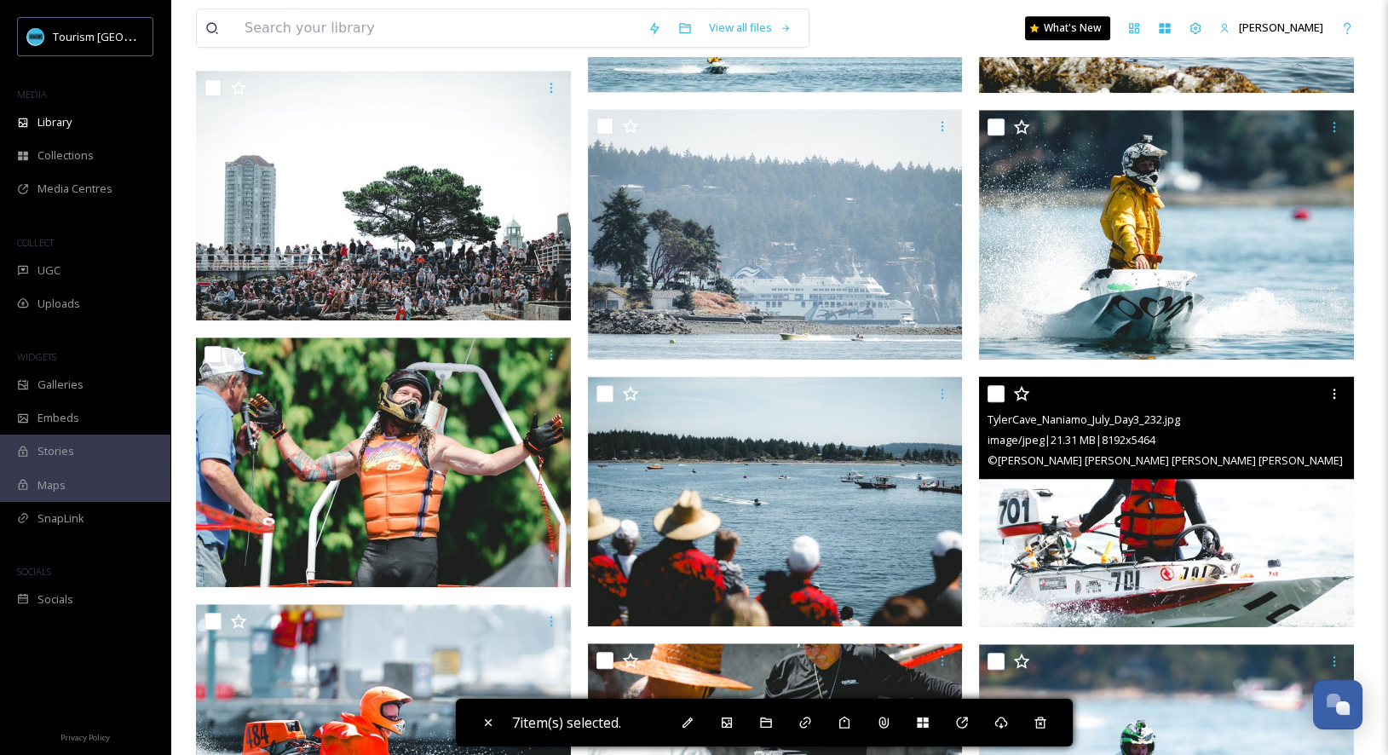
scroll to position [2801, 0]
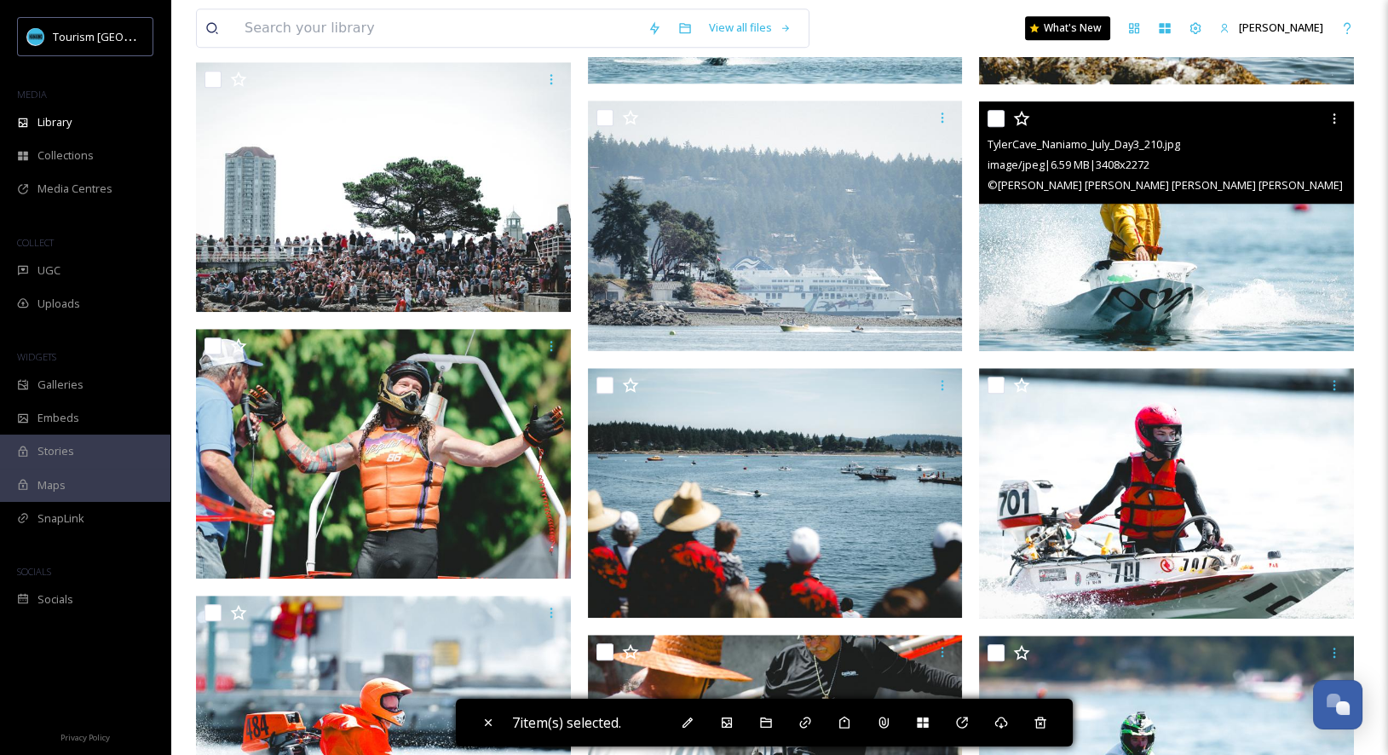
click at [997, 112] on input "checkbox" at bounding box center [995, 118] width 17 height 17
checkbox input "true"
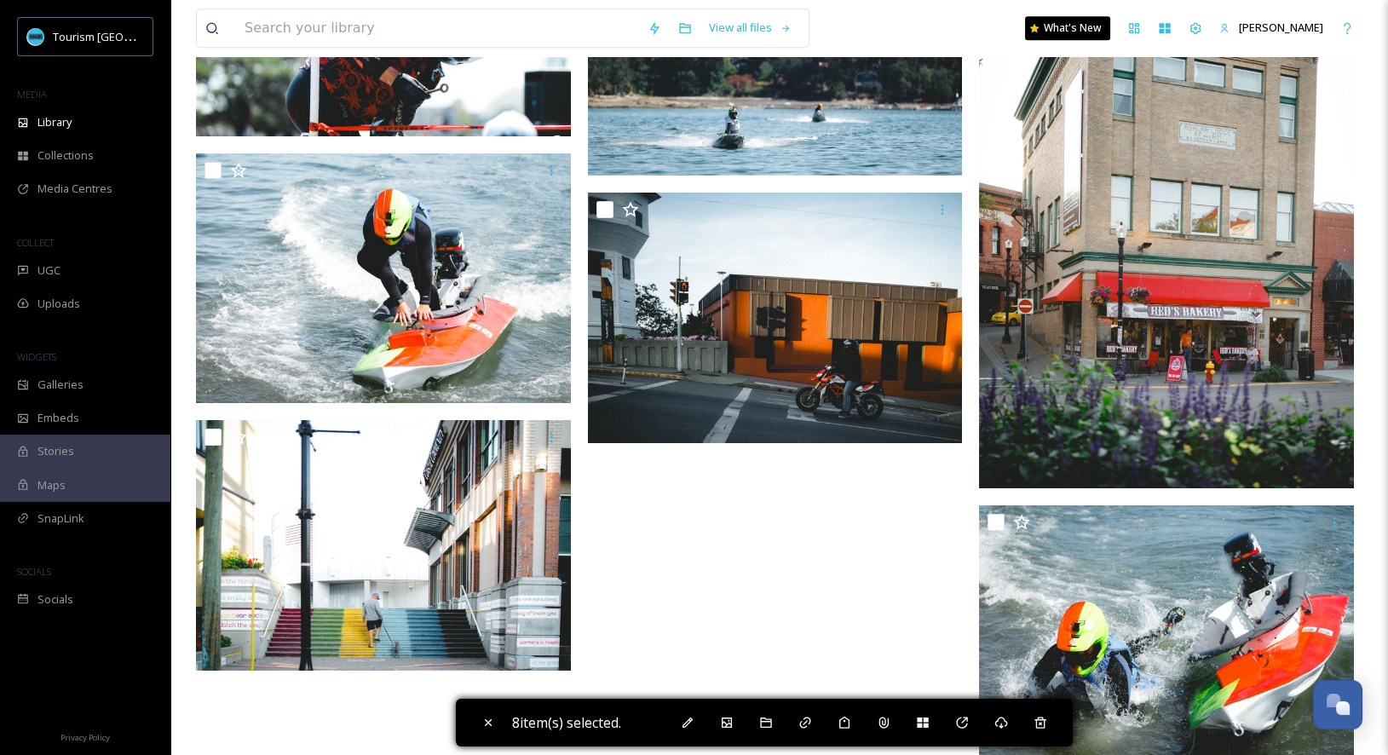
scroll to position [3804, 0]
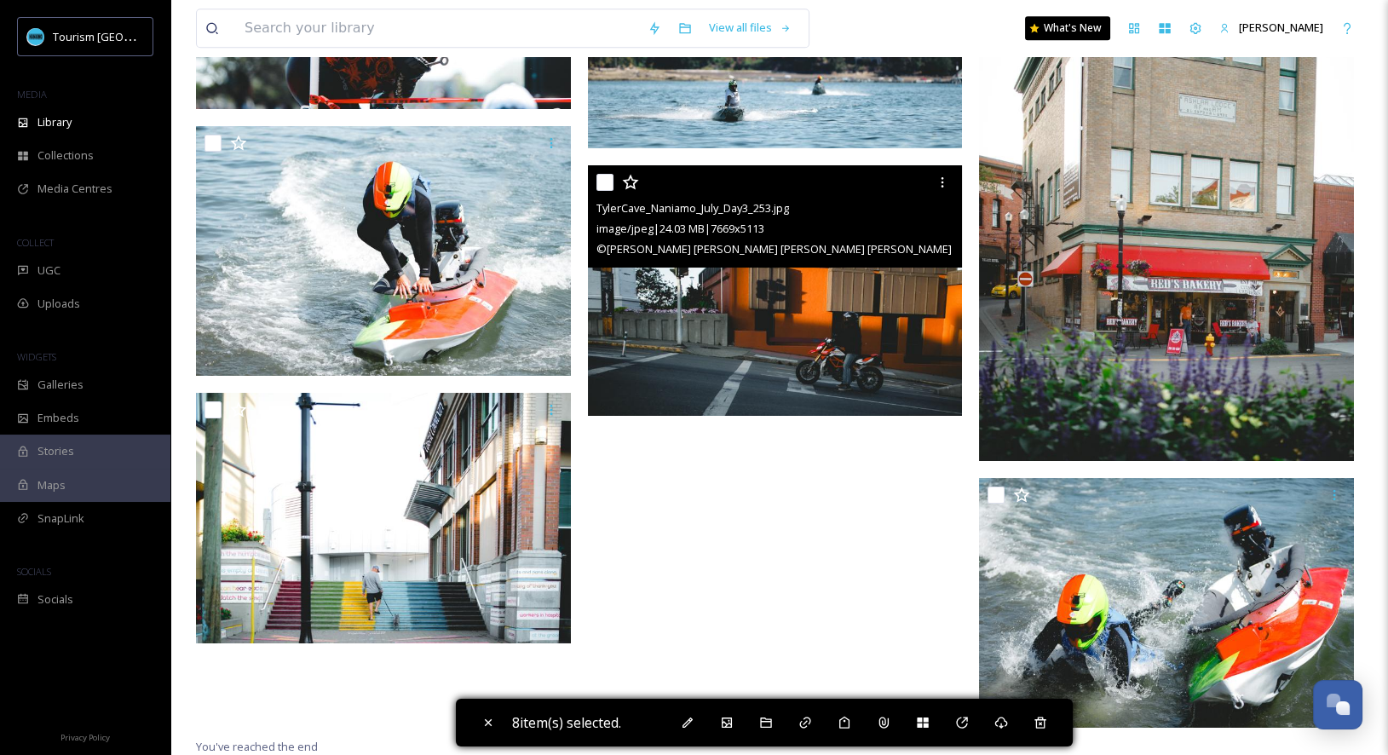
click at [601, 182] on input "checkbox" at bounding box center [604, 182] width 17 height 17
checkbox input "true"
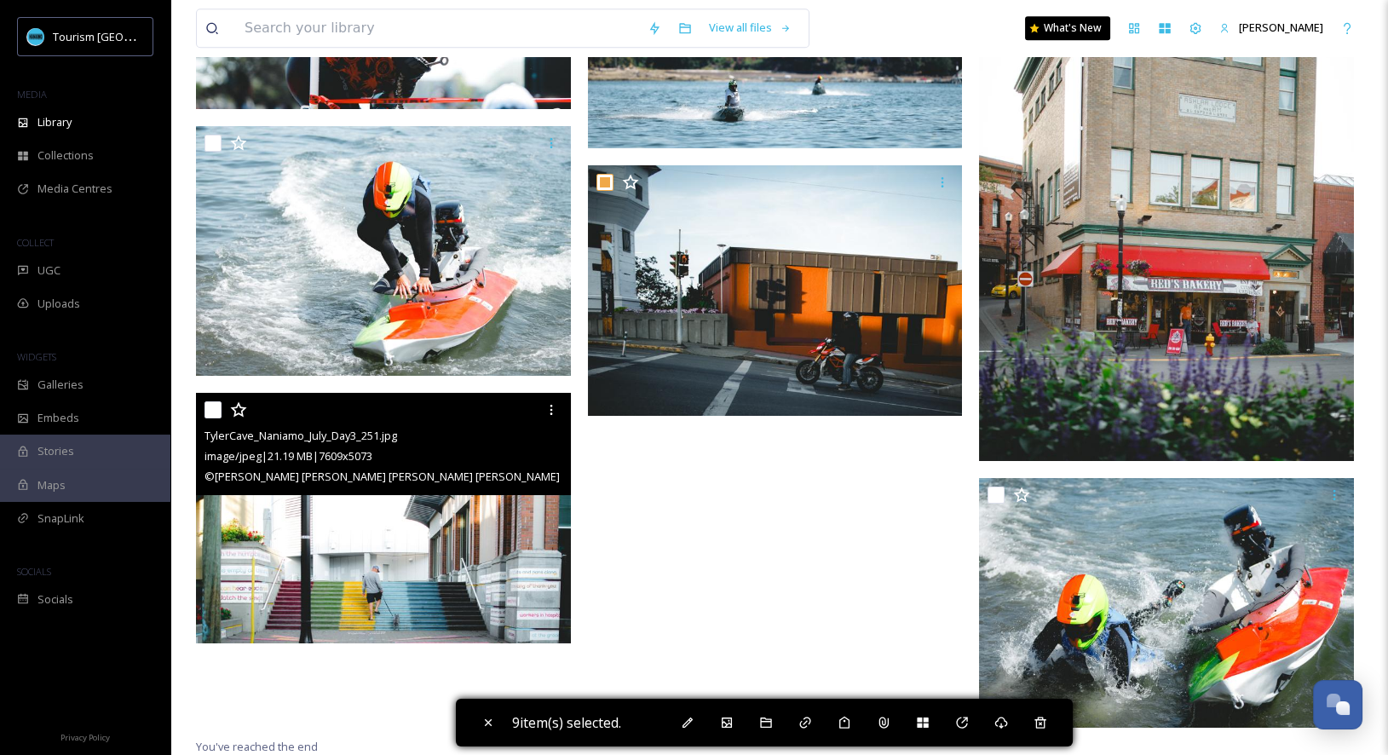
click at [210, 414] on input "checkbox" at bounding box center [212, 409] width 17 height 17
checkbox input "true"
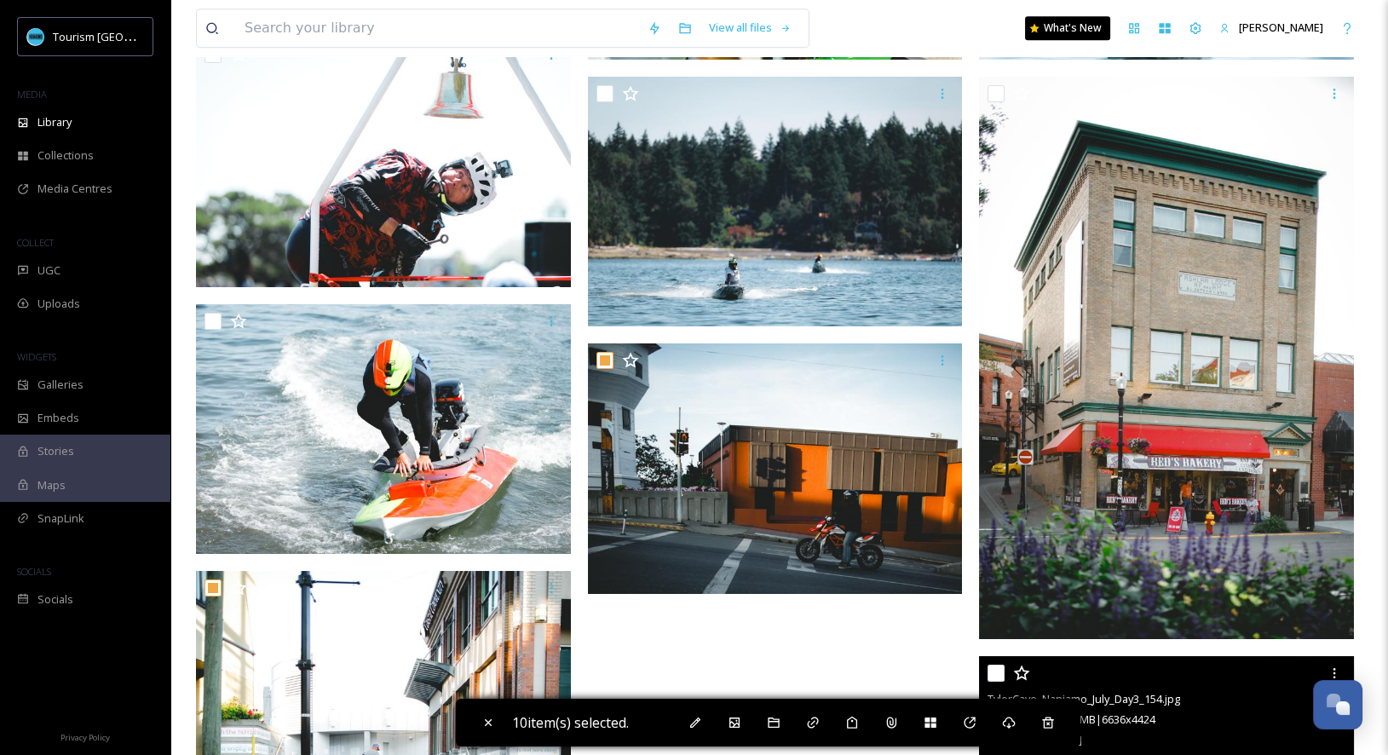
scroll to position [3504, 0]
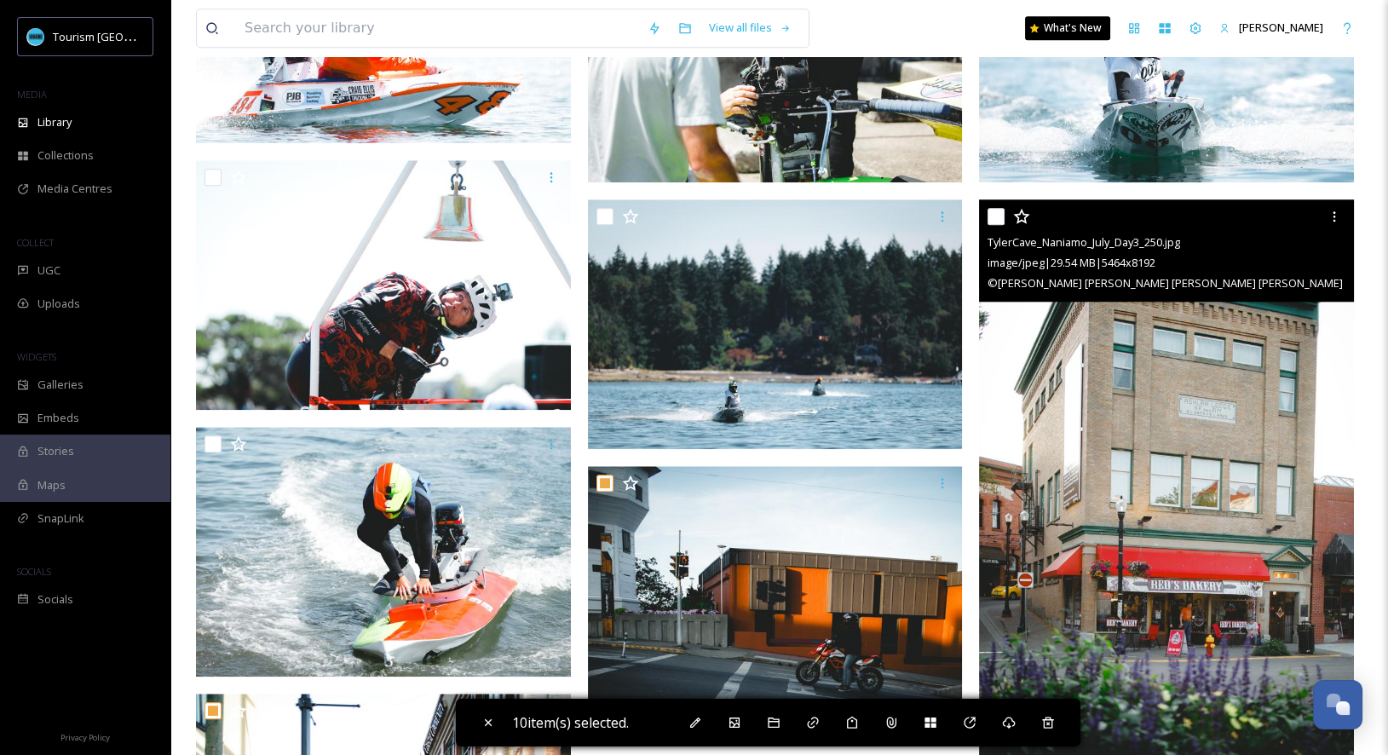
click at [995, 216] on input "checkbox" at bounding box center [995, 216] width 17 height 17
checkbox input "true"
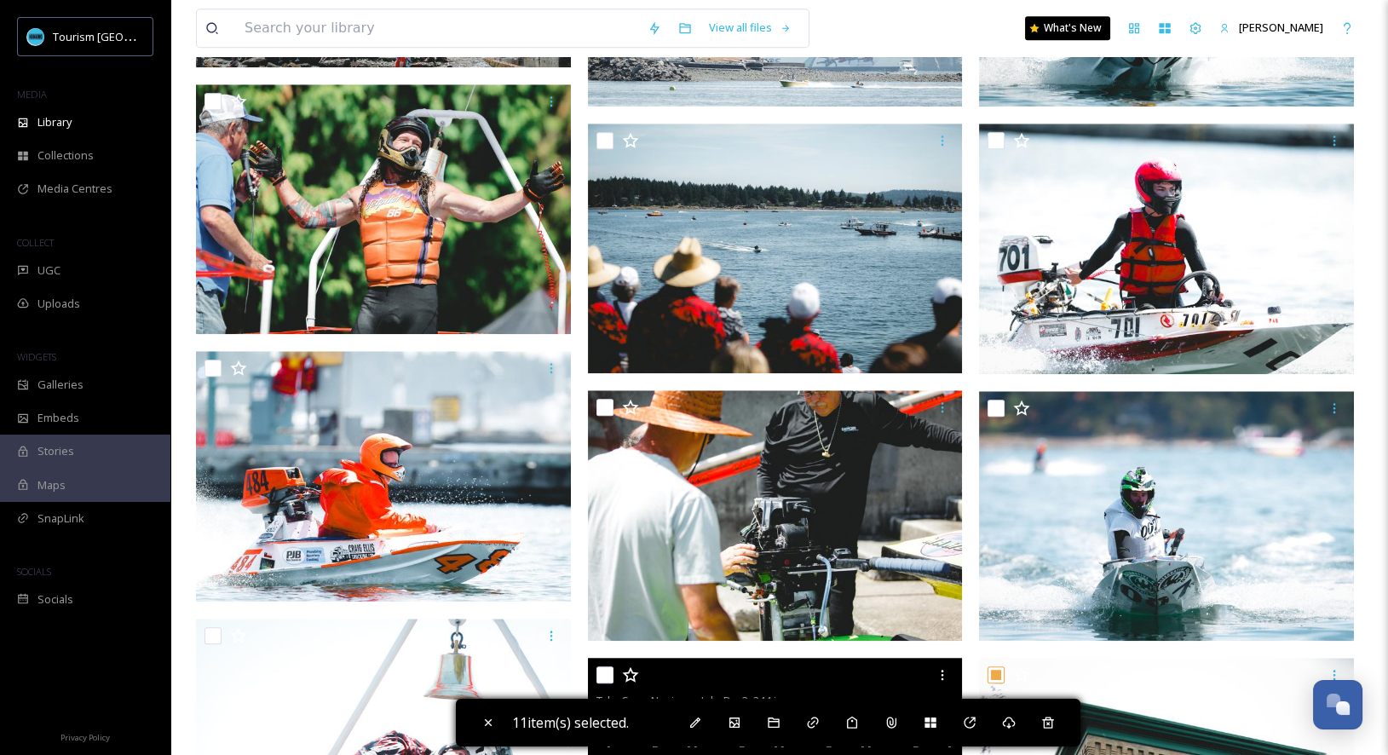
scroll to position [2958, 0]
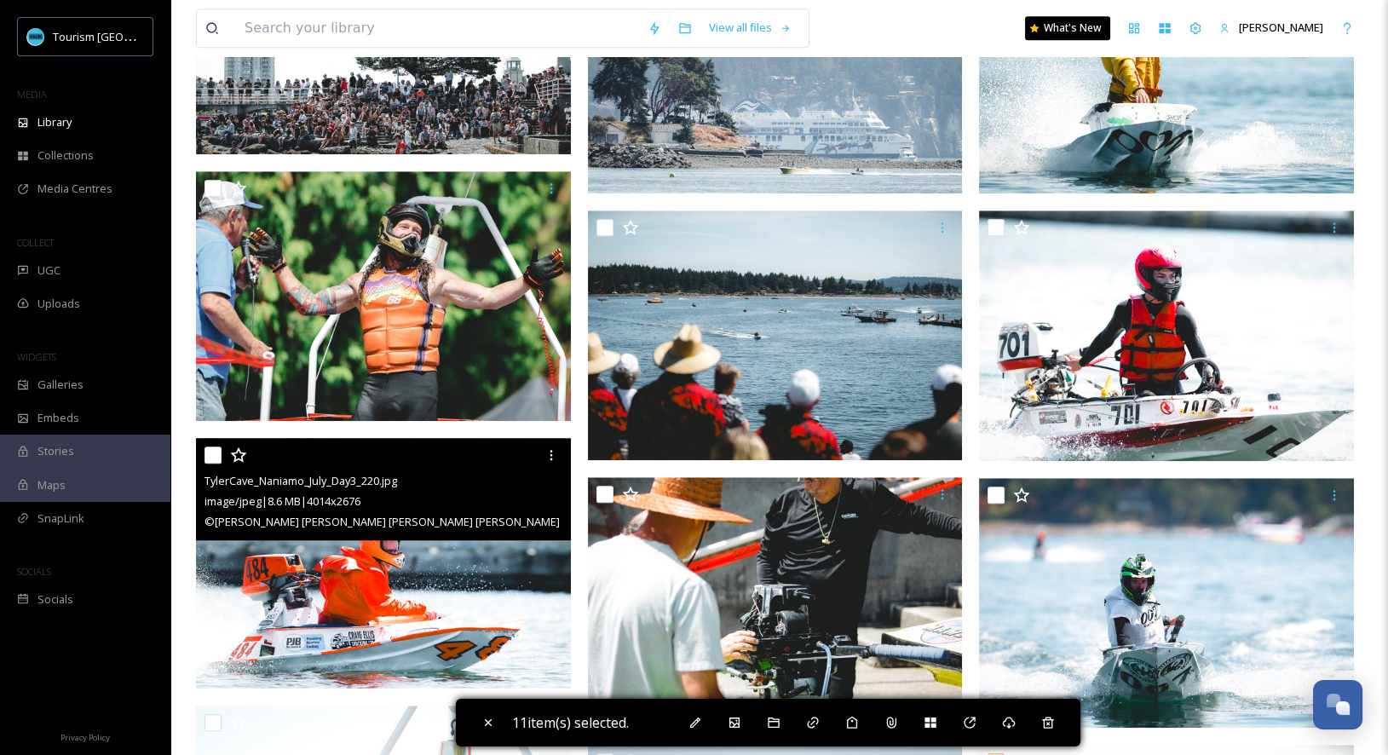
click at [207, 455] on input "checkbox" at bounding box center [212, 454] width 17 height 17
checkbox input "true"
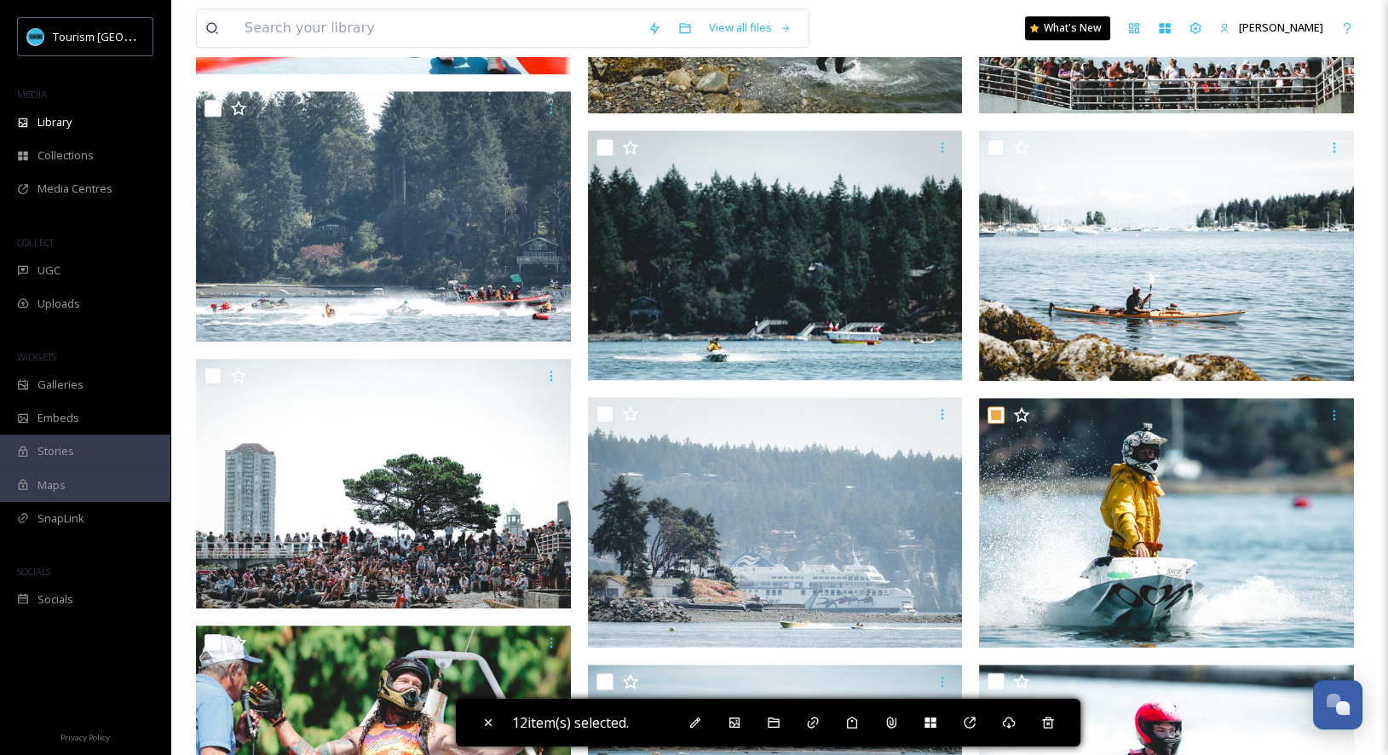
scroll to position [2544, 0]
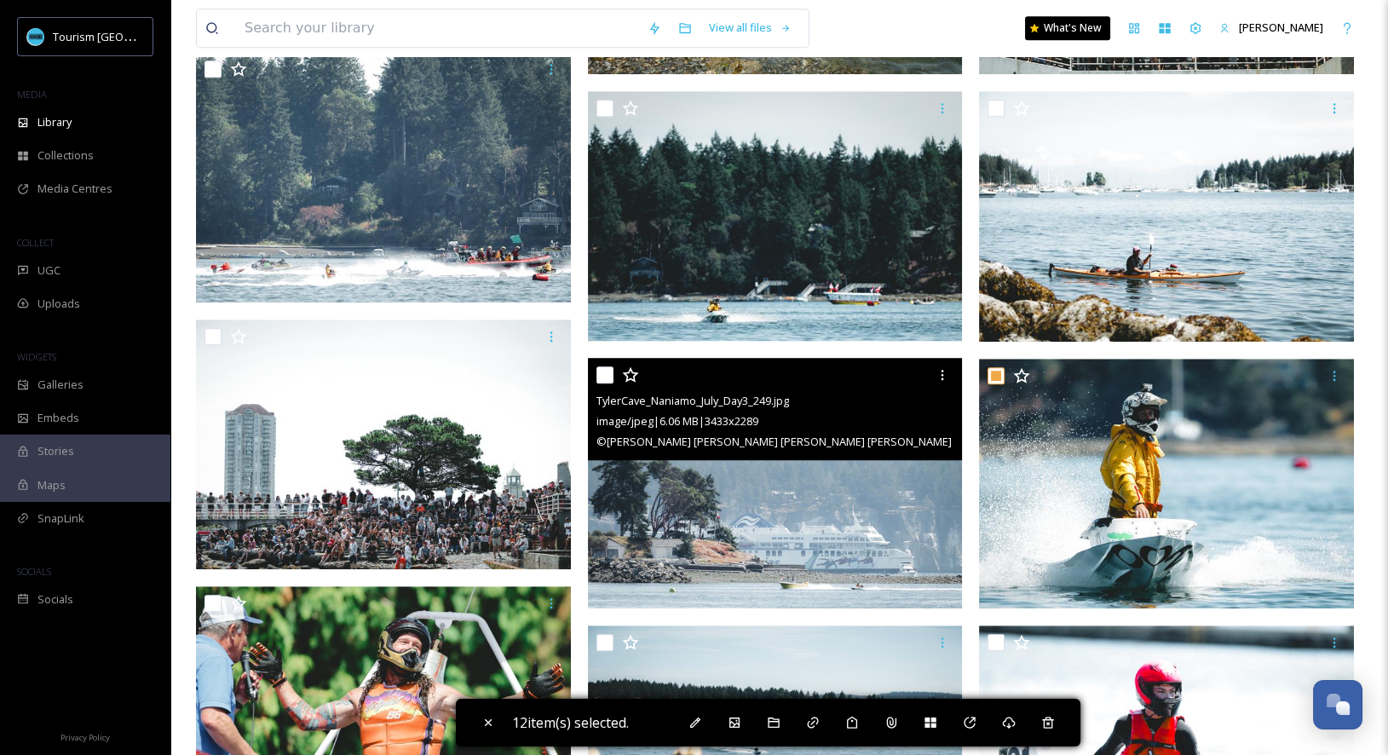
click at [607, 379] on input "checkbox" at bounding box center [604, 374] width 17 height 17
checkbox input "true"
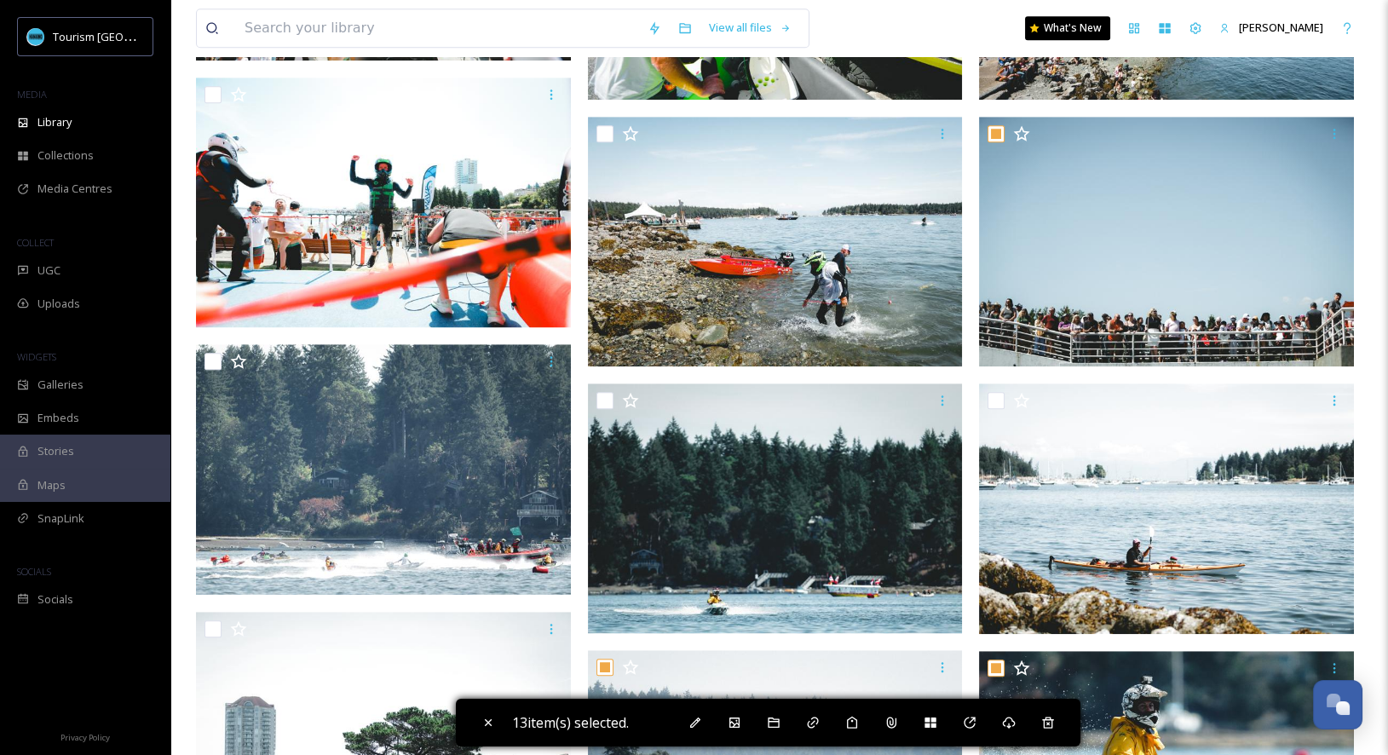
scroll to position [2242, 0]
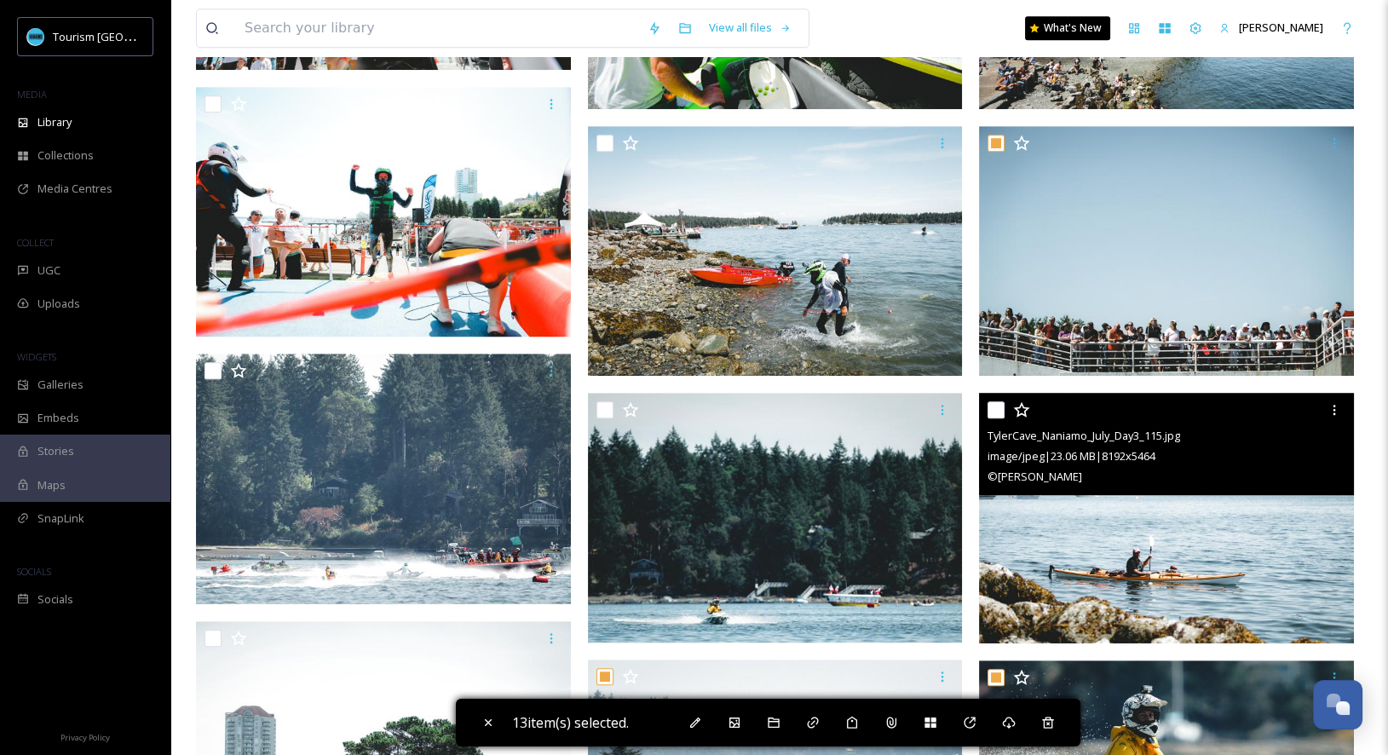
click at [992, 409] on input "checkbox" at bounding box center [995, 409] width 17 height 17
checkbox input "true"
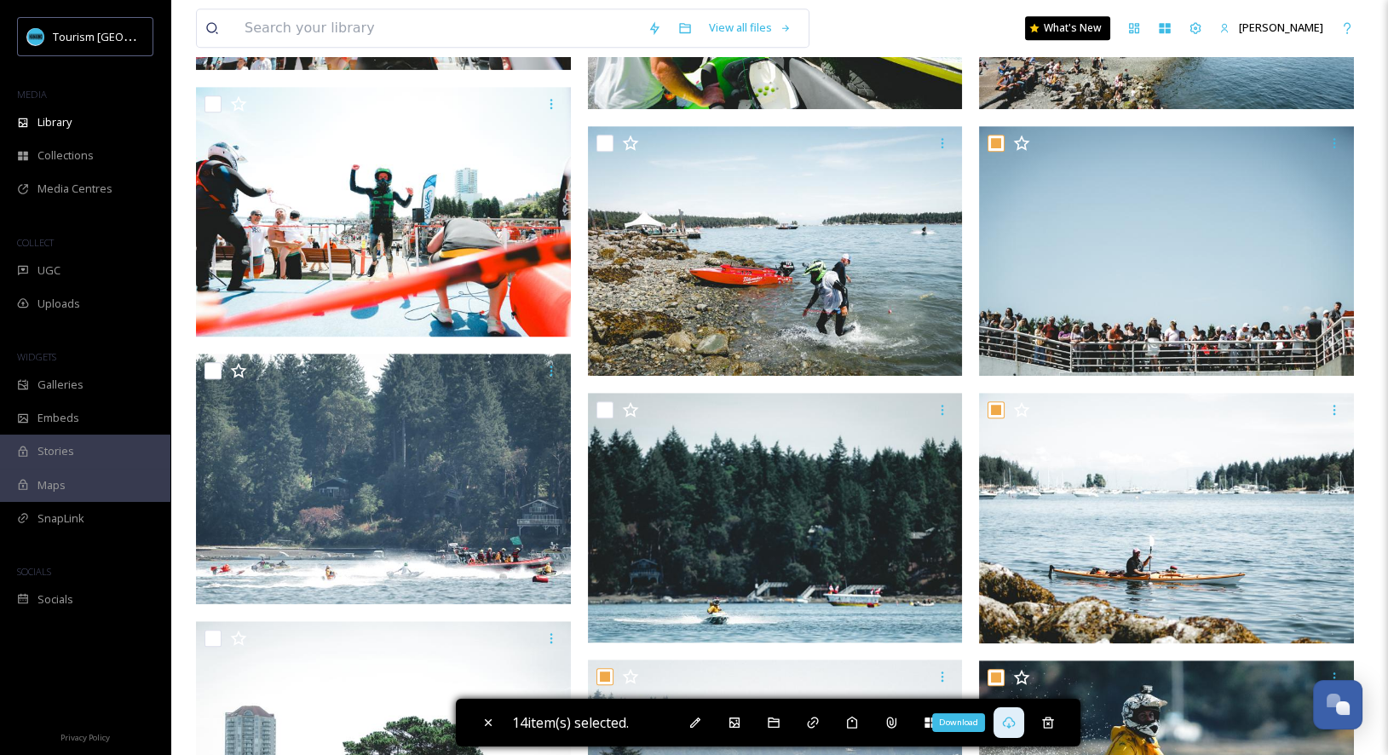
click at [1015, 721] on icon at bounding box center [1008, 722] width 13 height 12
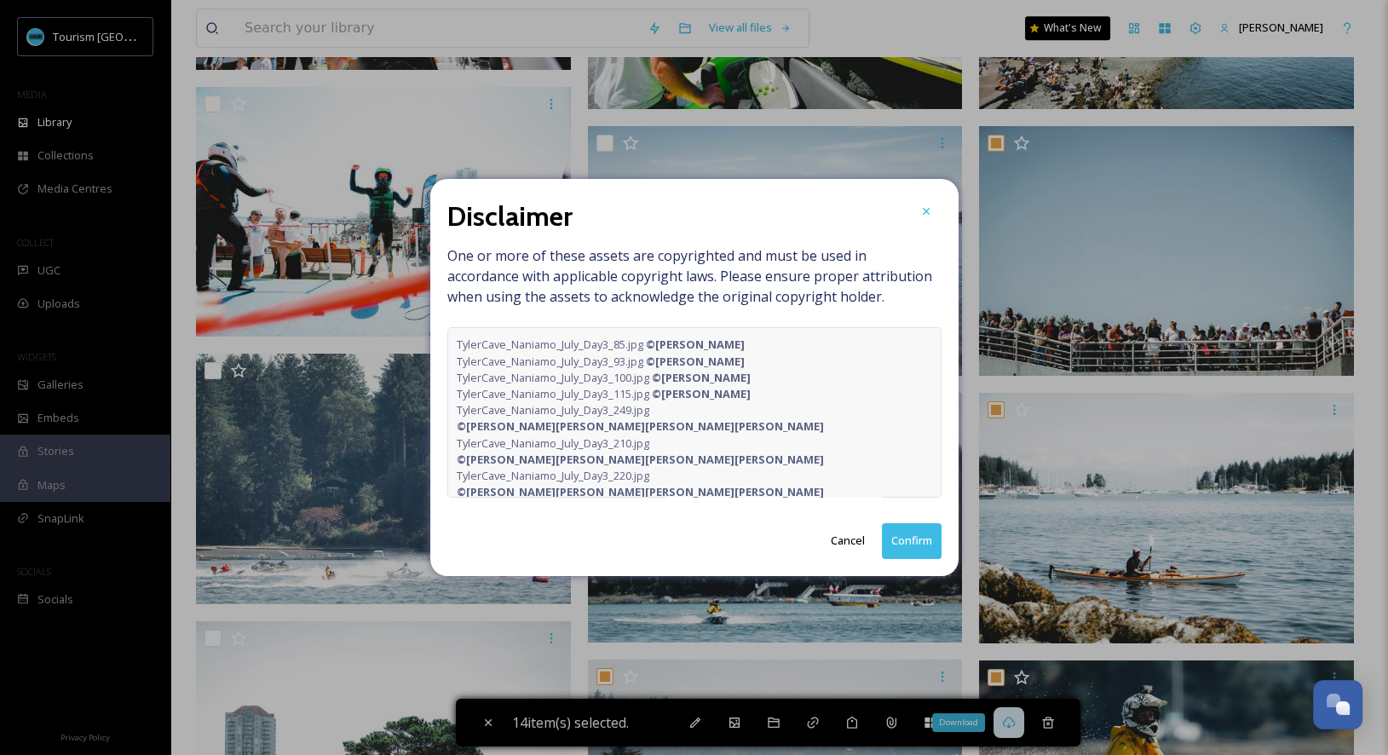
click at [906, 545] on button "Confirm" at bounding box center [912, 540] width 60 height 35
